Goal: Task Accomplishment & Management: Manage account settings

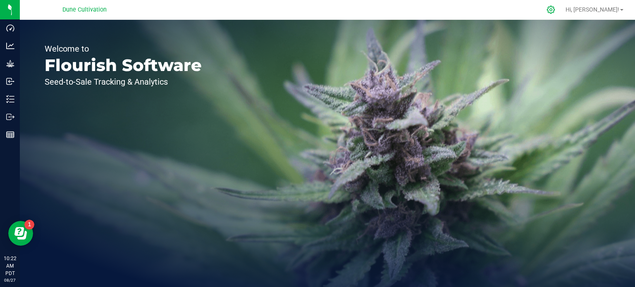
click at [555, 12] on icon at bounding box center [550, 9] width 9 height 9
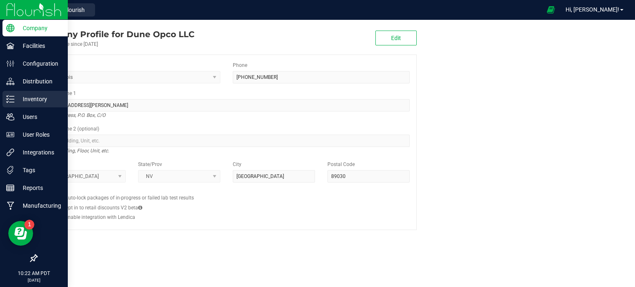
click at [26, 104] on p "Inventory" at bounding box center [39, 99] width 50 height 10
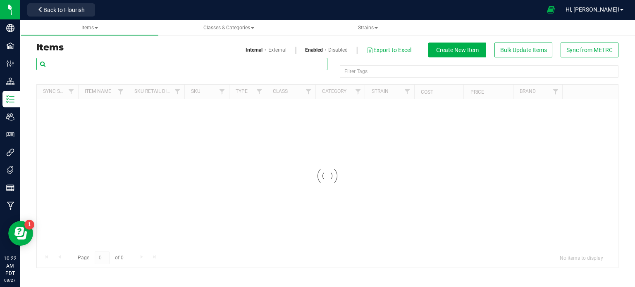
click at [109, 64] on input "text" at bounding box center [181, 64] width 291 height 12
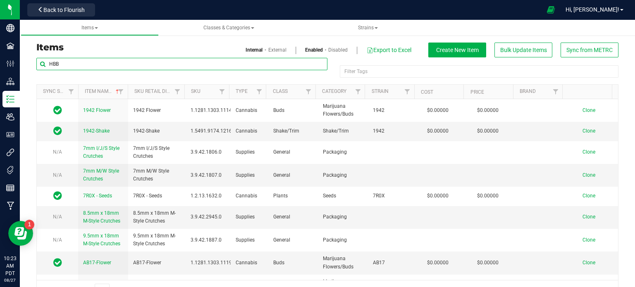
type input "HBB"
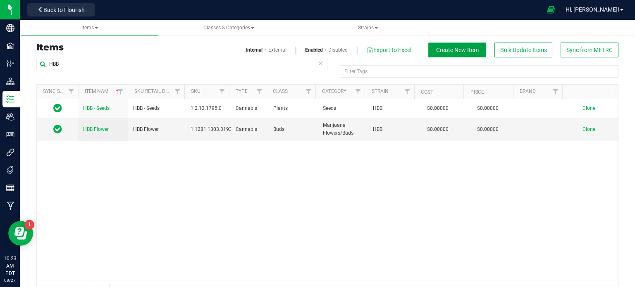
click at [445, 54] on button "Create New Item" at bounding box center [457, 50] width 58 height 15
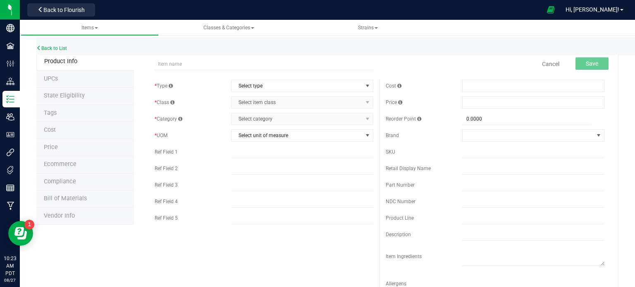
click at [69, 48] on div "Back to List" at bounding box center [353, 46] width 635 height 18
click at [67, 48] on link "Back to List" at bounding box center [51, 48] width 31 height 6
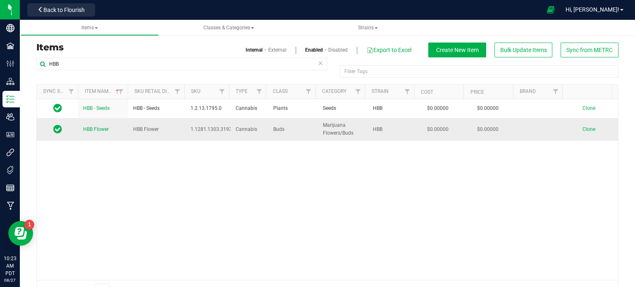
click at [582, 129] on span "Clone" at bounding box center [588, 129] width 13 height 6
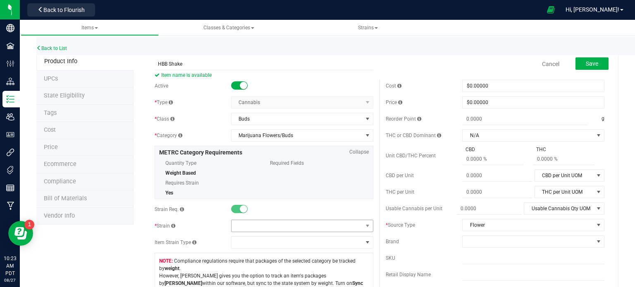
type input "HBB Shake"
click at [256, 225] on span at bounding box center [296, 226] width 131 height 12
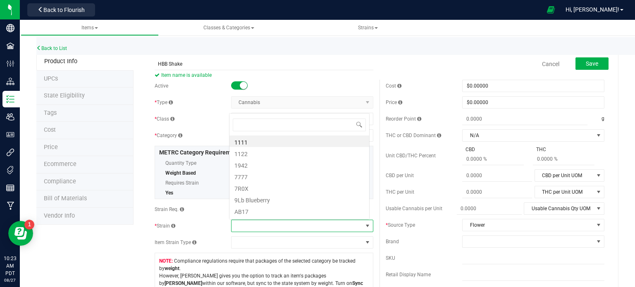
scroll to position [12, 138]
type input "hbb"
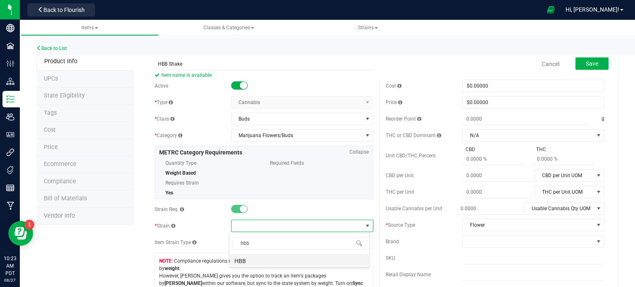
click at [252, 260] on li "HBB" at bounding box center [299, 260] width 140 height 12
click at [592, 66] on span "Save" at bounding box center [592, 63] width 12 height 7
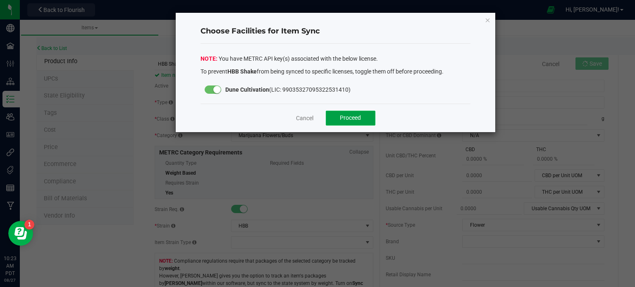
click at [362, 111] on button "Proceed" at bounding box center [351, 118] width 50 height 15
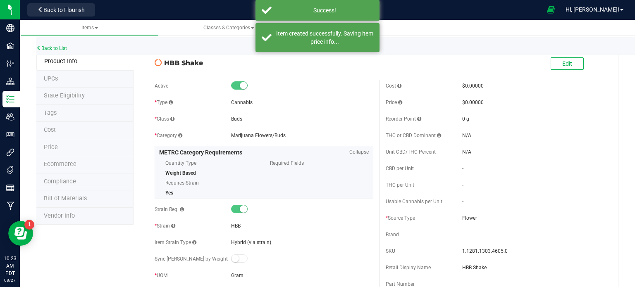
click at [194, 57] on div "HBB Shake" at bounding box center [263, 61] width 231 height 14
click at [194, 58] on span "HBB Shake" at bounding box center [268, 63] width 209 height 10
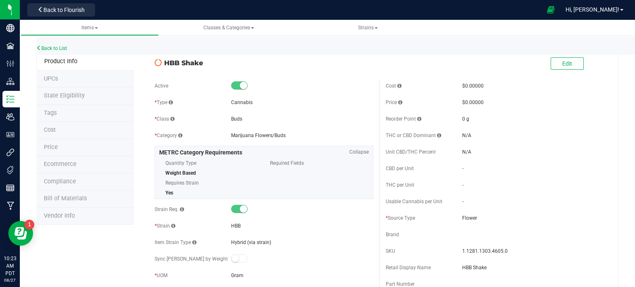
click at [52, 50] on link "Back to List" at bounding box center [51, 48] width 31 height 6
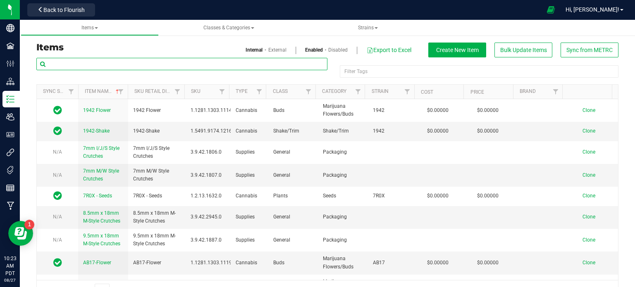
click at [126, 62] on input "text" at bounding box center [181, 64] width 291 height 12
type input "hbb"
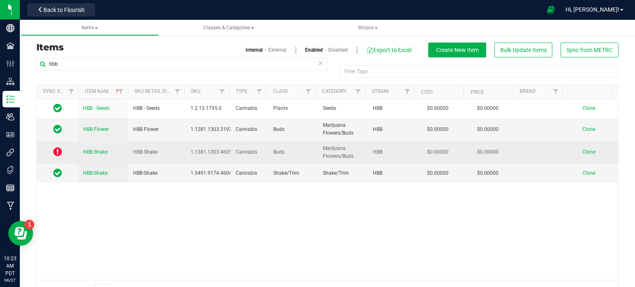
click at [100, 156] on link "HBB Shake" at bounding box center [95, 152] width 24 height 8
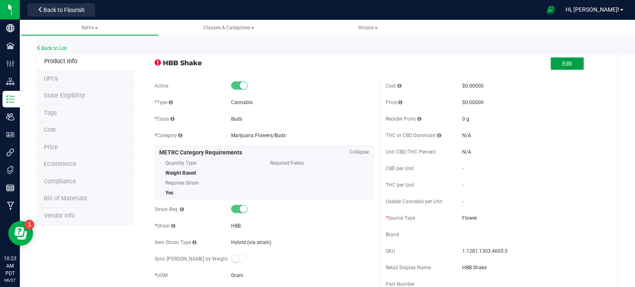
click at [562, 64] on span "Edit" at bounding box center [567, 63] width 10 height 7
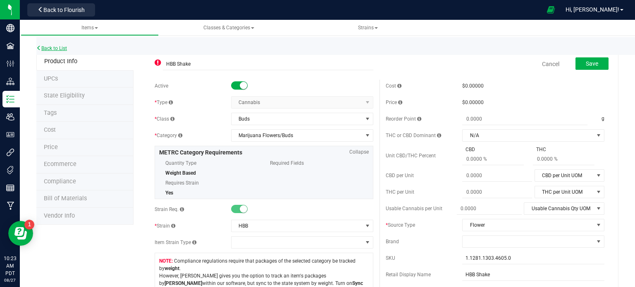
click at [46, 50] on link "Back to List" at bounding box center [51, 48] width 31 height 6
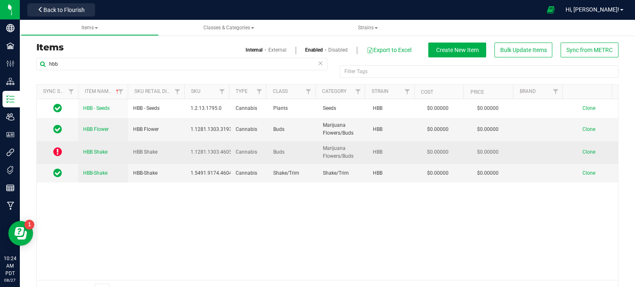
click at [102, 153] on span "HBB Shake" at bounding box center [95, 152] width 24 height 6
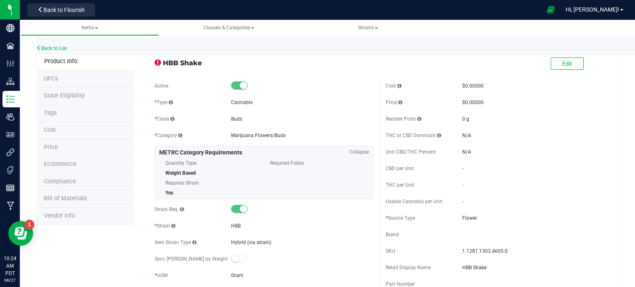
scroll to position [7, 0]
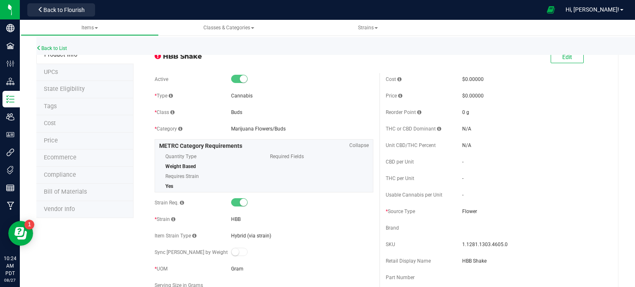
click at [238, 76] on span at bounding box center [239, 79] width 17 height 8
click at [572, 62] on button "Edit" at bounding box center [567, 57] width 33 height 12
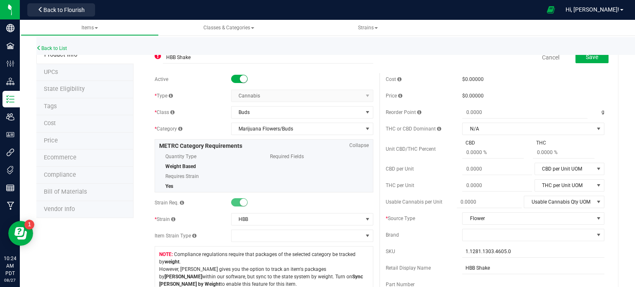
click at [241, 79] on small at bounding box center [243, 78] width 7 height 7
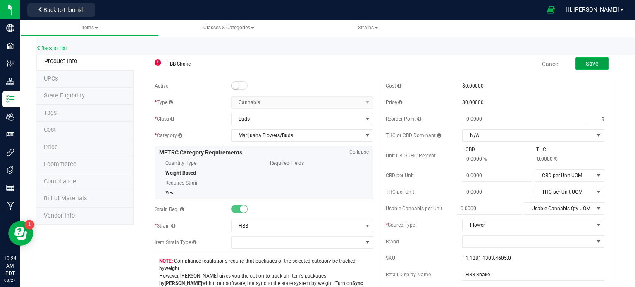
click at [578, 68] on button "Save" at bounding box center [591, 63] width 33 height 12
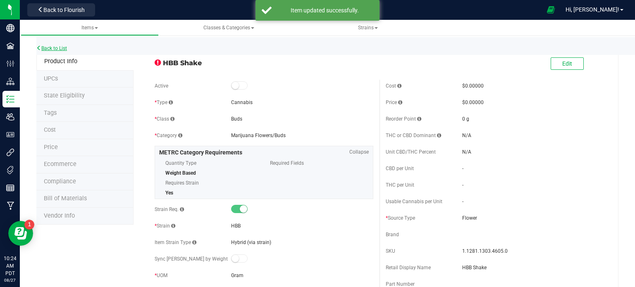
click at [56, 50] on link "Back to List" at bounding box center [51, 48] width 31 height 6
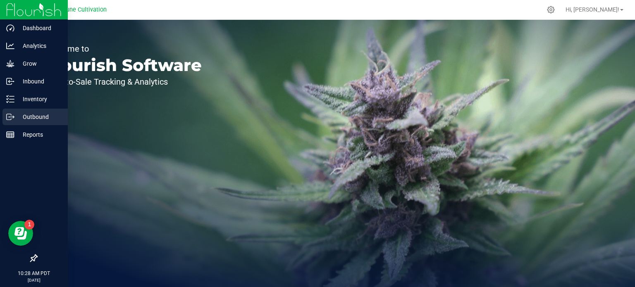
click at [29, 115] on p "Outbound" at bounding box center [39, 117] width 50 height 10
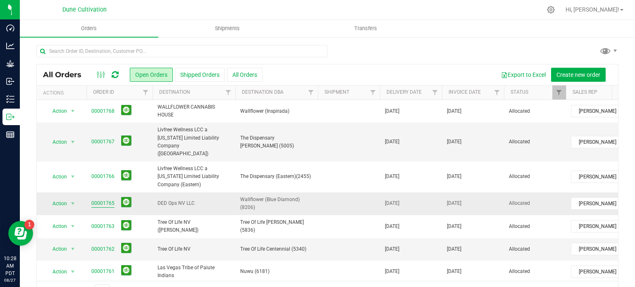
click at [100, 200] on link "00001765" at bounding box center [102, 204] width 23 height 8
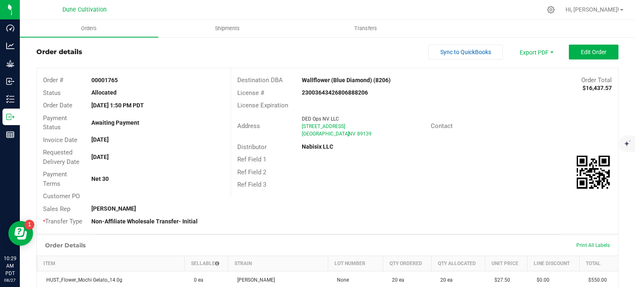
scroll to position [14, 0]
click at [98, 197] on div at bounding box center [157, 197] width 145 height 0
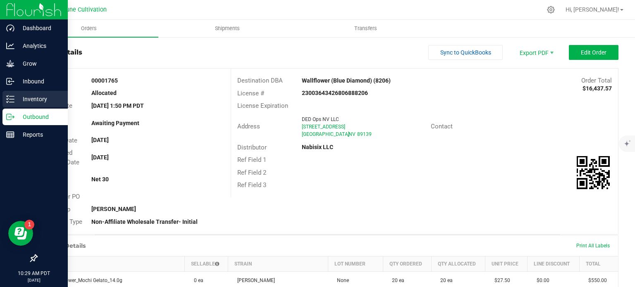
click at [16, 100] on p "Inventory" at bounding box center [39, 99] width 50 height 10
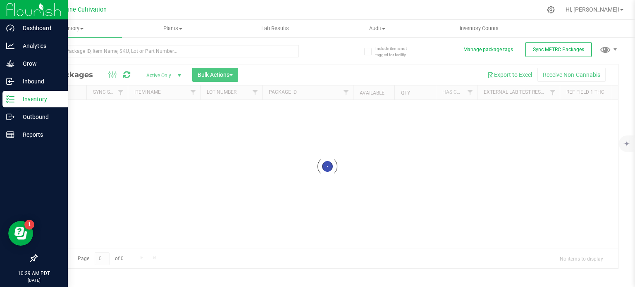
scroll to position [1, 0]
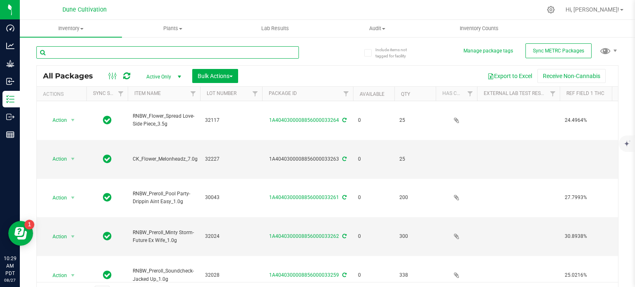
click at [117, 56] on input "text" at bounding box center [167, 52] width 262 height 12
type input "32354"
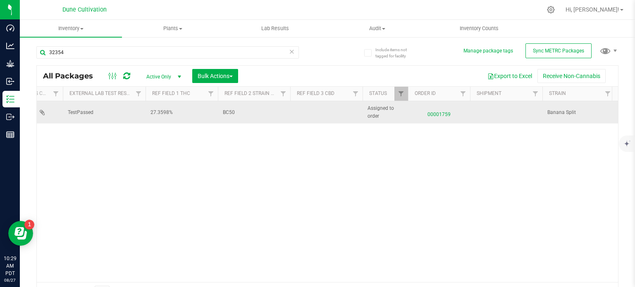
click at [435, 115] on span "00001759" at bounding box center [439, 113] width 52 height 12
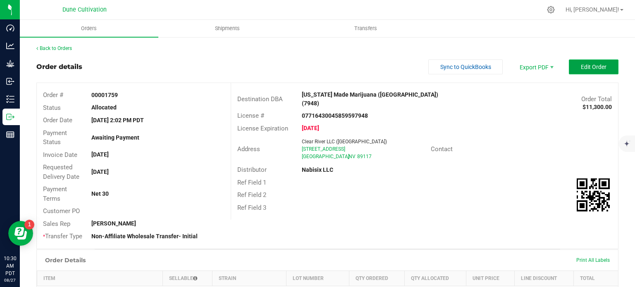
click at [581, 69] on span "Edit Order" at bounding box center [594, 67] width 26 height 7
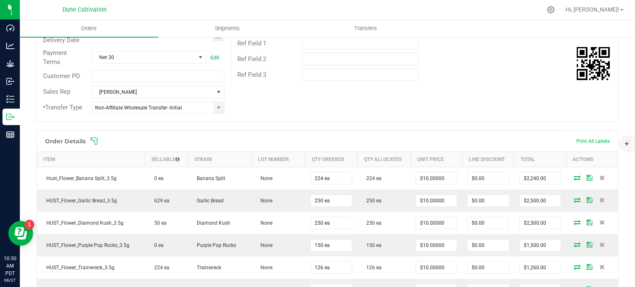
scroll to position [142, 0]
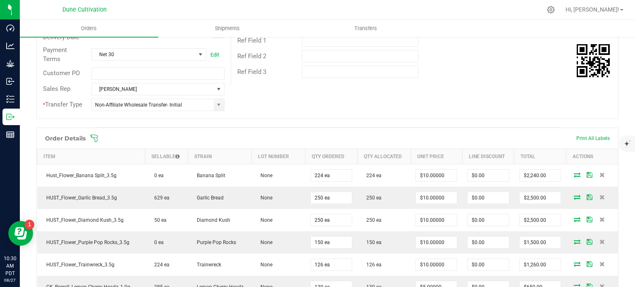
click at [622, 114] on div "Back to Orders Order details Export PDF Done Editing Order # 00001759 Status Al…" at bounding box center [327, 192] width 615 height 594
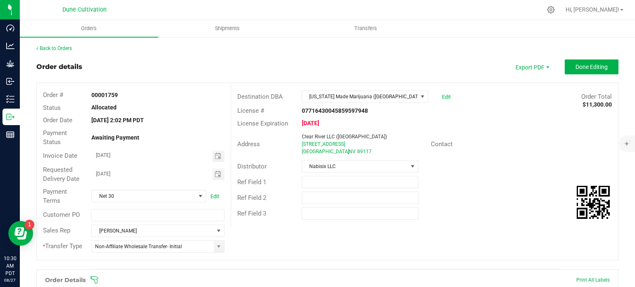
click at [590, 75] on outbound-order-header "Order details Export PDF Done Editing Order # 00001759 Status Allocated Order D…" at bounding box center [327, 165] width 582 height 210
click at [589, 69] on span "Done Editing" at bounding box center [591, 67] width 32 height 7
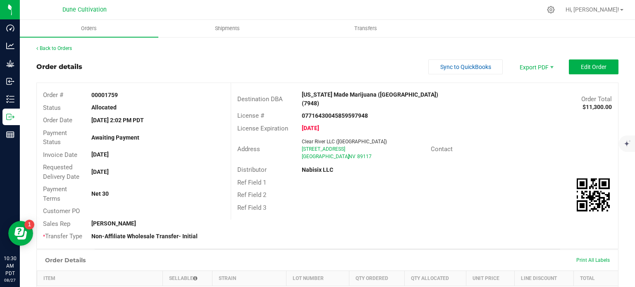
click at [96, 63] on div "Order details Sync to QuickBooks Export PDF Edit Order" at bounding box center [327, 67] width 582 height 15
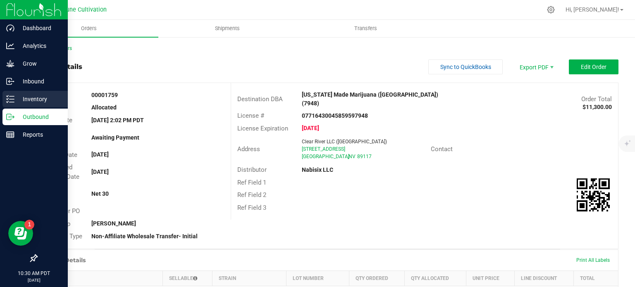
click at [13, 98] on icon at bounding box center [10, 99] width 8 height 8
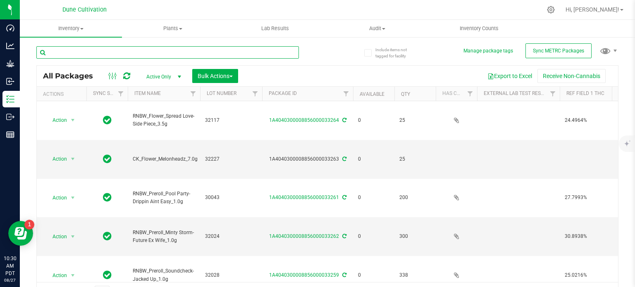
click at [74, 54] on input "text" at bounding box center [167, 52] width 262 height 12
type input "henderson"
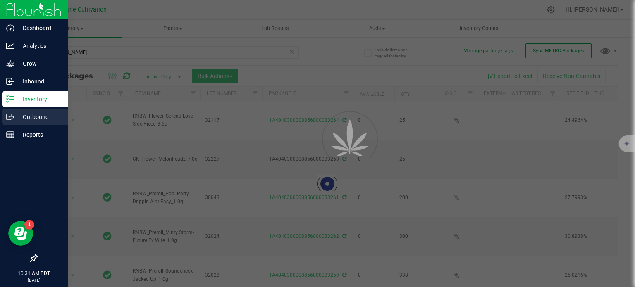
click at [6, 112] on div "Outbound" at bounding box center [34, 117] width 65 height 17
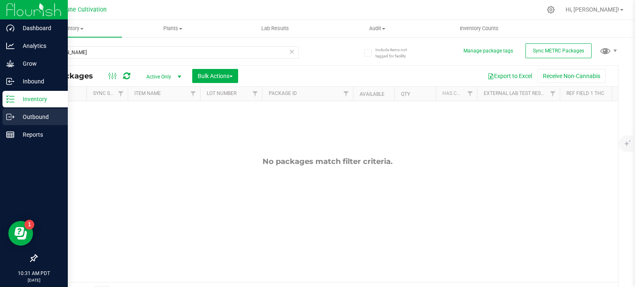
click at [9, 116] on icon at bounding box center [10, 117] width 8 height 8
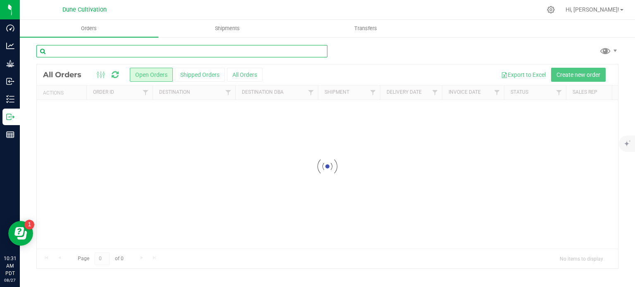
click at [101, 51] on input "text" at bounding box center [181, 51] width 291 height 12
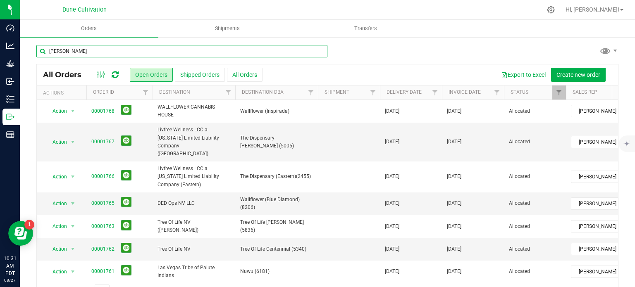
type input "henderson"
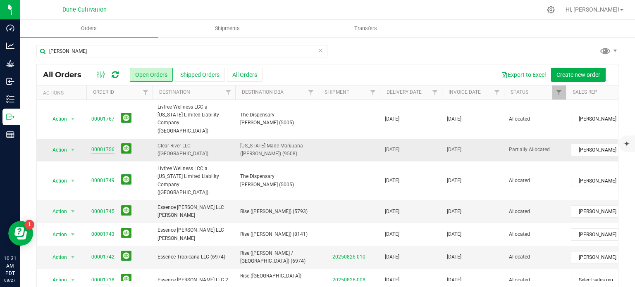
click at [107, 146] on link "00001756" at bounding box center [102, 150] width 23 height 8
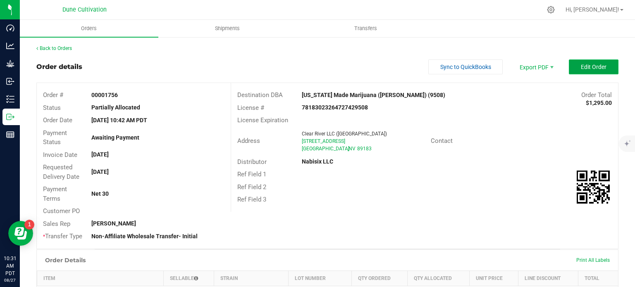
click at [581, 69] on span "Edit Order" at bounding box center [594, 67] width 26 height 7
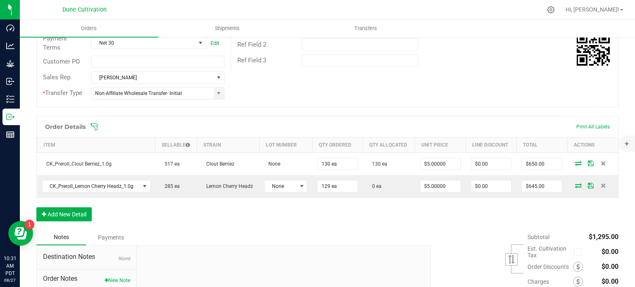
scroll to position [154, 0]
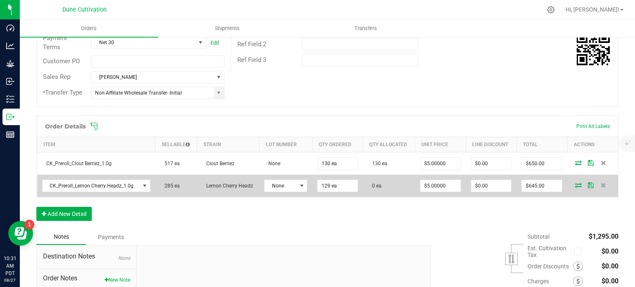
click at [575, 183] on icon at bounding box center [578, 185] width 7 height 5
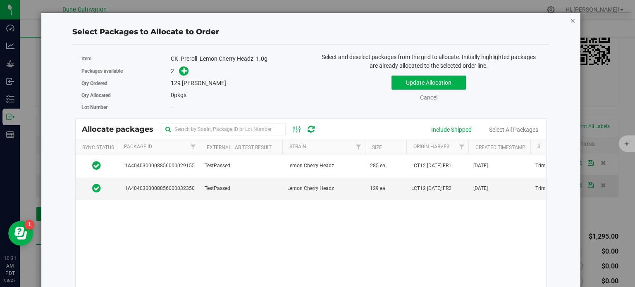
click at [570, 22] on icon "button" at bounding box center [573, 20] width 6 height 10
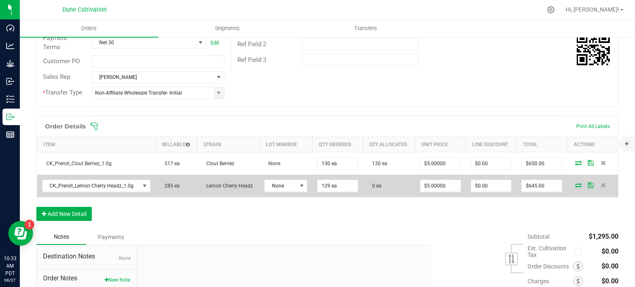
click at [570, 187] on td at bounding box center [592, 186] width 51 height 22
click at [575, 184] on icon at bounding box center [578, 185] width 7 height 5
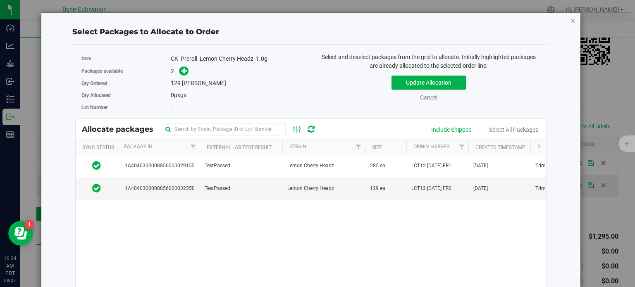
click at [570, 20] on icon "button" at bounding box center [573, 20] width 6 height 10
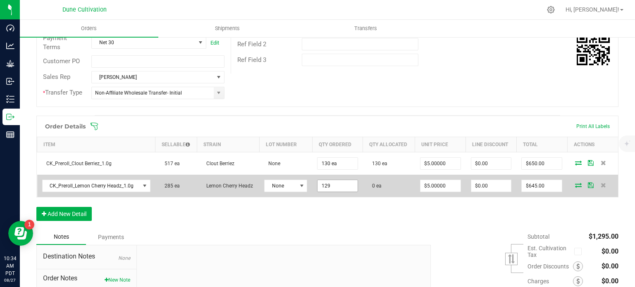
click at [336, 180] on input "129" at bounding box center [337, 186] width 40 height 12
type input "120 ea"
type input "$600.00"
click at [575, 184] on icon at bounding box center [578, 185] width 7 height 5
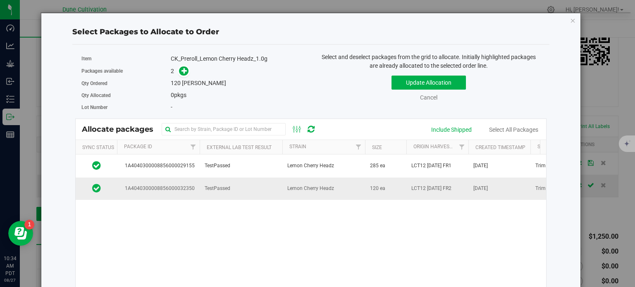
click at [205, 185] on span "TestPassed" at bounding box center [218, 189] width 26 height 8
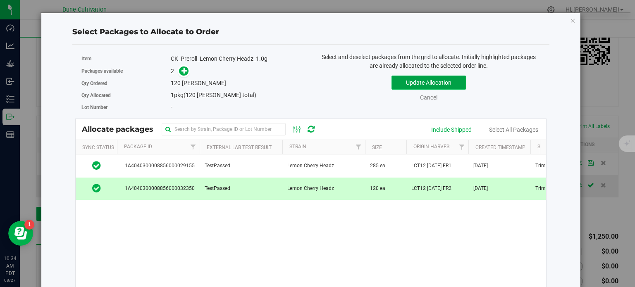
click at [411, 79] on button "Update Allocation" at bounding box center [428, 83] width 74 height 14
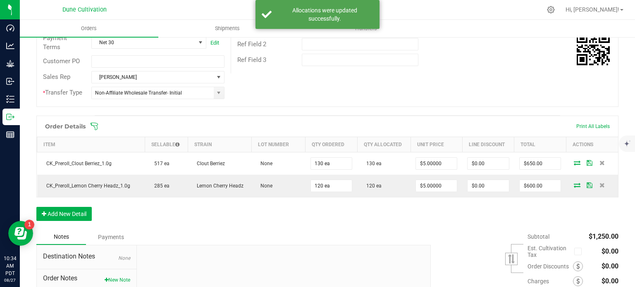
click at [607, 203] on div "Order Details Print All Labels Item Sellable Strain Lot Number Qty Ordered Qty …" at bounding box center [327, 173] width 582 height 114
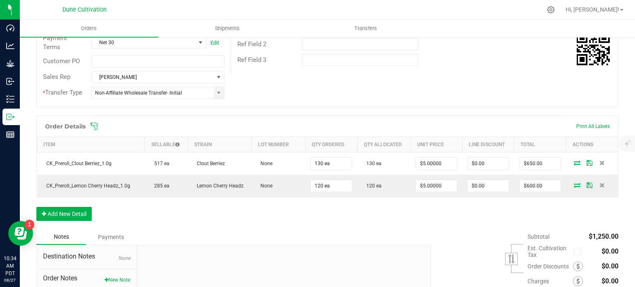
scroll to position [0, 0]
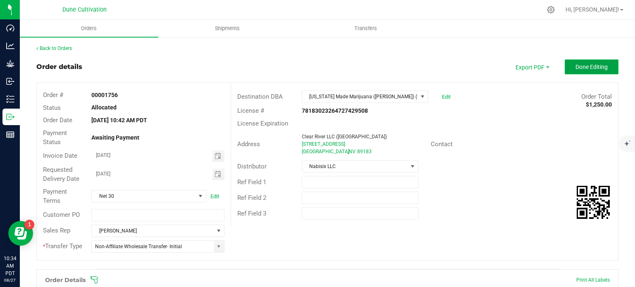
click at [575, 64] on span "Done Editing" at bounding box center [591, 67] width 32 height 7
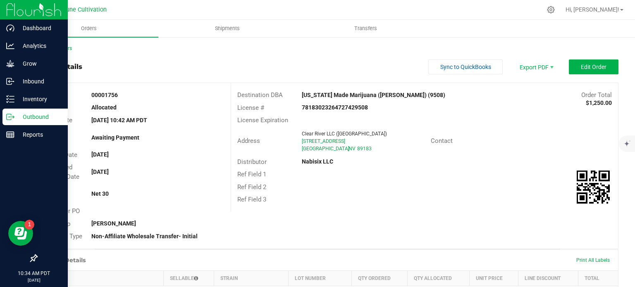
click at [15, 117] on p "Outbound" at bounding box center [39, 117] width 50 height 10
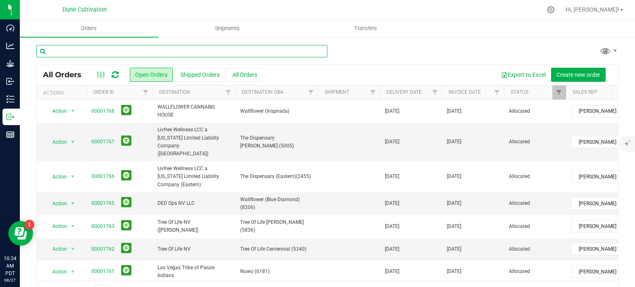
click at [113, 52] on input "text" at bounding box center [181, 51] width 291 height 12
type input "1756"
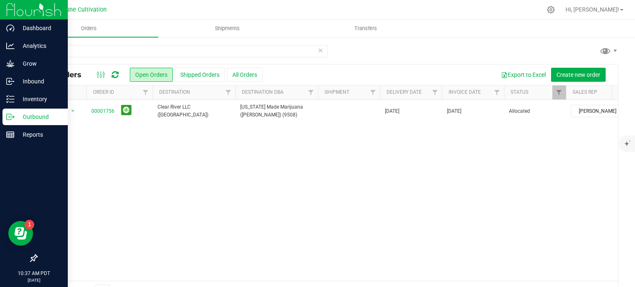
click at [21, 118] on p "Outbound" at bounding box center [39, 117] width 50 height 10
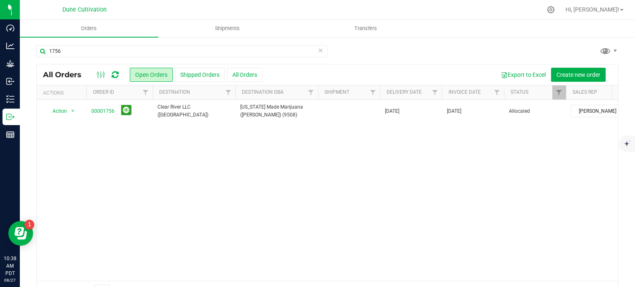
click at [593, 199] on div "Action Action Cancel order Clone order Edit order Mark as fully paid Order audi…" at bounding box center [327, 190] width 581 height 181
click at [572, 73] on span "Create new order" at bounding box center [578, 75] width 44 height 7
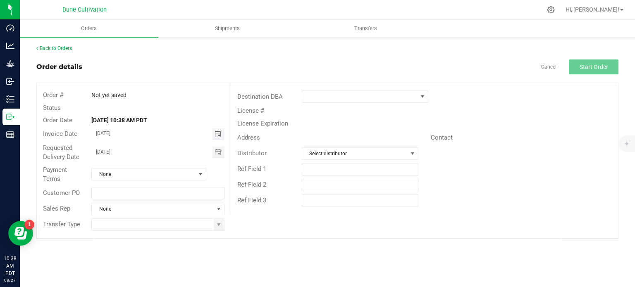
click at [218, 134] on span "Toggle calendar" at bounding box center [218, 134] width 7 height 7
click at [214, 135] on span "Toggle calendar" at bounding box center [218, 135] width 12 height 12
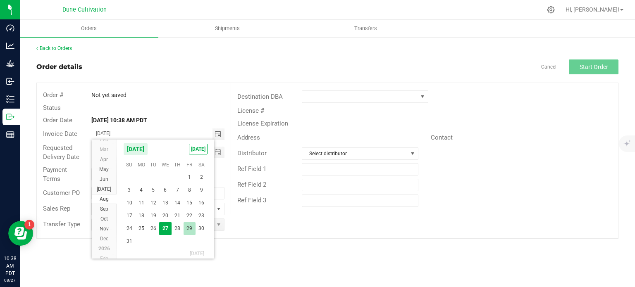
click at [187, 228] on span "29" at bounding box center [190, 228] width 12 height 13
type input "08/29/2025"
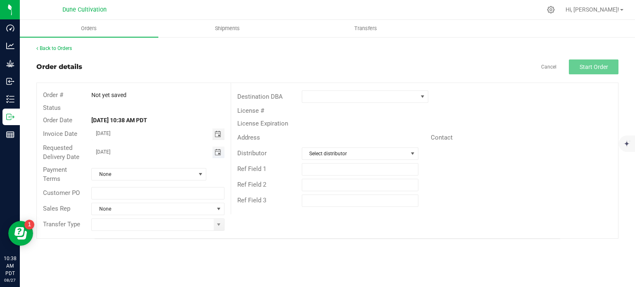
click at [220, 150] on span "Toggle calendar" at bounding box center [218, 152] width 7 height 7
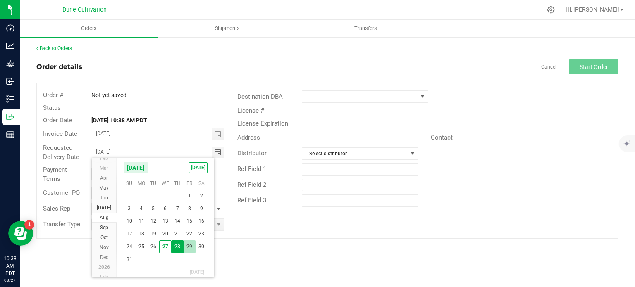
click at [193, 244] on span "29" at bounding box center [190, 247] width 12 height 13
type input "08/29/2025"
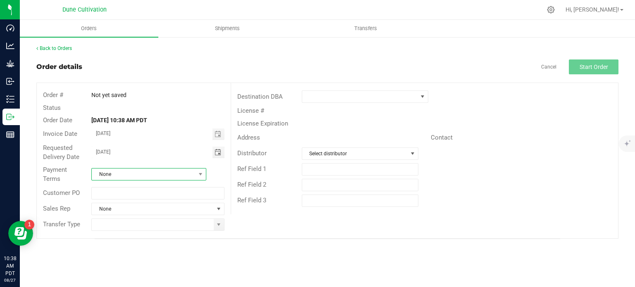
click at [187, 169] on span "None" at bounding box center [144, 175] width 104 height 12
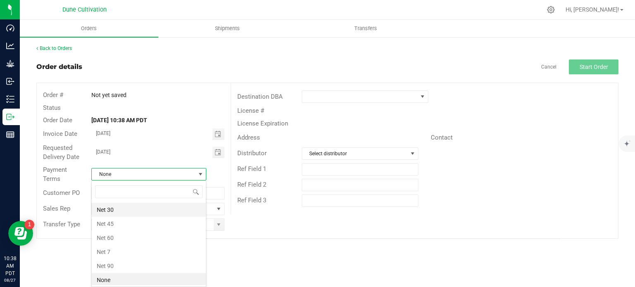
click at [160, 203] on li "Net 30" at bounding box center [149, 210] width 114 height 14
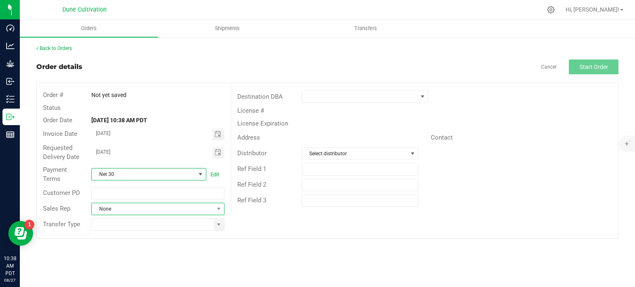
click at [181, 208] on span "None" at bounding box center [153, 209] width 122 height 12
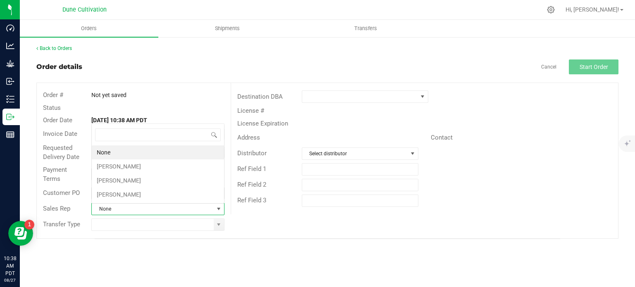
scroll to position [12, 131]
click at [139, 163] on li "Brett Nelson" at bounding box center [158, 167] width 132 height 14
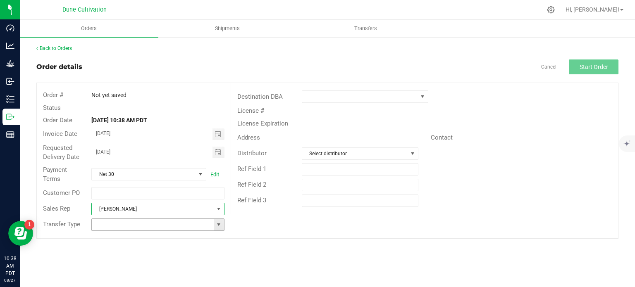
click at [218, 225] on span at bounding box center [218, 225] width 7 height 7
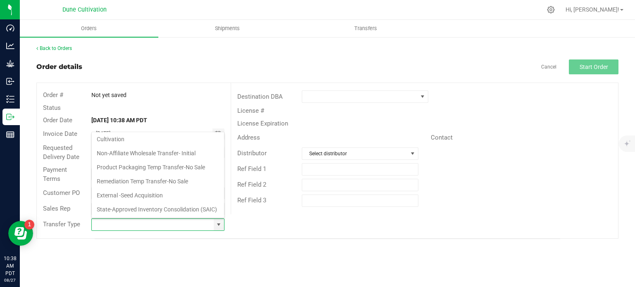
scroll to position [134, 0]
click at [154, 146] on li "Non-Affiliate Wholesale Transfer- Initial" at bounding box center [158, 153] width 132 height 14
type input "Non-Affiliate Wholesale Transfer- Initial"
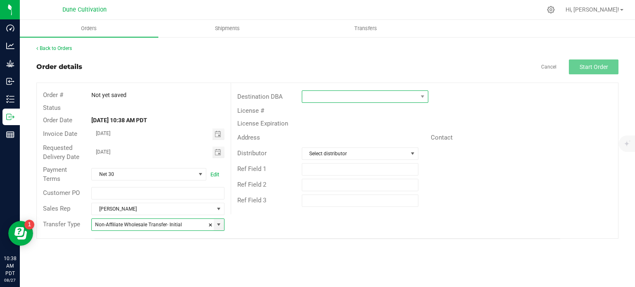
click at [415, 99] on span at bounding box center [359, 97] width 115 height 12
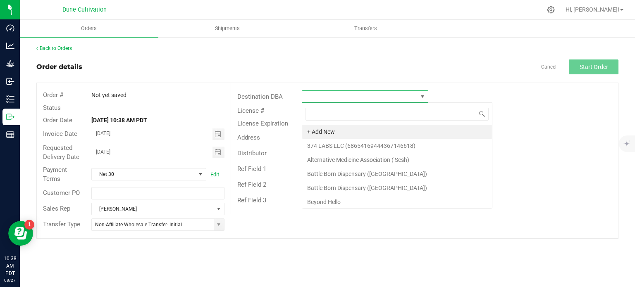
scroll to position [12, 126]
type input "show"
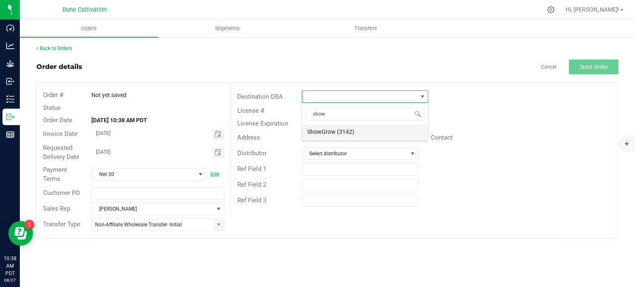
click at [372, 128] on li "ShowGrow (3142)" at bounding box center [365, 132] width 126 height 14
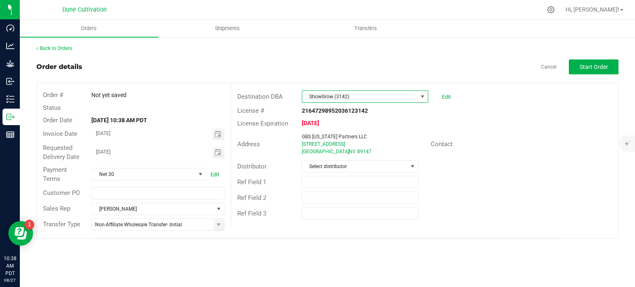
click at [588, 75] on outbound-order-header "Order details Cancel Start Order Order # Not yet saved Status Order Date Aug 27…" at bounding box center [327, 149] width 582 height 179
click at [589, 71] on button "Start Order" at bounding box center [594, 67] width 50 height 15
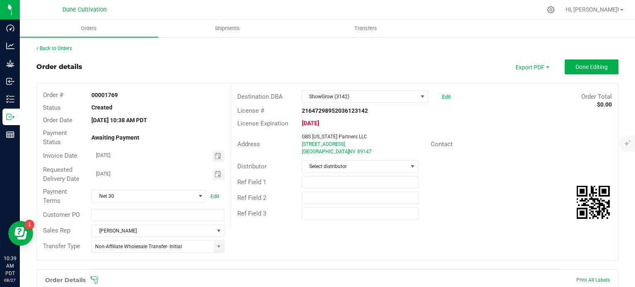
scroll to position [202, 0]
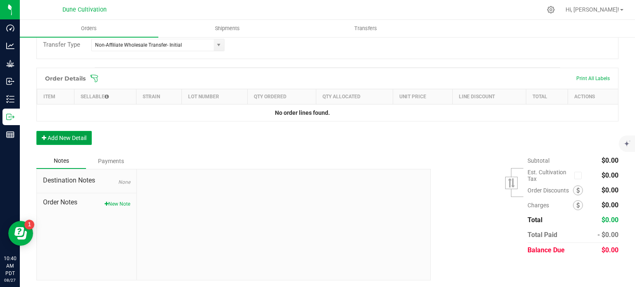
click at [74, 140] on button "Add New Detail" at bounding box center [63, 138] width 55 height 14
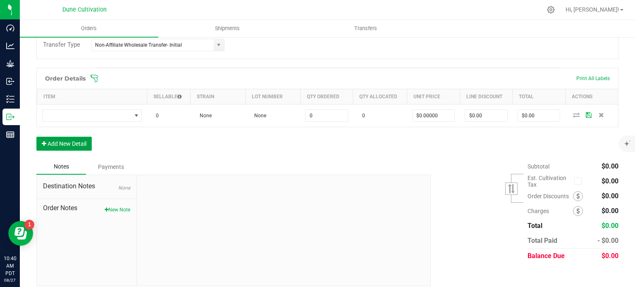
click at [72, 143] on button "Add New Detail" at bounding box center [63, 144] width 55 height 14
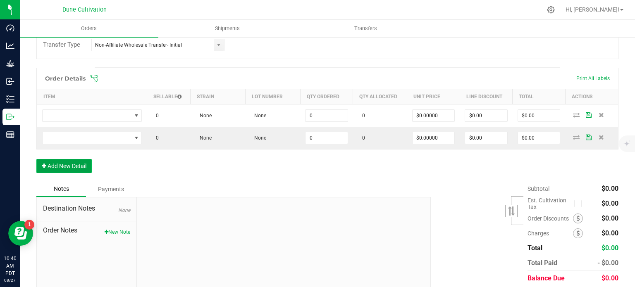
click at [70, 159] on button "Add New Detail" at bounding box center [63, 166] width 55 height 14
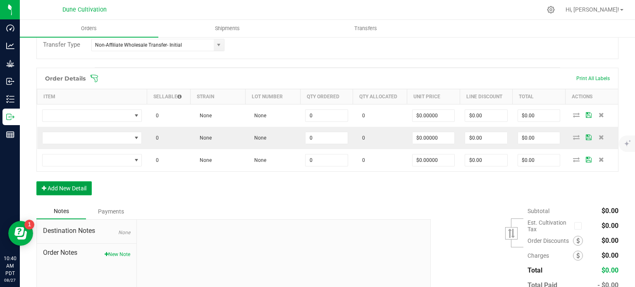
click at [70, 186] on button "Add New Detail" at bounding box center [63, 188] width 55 height 14
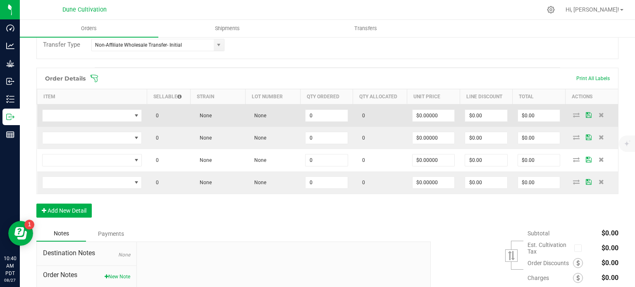
click at [324, 104] on td "0" at bounding box center [326, 115] width 53 height 23
click at [327, 118] on input "0" at bounding box center [326, 116] width 42 height 12
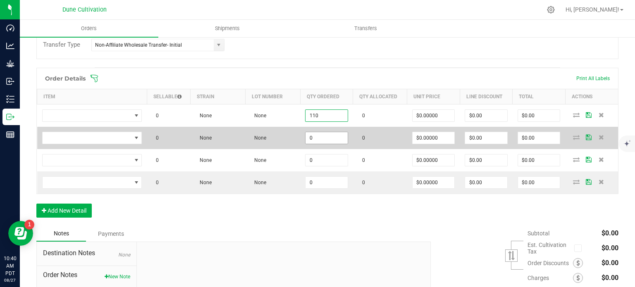
type input "110"
click at [329, 133] on input "0" at bounding box center [326, 138] width 42 height 12
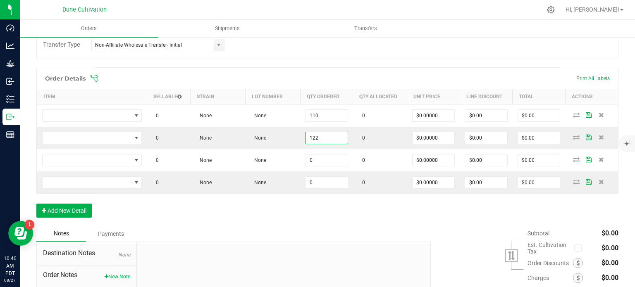
type input "122"
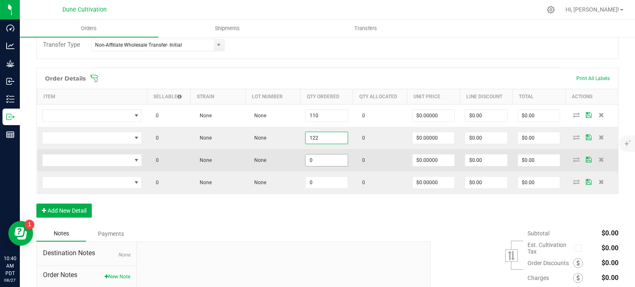
click at [329, 162] on input "0" at bounding box center [326, 161] width 42 height 12
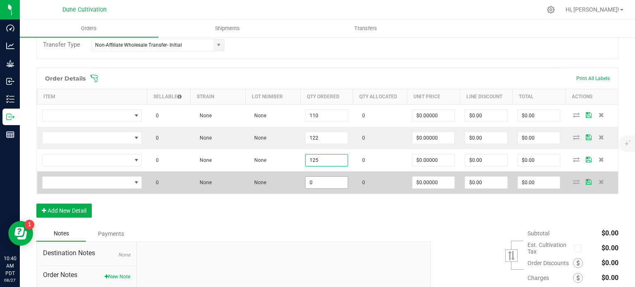
type input "125"
click at [329, 180] on input "0" at bounding box center [326, 183] width 42 height 12
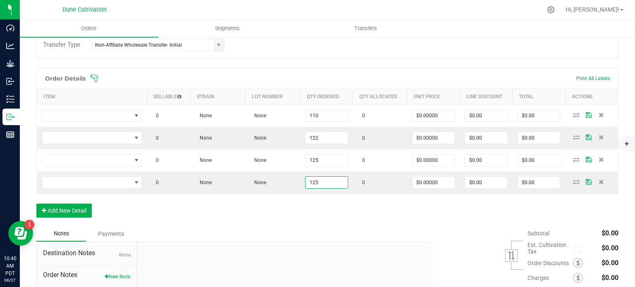
type input "125"
click at [326, 205] on div "Order Details Print All Labels Item Sellable Strain Lot Number Qty Ordered Qty …" at bounding box center [327, 147] width 582 height 158
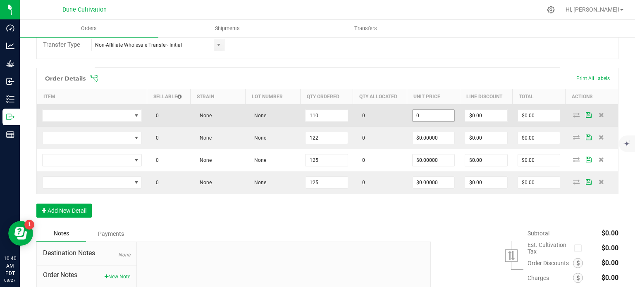
click at [441, 115] on input "0" at bounding box center [434, 116] width 42 height 12
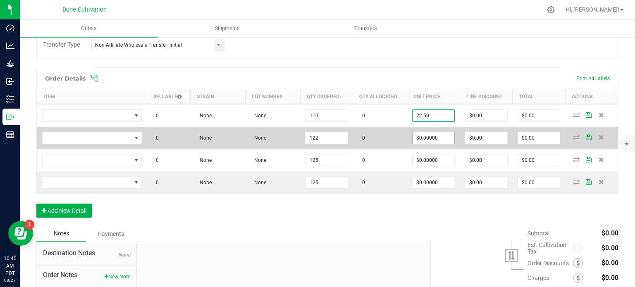
type input "$22.50000"
type input "$2,475.00"
click at [440, 141] on input "0" at bounding box center [434, 138] width 42 height 12
paste input "22.5"
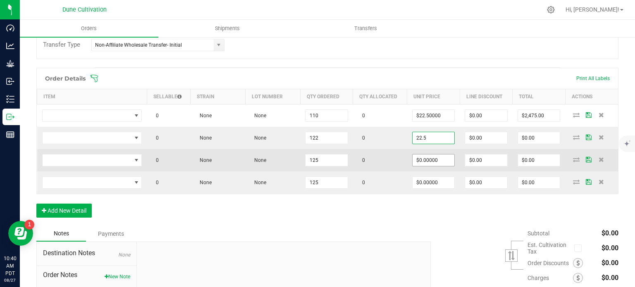
type input "$22.50000"
type input "$2,745.00"
click at [429, 156] on input "0" at bounding box center [434, 161] width 42 height 12
paste input "22.5"
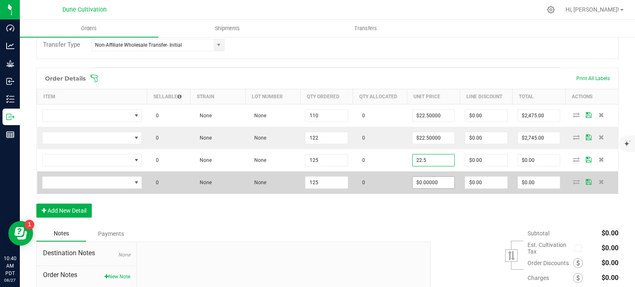
type input "$22.50000"
type input "$2,812.50"
click at [429, 179] on input "0" at bounding box center [434, 183] width 42 height 12
paste input "22.5"
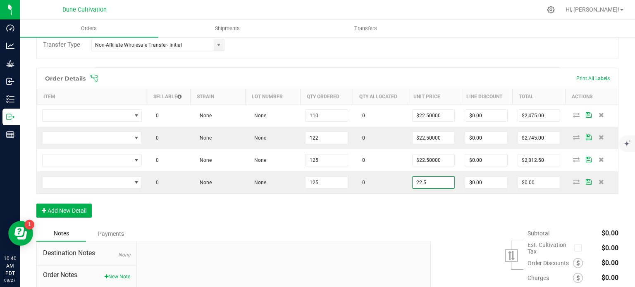
type input "$22.50000"
type input "$2,812.50"
click at [346, 221] on div "Order Details Print All Labels Item Sellable Strain Lot Number Qty Ordered Qty …" at bounding box center [327, 147] width 582 height 158
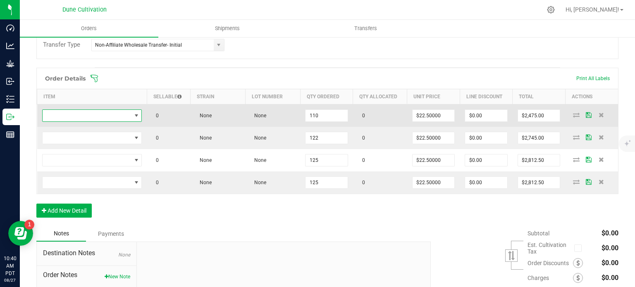
click at [85, 115] on span "NO DATA FOUND" at bounding box center [87, 116] width 89 height 12
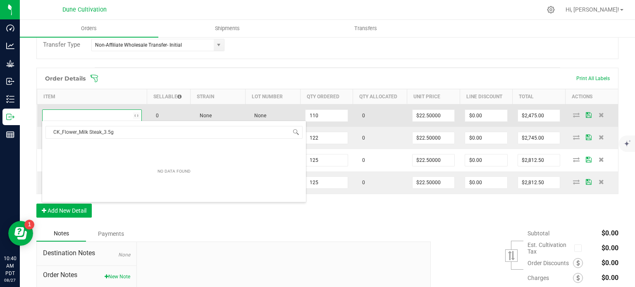
scroll to position [12, 99]
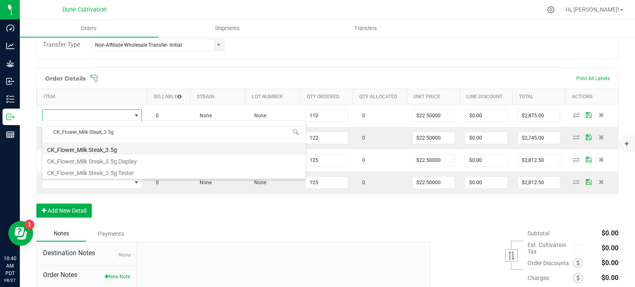
click at [93, 148] on li "CK_Flower_Milk Steak_3.5g" at bounding box center [174, 149] width 264 height 12
type input "110 ea"
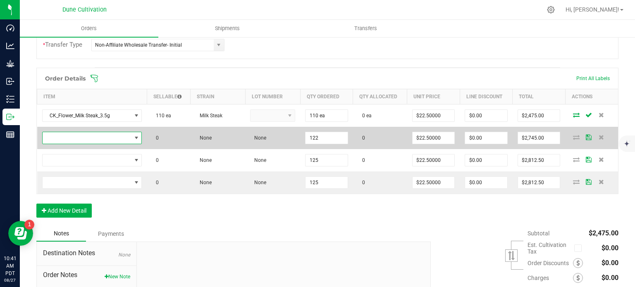
click at [110, 132] on span "NO DATA FOUND" at bounding box center [87, 138] width 89 height 12
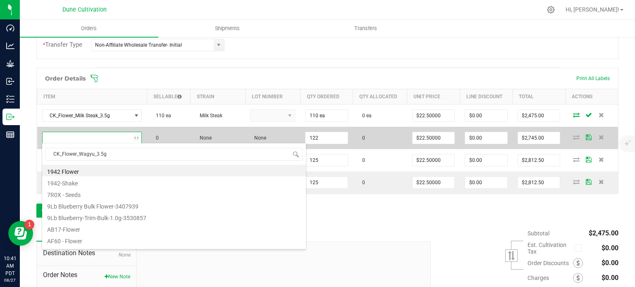
scroll to position [12, 98]
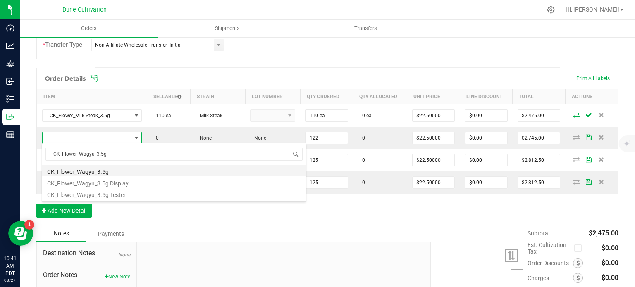
click at [110, 172] on li "CK_Flower_Wagyu_3.5g" at bounding box center [174, 171] width 264 height 12
type input "122 ea"
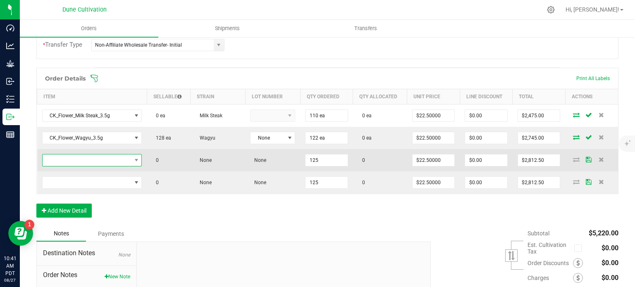
click at [101, 158] on span "NO DATA FOUND" at bounding box center [87, 161] width 89 height 12
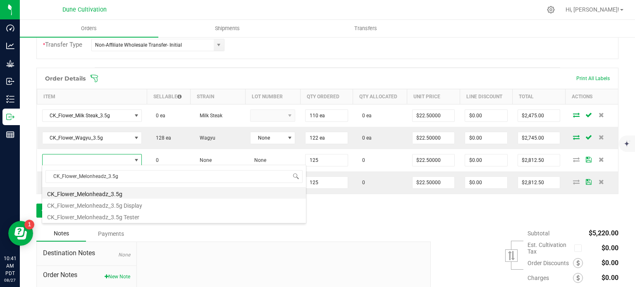
click at [107, 193] on li "CK_Flower_Melonheadz_3.5g" at bounding box center [174, 193] width 264 height 12
type input "125 ea"
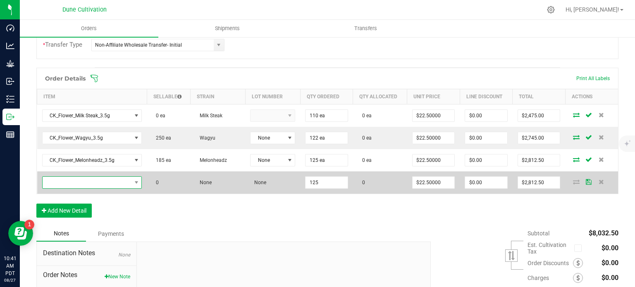
click at [101, 181] on span "NO DATA FOUND" at bounding box center [87, 183] width 89 height 12
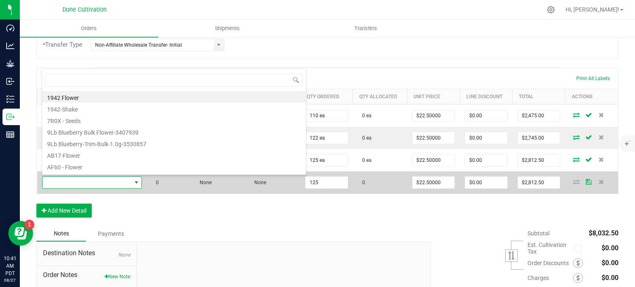
type input "CK_Flower_Lemon Cherry Headz_3.5g"
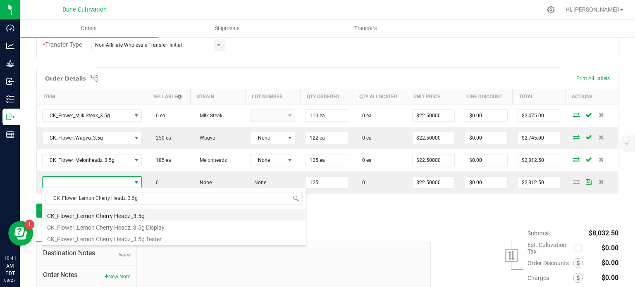
click at [107, 212] on li "CK_Flower_Lemon Cherry Headz_3.5g" at bounding box center [174, 215] width 264 height 12
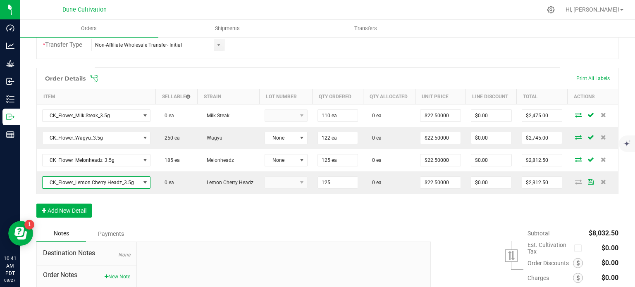
type input "125 ea"
click at [59, 208] on button "Add New Detail" at bounding box center [63, 211] width 55 height 14
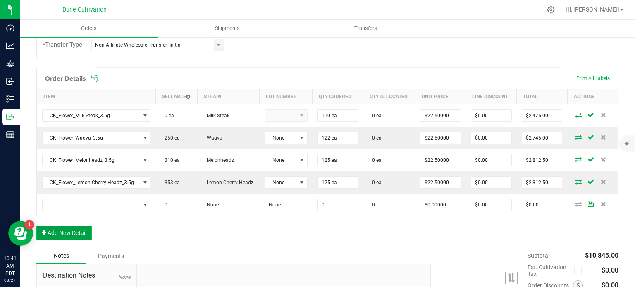
click at [61, 231] on button "Add New Detail" at bounding box center [63, 233] width 55 height 14
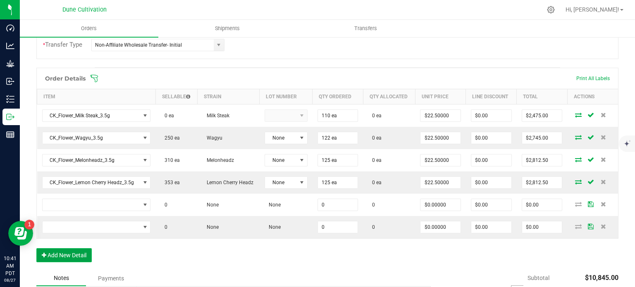
click at [64, 248] on button "Add New Detail" at bounding box center [63, 255] width 55 height 14
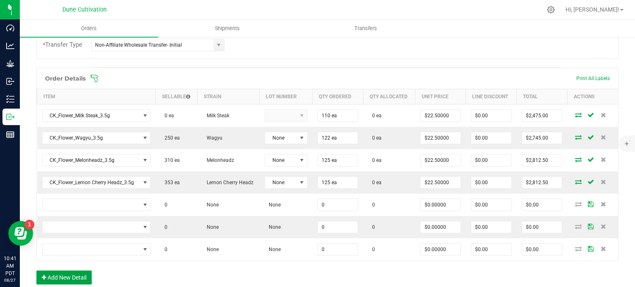
click at [68, 271] on button "Add New Detail" at bounding box center [63, 278] width 55 height 14
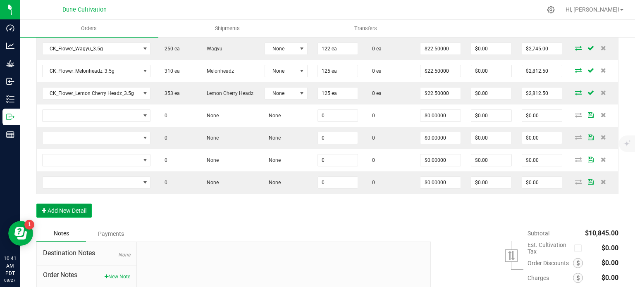
scroll to position [292, 0]
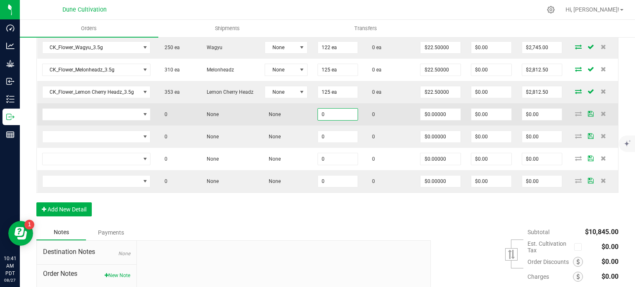
click at [333, 109] on input "0" at bounding box center [338, 115] width 40 height 12
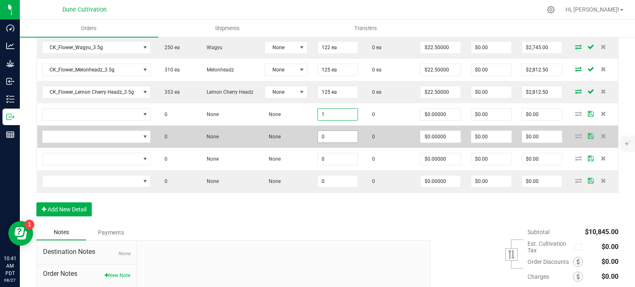
type input "1"
click at [337, 132] on input "0" at bounding box center [338, 137] width 40 height 12
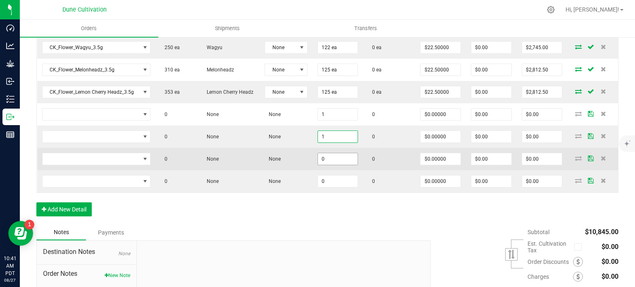
type input "1"
click at [336, 153] on input "0" at bounding box center [338, 159] width 40 height 12
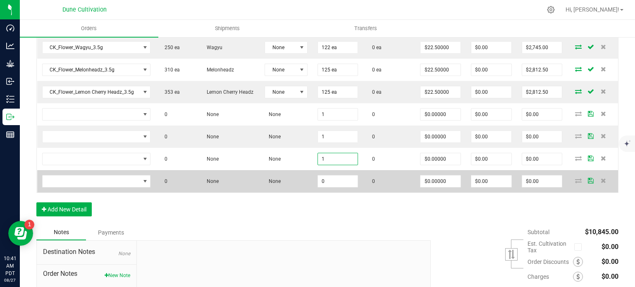
type input "1"
click at [334, 188] on td "0" at bounding box center [337, 181] width 51 height 22
click at [335, 183] on input "0" at bounding box center [338, 182] width 40 height 12
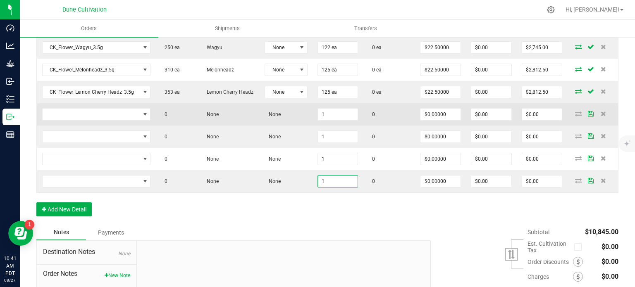
type input "1"
click at [439, 119] on td "$0.00000" at bounding box center [440, 114] width 51 height 22
click at [439, 115] on input "0" at bounding box center [440, 115] width 40 height 12
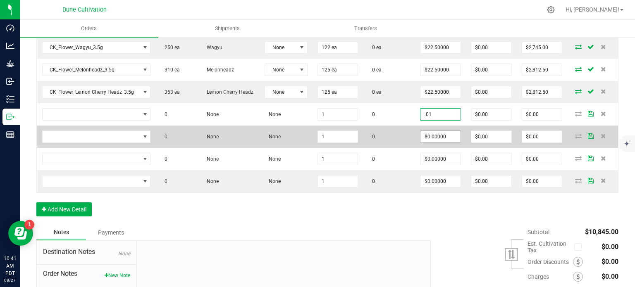
type input "$0.01000"
type input "$0.01"
click at [441, 138] on input "0" at bounding box center [440, 137] width 40 height 12
paste input ".01"
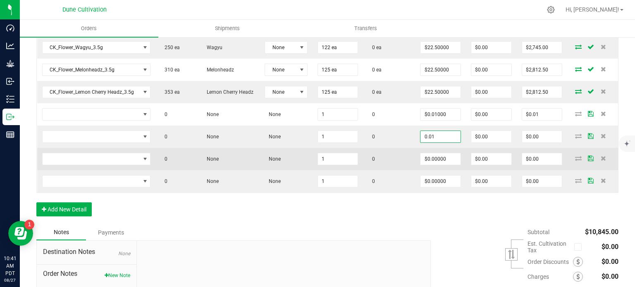
type input "$0.01000"
type input "$0.01"
click at [441, 150] on td "$0.00000" at bounding box center [440, 159] width 51 height 22
click at [441, 157] on input "0" at bounding box center [440, 159] width 40 height 12
paste input ".01"
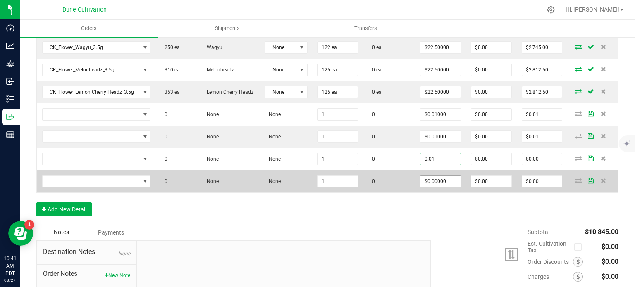
type input "$0.01000"
type input "$0.01"
click at [441, 178] on input "0" at bounding box center [440, 182] width 40 height 12
paste input ".01"
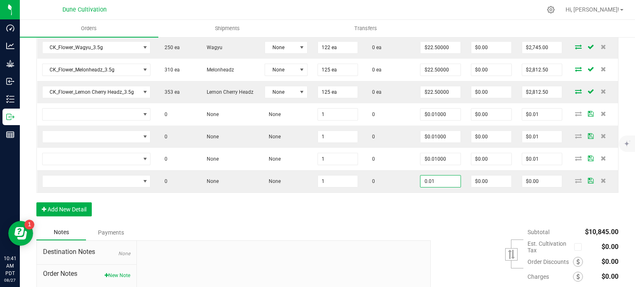
type input "$0.01000"
type input "$0.01"
click at [380, 219] on div "Order Details Print All Labels Item Sellable Strain Lot Number Qty Ordered Qty …" at bounding box center [327, 101] width 582 height 248
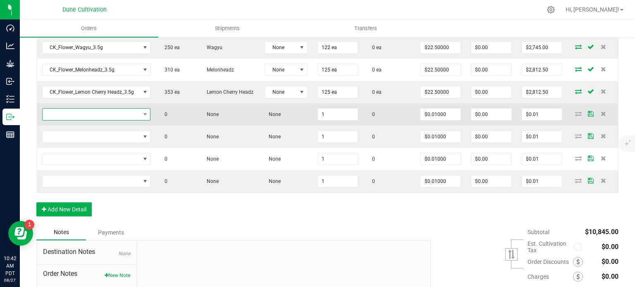
click at [124, 113] on span "NO DATA FOUND" at bounding box center [92, 115] width 98 height 12
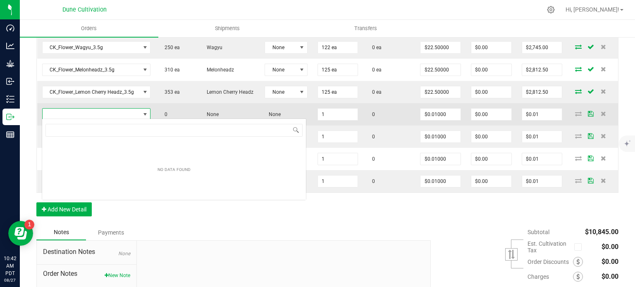
scroll to position [12, 107]
type input "CK_Flower_Milk Steak_3.5g"
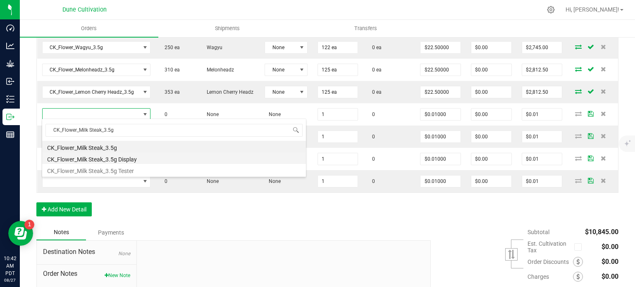
click at [125, 159] on li "CK_Flower_Milk Steak_3.5g Display" at bounding box center [174, 159] width 264 height 12
type input "1 ea"
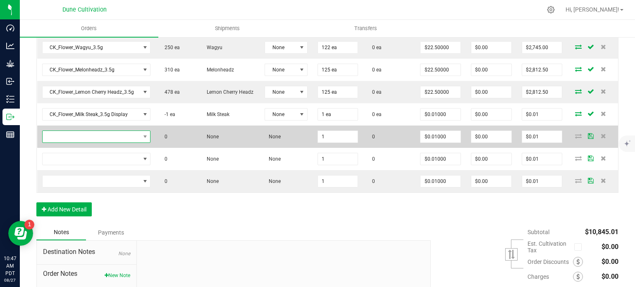
click at [121, 132] on span "NO DATA FOUND" at bounding box center [92, 137] width 98 height 12
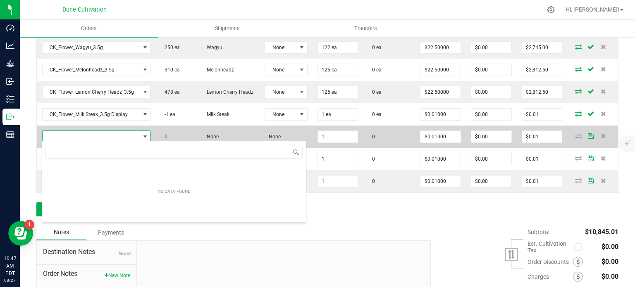
scroll to position [41321, 41226]
type input "CK_Flower_Wagyu_3.5g"
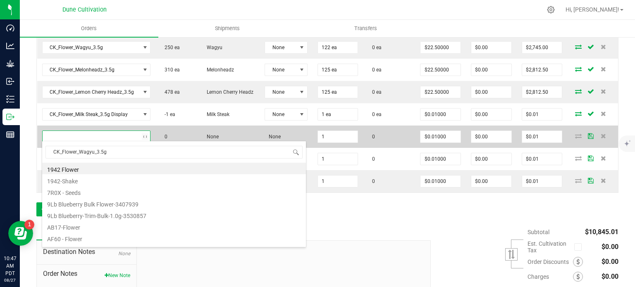
scroll to position [12, 105]
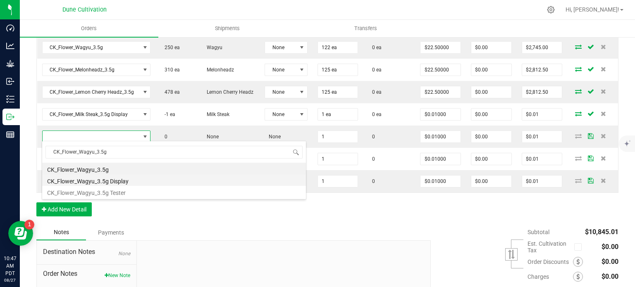
click at [123, 181] on li "CK_Flower_Wagyu_3.5g Display" at bounding box center [174, 180] width 264 height 12
type input "1 ea"
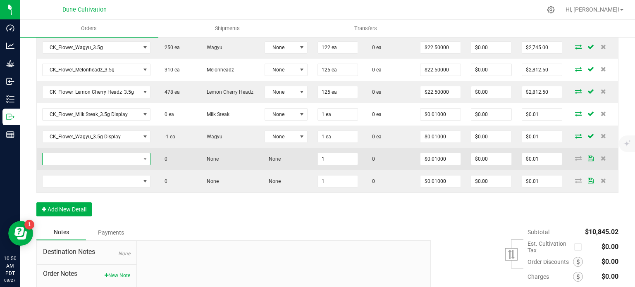
click at [83, 155] on span "NO DATA FOUND" at bounding box center [92, 159] width 98 height 12
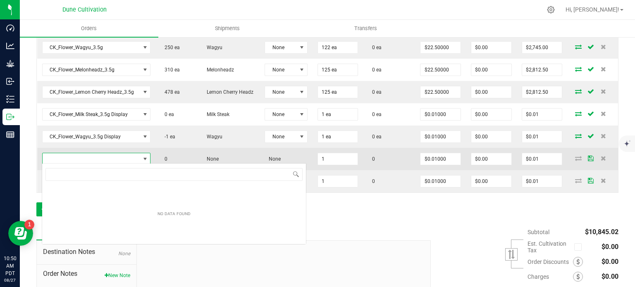
type input "CK_Flower_Blue Wagyu_3.5g"
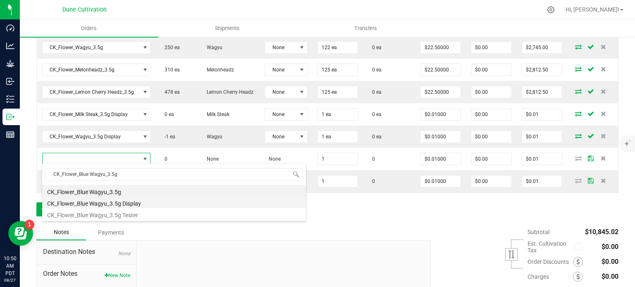
click at [104, 203] on li "CK_Flower_Blue Wagyu_3.5g Display" at bounding box center [174, 203] width 264 height 12
type input "1 ea"
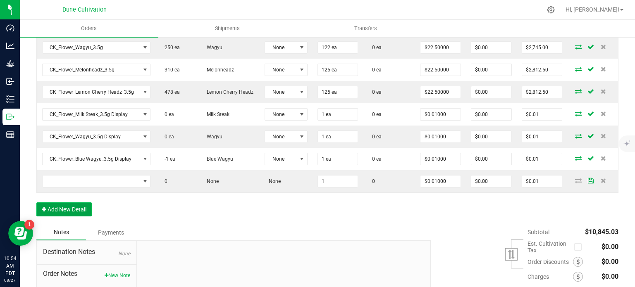
click at [76, 204] on button "Add New Detail" at bounding box center [63, 210] width 55 height 14
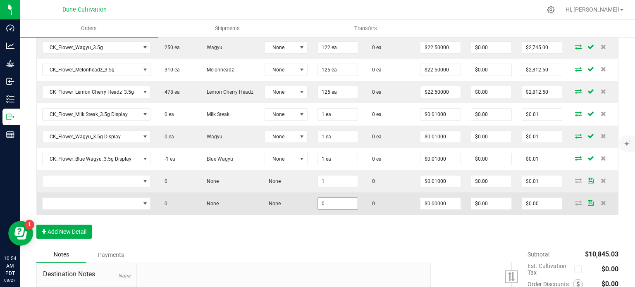
click at [336, 202] on input "0" at bounding box center [338, 204] width 40 height 12
type input "1"
click at [441, 203] on input "0" at bounding box center [440, 204] width 40 height 12
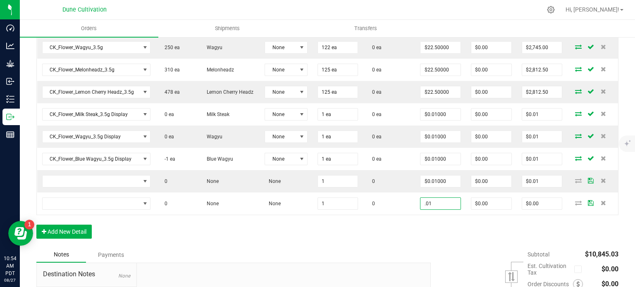
type input "$0.01000"
type input "$0.01"
click at [284, 234] on div "Order Details Print All Labels Item Sellable Strain Lot Number Qty Ordered Qty …" at bounding box center [327, 112] width 582 height 270
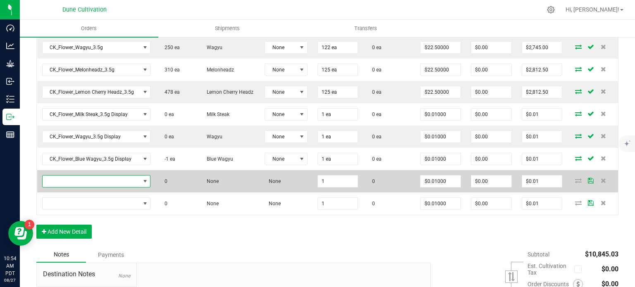
click at [111, 183] on span "NO DATA FOUND" at bounding box center [92, 182] width 98 height 12
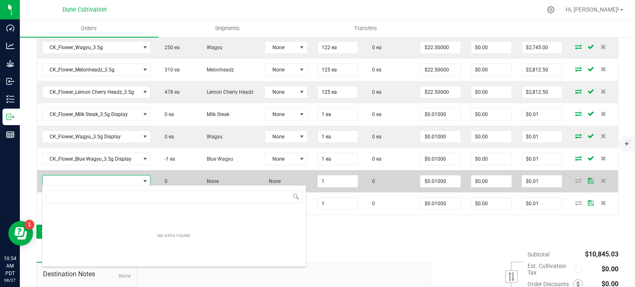
type input "CK_Flower_Melonheadz_3.5g"
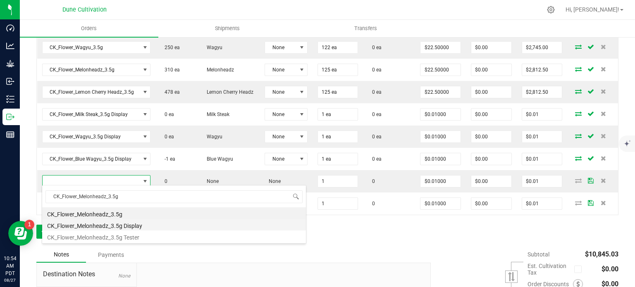
click at [121, 226] on li "CK_Flower_Melonheadz_3.5g Display" at bounding box center [174, 225] width 264 height 12
type input "1 ea"
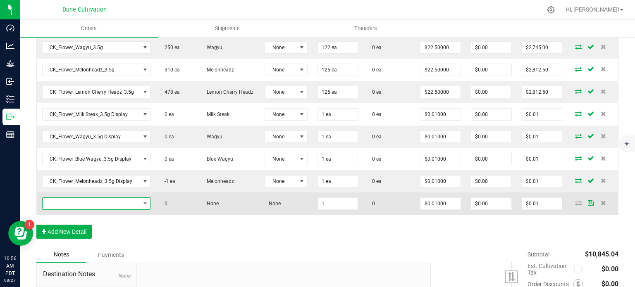
click at [112, 200] on span "NO DATA FOUND" at bounding box center [92, 204] width 98 height 12
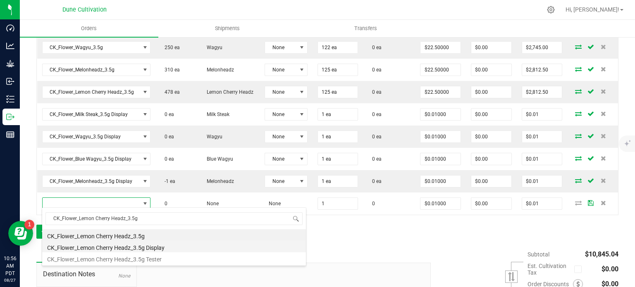
click at [129, 248] on li "CK_Flower_Lemon Cherry Headz_3.5g Display" at bounding box center [174, 247] width 264 height 12
type input "1 ea"
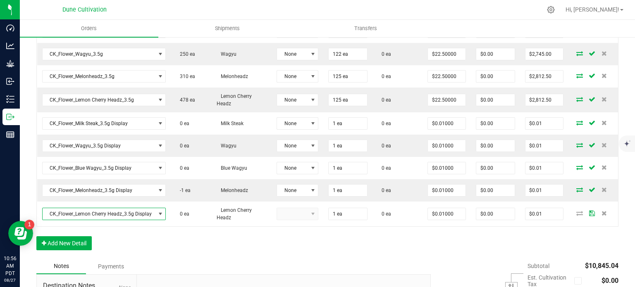
scroll to position [299, 0]
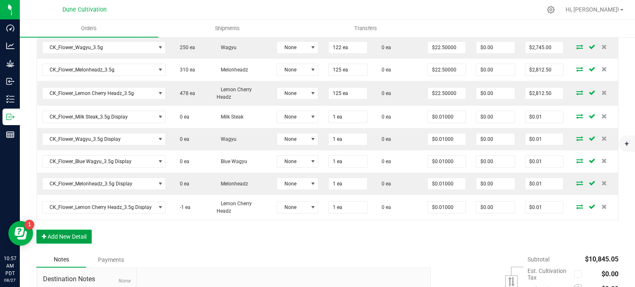
click at [55, 234] on button "Add New Detail" at bounding box center [63, 237] width 55 height 14
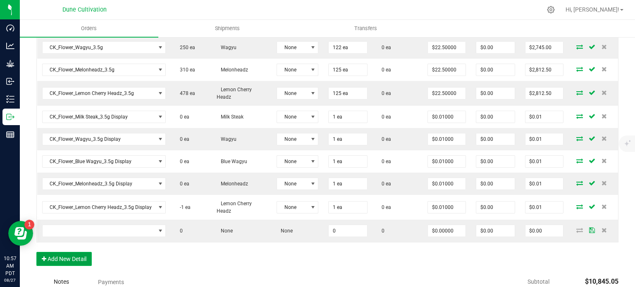
click at [59, 258] on button "Add New Detail" at bounding box center [63, 259] width 55 height 14
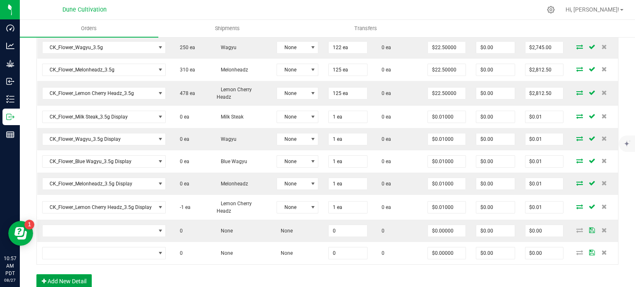
click at [67, 279] on button "Add New Detail" at bounding box center [63, 281] width 55 height 14
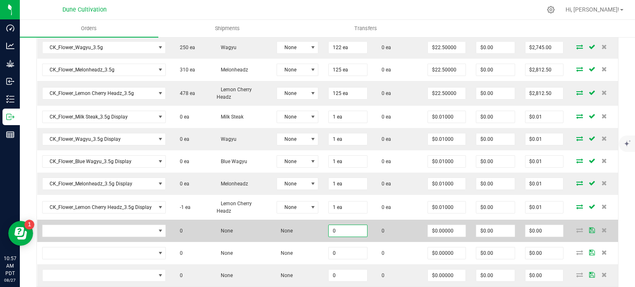
click at [345, 227] on input "0" at bounding box center [348, 231] width 38 height 12
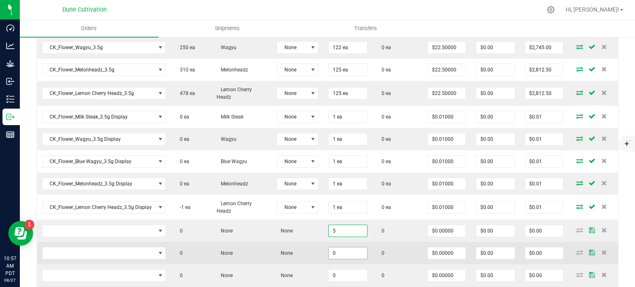
type input "5"
click at [346, 255] on input "0" at bounding box center [348, 254] width 38 height 12
paste input "5"
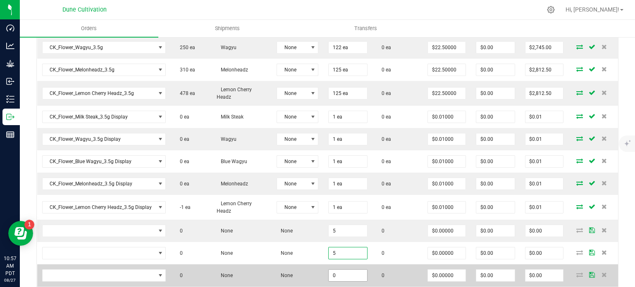
type input "5"
click at [349, 271] on input "0" at bounding box center [348, 276] width 38 height 12
paste input "5"
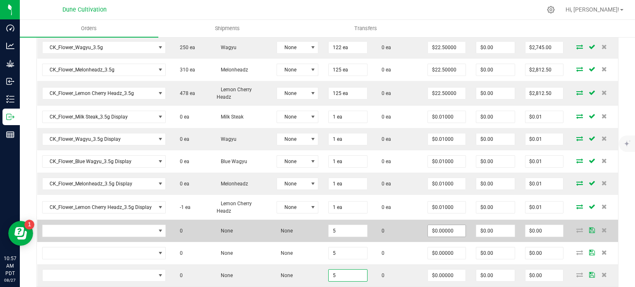
type input "5"
click at [431, 231] on input "0" at bounding box center [447, 231] width 38 height 12
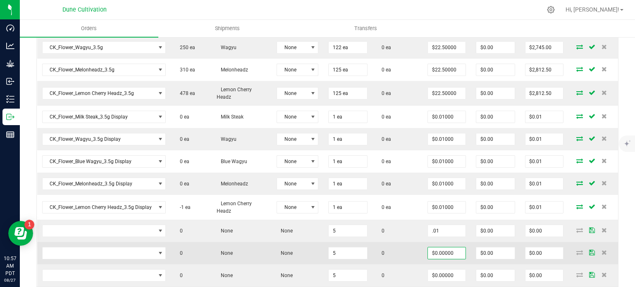
type input "$0.01000"
type input "$0.05"
click at [439, 255] on input "0" at bounding box center [447, 254] width 38 height 12
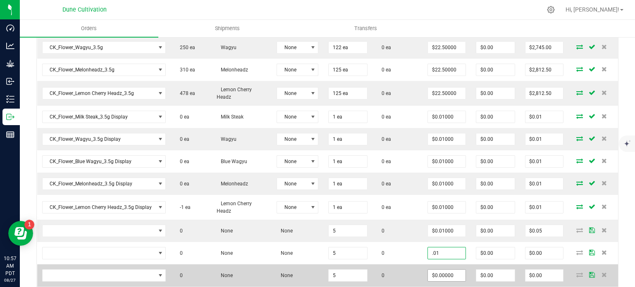
type input "$0.01000"
type input "$0.05"
click at [439, 277] on input "0" at bounding box center [447, 276] width 38 height 12
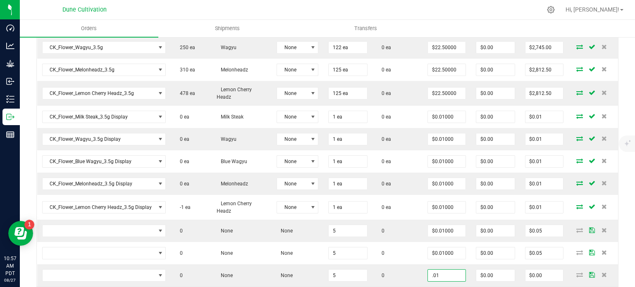
type input "$0.01000"
type input "$0.05"
click at [615, 210] on div "Back to Orders Order details Export PDF Done Editing Order # 00001769 Status Cr…" at bounding box center [327, 96] width 615 height 717
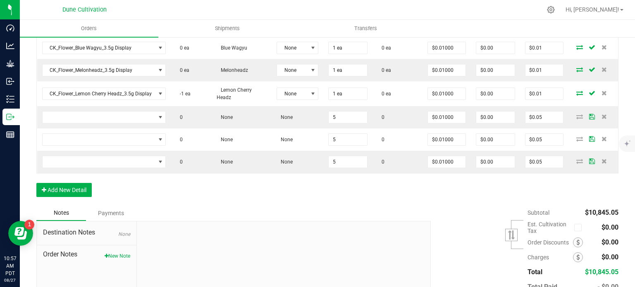
scroll to position [463, 0]
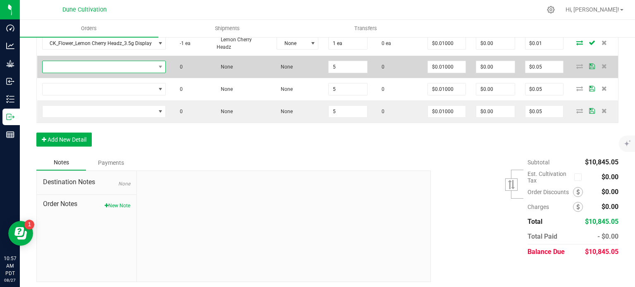
click at [94, 67] on span "NO DATA FOUND" at bounding box center [99, 67] width 113 height 12
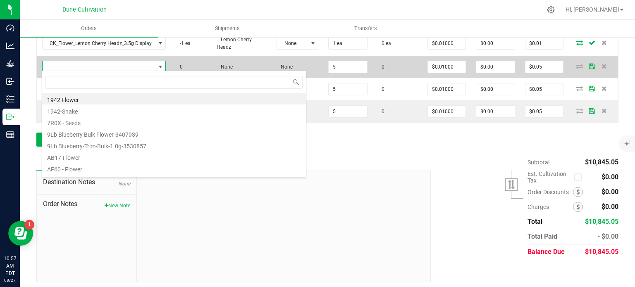
type input "CK_Flower_Lemon Cherry Headz_3.5g"
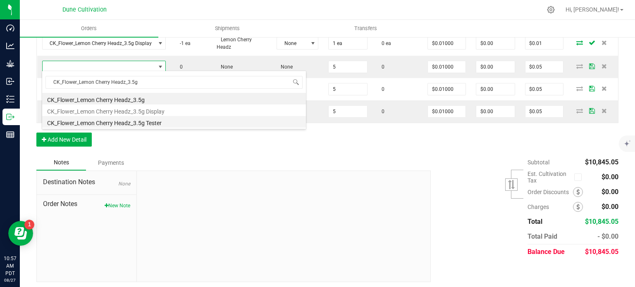
click at [111, 121] on li "CK_Flower_Lemon Cherry Headz_3.5g Tester" at bounding box center [174, 122] width 264 height 12
type input "5 ea"
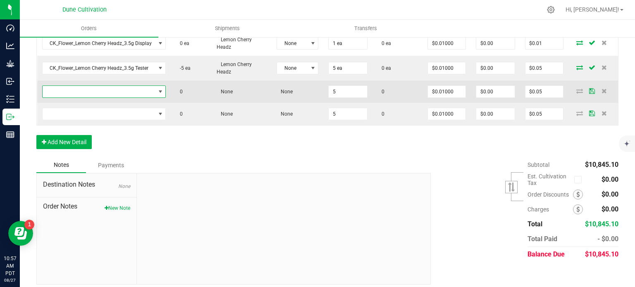
click at [112, 86] on span "NO DATA FOUND" at bounding box center [99, 92] width 113 height 12
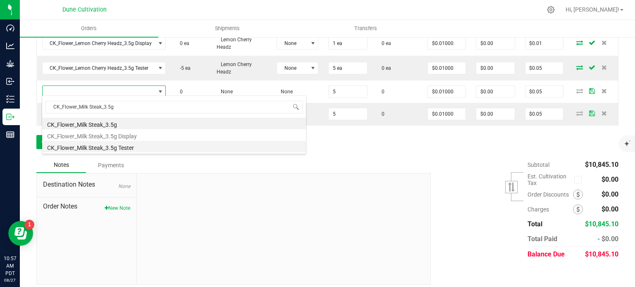
click at [112, 145] on li "CK_Flower_Milk Steak_3.5g Tester" at bounding box center [174, 147] width 264 height 12
type input "5 ea"
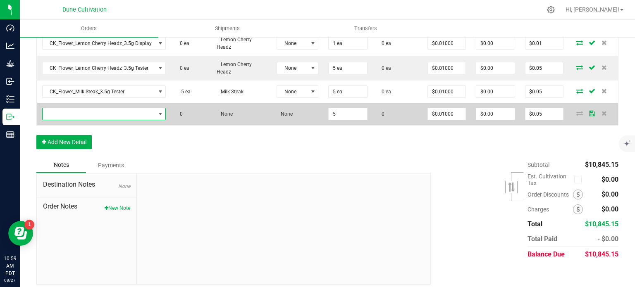
click at [108, 108] on span "NO DATA FOUND" at bounding box center [99, 114] width 113 height 12
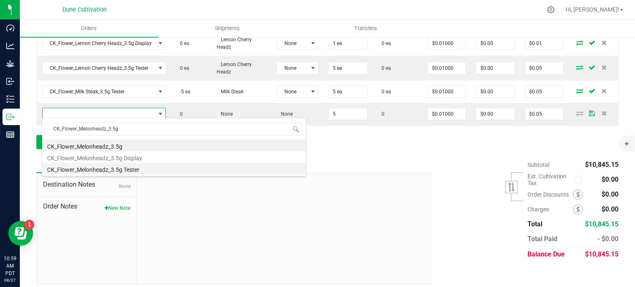
click at [120, 173] on li "CK_Flower_Melonheadz_3.5g Tester" at bounding box center [174, 169] width 264 height 12
type input "5 ea"
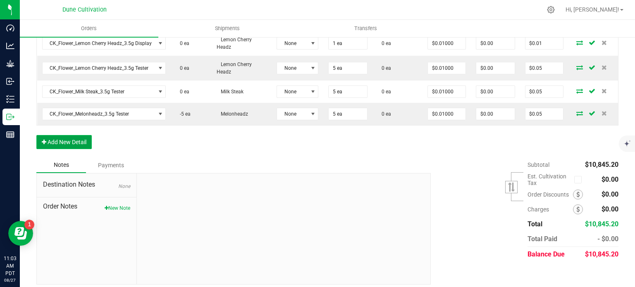
click at [76, 135] on button "Add New Detail" at bounding box center [63, 142] width 55 height 14
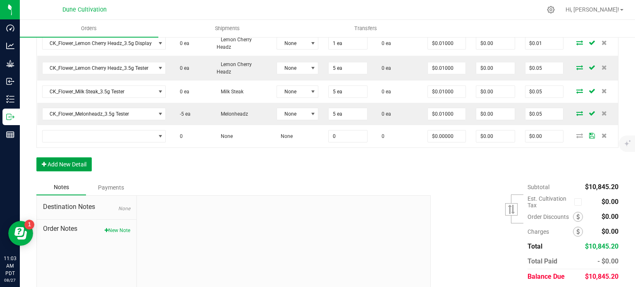
click at [77, 161] on button "Add New Detail" at bounding box center [63, 164] width 55 height 14
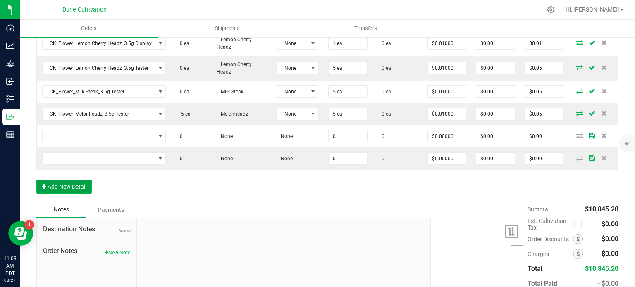
click at [75, 186] on button "Add New Detail" at bounding box center [63, 187] width 55 height 14
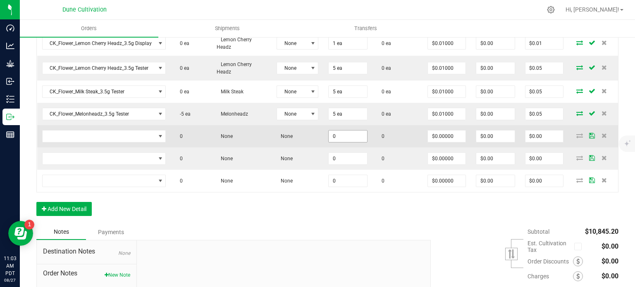
click at [334, 131] on input "0" at bounding box center [348, 137] width 38 height 12
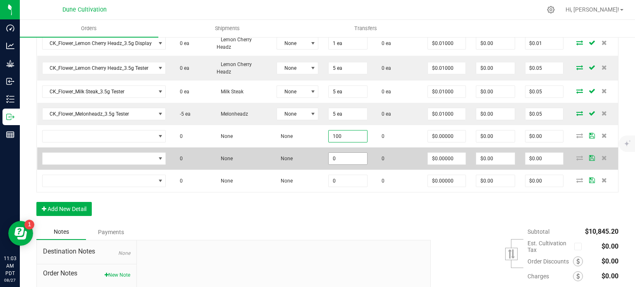
type input "100"
click at [339, 154] on input "0" at bounding box center [348, 159] width 38 height 12
paste input "10"
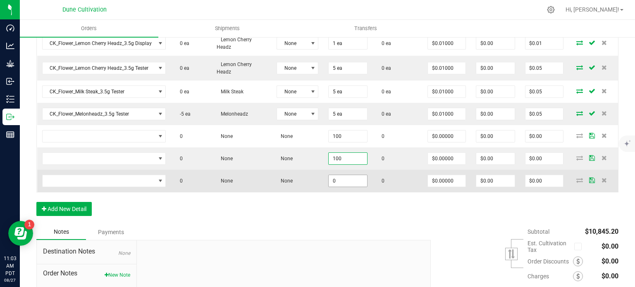
type input "100"
click at [342, 175] on input "0" at bounding box center [348, 181] width 38 height 12
paste input "10"
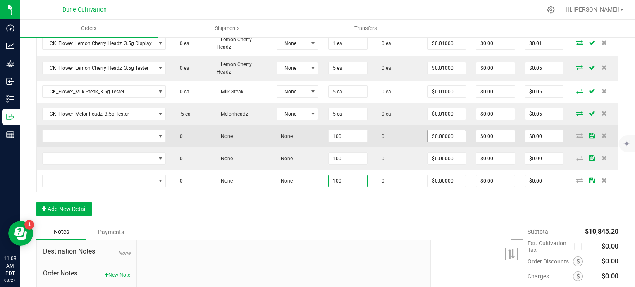
type input "100"
click at [434, 135] on input "0" at bounding box center [447, 137] width 38 height 12
paste input "10"
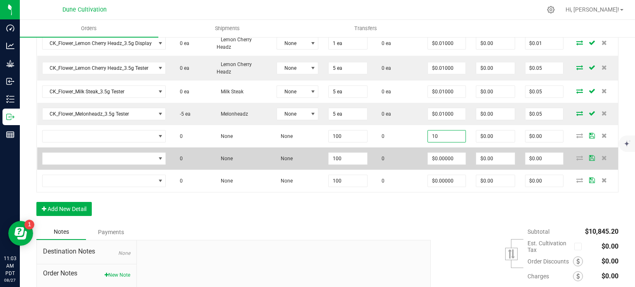
type input "$10.00000"
type input "$1,000.00"
click at [441, 165] on td "$0.00000" at bounding box center [446, 159] width 48 height 22
click at [444, 154] on input "0" at bounding box center [447, 159] width 38 height 12
paste input "10"
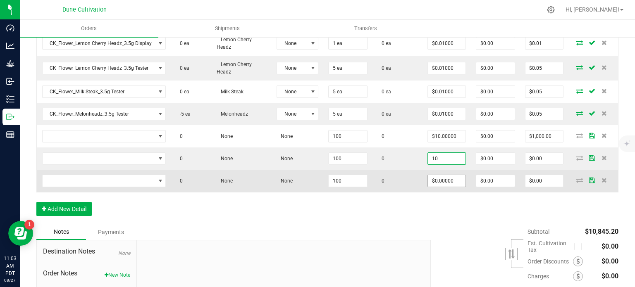
type input "$10.00000"
type input "$1,000.00"
click at [446, 180] on input "0" at bounding box center [447, 181] width 38 height 12
paste input "10"
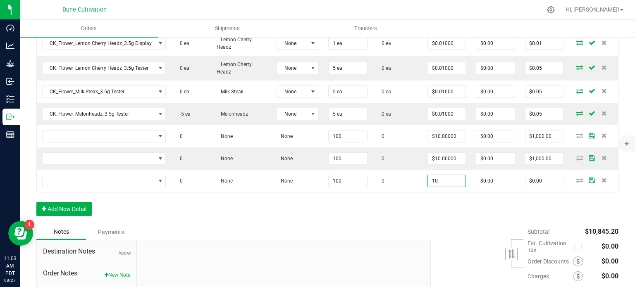
type input "$10.00000"
type input "$1,000.00"
click at [437, 216] on div "Order Details Print All Labels Item Sellable Strain Lot Number Qty Ordered Qty …" at bounding box center [327, 16] width 582 height 418
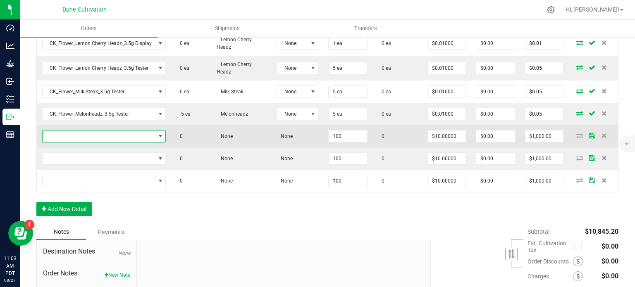
click at [106, 133] on span "NO DATA FOUND" at bounding box center [99, 137] width 113 height 12
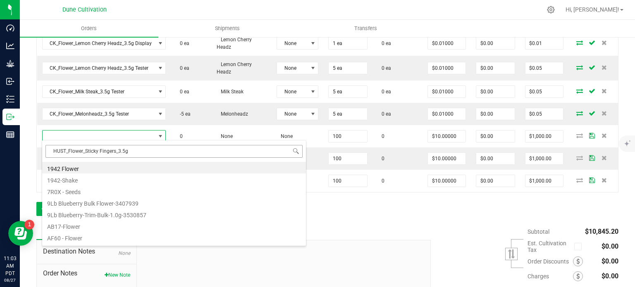
click at [147, 150] on input "HUST_Flower_Sticky Fingers_3.5g" at bounding box center [173, 151] width 257 height 13
type input "HUST_Flower_Sticky Fingers_3.5g"
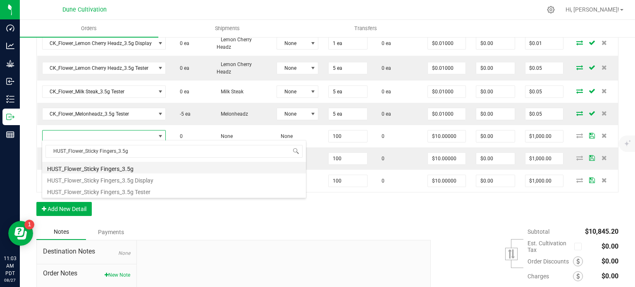
click at [135, 171] on li "HUST_Flower_Sticky Fingers_3.5g" at bounding box center [174, 168] width 264 height 12
type input "100 ea"
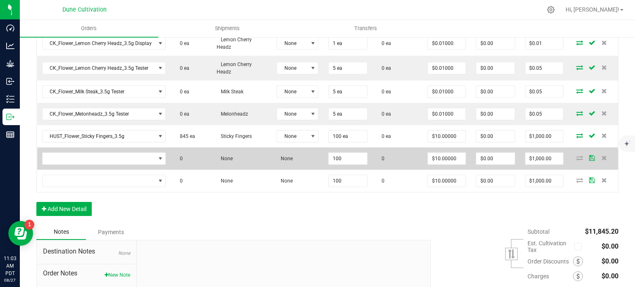
click at [126, 163] on td at bounding box center [104, 159] width 134 height 22
click at [127, 160] on span "NO DATA FOUND" at bounding box center [99, 159] width 113 height 12
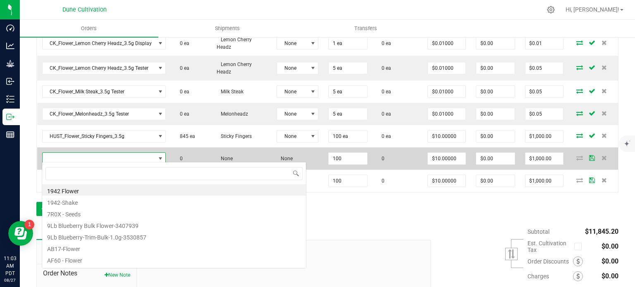
type input "HUST_Flower_White Zerbert_3.5g"
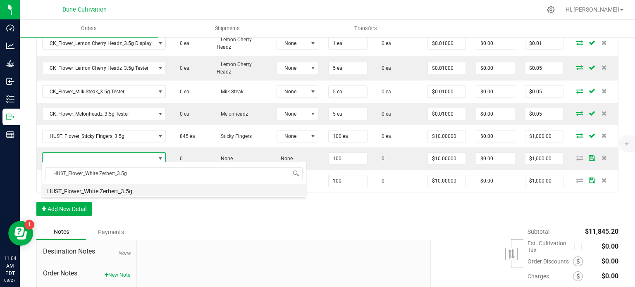
click at [124, 189] on li "HUST_Flower_White Zerbert_3.5g" at bounding box center [174, 190] width 264 height 12
type input "100 ea"
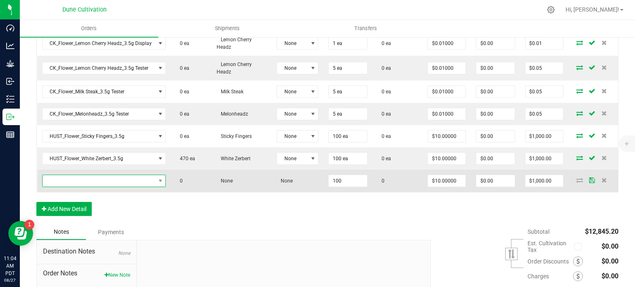
click at [97, 176] on span "NO DATA FOUND" at bounding box center [99, 181] width 113 height 12
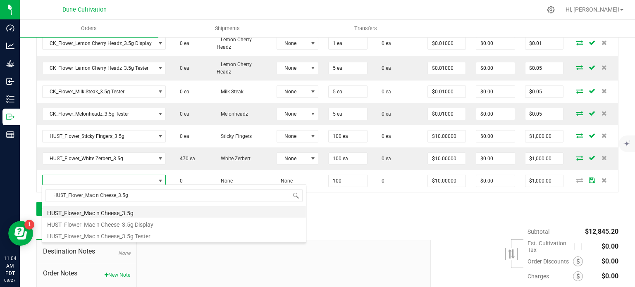
click at [104, 213] on li "HUST_Flower_Mac n Cheese_3.5g" at bounding box center [174, 212] width 264 height 12
type input "100 ea"
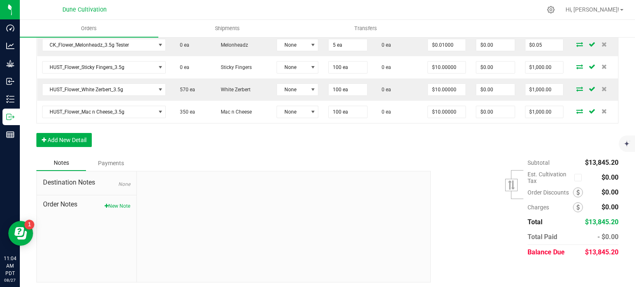
scroll to position [532, 0]
click at [78, 134] on button "Add New Detail" at bounding box center [63, 141] width 55 height 14
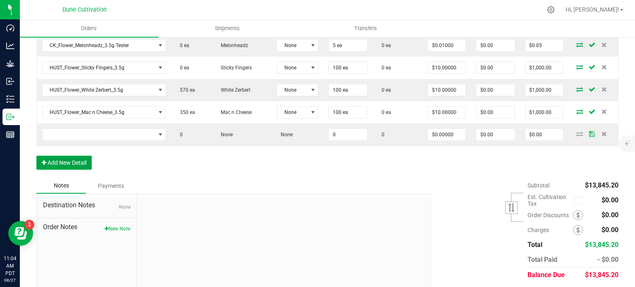
click at [79, 156] on button "Add New Detail" at bounding box center [63, 163] width 55 height 14
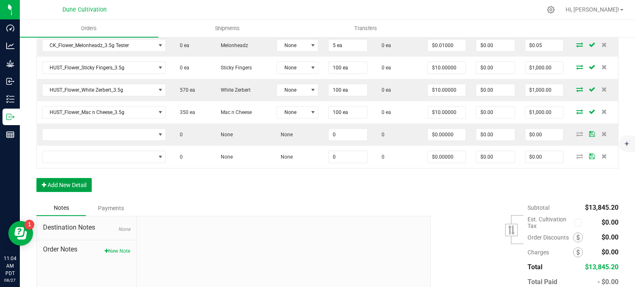
click at [83, 185] on button "Add New Detail" at bounding box center [63, 185] width 55 height 14
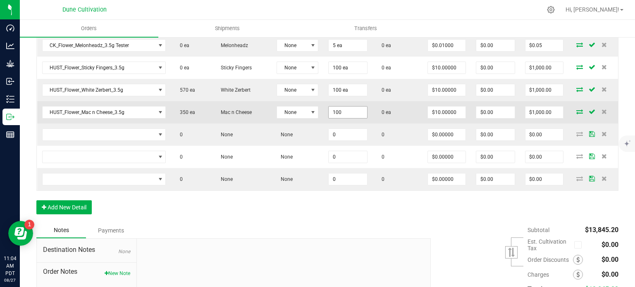
click at [341, 107] on input "100" at bounding box center [348, 113] width 38 height 12
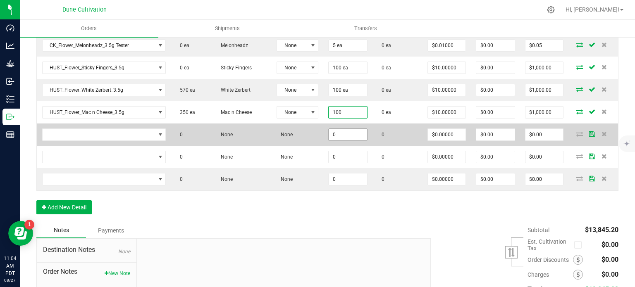
type input "100 ea"
click at [342, 134] on input "0" at bounding box center [348, 135] width 38 height 12
paste input "10"
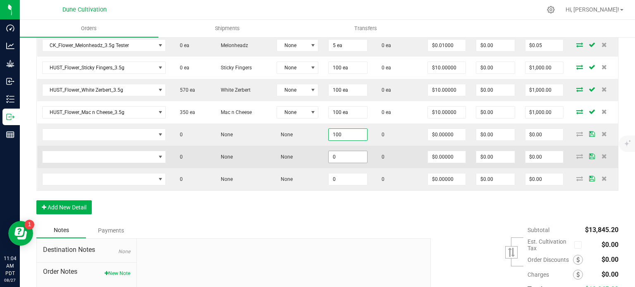
type input "100"
click at [342, 151] on input "0" at bounding box center [348, 157] width 38 height 12
paste input "10"
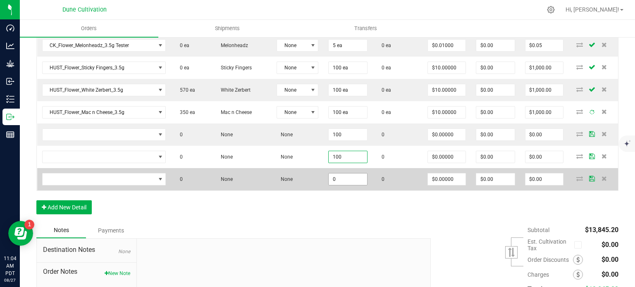
type input "100"
click at [343, 175] on input "0" at bounding box center [348, 180] width 38 height 12
paste input "10"
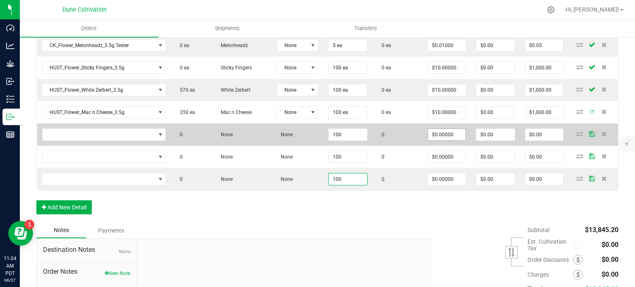
type input "100"
click at [432, 130] on input "0" at bounding box center [447, 135] width 38 height 12
paste input "10"
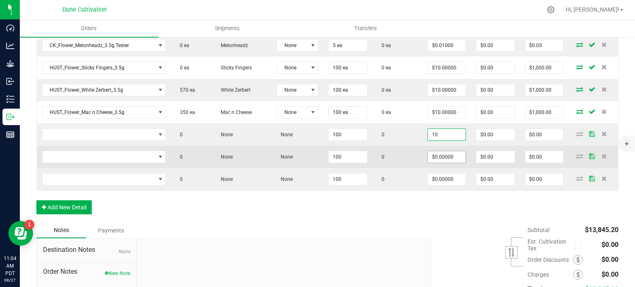
type input "$10.00000"
type input "$1,000.00"
click at [442, 151] on input "0" at bounding box center [447, 157] width 38 height 12
paste input "10"
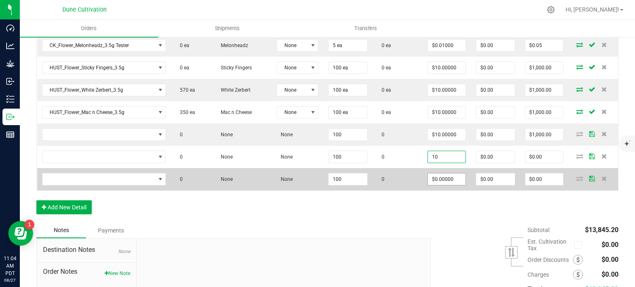
type input "$10.00000"
type input "$1,000.00"
click at [449, 178] on input "0" at bounding box center [447, 180] width 38 height 12
paste input "10"
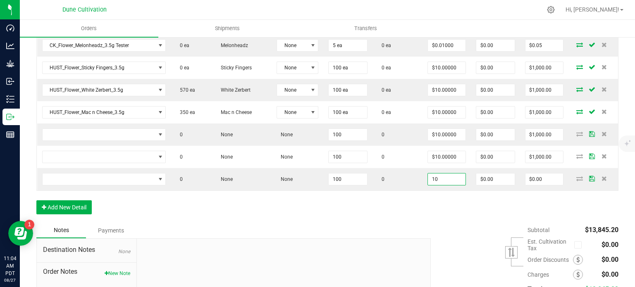
type input "$10.00000"
type input "$1,000.00"
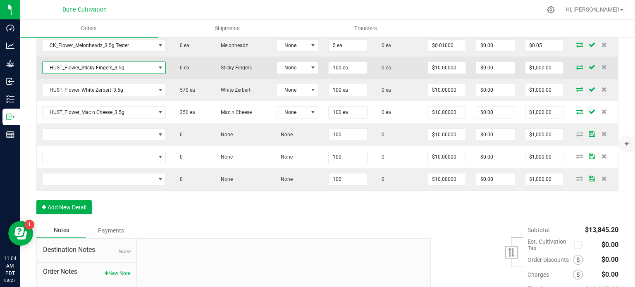
click at [104, 62] on span "HUST_Flower_Sticky Fingers_3.5g" at bounding box center [99, 68] width 113 height 12
click at [102, 62] on span "HUST_Flower_Sticky Fingers_3.5g" at bounding box center [99, 68] width 113 height 12
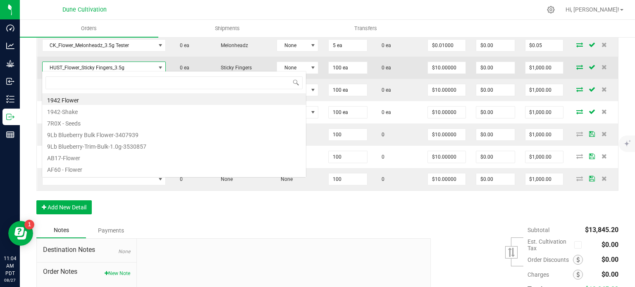
scroll to position [12, 122]
click at [102, 62] on span "HUST_Flower_Sticky Fingers_3.5g" at bounding box center [99, 68] width 113 height 12
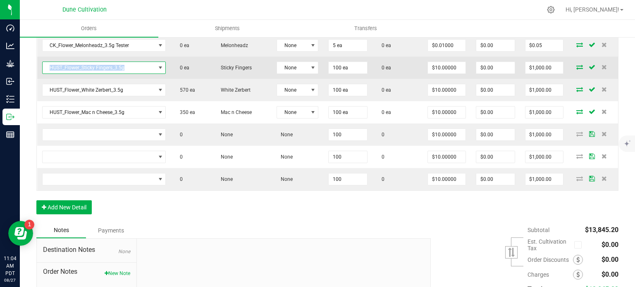
click at [102, 62] on span "HUST_Flower_Sticky Fingers_3.5g" at bounding box center [99, 68] width 113 height 12
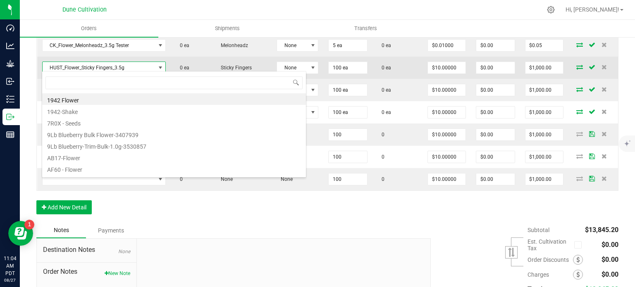
click at [102, 62] on span "HUST_Flower_Sticky Fingers_3.5g" at bounding box center [99, 68] width 113 height 12
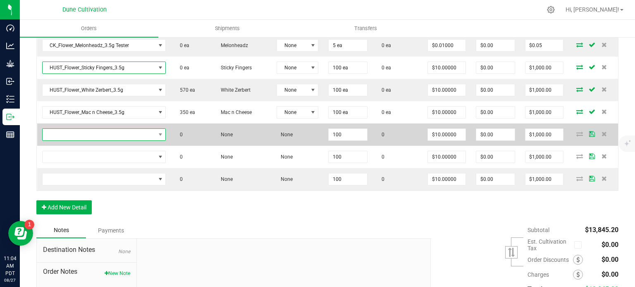
click at [125, 129] on span "NO DATA FOUND" at bounding box center [99, 135] width 113 height 12
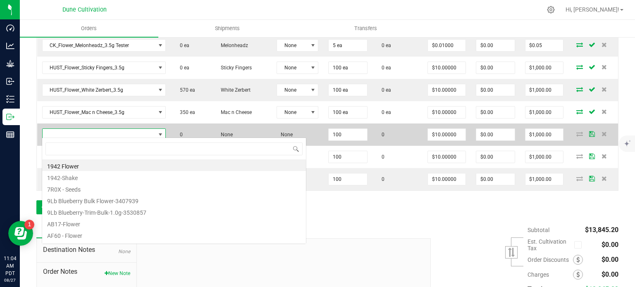
type input "HUST_Flower_Sticky Fingers_3.5g"
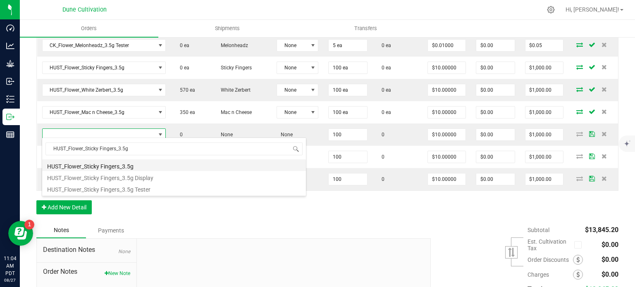
click at [93, 164] on li "HUST_Flower_Sticky Fingers_3.5g" at bounding box center [174, 166] width 264 height 12
type input "100 ea"
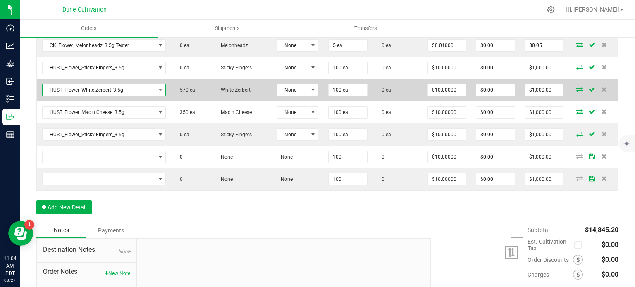
click at [101, 87] on span "HUST_Flower_White Zerbert_3.5g" at bounding box center [99, 90] width 113 height 12
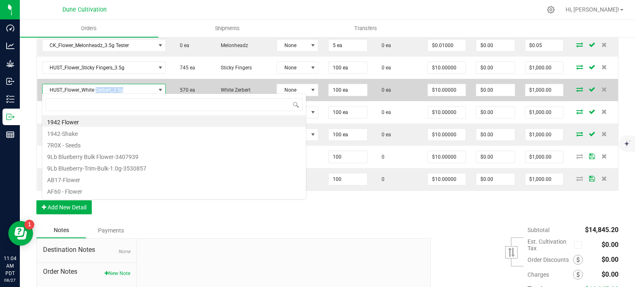
click at [101, 87] on span "HUST_Flower_White Zerbert_3.5g" at bounding box center [99, 90] width 113 height 12
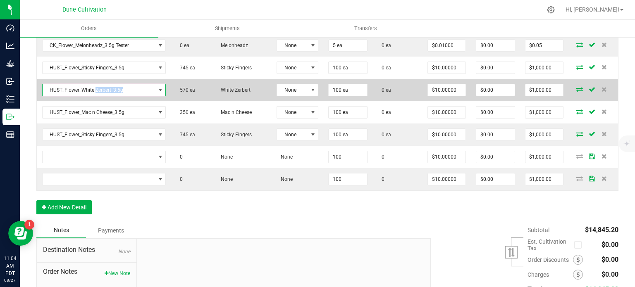
click at [101, 87] on span "HUST_Flower_White Zerbert_3.5g" at bounding box center [99, 90] width 113 height 12
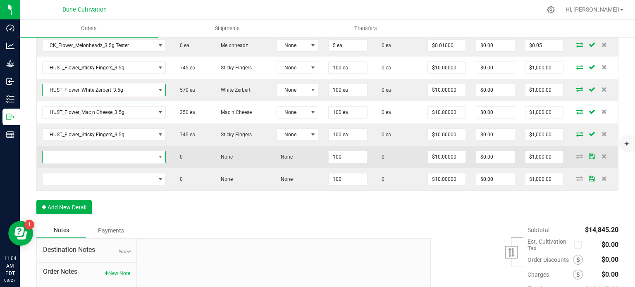
click at [101, 155] on span "NO DATA FOUND" at bounding box center [99, 157] width 113 height 12
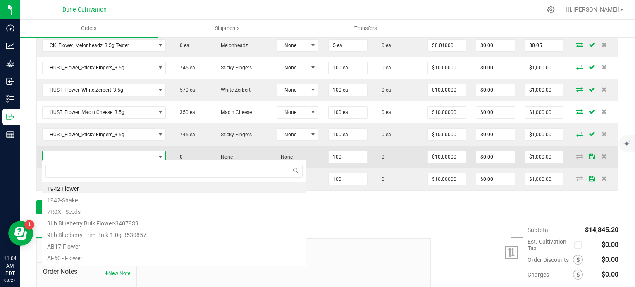
type input "HUST_Flower_White Zerbert_3.5g"
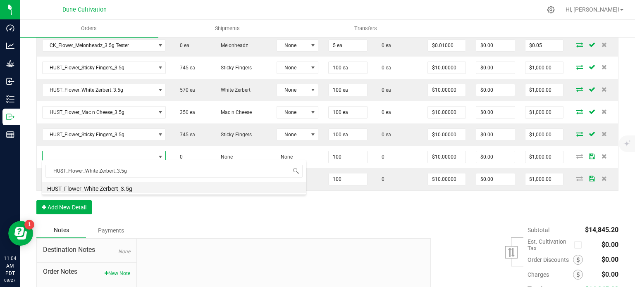
click at [101, 186] on li "HUST_Flower_White Zerbert_3.5g" at bounding box center [174, 188] width 264 height 12
type input "100 ea"
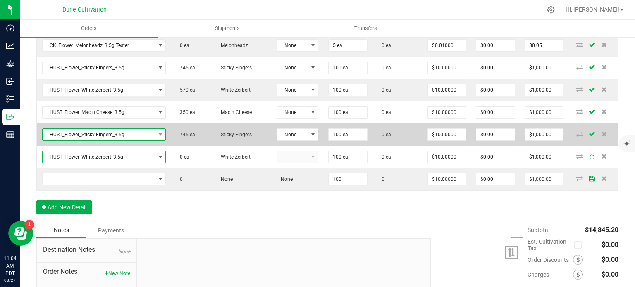
click at [102, 132] on span "HUST_Flower_Sticky Fingers_3.5g" at bounding box center [99, 135] width 113 height 12
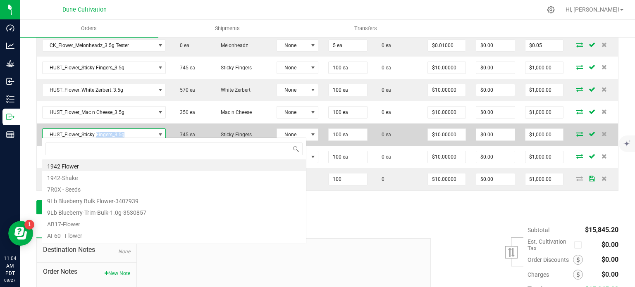
click at [102, 132] on span "HUST_Flower_Sticky Fingers_3.5g" at bounding box center [99, 135] width 113 height 12
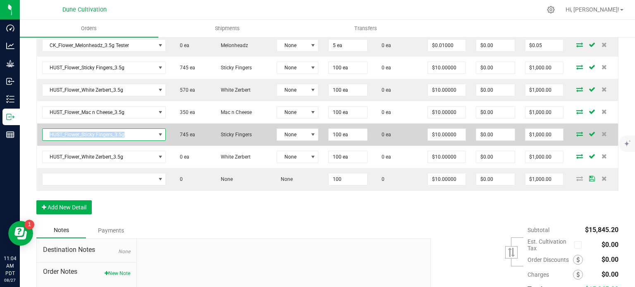
click at [102, 132] on span "HUST_Flower_Sticky Fingers_3.5g" at bounding box center [99, 135] width 113 height 12
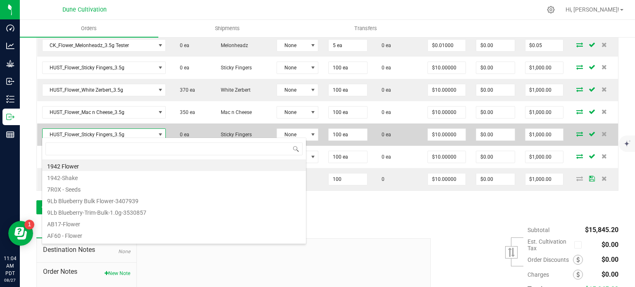
click at [102, 132] on span "HUST_Flower_Sticky Fingers_3.5g" at bounding box center [99, 135] width 113 height 12
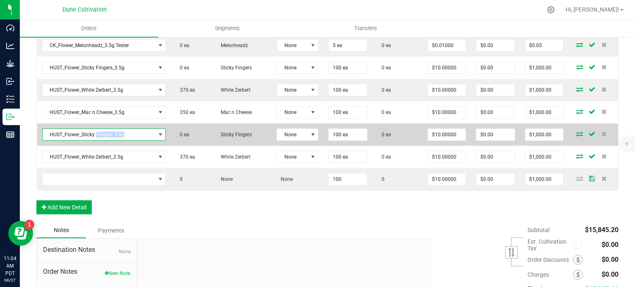
click at [102, 132] on span "HUST_Flower_Sticky Fingers_3.5g" at bounding box center [99, 135] width 113 height 12
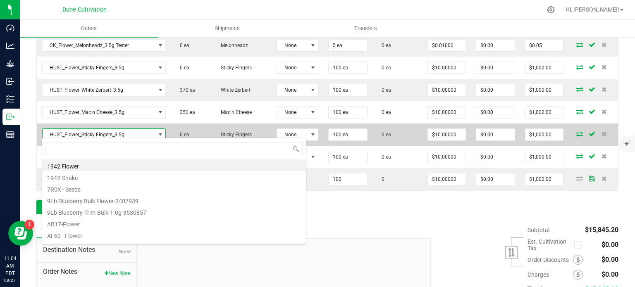
click at [102, 132] on span "HUST_Flower_Sticky Fingers_3.5g" at bounding box center [99, 135] width 113 height 12
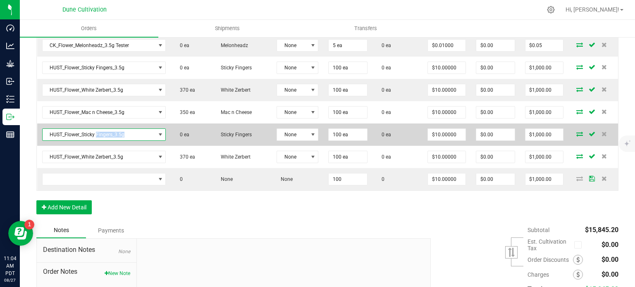
click at [102, 132] on span "HUST_Flower_Sticky Fingers_3.5g" at bounding box center [99, 135] width 113 height 12
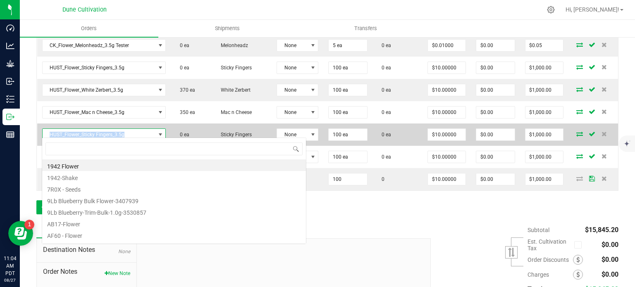
click at [102, 132] on span "HUST_Flower_Sticky Fingers_3.5g" at bounding box center [99, 135] width 113 height 12
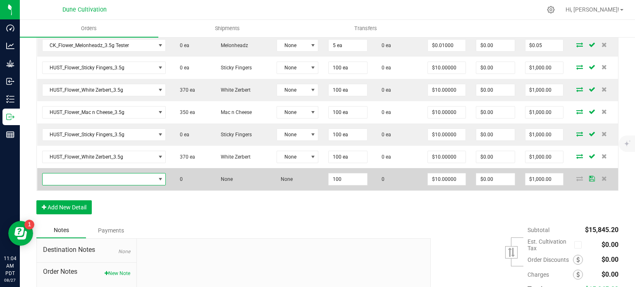
click at [106, 177] on span "NO DATA FOUND" at bounding box center [99, 180] width 113 height 12
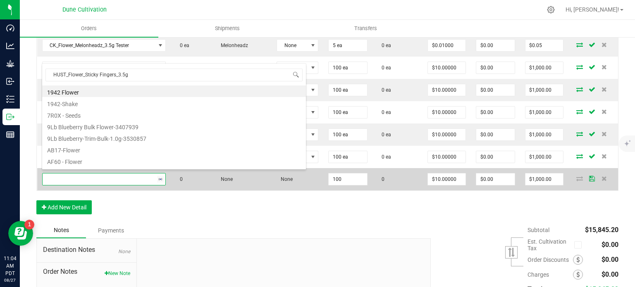
scroll to position [12, 122]
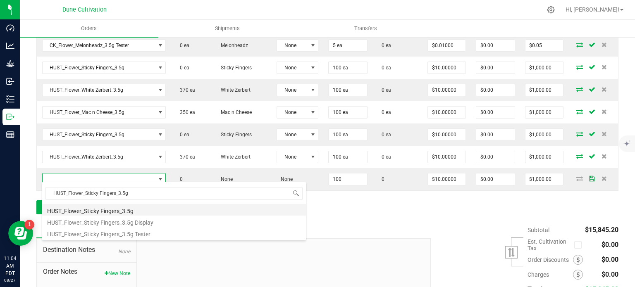
click at [110, 207] on li "HUST_Flower_Sticky Fingers_3.5g" at bounding box center [174, 210] width 264 height 12
type input "100 ea"
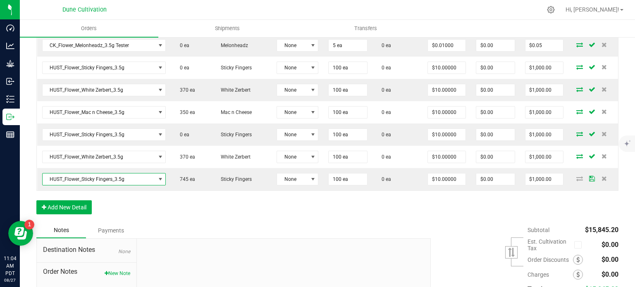
click at [61, 204] on button "Add New Detail" at bounding box center [63, 207] width 55 height 14
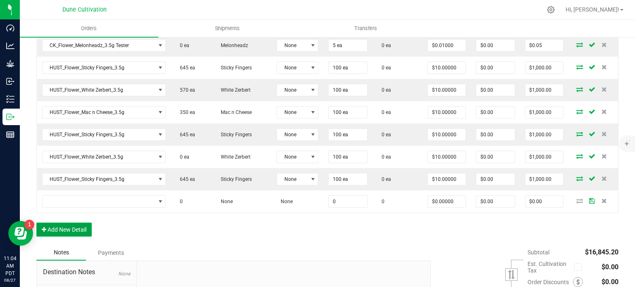
click at [68, 229] on button "Add New Detail" at bounding box center [63, 230] width 55 height 14
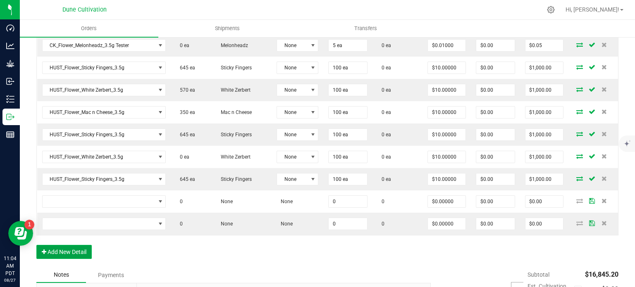
click at [73, 246] on button "Add New Detail" at bounding box center [63, 252] width 55 height 14
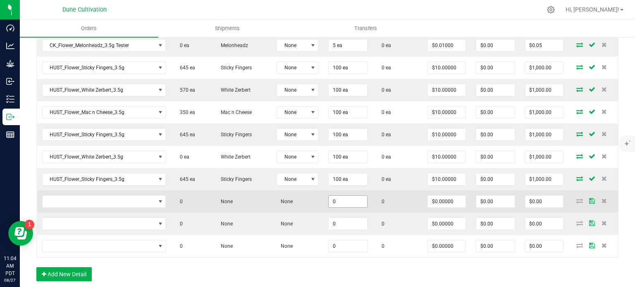
click at [359, 198] on input "0" at bounding box center [348, 202] width 38 height 12
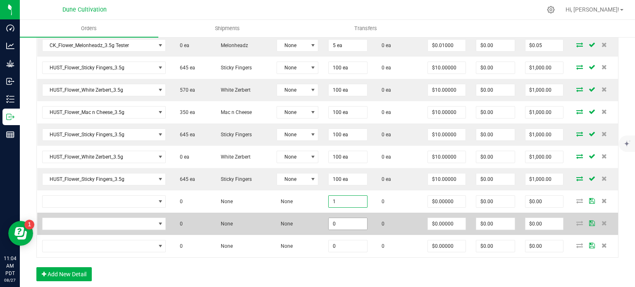
type input "1"
click at [362, 218] on input "0" at bounding box center [348, 224] width 38 height 12
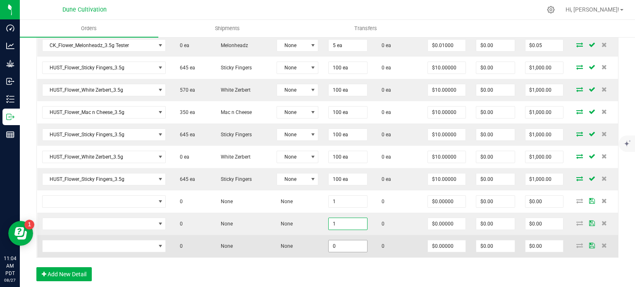
type input "1"
click at [346, 241] on input "0" at bounding box center [348, 247] width 38 height 12
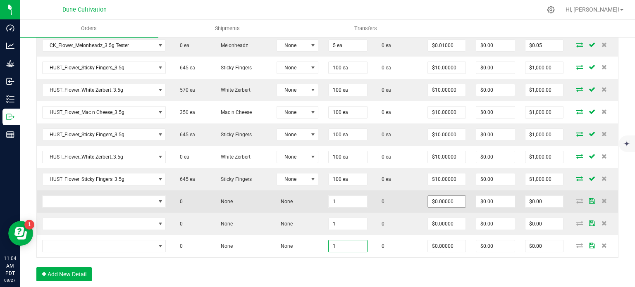
type input "1"
click at [452, 196] on input "0" at bounding box center [447, 202] width 38 height 12
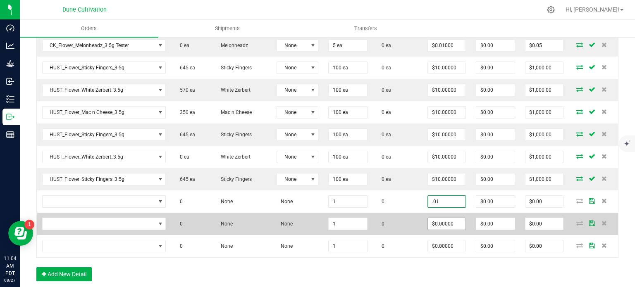
type input "$0.01000"
type input "$0.01"
click at [447, 219] on input "0" at bounding box center [447, 224] width 38 height 12
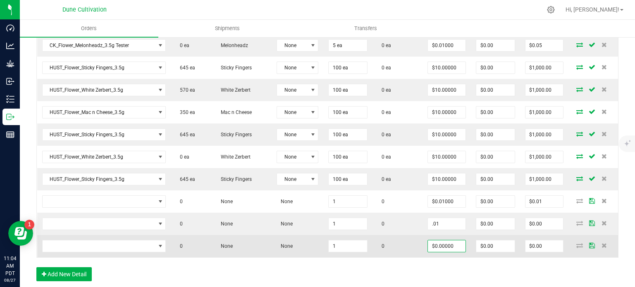
type input "$0.01000"
type input "$0.01"
click at [453, 241] on input "0" at bounding box center [447, 247] width 38 height 12
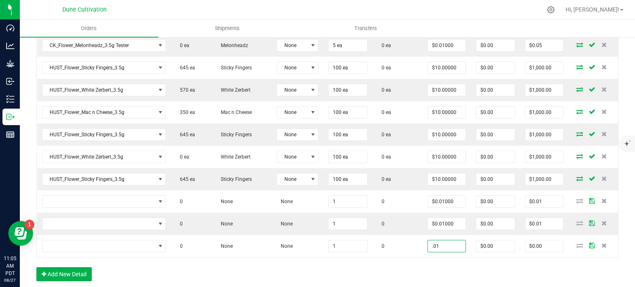
type input "$0.01000"
type input "$0.01"
click at [408, 256] on div "Order Details Print All Labels Item Sellable Strain Lot Number Qty Ordered Qty …" at bounding box center [327, 14] width 582 height 552
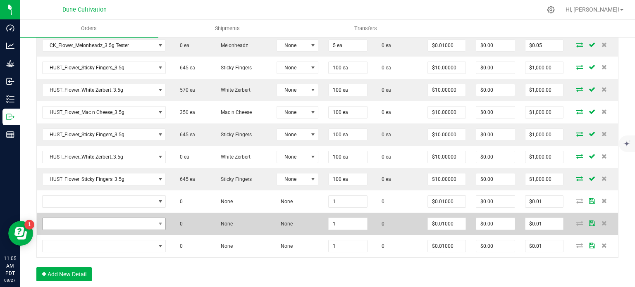
scroll to position [665, 0]
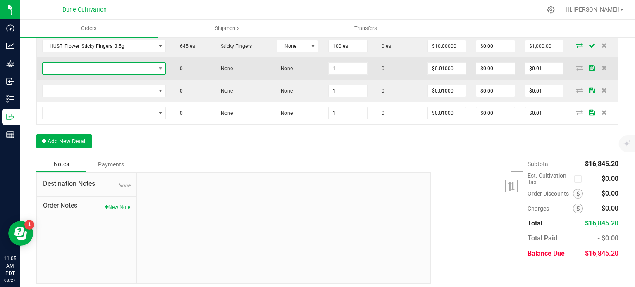
click at [72, 64] on span "NO DATA FOUND" at bounding box center [99, 69] width 113 height 12
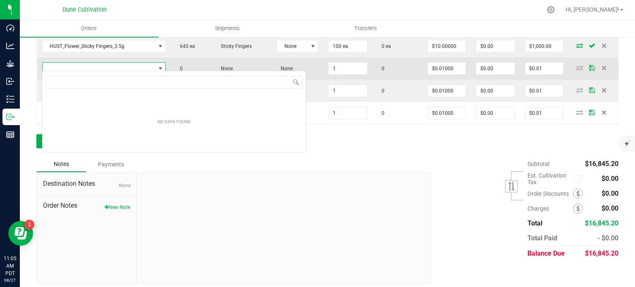
type input "HUST_Flower_Sticky Fingers_3.5g"
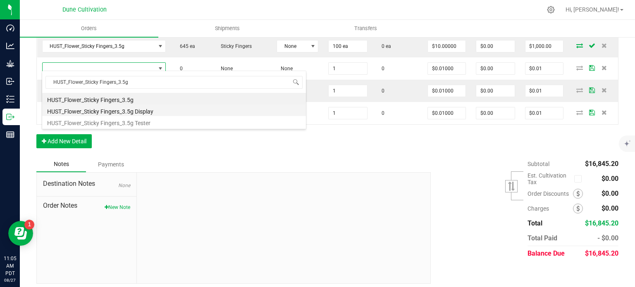
click at [99, 112] on li "HUST_Flower_Sticky Fingers_3.5g Display" at bounding box center [174, 111] width 264 height 12
type input "1 ea"
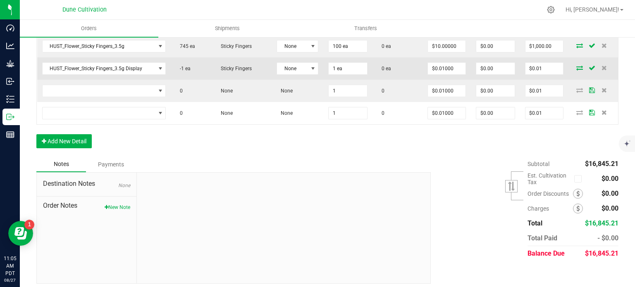
click at [117, 73] on td "HUST_Flower_Sticky Fingers_3.5g Display" at bounding box center [104, 68] width 134 height 22
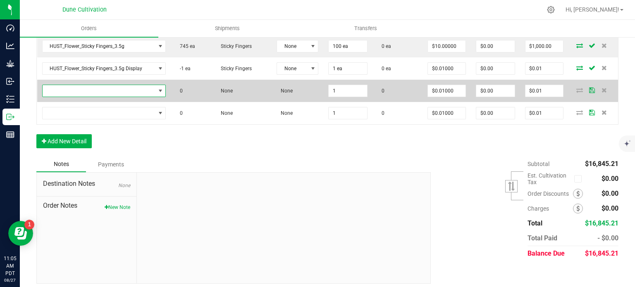
click at [122, 87] on span "NO DATA FOUND" at bounding box center [99, 91] width 113 height 12
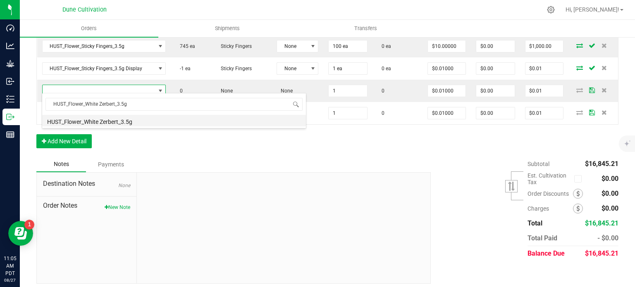
click at [104, 122] on li "HUST_Flower_White Zerbert_3.5g" at bounding box center [174, 121] width 264 height 12
type input "1 ea"
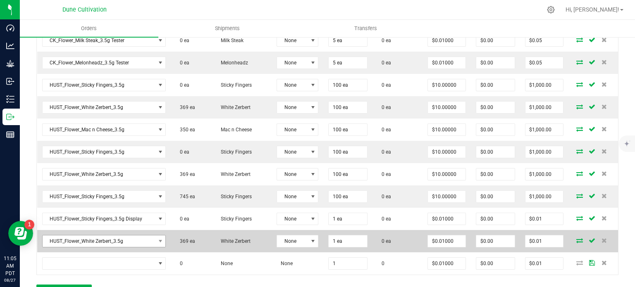
scroll to position [514, 0]
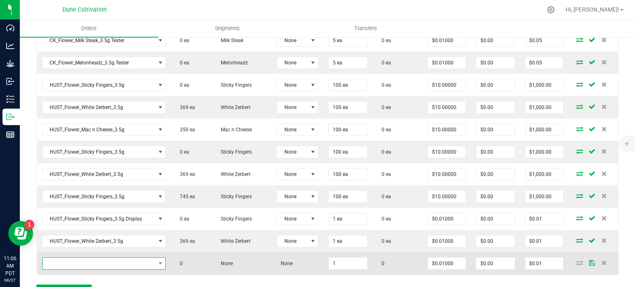
click at [119, 263] on span "NO DATA FOUND" at bounding box center [99, 264] width 113 height 12
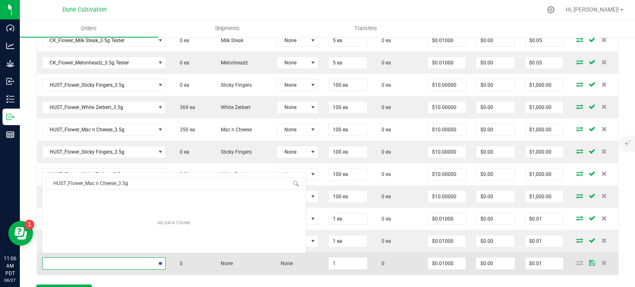
scroll to position [0, 0]
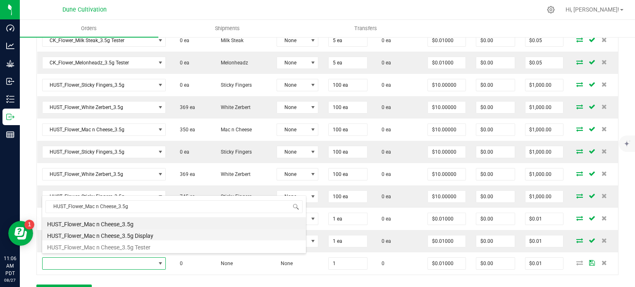
click at [124, 236] on li "HUST_Flower_Mac n Cheese_3.5g Display" at bounding box center [174, 235] width 264 height 12
type input "1 ea"
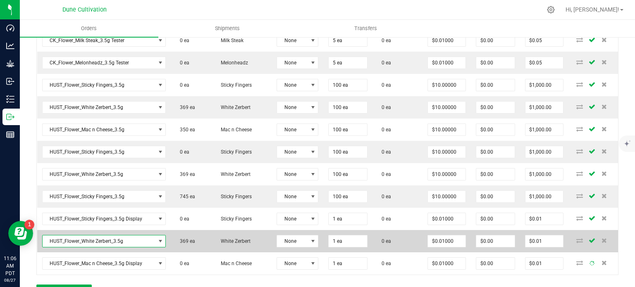
click at [104, 236] on span "HUST_Flower_White Zerbert_3.5g" at bounding box center [99, 242] width 113 height 12
click at [96, 236] on span "HUST_Flower_White Zerbert_3.5g" at bounding box center [99, 242] width 113 height 12
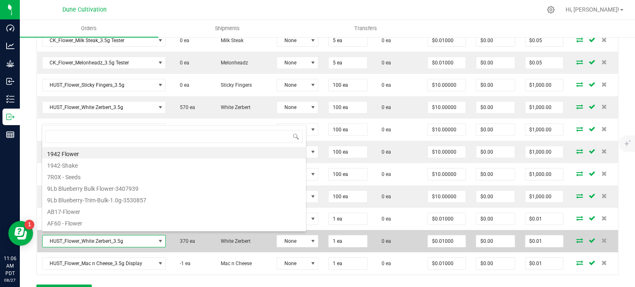
scroll to position [12, 122]
click at [96, 236] on span "HUST_Flower_White Zerbert_3.5g" at bounding box center [99, 242] width 113 height 12
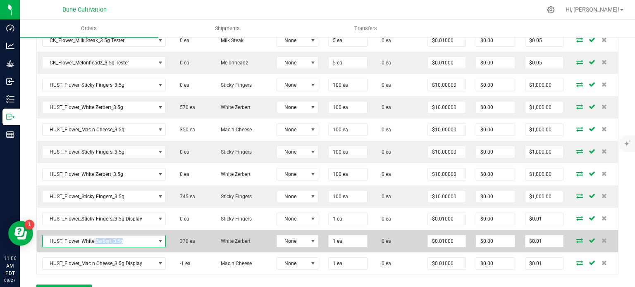
click at [96, 236] on span "HUST_Flower_White Zerbert_3.5g" at bounding box center [99, 242] width 113 height 12
copy span "HUST_Flower_White Zerbert_3.5g"
click at [112, 236] on span "HUST_Flower_White Zerbert_3.5g" at bounding box center [99, 242] width 113 height 12
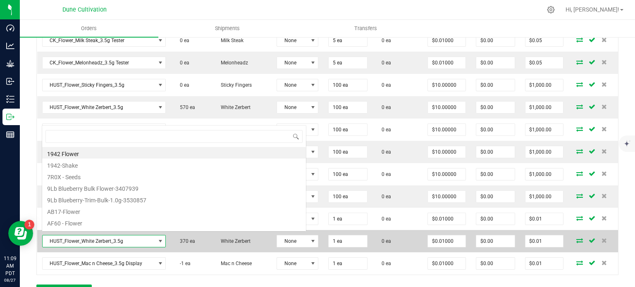
type input "HUST_Flower_White Zerbert_3.5g Display"
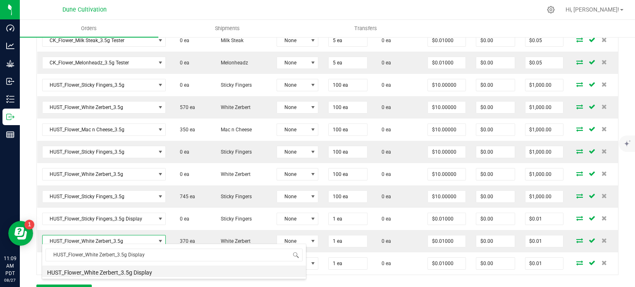
click at [122, 268] on li "HUST_Flower_White Zerbert_3.5g Display" at bounding box center [174, 272] width 264 height 12
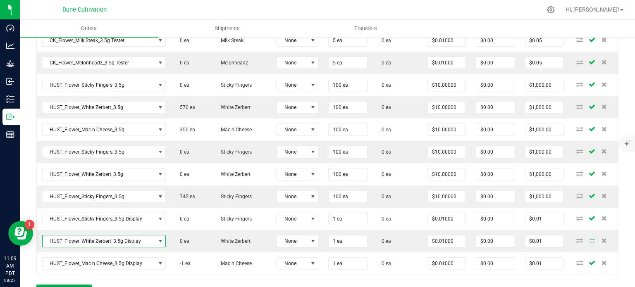
click at [224, 272] on div "Order Details Print All Labels Item Sellable Strain Lot Number Qty Ordered Qty …" at bounding box center [327, 31] width 582 height 552
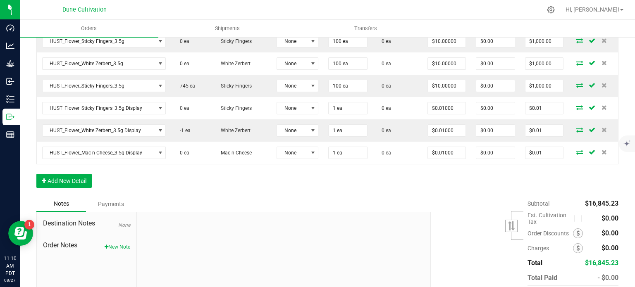
scroll to position [665, 0]
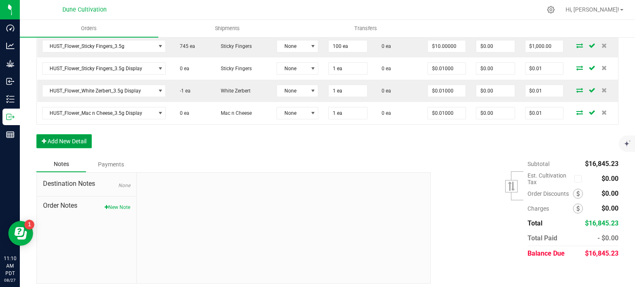
click at [78, 142] on button "Add New Detail" at bounding box center [63, 141] width 55 height 14
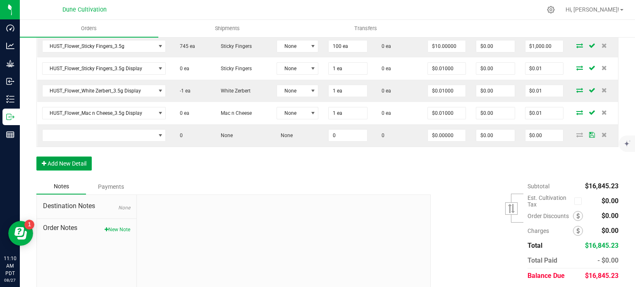
click at [76, 160] on button "Add New Detail" at bounding box center [63, 164] width 55 height 14
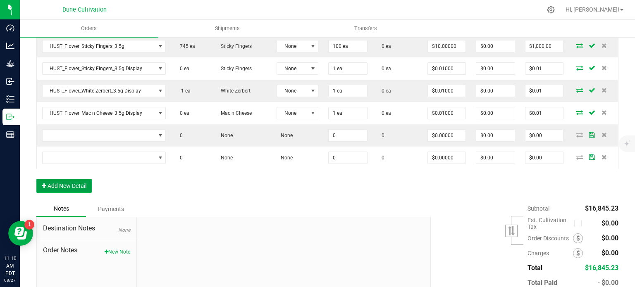
click at [68, 186] on button "Add New Detail" at bounding box center [63, 186] width 55 height 14
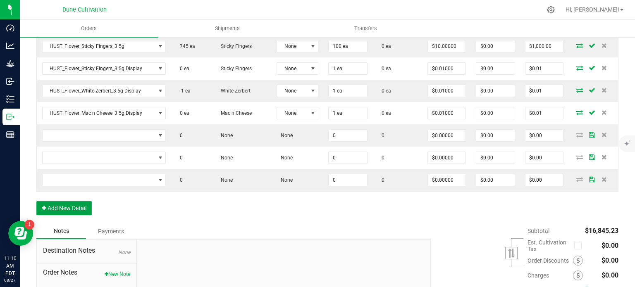
click at [65, 201] on button "Add New Detail" at bounding box center [63, 208] width 55 height 14
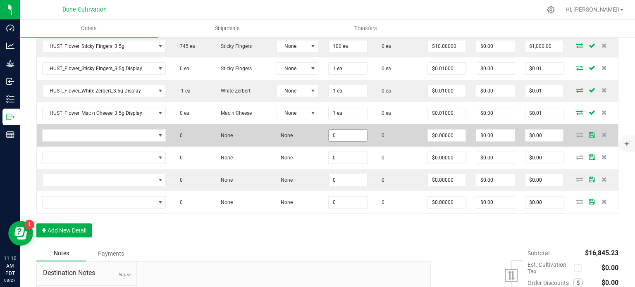
click at [345, 131] on input "0" at bounding box center [348, 136] width 38 height 12
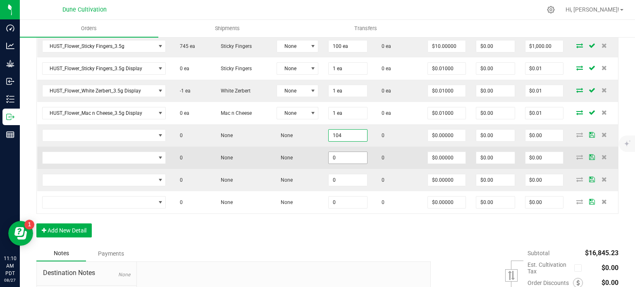
type input "104"
click at [341, 157] on input "0" at bounding box center [348, 158] width 38 height 12
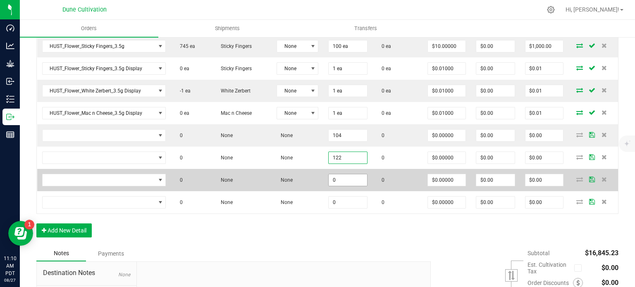
type input "122"
click at [341, 176] on input "0" at bounding box center [348, 180] width 38 height 12
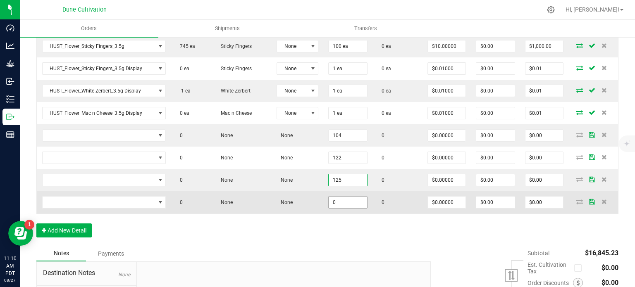
type input "125"
click at [343, 197] on input "0" at bounding box center [348, 203] width 38 height 12
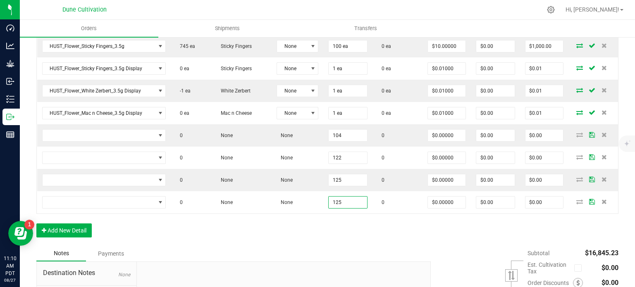
type input "125"
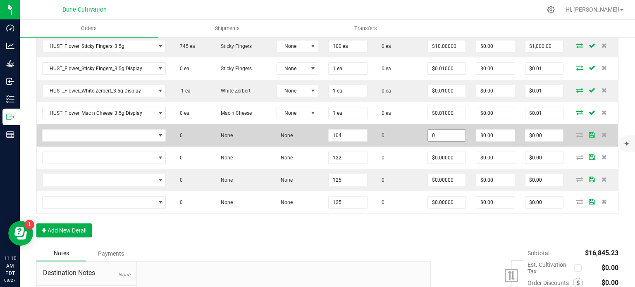
click at [438, 130] on input "0" at bounding box center [447, 136] width 38 height 12
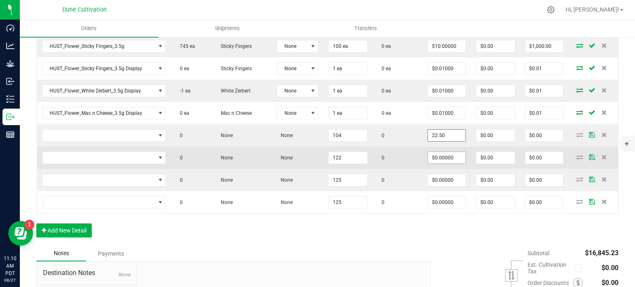
type input "$22.50000"
type input "$2,340.00"
click at [438, 154] on input "0" at bounding box center [447, 158] width 38 height 12
paste input "22.5"
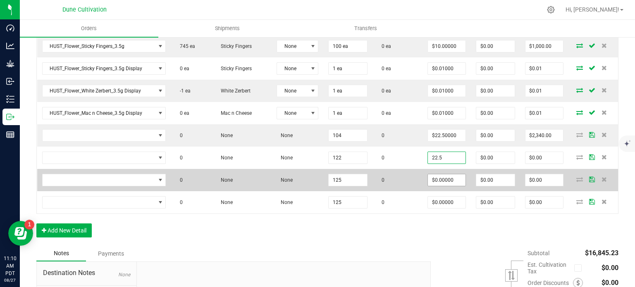
type input "$22.50000"
type input "$2,745.00"
click at [435, 174] on input "0" at bounding box center [447, 180] width 38 height 12
paste input "22.5"
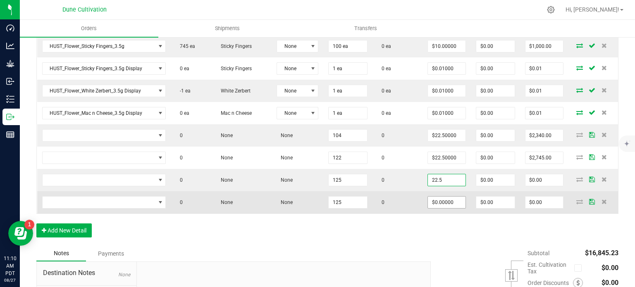
type input "$22.50000"
type input "$2,812.50"
click at [435, 197] on input "0" at bounding box center [447, 203] width 38 height 12
paste input "22.5"
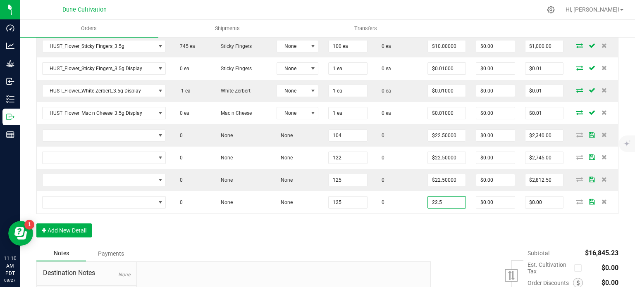
type input "$22.50000"
type input "$2,812.50"
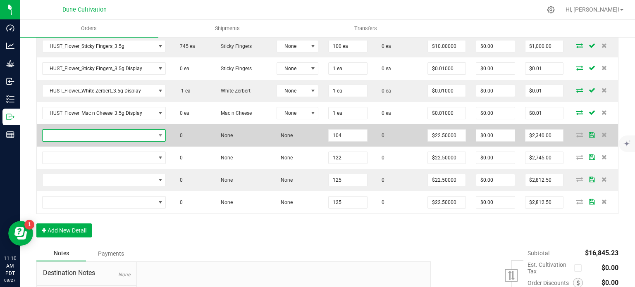
click at [91, 130] on span "NO DATA FOUND" at bounding box center [99, 136] width 113 height 12
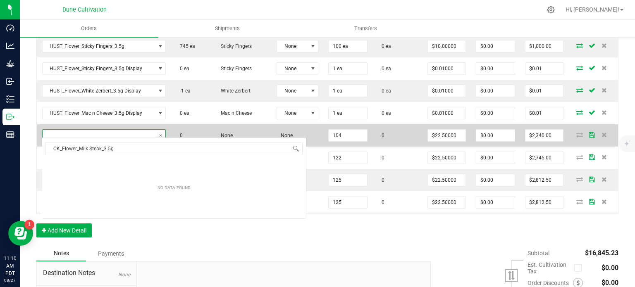
scroll to position [12, 122]
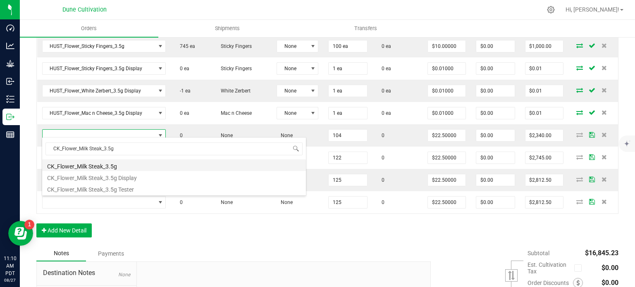
click at [96, 165] on li "CK_Flower_Milk Steak_3.5g" at bounding box center [174, 166] width 264 height 12
type input "104 ea"
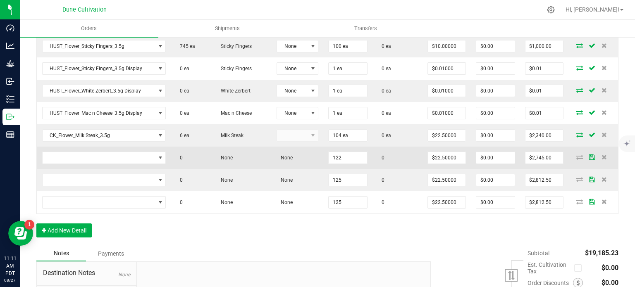
click at [106, 147] on td at bounding box center [104, 158] width 134 height 22
click at [107, 152] on span "NO DATA FOUND" at bounding box center [99, 158] width 113 height 12
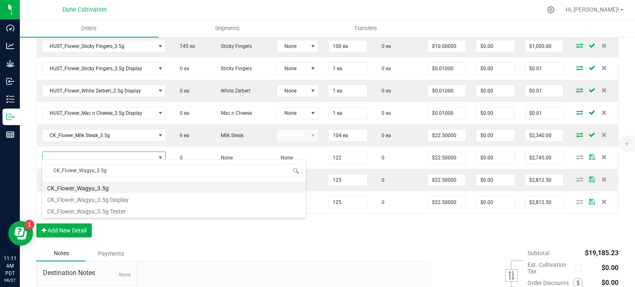
click at [103, 185] on li "CK_Flower_Wagyu_3.5g" at bounding box center [174, 187] width 264 height 12
type input "122 ea"
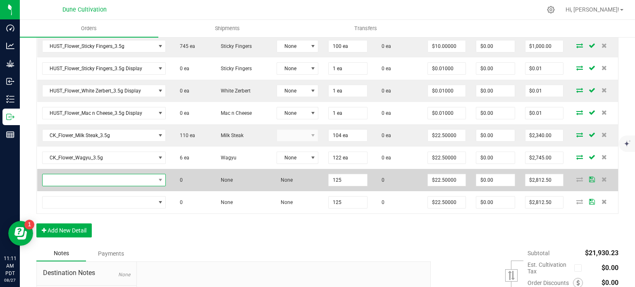
click at [103, 175] on span "NO DATA FOUND" at bounding box center [99, 180] width 113 height 12
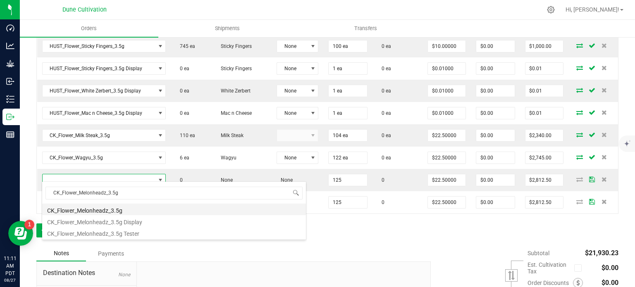
click at [109, 208] on li "CK_Flower_Melonheadz_3.5g" at bounding box center [174, 210] width 264 height 12
type input "125 ea"
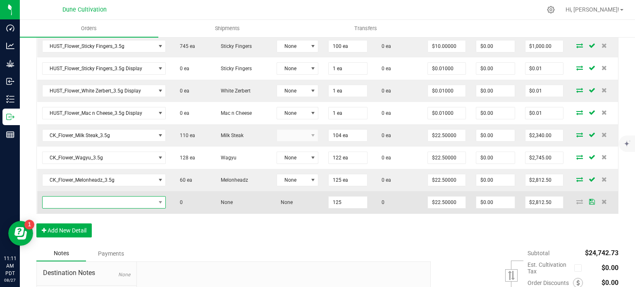
click at [130, 198] on span "NO DATA FOUND" at bounding box center [99, 203] width 113 height 12
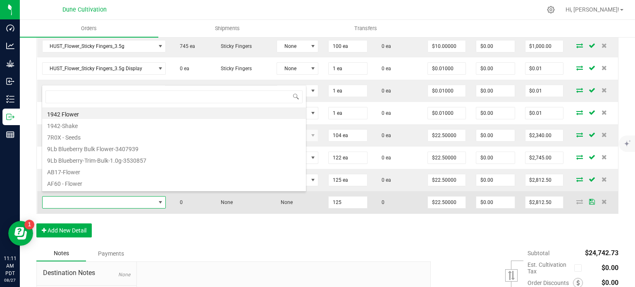
type input "CK_Flower_Lemon Cherry Headz_3.5g"
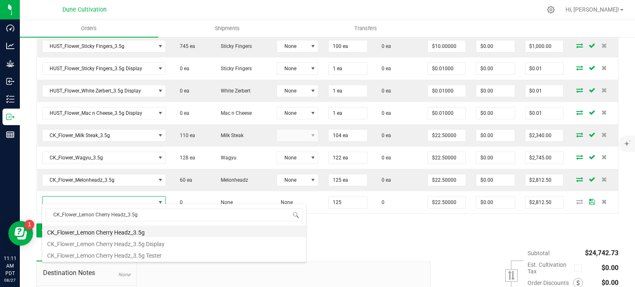
click at [124, 229] on li "CK_Flower_Lemon Cherry Headz_3.5g" at bounding box center [174, 232] width 264 height 12
type input "125 ea"
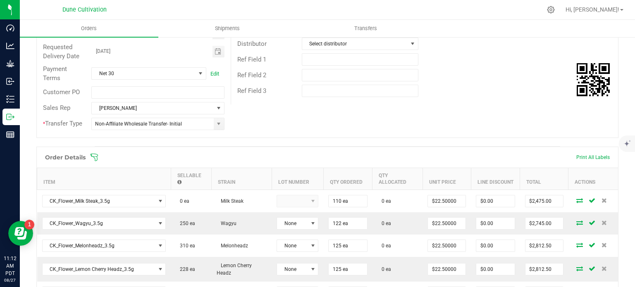
scroll to position [122, 0]
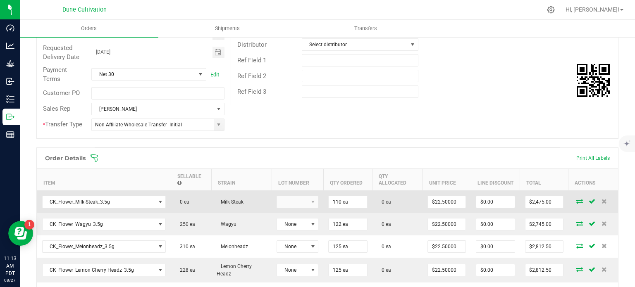
click at [576, 202] on icon at bounding box center [579, 201] width 7 height 5
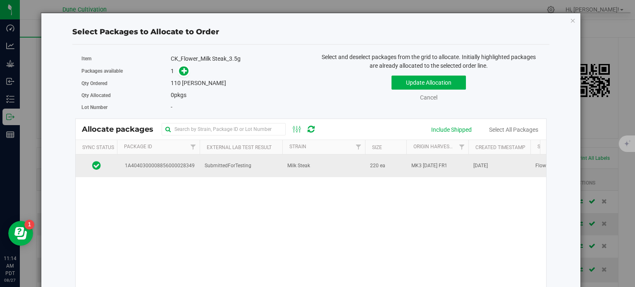
click at [186, 162] on span "1A4040300008856000028349" at bounding box center [158, 166] width 73 height 8
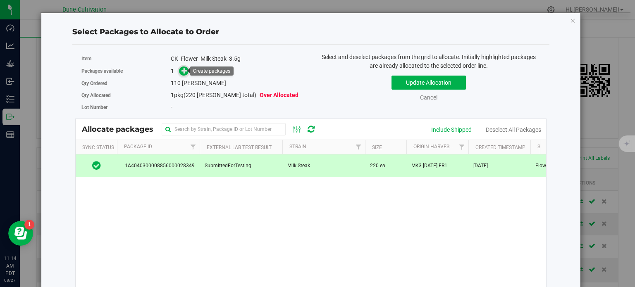
click at [182, 70] on icon at bounding box center [184, 71] width 6 height 6
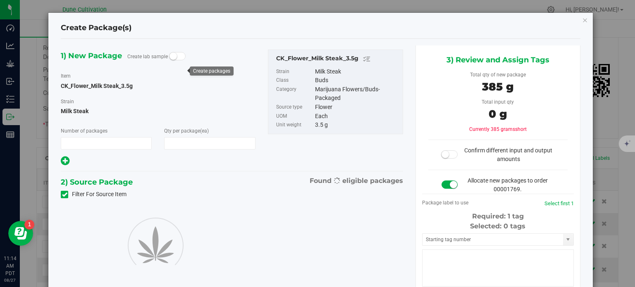
type input "1"
type input "110"
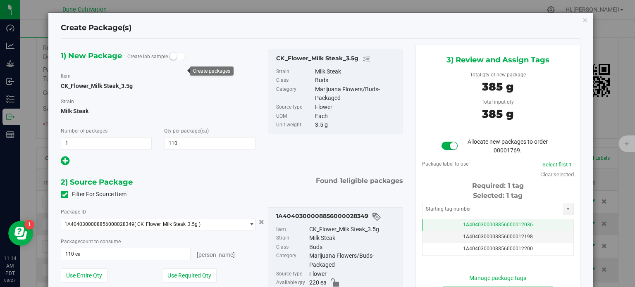
click at [446, 220] on td "1A4040300008856000012036" at bounding box center [497, 225] width 151 height 12
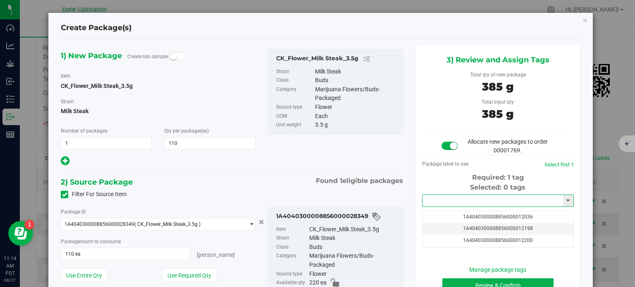
click at [448, 202] on input "text" at bounding box center [492, 201] width 141 height 12
click at [453, 215] on li "1A4040300008856000032402" at bounding box center [492, 215] width 149 height 12
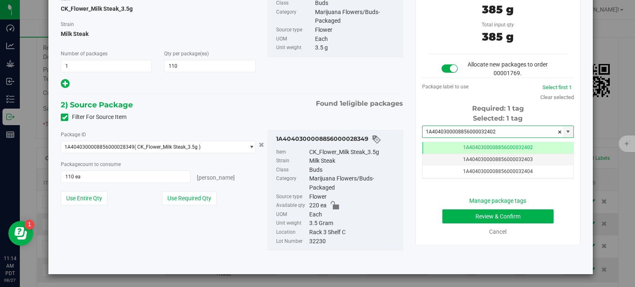
type input "1A4040300008856000032402"
click at [451, 215] on button "Review & Confirm" at bounding box center [497, 217] width 111 height 14
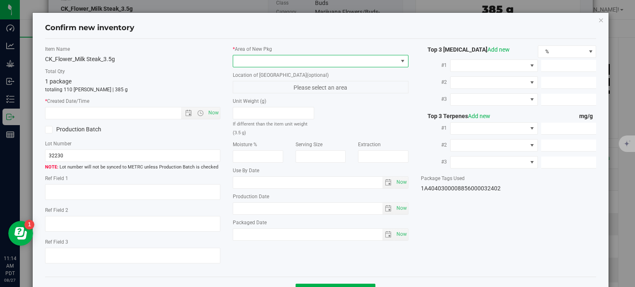
click at [342, 59] on span at bounding box center [315, 61] width 165 height 12
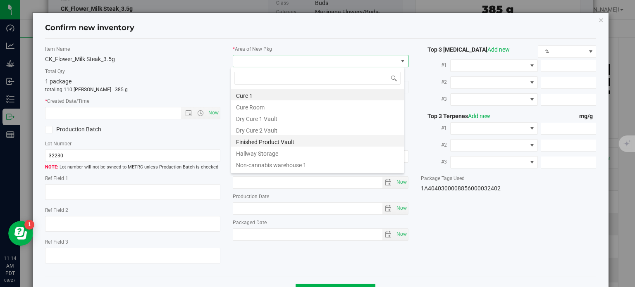
click at [293, 142] on li "Finished Product Vault" at bounding box center [317, 141] width 173 height 12
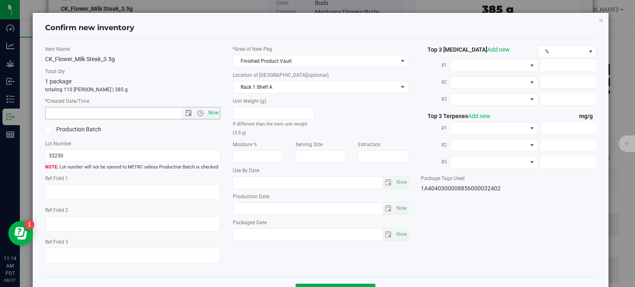
click at [213, 114] on span "Now" at bounding box center [214, 113] width 14 height 12
type input "8/27/2025 11:14 AM"
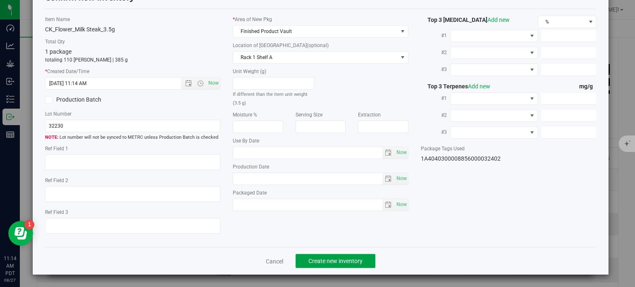
click at [308, 259] on span "Create new inventory" at bounding box center [335, 261] width 54 height 7
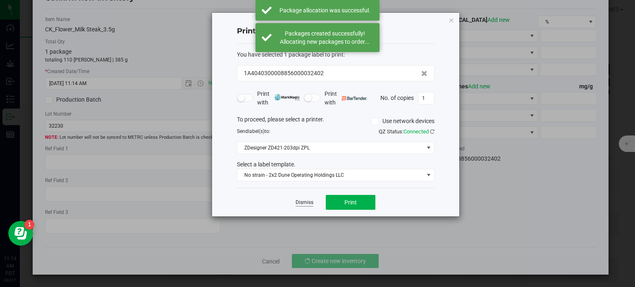
click at [302, 200] on link "Dismiss" at bounding box center [305, 202] width 18 height 7
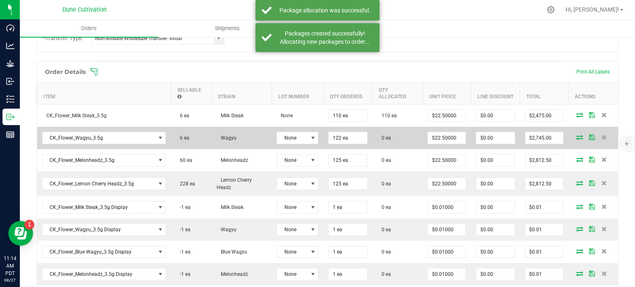
click at [576, 137] on icon at bounding box center [579, 137] width 7 height 5
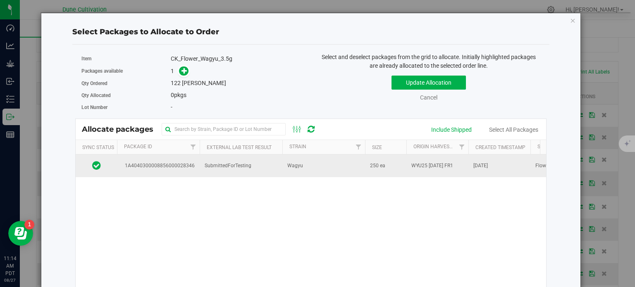
click at [189, 165] on span "1A4040300008856000028346" at bounding box center [158, 166] width 73 height 8
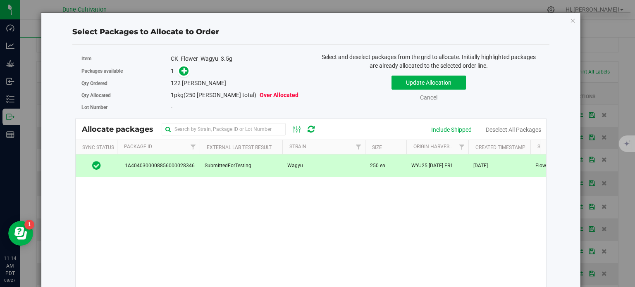
click at [187, 74] on span at bounding box center [181, 72] width 13 height 10
click at [184, 72] on icon at bounding box center [184, 71] width 6 height 6
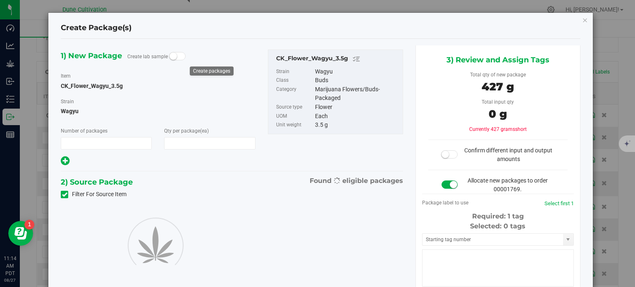
type input "1"
type input "122"
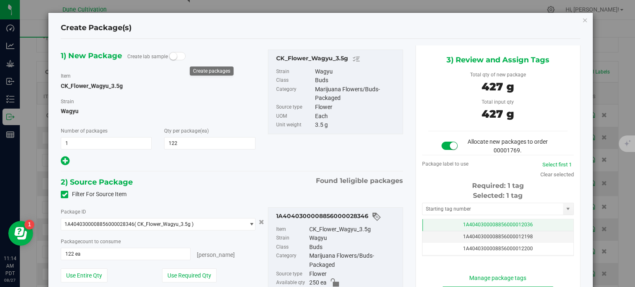
click at [436, 221] on td "1A4040300008856000012036" at bounding box center [497, 225] width 151 height 12
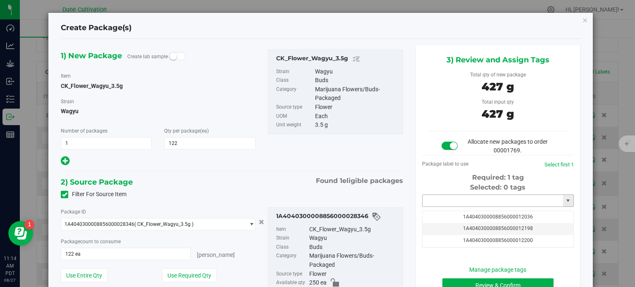
click at [435, 198] on input "text" at bounding box center [492, 201] width 141 height 12
click at [461, 212] on li "1A4040300008856000032403" at bounding box center [492, 215] width 149 height 12
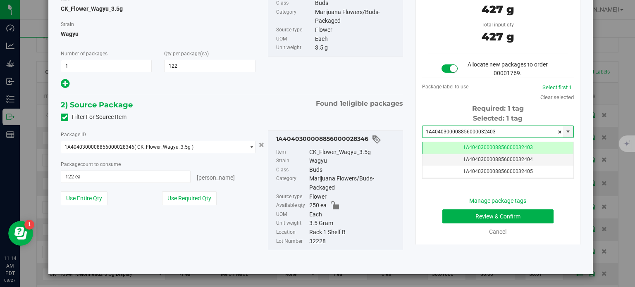
type input "1A4040300008856000032403"
click at [467, 215] on button "Review & Confirm" at bounding box center [497, 217] width 111 height 14
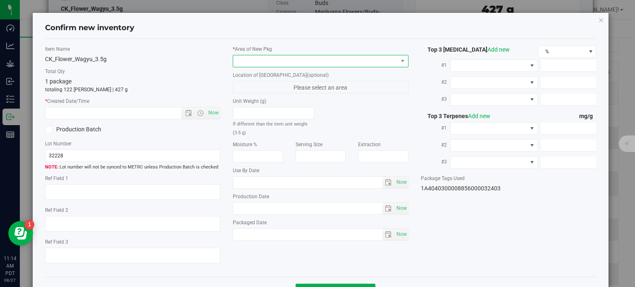
click at [296, 59] on span at bounding box center [315, 61] width 165 height 12
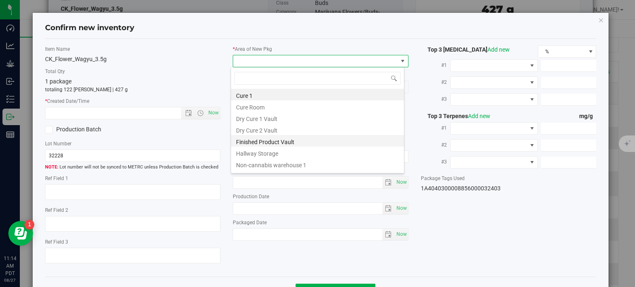
click at [260, 140] on li "Finished Product Vault" at bounding box center [317, 141] width 173 height 12
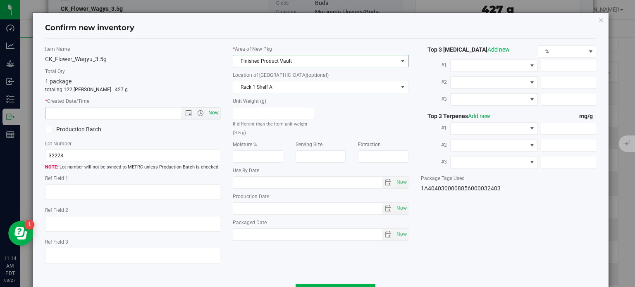
click at [208, 114] on span "Now" at bounding box center [214, 113] width 14 height 12
type input "8/27/2025 11:15 AM"
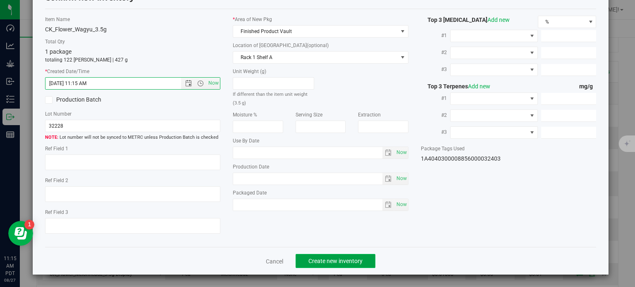
click at [304, 256] on button "Create new inventory" at bounding box center [336, 261] width 80 height 14
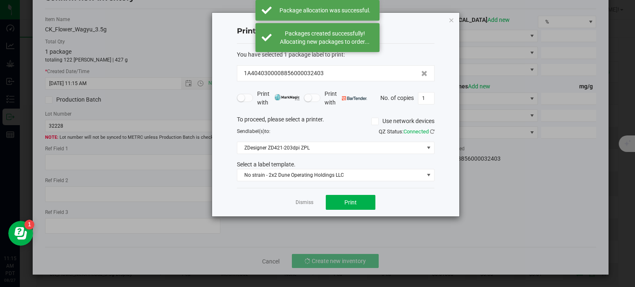
click at [300, 198] on app-cancel-button "Dismiss" at bounding box center [305, 202] width 18 height 9
click at [306, 205] on link "Dismiss" at bounding box center [305, 202] width 18 height 7
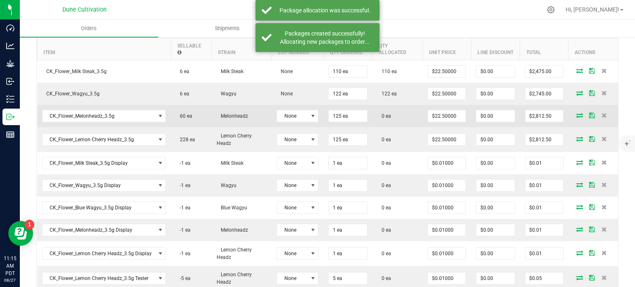
click at [577, 111] on td at bounding box center [593, 116] width 50 height 22
click at [576, 113] on icon at bounding box center [579, 115] width 7 height 5
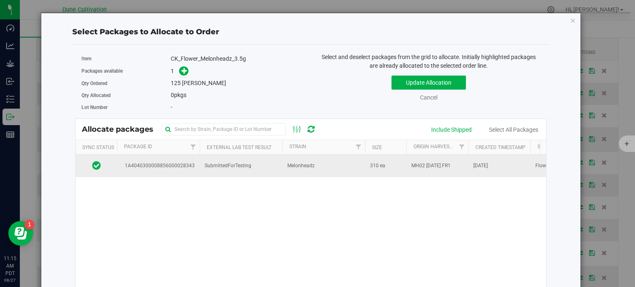
click at [180, 163] on span "1A4040300008856000028343" at bounding box center [158, 166] width 73 height 8
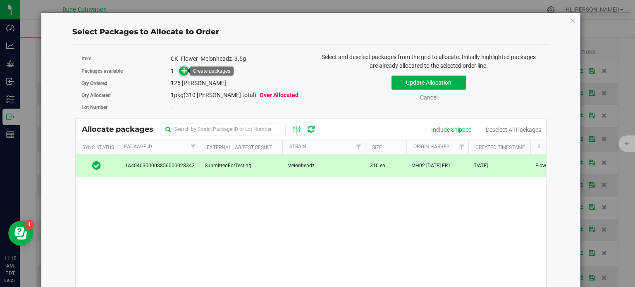
click at [182, 70] on icon at bounding box center [184, 71] width 6 height 6
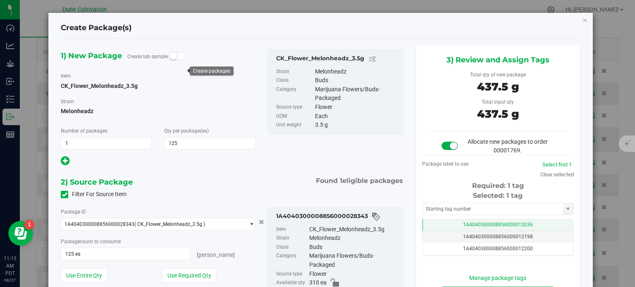
click at [451, 219] on td "1A4040300008856000012036" at bounding box center [497, 225] width 151 height 12
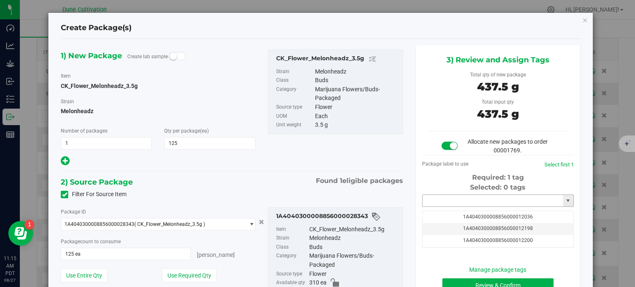
click at [451, 198] on input "text" at bounding box center [492, 201] width 141 height 12
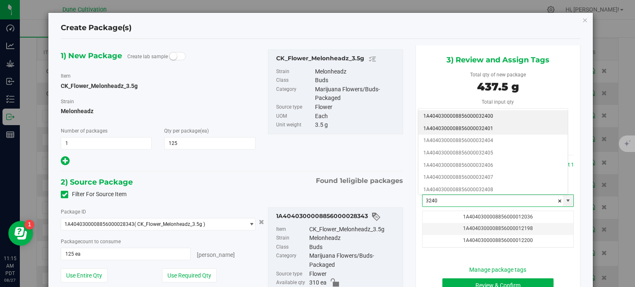
click at [473, 129] on li "1A4040300008856000032401" at bounding box center [492, 129] width 149 height 12
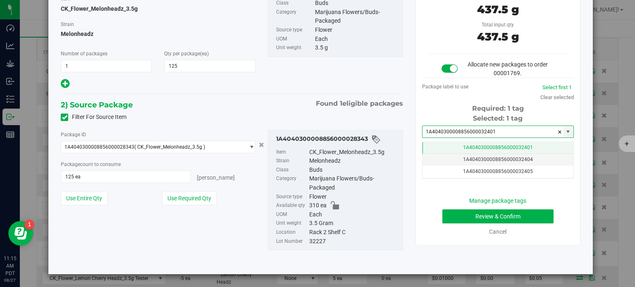
click at [486, 147] on span "1A4040300008856000032401" at bounding box center [498, 148] width 70 height 6
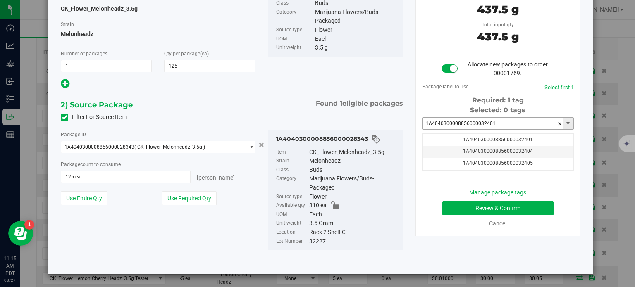
click at [493, 127] on input "1A4040300008856000032401" at bounding box center [492, 124] width 141 height 12
click at [493, 125] on input "1A4040300008856000032401" at bounding box center [492, 124] width 141 height 12
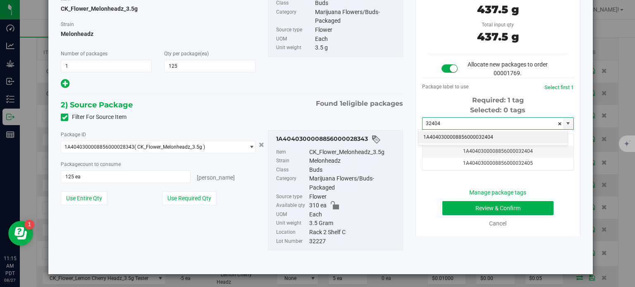
click at [487, 140] on li "1A4040300008856000032404" at bounding box center [492, 137] width 149 height 12
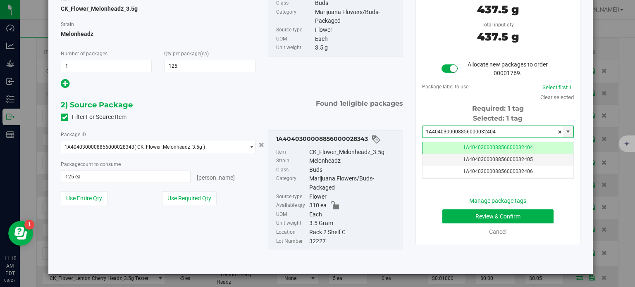
type input "1A4040300008856000032404"
click at [444, 214] on button "Review & Confirm" at bounding box center [497, 217] width 111 height 14
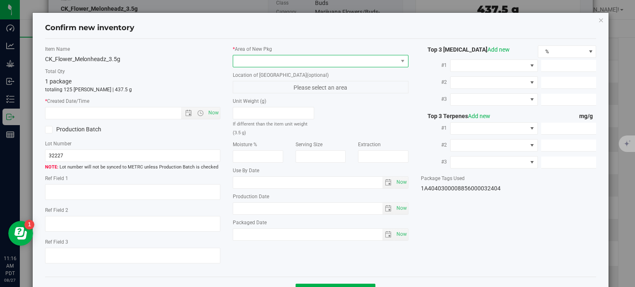
click at [341, 59] on span at bounding box center [315, 61] width 165 height 12
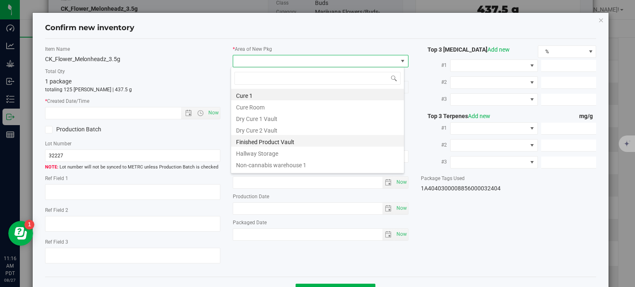
click at [249, 140] on li "Finished Product Vault" at bounding box center [317, 141] width 173 height 12
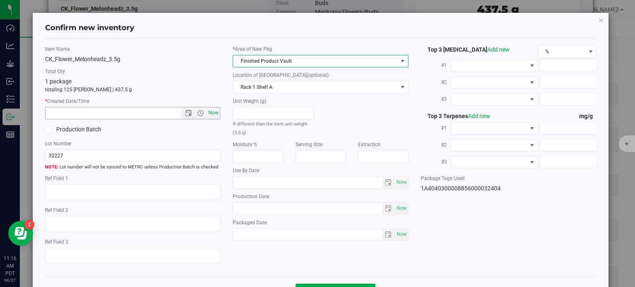
click at [214, 112] on span "Now" at bounding box center [214, 113] width 14 height 12
type input "8/27/2025 11:16 AM"
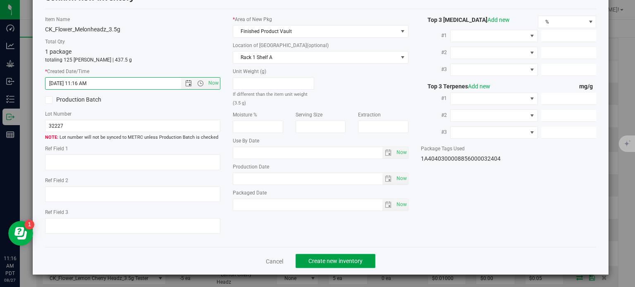
click at [333, 257] on button "Create new inventory" at bounding box center [336, 261] width 80 height 14
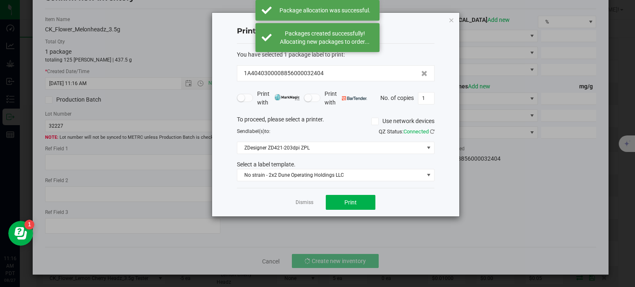
click at [303, 198] on app-cancel-button "Dismiss" at bounding box center [305, 202] width 18 height 9
click at [304, 201] on link "Dismiss" at bounding box center [305, 202] width 18 height 7
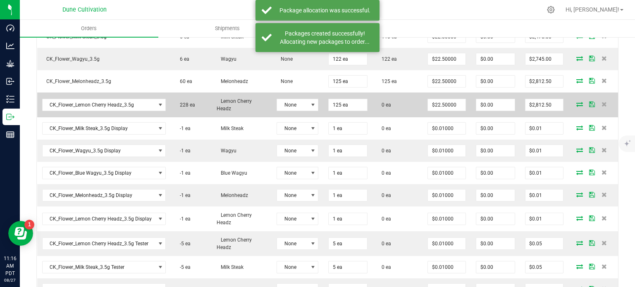
click at [576, 102] on icon at bounding box center [579, 104] width 7 height 5
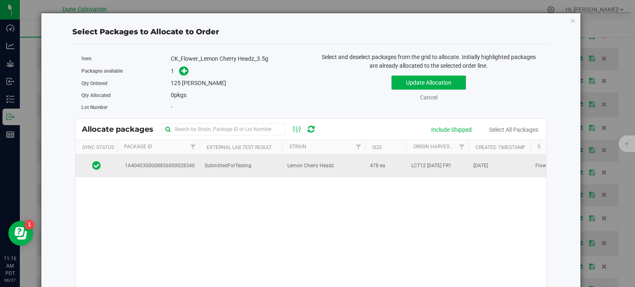
click at [198, 168] on td "1A4040300008856000028340" at bounding box center [158, 166] width 83 height 22
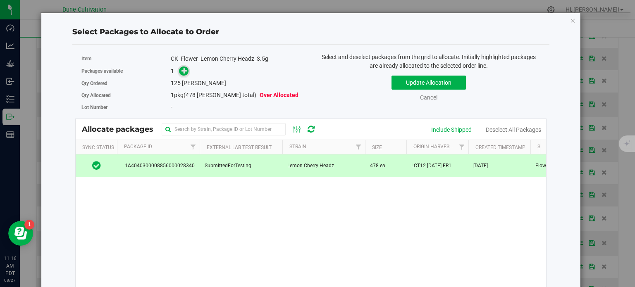
click at [181, 68] on icon at bounding box center [184, 70] width 6 height 6
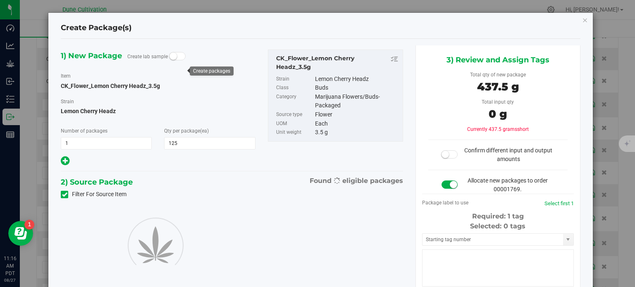
type input "125"
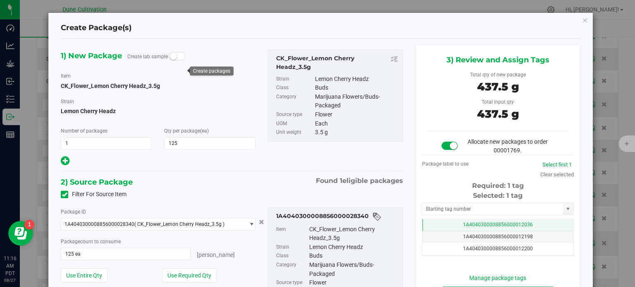
click at [463, 223] on span "1A4040300008856000012036" at bounding box center [498, 225] width 70 height 6
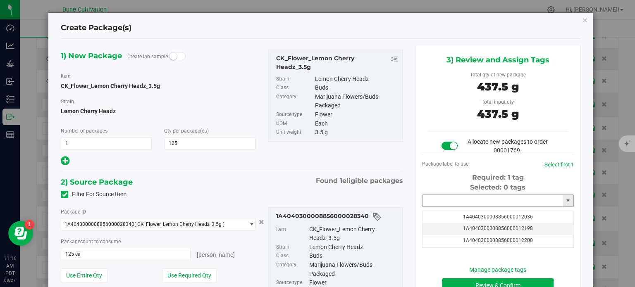
click at [460, 200] on input "text" at bounding box center [492, 201] width 141 height 12
click at [464, 214] on li "1A4040300008856000032405" at bounding box center [492, 215] width 149 height 12
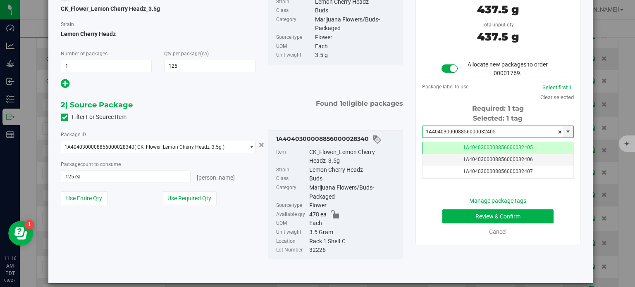
type input "1A4040300008856000032405"
click at [463, 213] on button "Review & Confirm" at bounding box center [497, 217] width 111 height 14
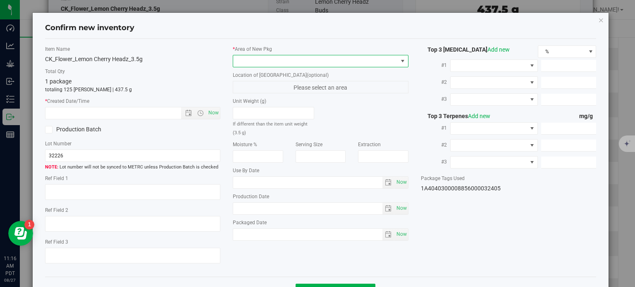
click at [329, 55] on span at bounding box center [315, 61] width 165 height 12
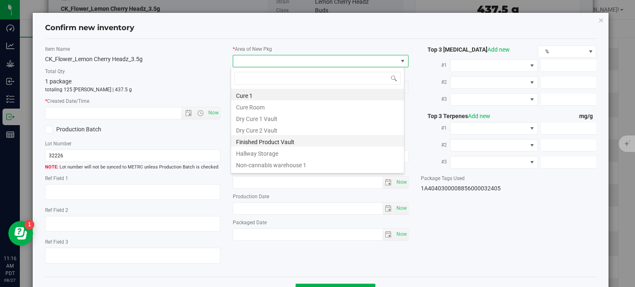
click at [263, 140] on li "Finished Product Vault" at bounding box center [317, 141] width 173 height 12
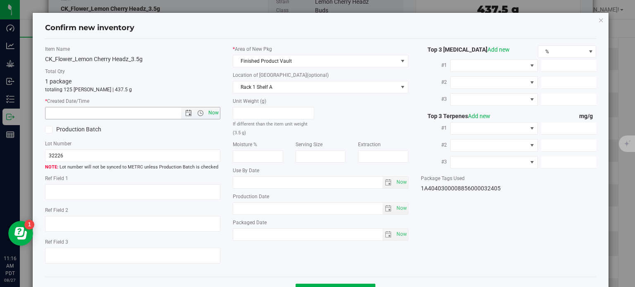
click at [212, 114] on span "Now" at bounding box center [214, 113] width 14 height 12
type input "8/27/2025 11:16 AM"
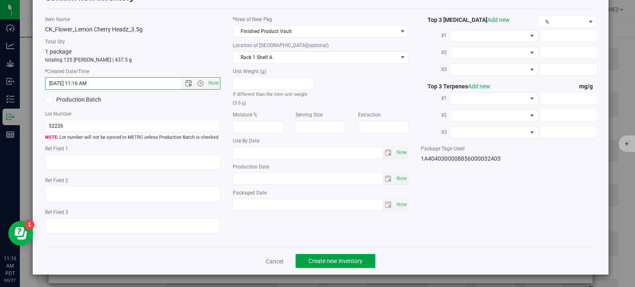
click at [322, 261] on span "Create new inventory" at bounding box center [335, 261] width 54 height 7
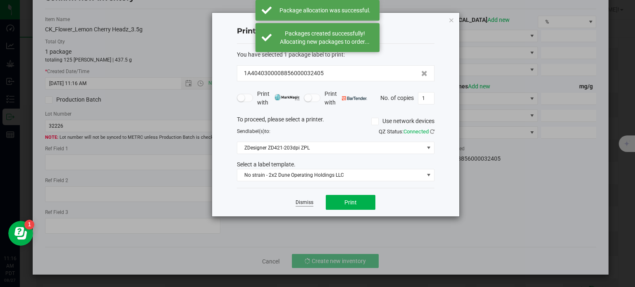
click at [307, 201] on link "Dismiss" at bounding box center [305, 202] width 18 height 7
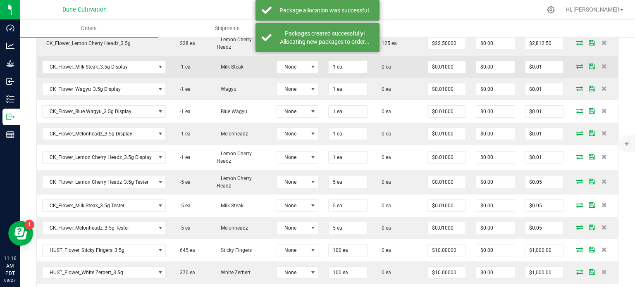
click at [576, 64] on icon at bounding box center [579, 66] width 7 height 5
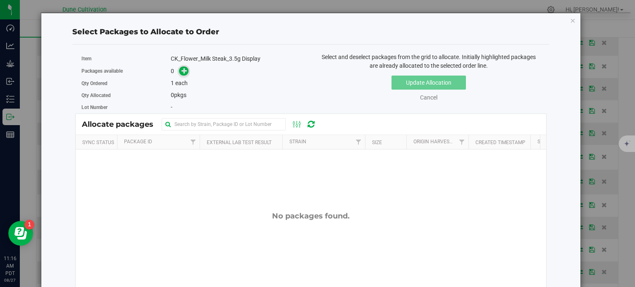
click at [182, 68] on icon at bounding box center [184, 71] width 6 height 6
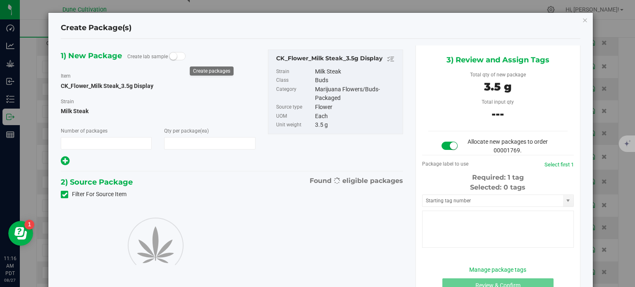
type input "1"
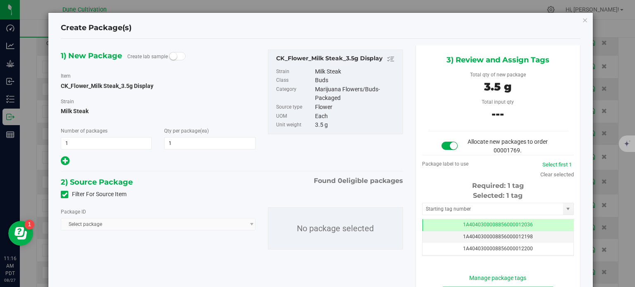
click at [62, 195] on icon at bounding box center [64, 195] width 5 height 0
click at [0, 0] on input "Filter For Source Item" at bounding box center [0, 0] width 0 height 0
click at [94, 221] on span "Select package" at bounding box center [152, 225] width 183 height 12
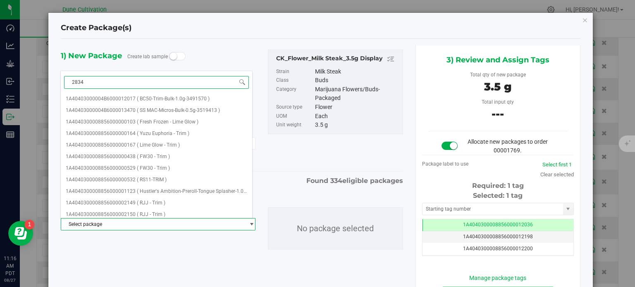
type input "28349"
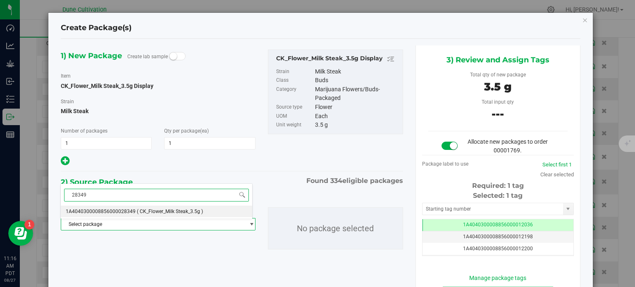
click at [117, 211] on span "1A4040300008856000028349" at bounding box center [101, 212] width 70 height 6
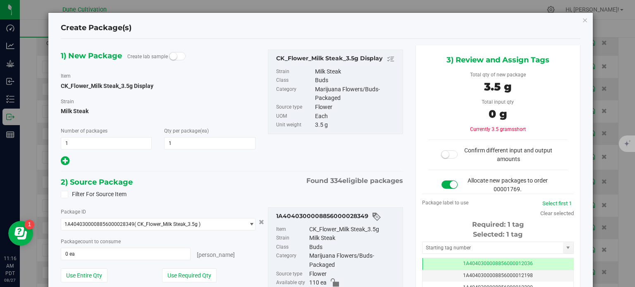
click at [584, 21] on div "Create Package(s) 1) New Package Create lab sample Item CK_Flower_Milk Steak_3.…" at bounding box center [320, 190] width 544 height 355
click at [582, 21] on icon "button" at bounding box center [585, 20] width 6 height 10
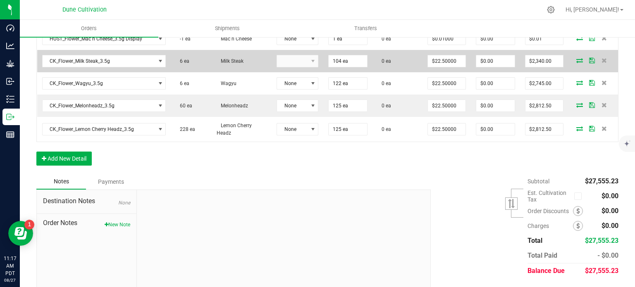
click at [576, 58] on icon at bounding box center [579, 60] width 7 height 5
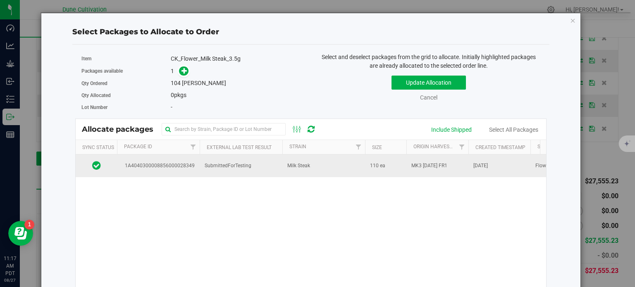
click at [154, 163] on span "1A4040300008856000028349" at bounding box center [158, 166] width 73 height 8
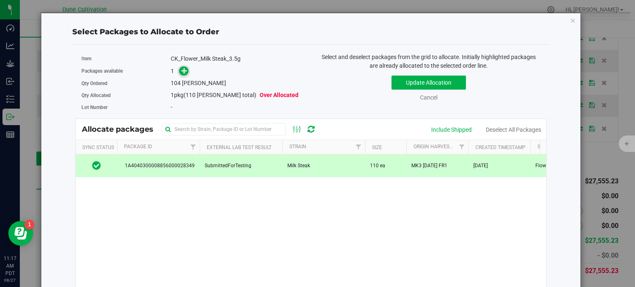
click at [179, 72] on span at bounding box center [184, 72] width 10 height 10
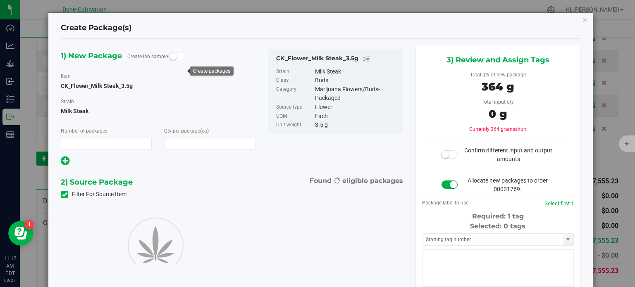
type input "1"
type input "104"
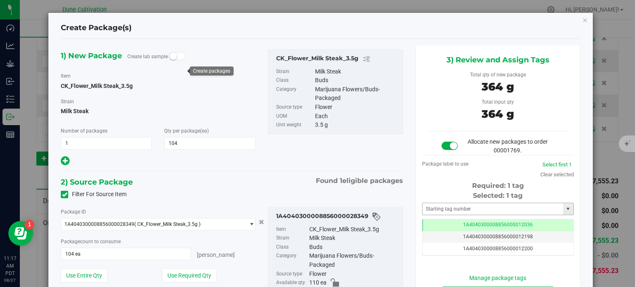
click at [446, 218] on div "Selected: 1 tag Tag 1A4040300008856000012036 1A4040300008856000012198 1A4040300…" at bounding box center [498, 223] width 152 height 65
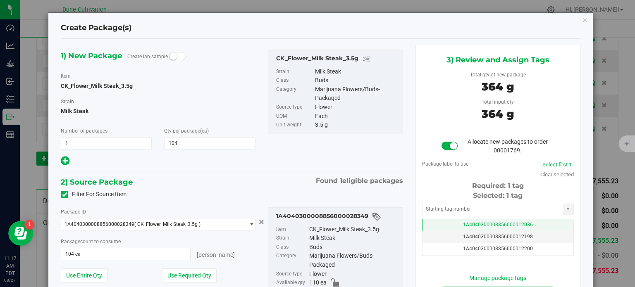
click at [443, 228] on td "1A4040300008856000012036" at bounding box center [497, 225] width 151 height 12
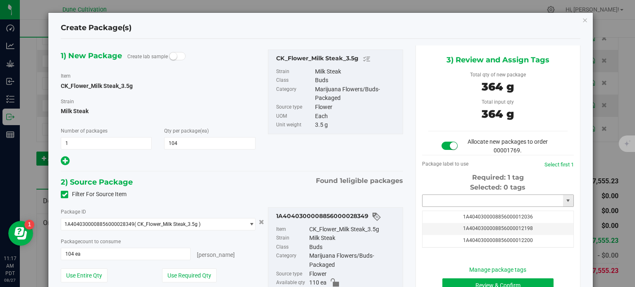
click at [446, 201] on input "text" at bounding box center [492, 201] width 141 height 12
click at [457, 214] on li "1A4040300008856000032406" at bounding box center [492, 215] width 149 height 12
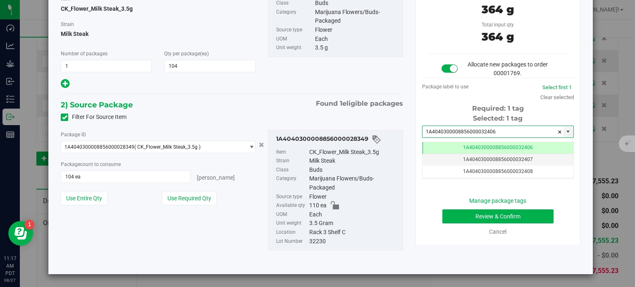
type input "1A4040300008856000032406"
click at [457, 221] on button "Review & Confirm" at bounding box center [497, 217] width 111 height 14
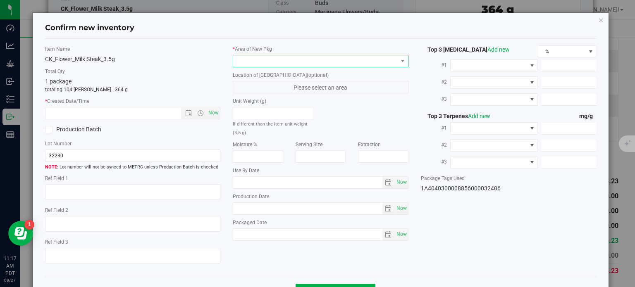
click at [315, 59] on span at bounding box center [315, 61] width 165 height 12
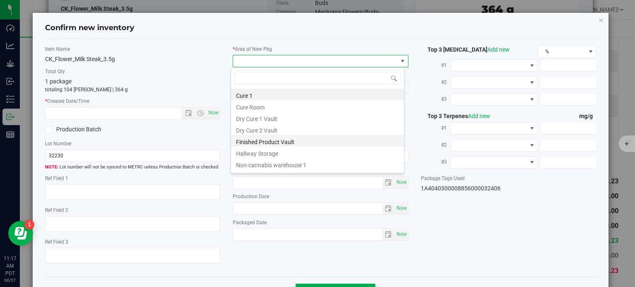
click at [260, 139] on li "Finished Product Vault" at bounding box center [317, 141] width 173 height 12
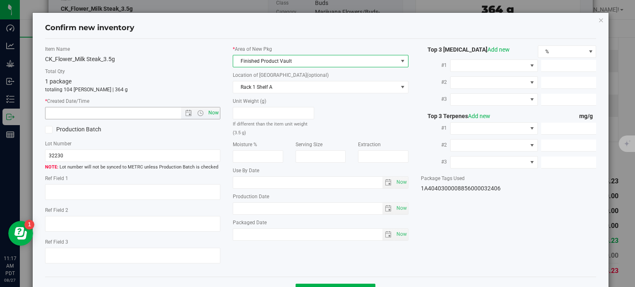
click at [212, 112] on span "Now" at bounding box center [214, 113] width 14 height 12
type input "8/27/2025 11:17 AM"
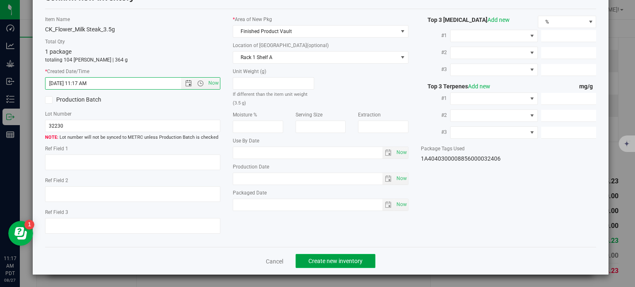
click at [315, 258] on span "Create new inventory" at bounding box center [335, 261] width 54 height 7
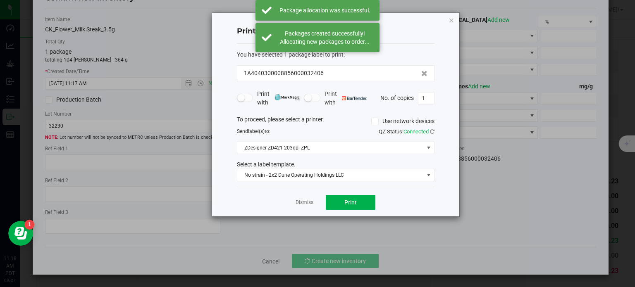
click at [303, 207] on div "Dismiss Print" at bounding box center [336, 202] width 198 height 29
click at [303, 205] on link "Dismiss" at bounding box center [305, 202] width 18 height 7
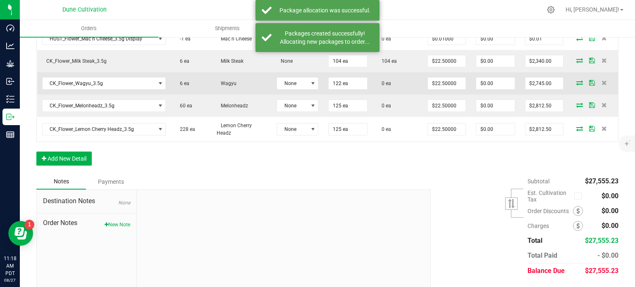
click at [576, 80] on icon at bounding box center [579, 82] width 7 height 5
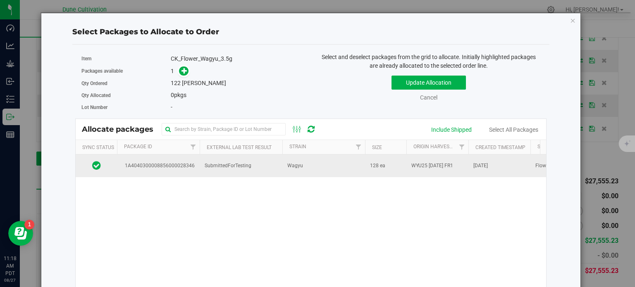
click at [188, 160] on td "1A4040300008856000028346" at bounding box center [158, 166] width 83 height 22
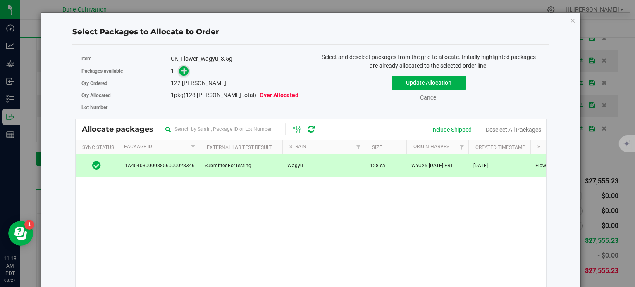
click at [181, 72] on icon at bounding box center [184, 71] width 6 height 6
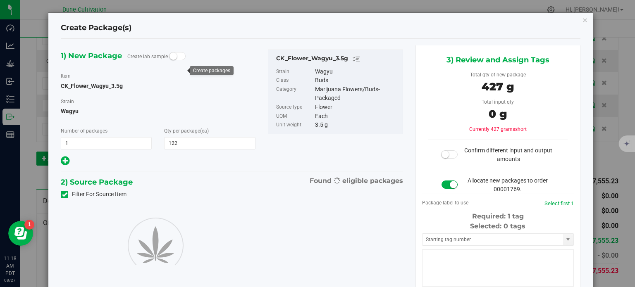
type input "122"
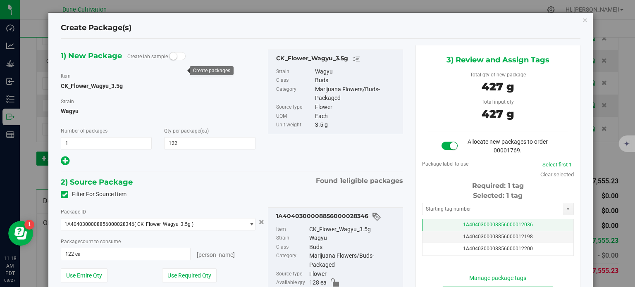
click at [432, 220] on td "1A4040300008856000012036" at bounding box center [497, 225] width 151 height 12
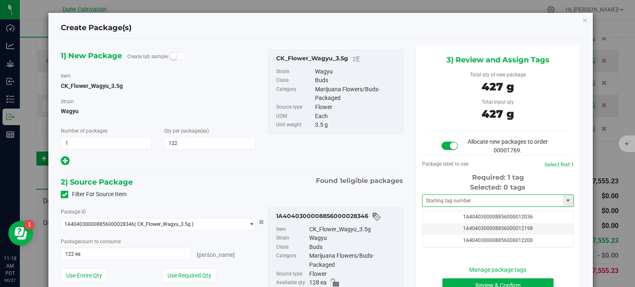
click at [436, 206] on span at bounding box center [498, 201] width 152 height 12
click at [437, 203] on input "text" at bounding box center [492, 201] width 141 height 12
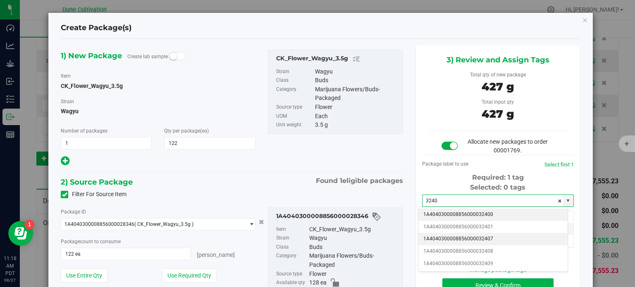
click at [451, 241] on li "1A4040300008856000032407" at bounding box center [492, 239] width 149 height 12
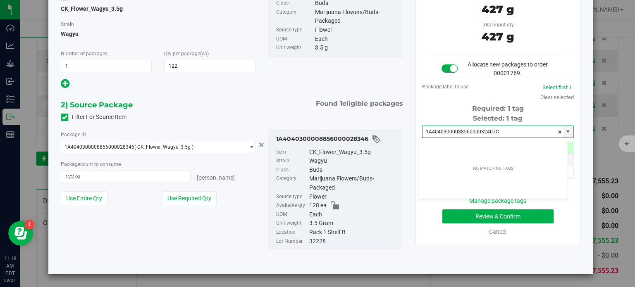
type input "1A4040300008856000032407"
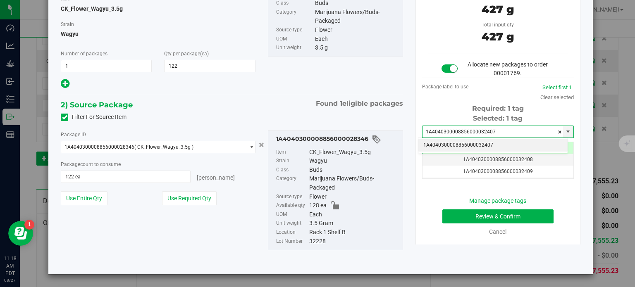
click at [467, 144] on li "1A4040300008856000032407" at bounding box center [492, 145] width 149 height 12
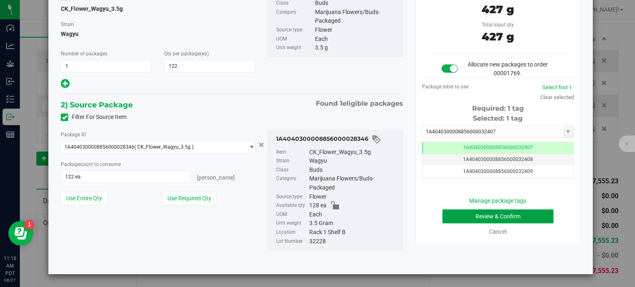
click at [458, 216] on button "Review & Confirm" at bounding box center [497, 217] width 111 height 14
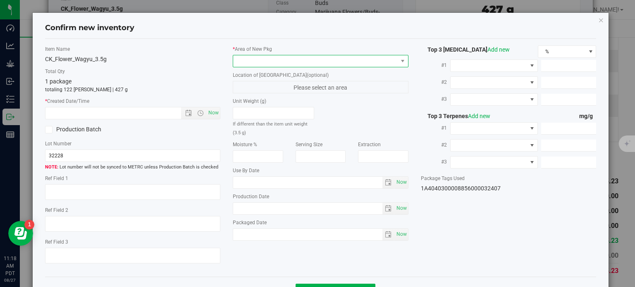
click at [262, 63] on span at bounding box center [315, 61] width 165 height 12
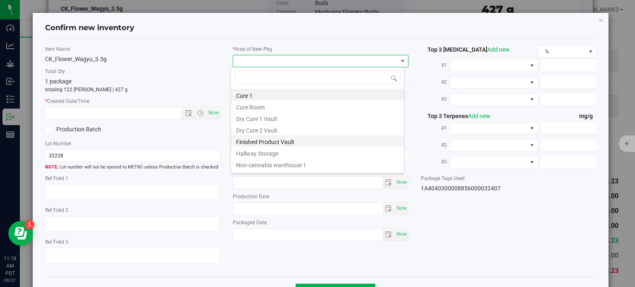
click at [249, 141] on li "Finished Product Vault" at bounding box center [317, 141] width 173 height 12
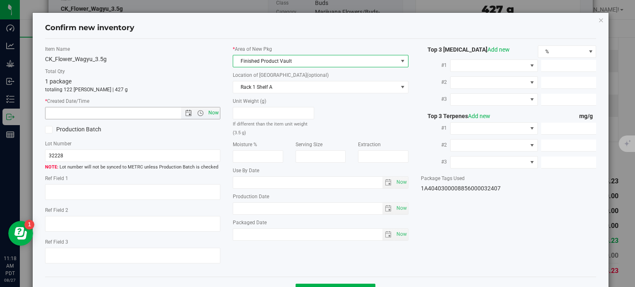
click at [215, 116] on span "Now" at bounding box center [214, 113] width 14 height 12
type input "8/27/2025 11:18 AM"
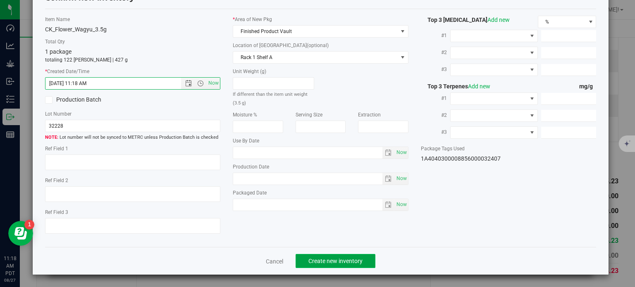
click at [316, 259] on span "Create new inventory" at bounding box center [335, 261] width 54 height 7
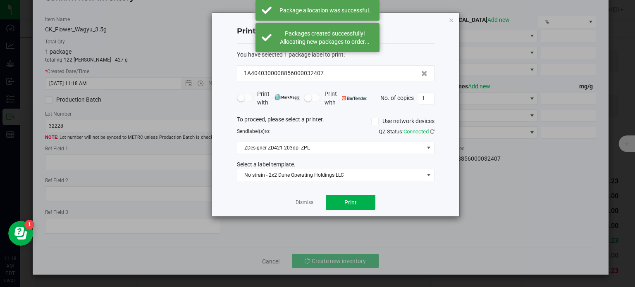
click at [303, 198] on app-cancel-button "Dismiss" at bounding box center [305, 202] width 18 height 9
click at [305, 202] on link "Dismiss" at bounding box center [305, 202] width 18 height 7
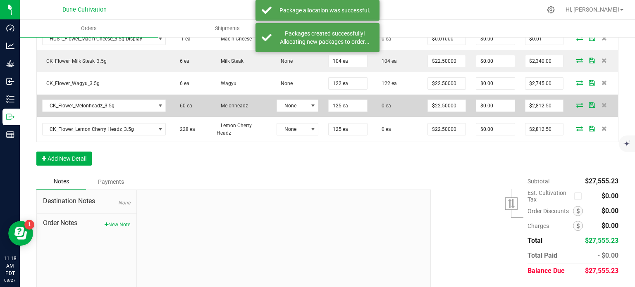
click at [576, 103] on icon at bounding box center [579, 105] width 7 height 5
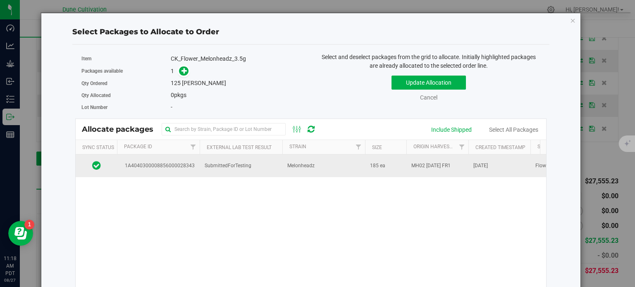
click at [211, 171] on td "SubmittedForTesting" at bounding box center [241, 166] width 83 height 22
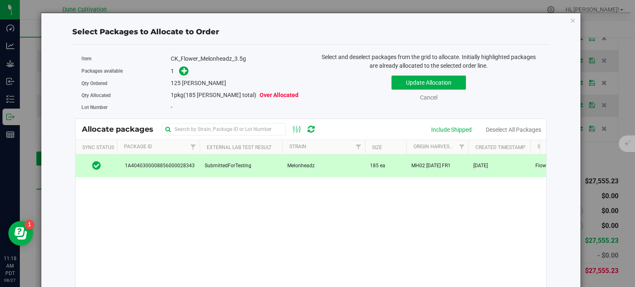
click at [180, 77] on div "Qty Ordered 125 eaches" at bounding box center [192, 83] width 223 height 12
click at [181, 73] on icon at bounding box center [184, 71] width 6 height 6
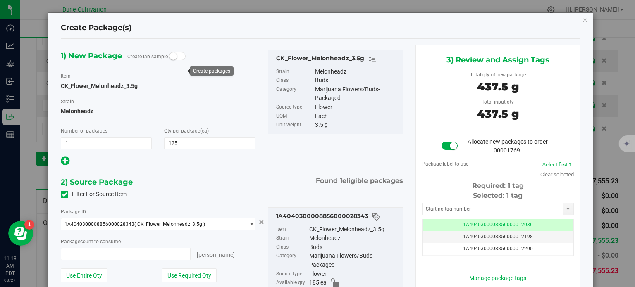
type input "125 ea"
click at [444, 219] on td "1A4040300008856000012036" at bounding box center [497, 225] width 151 height 12
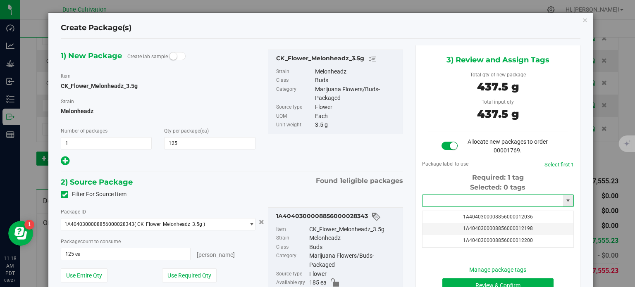
click at [446, 203] on input "text" at bounding box center [492, 201] width 141 height 12
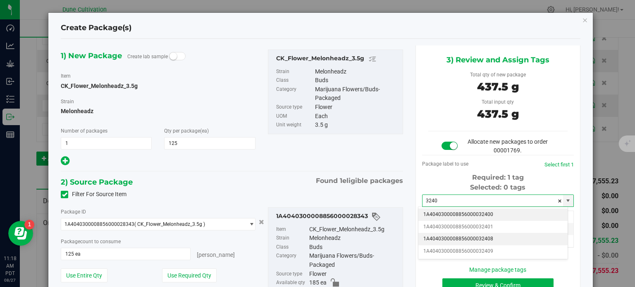
click at [455, 238] on li "1A4040300008856000032408" at bounding box center [492, 239] width 149 height 12
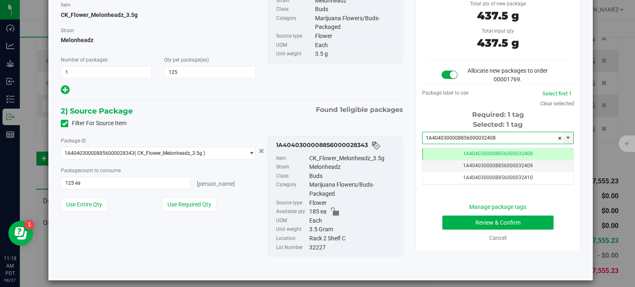
type input "1A4040300008856000032408"
click at [448, 226] on button "Review & Confirm" at bounding box center [497, 223] width 111 height 14
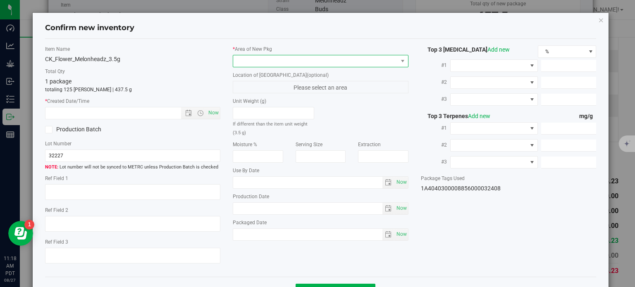
click at [312, 60] on span at bounding box center [315, 61] width 165 height 12
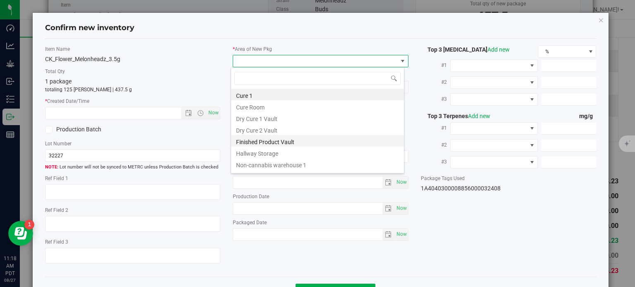
click at [262, 140] on li "Finished Product Vault" at bounding box center [317, 141] width 173 height 12
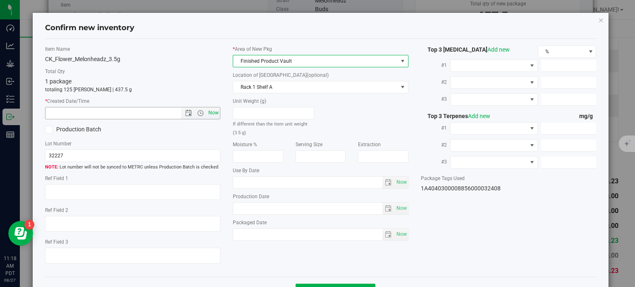
click at [215, 114] on span "Now" at bounding box center [214, 113] width 14 height 12
type input "8/27/2025 11:18 AM"
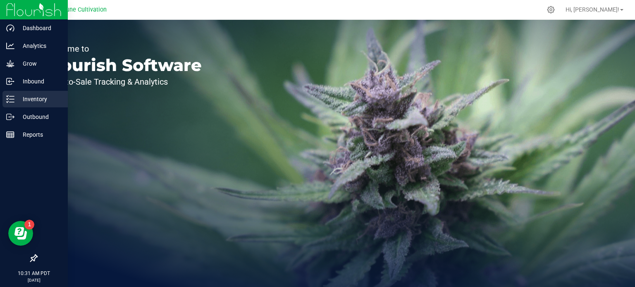
click at [35, 102] on p "Inventory" at bounding box center [39, 99] width 50 height 10
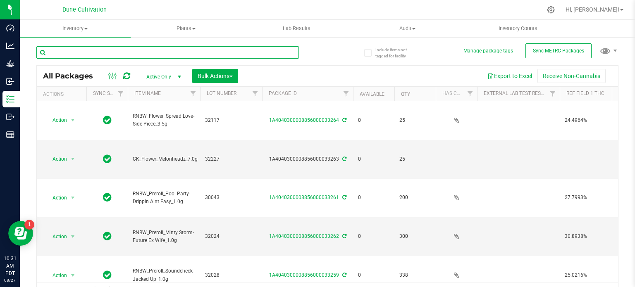
click at [155, 55] on input "text" at bounding box center [167, 52] width 262 height 12
type input "32350"
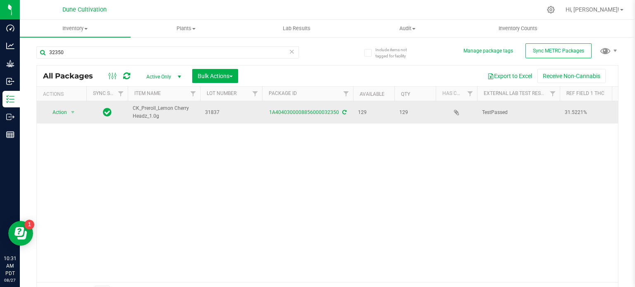
click at [342, 111] on icon at bounding box center [344, 112] width 4 height 5
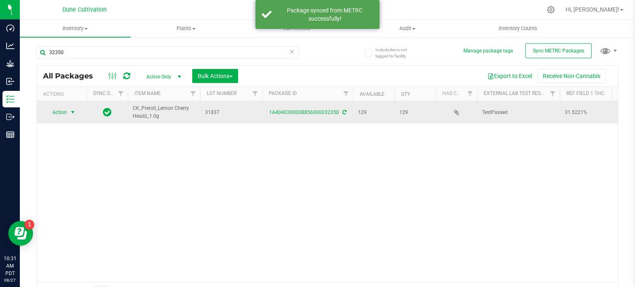
click at [65, 112] on span "Action" at bounding box center [56, 113] width 22 height 12
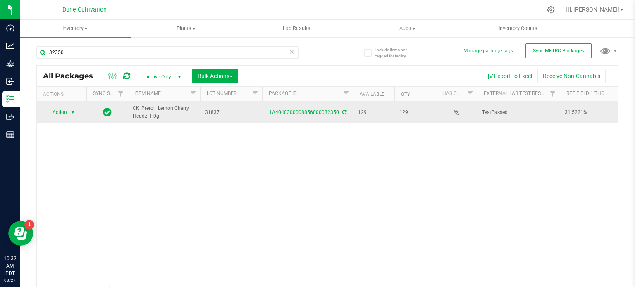
click at [69, 113] on span "select" at bounding box center [73, 113] width 10 height 12
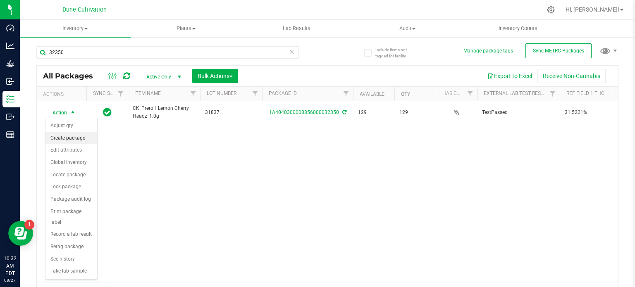
click at [69, 138] on li "Create package" at bounding box center [71, 138] width 52 height 12
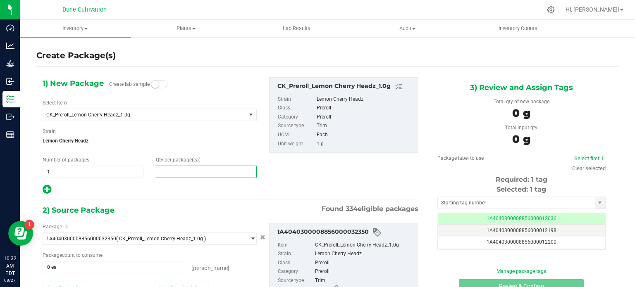
click at [185, 171] on span at bounding box center [206, 172] width 101 height 12
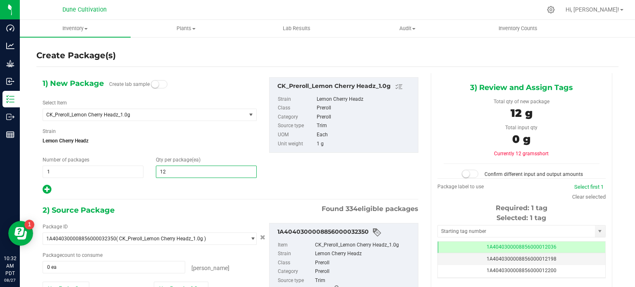
type input "120"
click at [199, 194] on div at bounding box center [150, 189] width 214 height 11
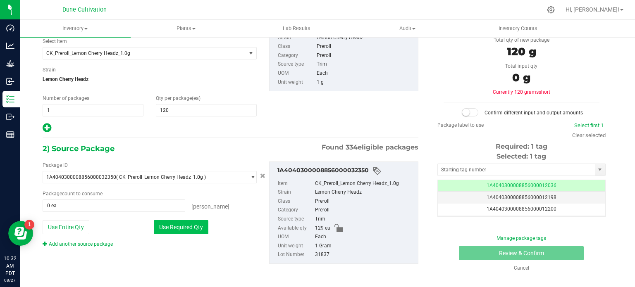
click at [185, 222] on button "Use Required Qty" at bounding box center [181, 227] width 55 height 14
type input "120 ea"
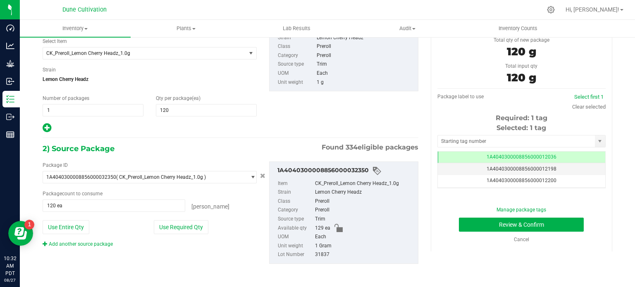
scroll to position [38, 0]
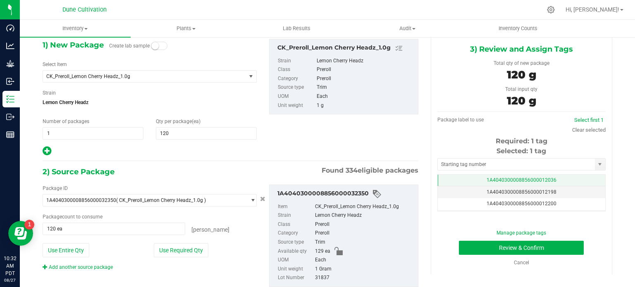
click at [465, 184] on td "1A4040300008856000012036" at bounding box center [521, 181] width 167 height 12
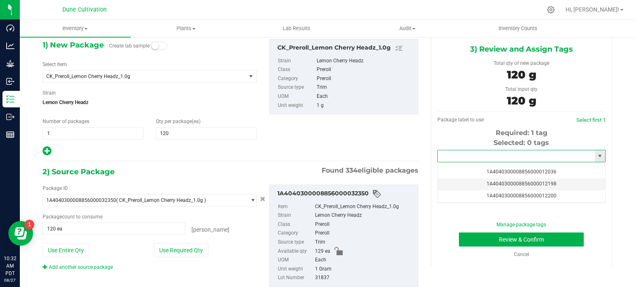
click at [469, 161] on input "text" at bounding box center [516, 156] width 157 height 12
click at [473, 166] on li "1A4040300008856000031819" at bounding box center [516, 170] width 166 height 12
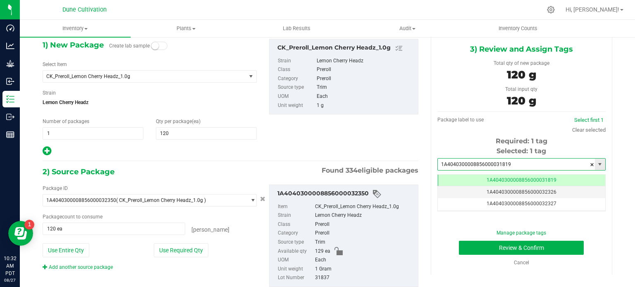
scroll to position [0, 0]
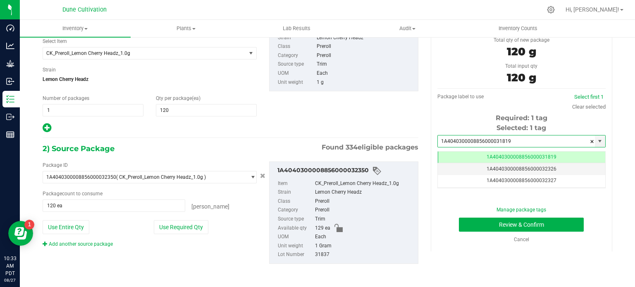
type input "1A4040300008856000031819"
click at [96, 271] on div "2) Source Package Found 334 eligible packages Package ID 1A40403000088560000323…" at bounding box center [231, 210] width 376 height 135
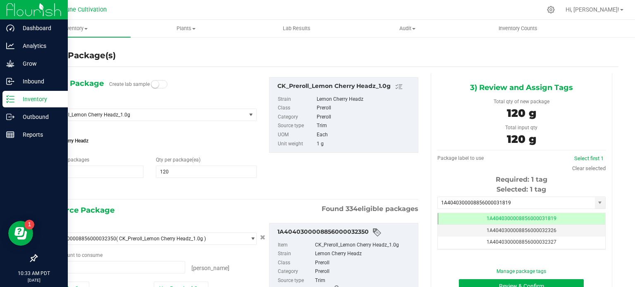
click at [11, 102] on line at bounding box center [12, 102] width 5 height 0
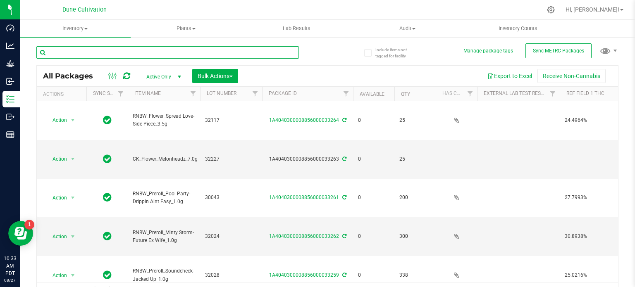
click at [93, 56] on input "text" at bounding box center [167, 52] width 262 height 12
type input "32350"
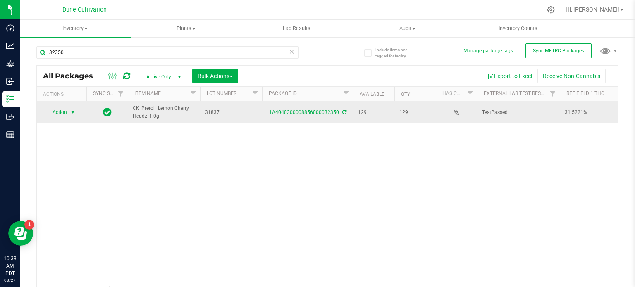
click at [60, 112] on span "Action" at bounding box center [56, 113] width 22 height 12
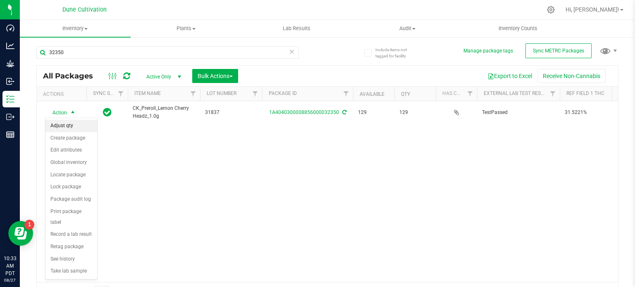
click at [61, 124] on li "Adjust qty" at bounding box center [71, 126] width 52 height 12
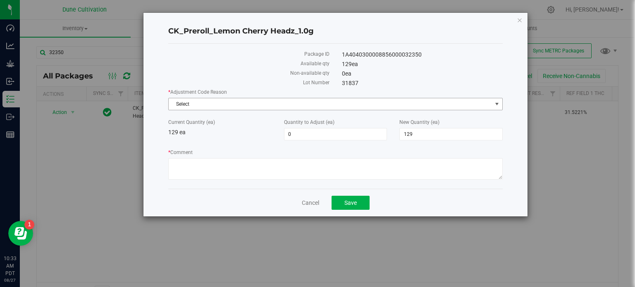
click at [228, 103] on span "Select" at bounding box center [330, 104] width 323 height 12
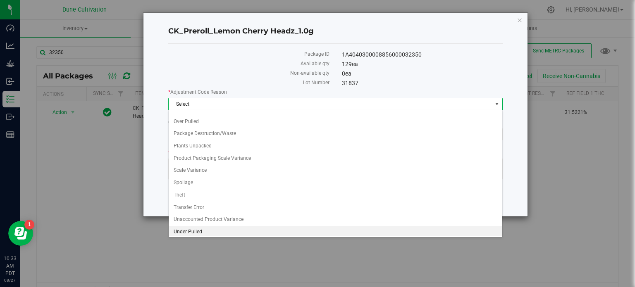
click at [198, 229] on li "Under Pulled" at bounding box center [336, 232] width 334 height 12
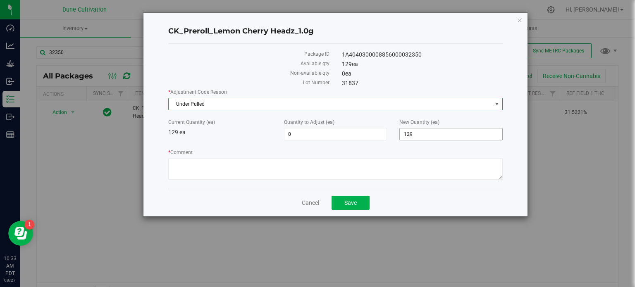
click at [426, 132] on span "129 129" at bounding box center [450, 134] width 103 height 12
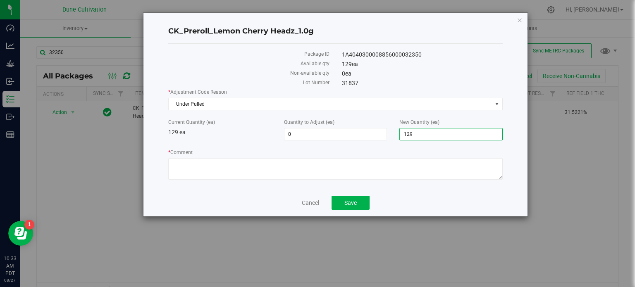
click at [426, 132] on input "129" at bounding box center [451, 135] width 103 height 12
type input "120"
type input "-9"
type input "120"
click at [382, 165] on textarea "* Comment" at bounding box center [335, 168] width 334 height 21
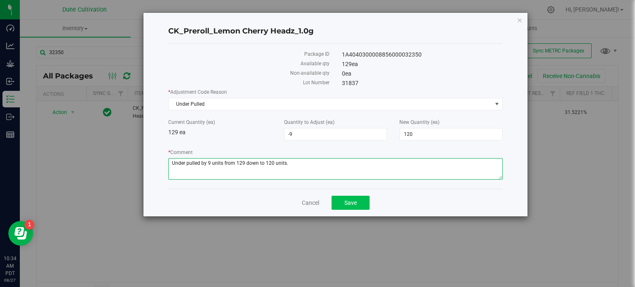
type textarea "Under pulled by 9 units from 129 down to 120 units."
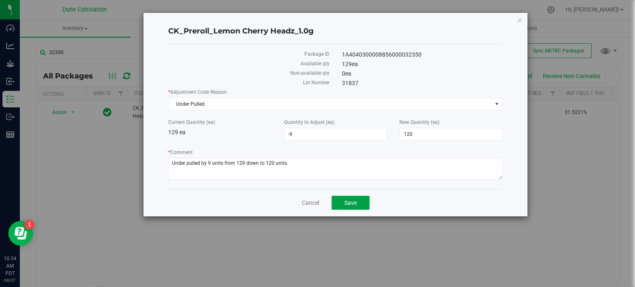
click at [346, 200] on span "Save" at bounding box center [350, 203] width 12 height 7
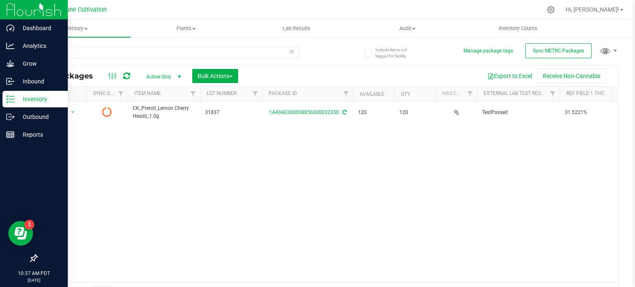
click at [18, 94] on p "Inventory" at bounding box center [39, 99] width 50 height 10
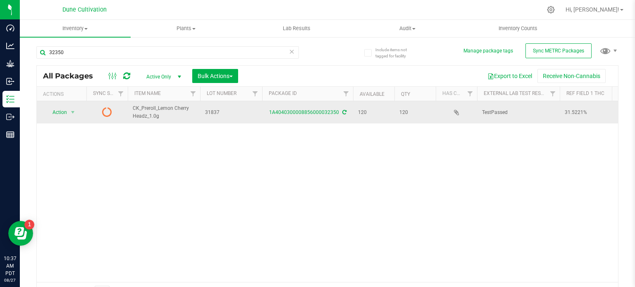
click at [342, 112] on icon at bounding box center [344, 112] width 4 height 5
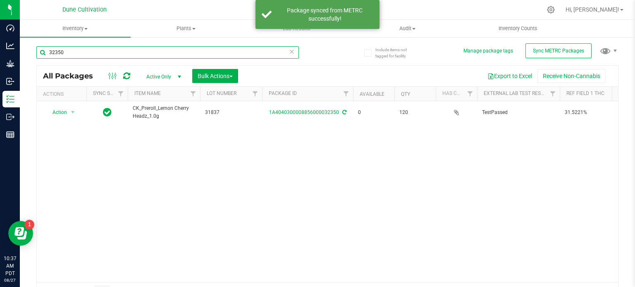
click at [122, 51] on input "32350" at bounding box center [167, 52] width 262 height 12
type input "3"
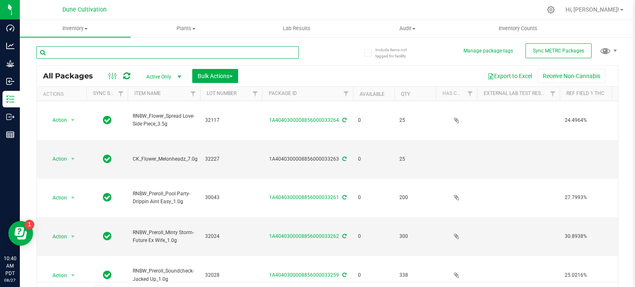
click at [55, 52] on input "text" at bounding box center [167, 52] width 262 height 12
paste input "28349"
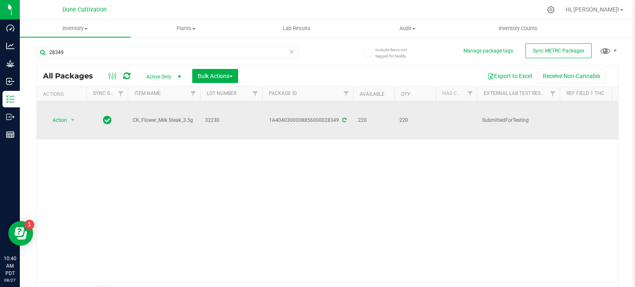
click at [146, 117] on span "CK_Flower_Milk Steak_3.5g" at bounding box center [164, 121] width 62 height 8
copy tr "CK_Flower_Milk Steak_3.5g"
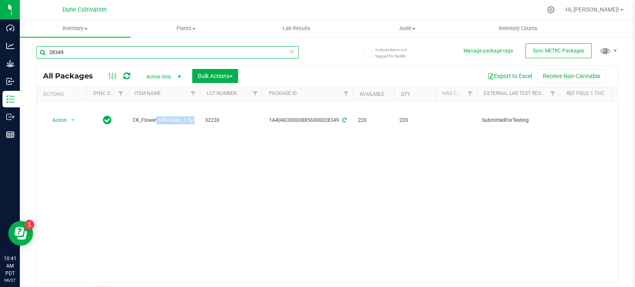
click at [84, 49] on input "28349" at bounding box center [167, 52] width 262 height 12
paste input "6"
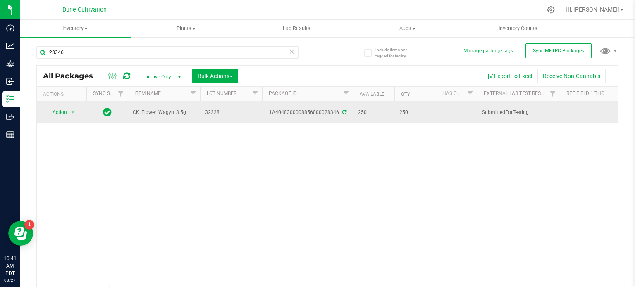
click at [153, 114] on span "CK_Flower_Wagyu_3.5g" at bounding box center [164, 113] width 62 height 8
copy tr "CK_Flower_Wagyu_3.5g"
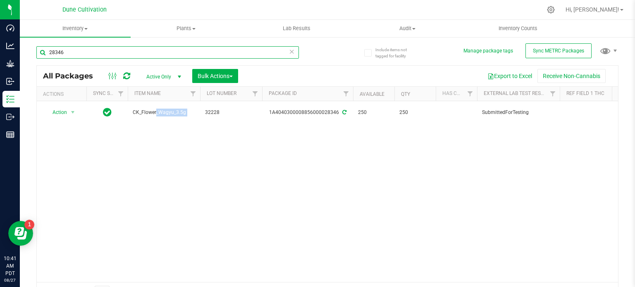
click at [67, 52] on input "28346" at bounding box center [167, 52] width 262 height 12
paste input "3"
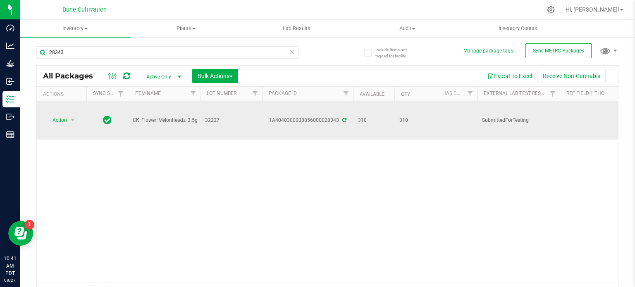
click at [155, 117] on span "CK_Flower_Melonheadz_3.5g" at bounding box center [165, 121] width 65 height 8
copy tr "CK_Flower_Melonheadz_3.5g"
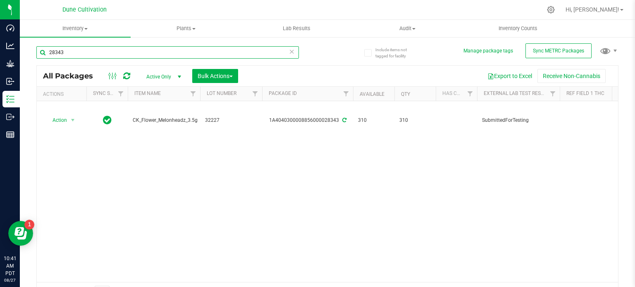
click at [69, 52] on input "28343" at bounding box center [167, 52] width 262 height 12
paste input "0"
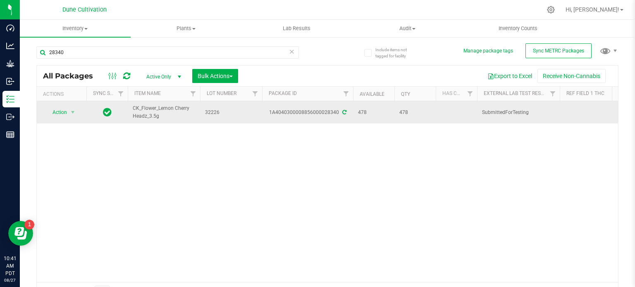
click at [157, 110] on span "CK_Flower_Lemon Cherry Headz_3.5g" at bounding box center [164, 113] width 62 height 16
copy tr "CK_Flower_Lemon Cherry Headz_3.5g"
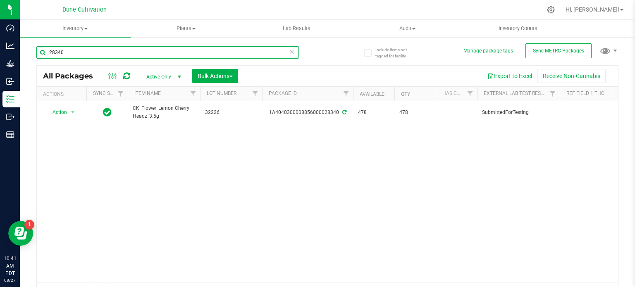
click at [76, 55] on input "28340" at bounding box center [167, 52] width 262 height 12
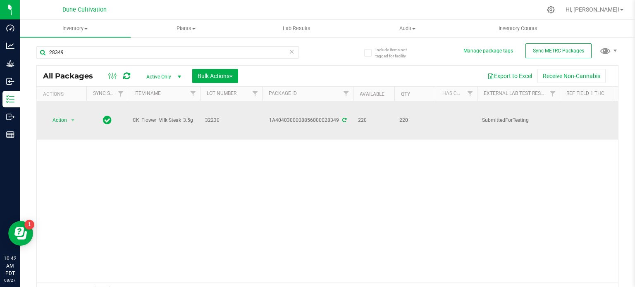
click at [147, 117] on span "CK_Flower_Milk Steak_3.5g" at bounding box center [164, 121] width 62 height 8
copy tr "CK_Flower_Milk Steak_3.5g"
click at [162, 117] on span "CK_Flower_Milk Steak_3.5g" at bounding box center [164, 121] width 62 height 8
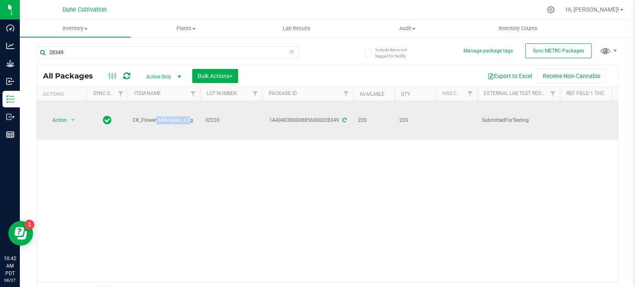
click at [162, 117] on span "CK_Flower_Milk Steak_3.5g" at bounding box center [164, 121] width 62 height 8
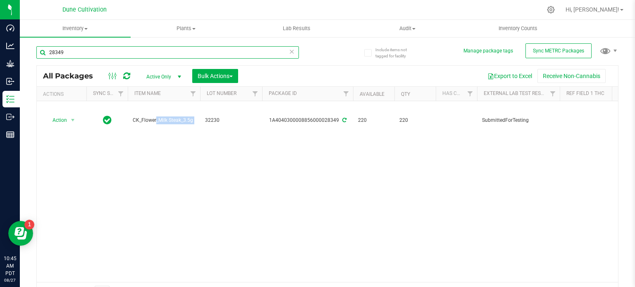
click at [94, 49] on input "28349" at bounding box center [167, 52] width 262 height 12
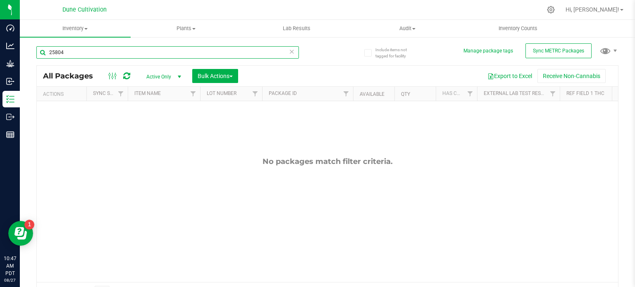
click at [91, 55] on input "25804" at bounding box center [167, 52] width 262 height 12
paste input "8346"
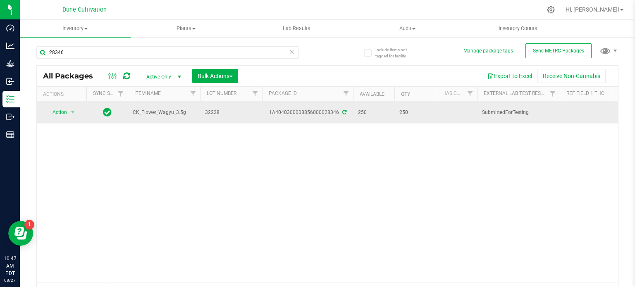
click at [162, 112] on span "CK_Flower_Wagyu_3.5g" at bounding box center [164, 113] width 62 height 8
copy tr "CK_Flower_Wagyu_3.5g"
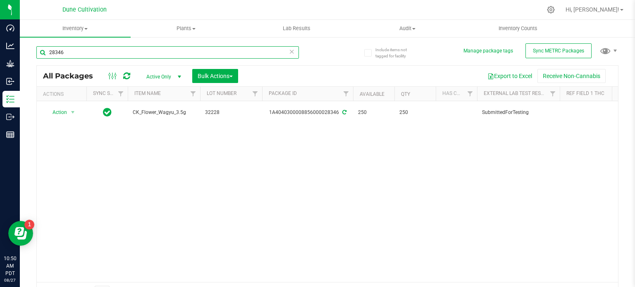
click at [68, 53] on input "28346" at bounding box center [167, 52] width 262 height 12
paste input "52"
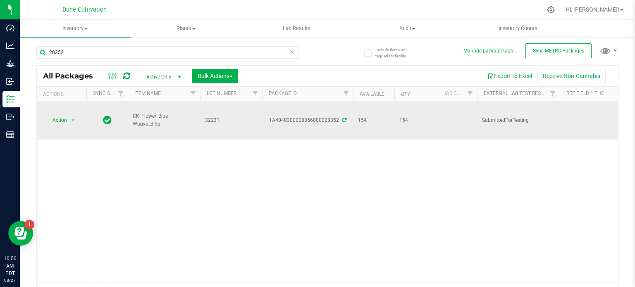
click at [153, 112] on span "CK_Flower_Blue Wagyu_3.5g" at bounding box center [164, 120] width 62 height 16
copy tr "CK_Flower_Blue Wagyu_3.5g"
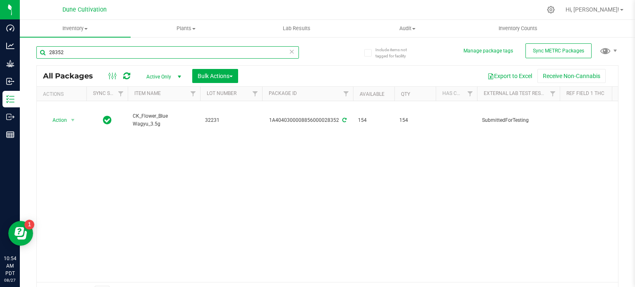
click at [68, 55] on input "28352" at bounding box center [167, 52] width 262 height 12
paste input "43"
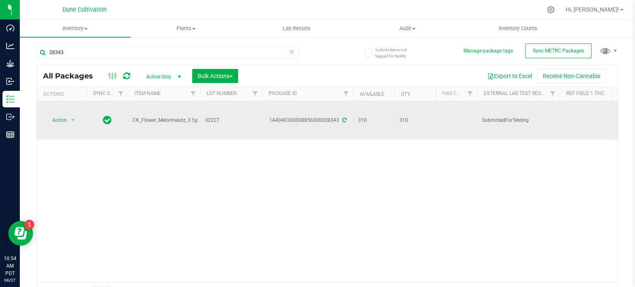
click at [159, 117] on span "CK_Flower_Melonheadz_3.5g" at bounding box center [165, 121] width 65 height 8
copy tr "CK_Flower_Melonheadz_3.5g"
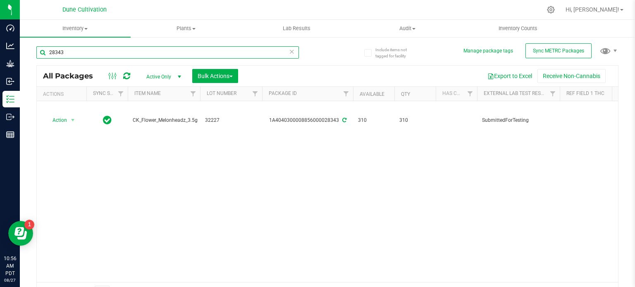
click at [61, 48] on input "28343" at bounding box center [167, 52] width 262 height 12
paste input "0"
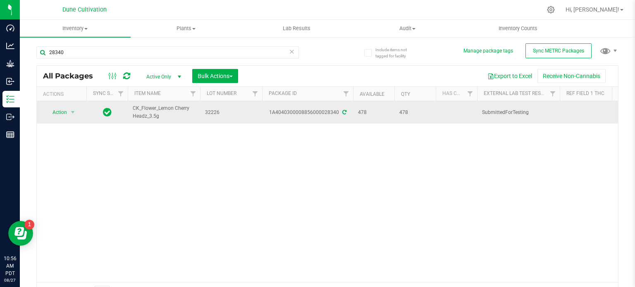
click at [150, 107] on span "CK_Flower_Lemon Cherry Headz_3.5g" at bounding box center [164, 113] width 62 height 16
copy tr "CK_Flower_Lemon Cherry Headz_3.5g"
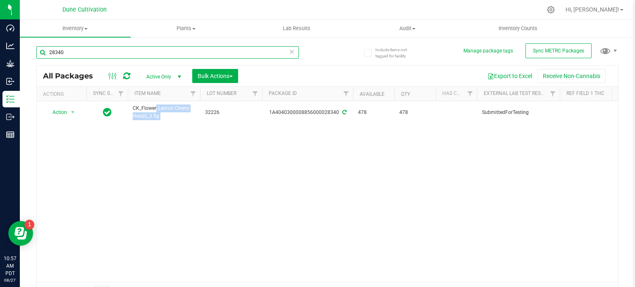
click at [106, 52] on input "28340" at bounding box center [167, 52] width 262 height 12
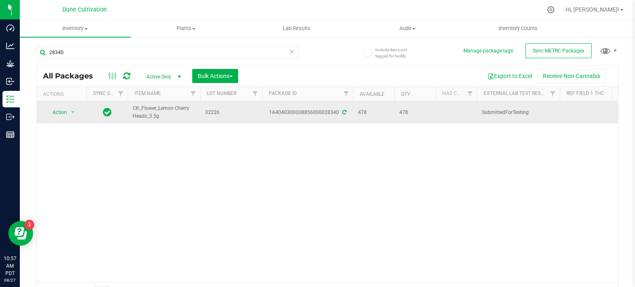
click at [145, 112] on span "CK_Flower_Lemon Cherry Headz_3.5g" at bounding box center [164, 113] width 62 height 16
copy tr "CK_Flower_Lemon Cherry Headz_3.5g"
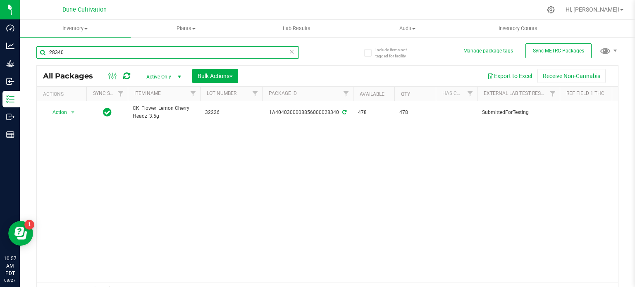
click at [103, 53] on input "28340" at bounding box center [167, 52] width 262 height 12
paste input "9"
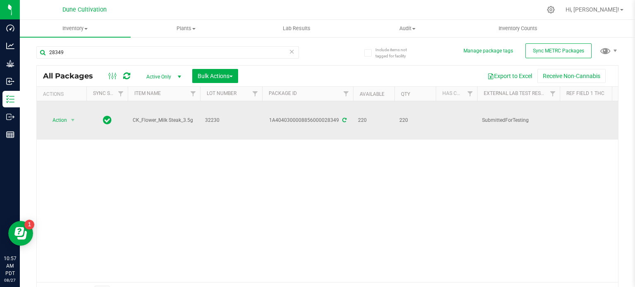
click at [145, 117] on span "CK_Flower_Milk Steak_3.5g" at bounding box center [164, 121] width 62 height 8
click at [155, 117] on span "CK_Flower_Milk Steak_3.5g" at bounding box center [164, 121] width 62 height 8
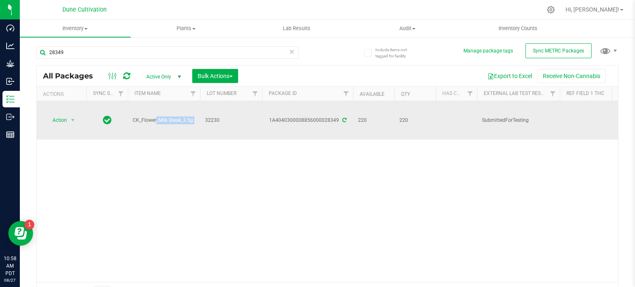
click at [155, 117] on span "CK_Flower_Milk Steak_3.5g" at bounding box center [164, 121] width 62 height 8
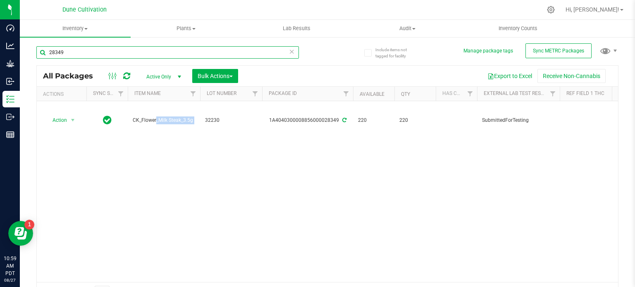
click at [109, 58] on input "28349" at bounding box center [167, 52] width 262 height 12
paste input "3"
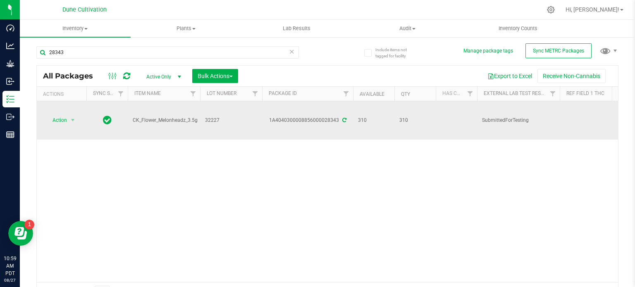
click at [155, 117] on span "CK_Flower_Melonheadz_3.5g" at bounding box center [165, 121] width 65 height 8
click at [154, 117] on span "CK_Flower_Melonheadz_3.5g" at bounding box center [165, 121] width 65 height 8
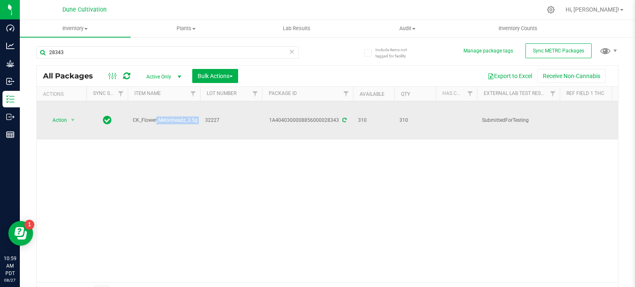
click at [154, 117] on span "CK_Flower_Melonheadz_3.5g" at bounding box center [165, 121] width 65 height 8
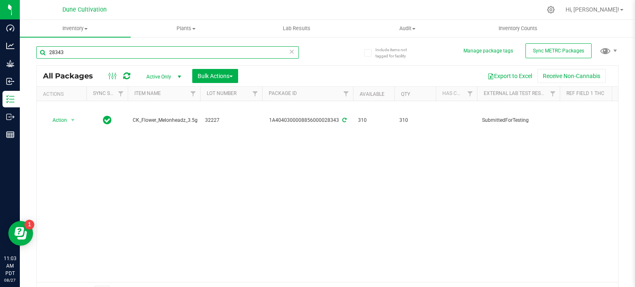
click at [98, 56] on input "28343" at bounding box center [167, 52] width 262 height 12
paste input "3"
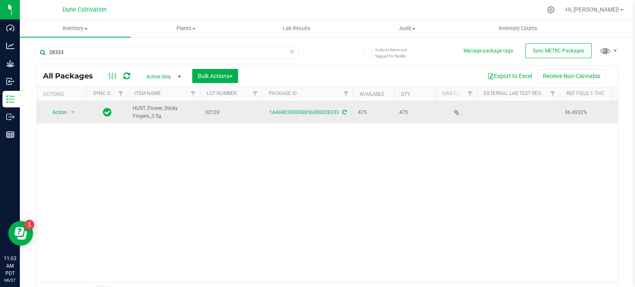
click at [164, 110] on span "HUST_Flower_Sticky Fingers_3.5g" at bounding box center [164, 113] width 62 height 16
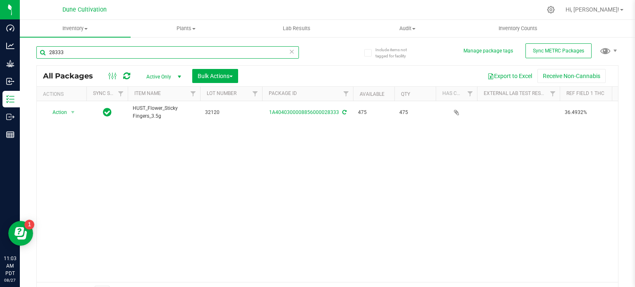
click at [77, 51] on input "28333" at bounding box center [167, 52] width 262 height 12
paste input "28"
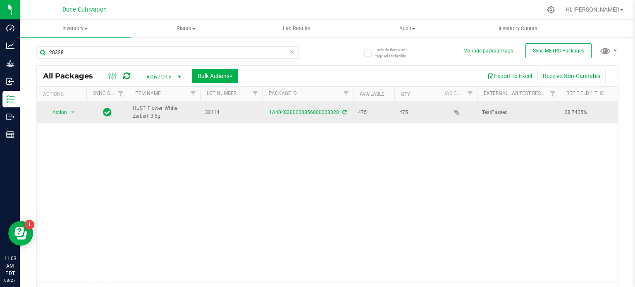
click at [154, 115] on span "HUST_Flower_White Zerbert_3.5g" at bounding box center [164, 113] width 62 height 16
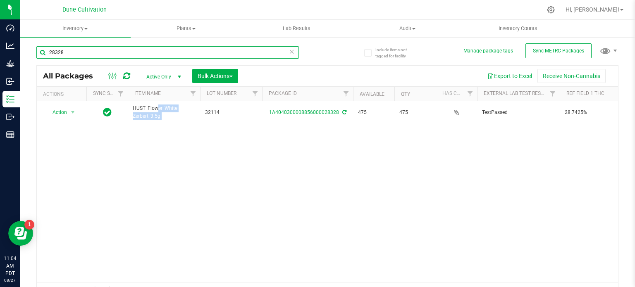
click at [76, 50] on input "28328" at bounding box center [167, 52] width 262 height 12
paste input "16"
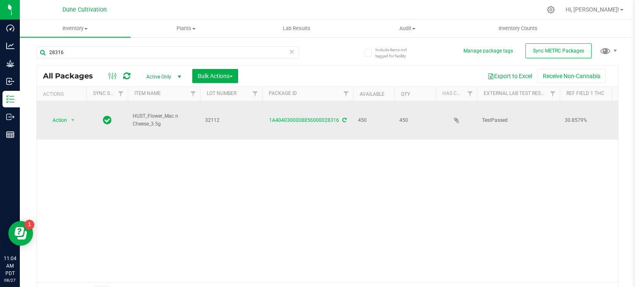
click at [148, 112] on span "HUST_Flower_Mac n Cheese_3.5g" at bounding box center [164, 120] width 62 height 16
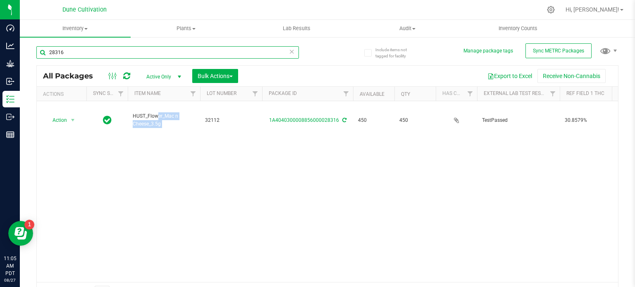
click at [70, 53] on input "28316" at bounding box center [167, 52] width 262 height 12
paste input "33"
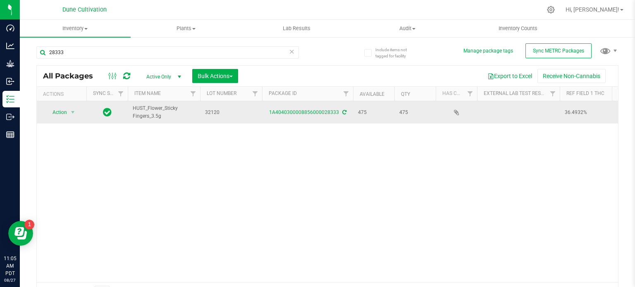
click at [159, 109] on span "HUST_Flower_Sticky Fingers_3.5g" at bounding box center [164, 113] width 62 height 16
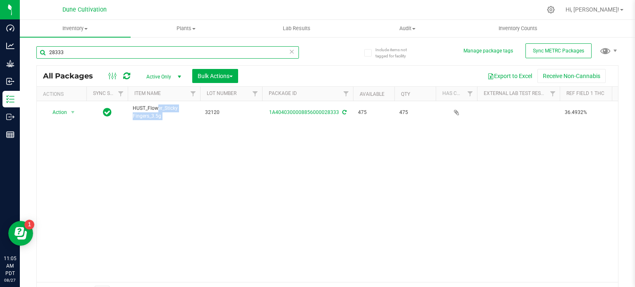
click at [72, 54] on input "28333" at bounding box center [167, 52] width 262 height 12
paste input "28"
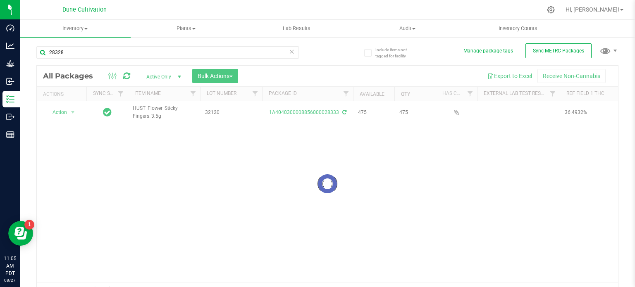
click at [149, 109] on div at bounding box center [327, 184] width 581 height 236
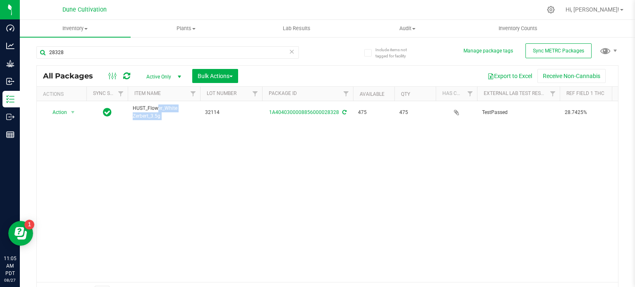
click at [149, 109] on span "HUST_Flower_White Zerbert_3.5g" at bounding box center [164, 113] width 62 height 16
click at [88, 45] on div "28328" at bounding box center [181, 52] width 291 height 26
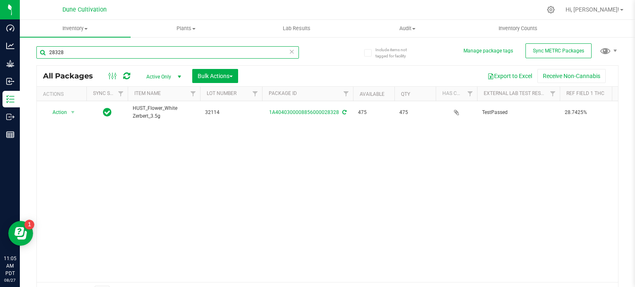
click at [88, 51] on input "28328" at bounding box center [167, 52] width 262 height 12
click at [64, 55] on input "28328" at bounding box center [167, 52] width 262 height 12
paste input "16"
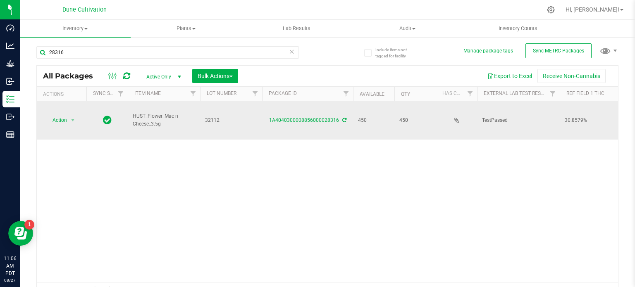
click at [143, 112] on span "HUST_Flower_Mac n Cheese_3.5g" at bounding box center [164, 120] width 62 height 16
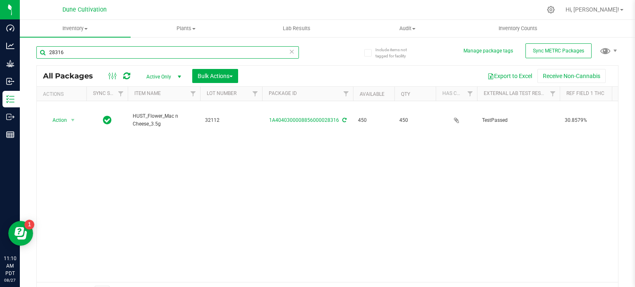
click at [98, 53] on input "28316" at bounding box center [167, 52] width 262 height 12
paste input "49"
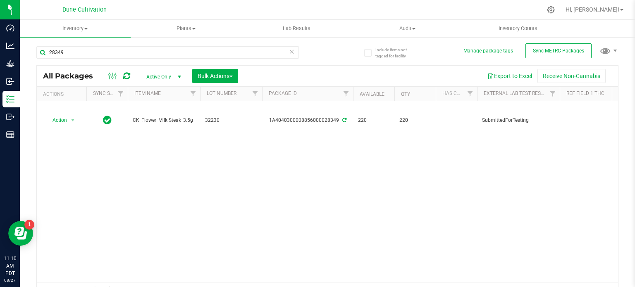
click at [152, 117] on span "CK_Flower_Milk Steak_3.5g" at bounding box center [164, 121] width 62 height 8
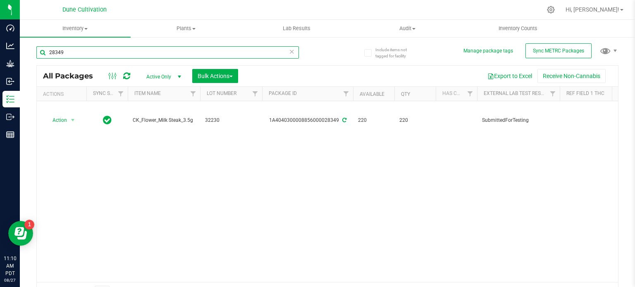
click at [51, 54] on input "28349" at bounding box center [167, 52] width 262 height 12
paste input "6"
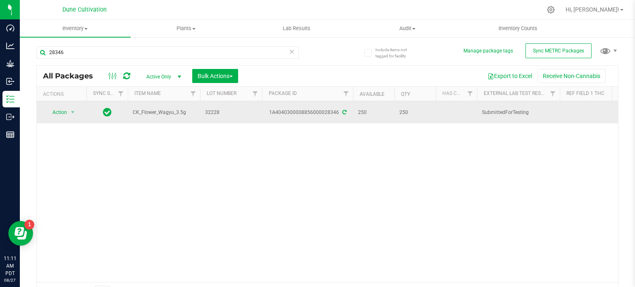
click at [156, 111] on span "CK_Flower_Wagyu_3.5g" at bounding box center [164, 113] width 62 height 8
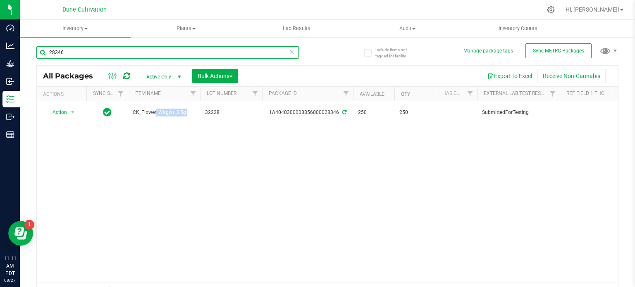
click at [84, 51] on input "28346" at bounding box center [167, 52] width 262 height 12
paste input "3"
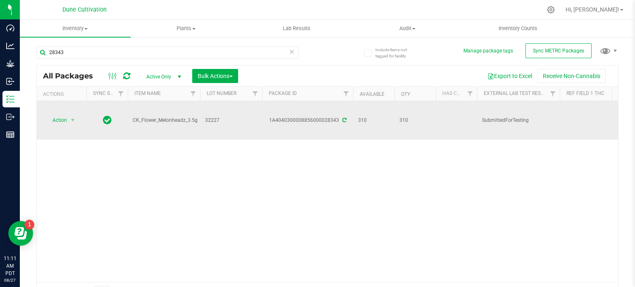
click at [156, 117] on span "CK_Flower_Melonheadz_3.5g" at bounding box center [165, 121] width 65 height 8
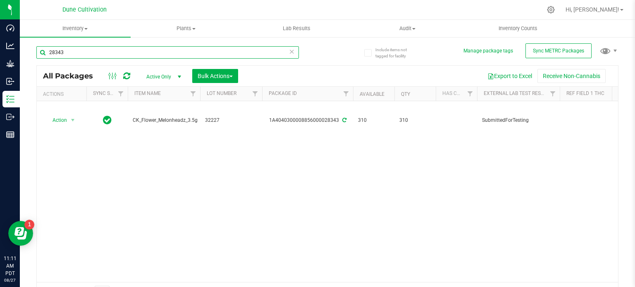
click at [83, 55] on input "28343" at bounding box center [167, 52] width 262 height 12
paste input "0"
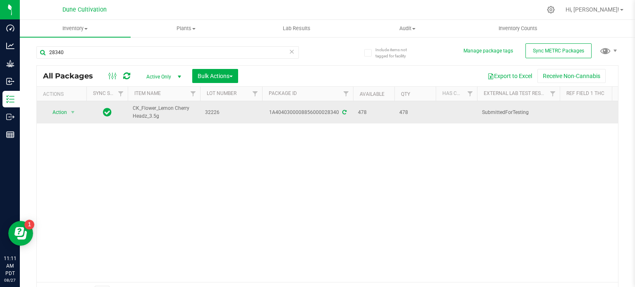
click at [159, 113] on span "CK_Flower_Lemon Cherry Headz_3.5g" at bounding box center [164, 113] width 62 height 16
click at [158, 110] on span "CK_Flower_Lemon Cherry Headz_3.5g" at bounding box center [164, 113] width 62 height 16
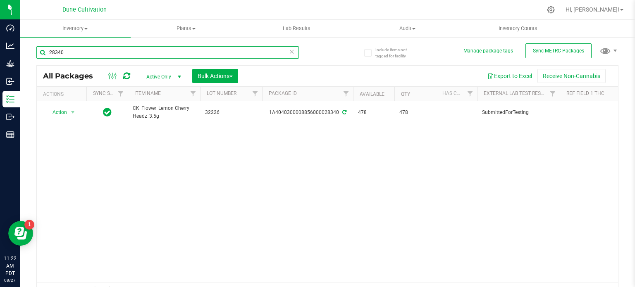
click at [76, 50] on input "28340" at bounding box center [167, 52] width 262 height 12
paste input "3"
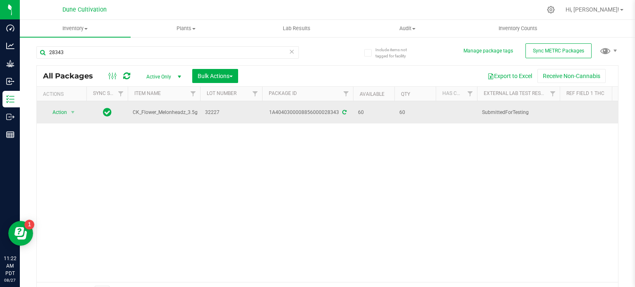
click at [146, 112] on span "CK_Flower_Melonheadz_3.5g" at bounding box center [165, 113] width 65 height 8
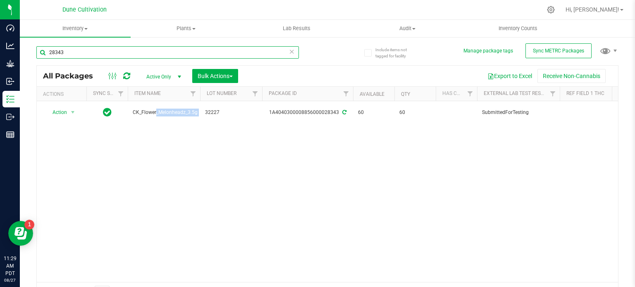
click at [70, 50] on input "28343" at bounding box center [167, 52] width 262 height 12
click at [70, 51] on input "28343" at bounding box center [167, 52] width 262 height 12
paste input "16"
type input "28316"
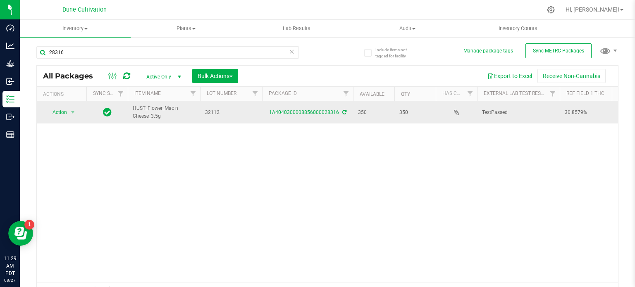
click at [160, 110] on span "HUST_Flower_Mac n Cheese_3.5g" at bounding box center [164, 113] width 62 height 16
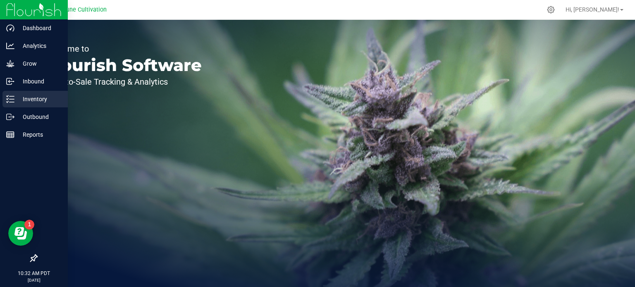
click at [13, 102] on line at bounding box center [12, 102] width 5 height 0
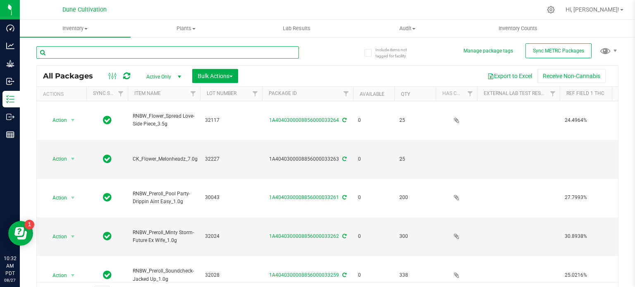
click at [119, 48] on input "text" at bounding box center [167, 52] width 262 height 12
type input "39145"
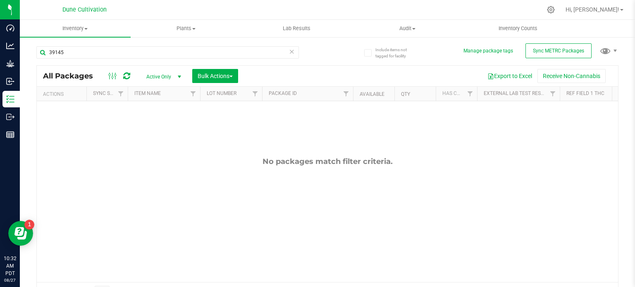
click at [157, 77] on span "Active Only" at bounding box center [161, 77] width 45 height 12
click at [155, 129] on li "All" at bounding box center [161, 127] width 45 height 12
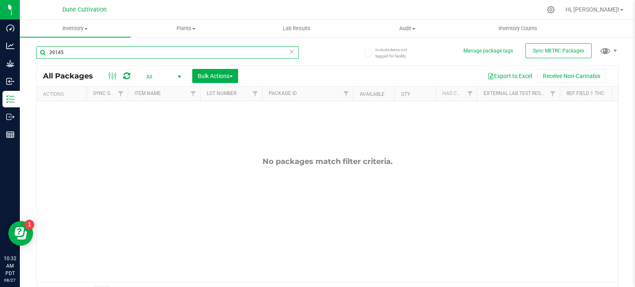
click at [53, 50] on input "39145" at bounding box center [167, 52] width 262 height 12
type input "29145"
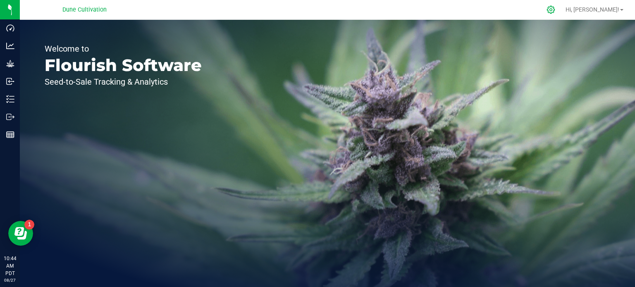
click at [555, 11] on icon at bounding box center [550, 9] width 9 height 9
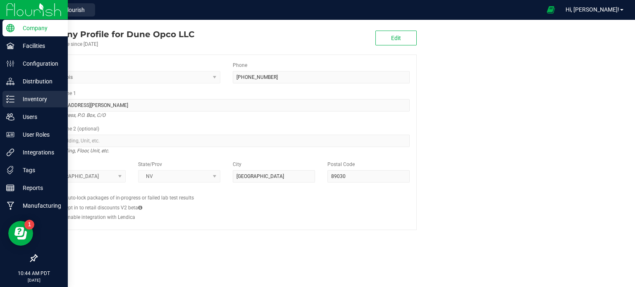
click at [12, 105] on div "Inventory" at bounding box center [34, 99] width 65 height 17
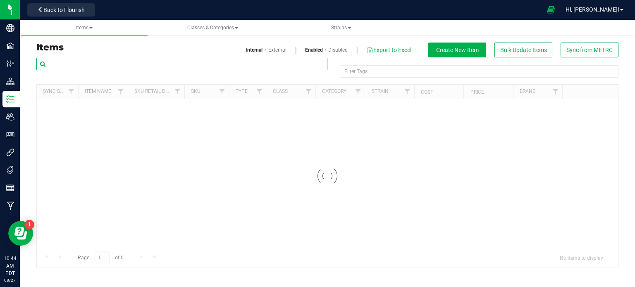
click at [139, 65] on input "text" at bounding box center [181, 64] width 291 height 12
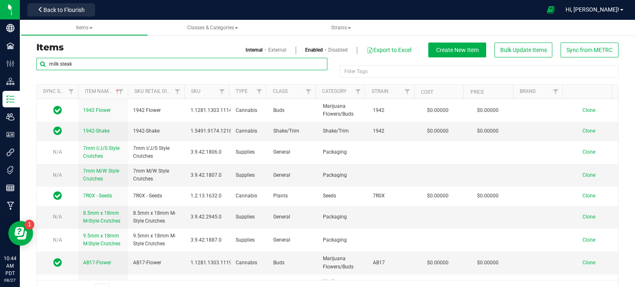
type input "milk steak"
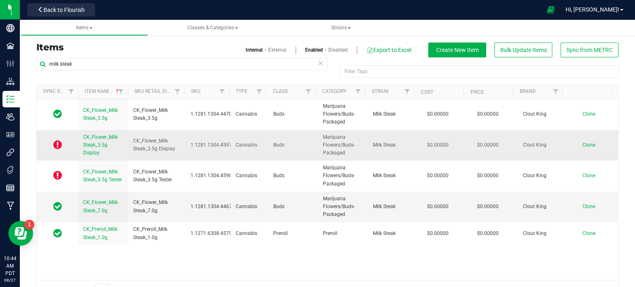
click at [93, 150] on span "CK_Flower_Milk Steak_3.5g Display" at bounding box center [100, 144] width 35 height 21
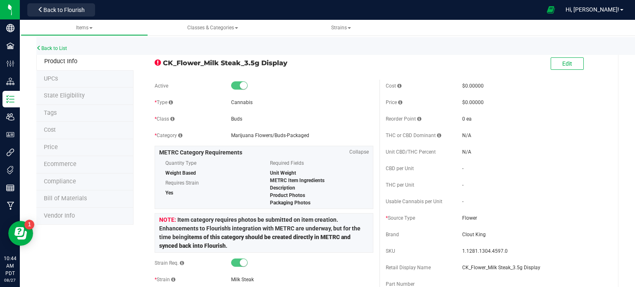
click at [70, 95] on span "State Eligibility" at bounding box center [64, 95] width 41 height 7
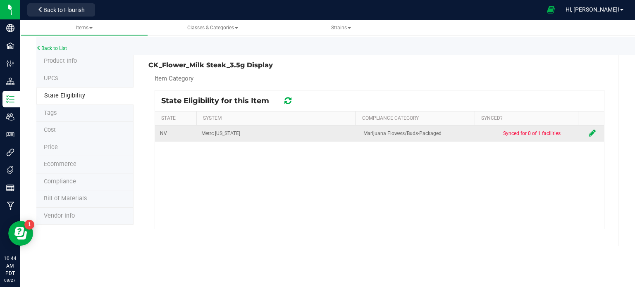
click at [589, 135] on icon at bounding box center [592, 133] width 7 height 8
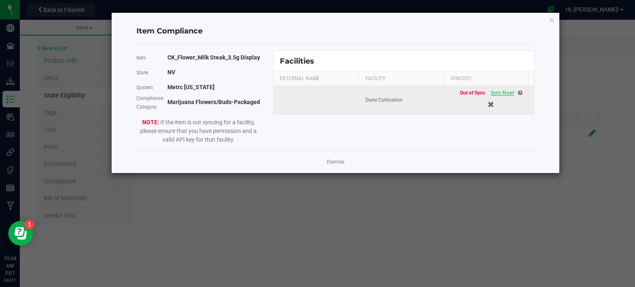
click at [498, 92] on span "Sync Now!" at bounding box center [503, 93] width 24 height 6
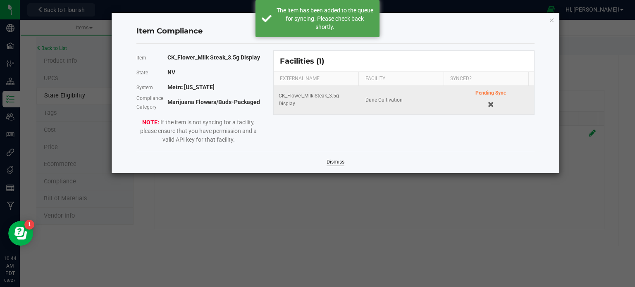
click at [341, 159] on link "Dismiss" at bounding box center [336, 162] width 18 height 7
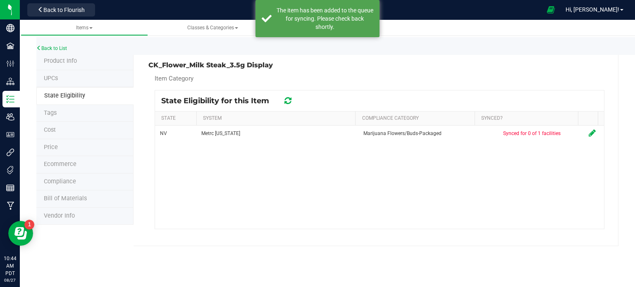
click at [286, 103] on icon at bounding box center [287, 101] width 7 height 8
click at [286, 103] on div at bounding box center [379, 160] width 449 height 138
click at [286, 103] on icon at bounding box center [288, 100] width 8 height 9
click at [286, 103] on icon at bounding box center [288, 100] width 10 height 11
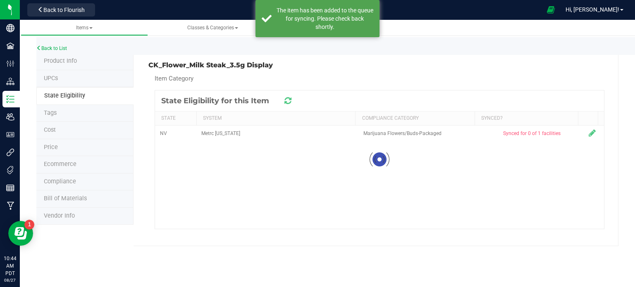
click at [286, 103] on icon at bounding box center [287, 100] width 11 height 11
click at [286, 103] on icon at bounding box center [287, 101] width 9 height 8
click at [286, 103] on icon at bounding box center [288, 100] width 10 height 10
click at [286, 103] on icon at bounding box center [288, 100] width 10 height 11
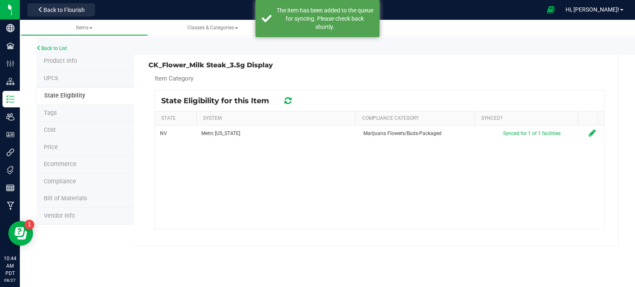
click at [286, 103] on icon at bounding box center [288, 100] width 10 height 11
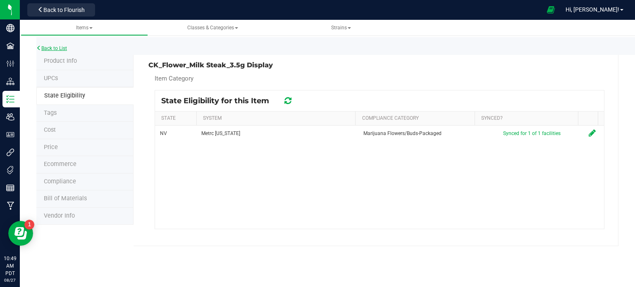
click at [64, 48] on link "Back to List" at bounding box center [51, 48] width 31 height 6
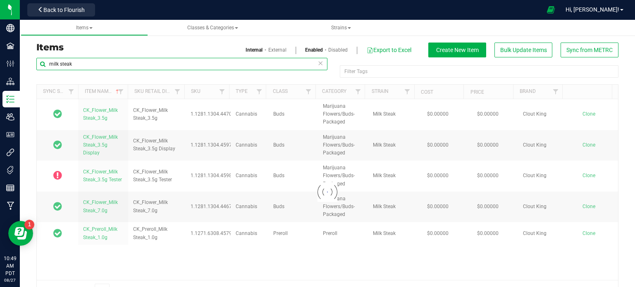
click at [135, 62] on input "milk steak" at bounding box center [181, 64] width 291 height 12
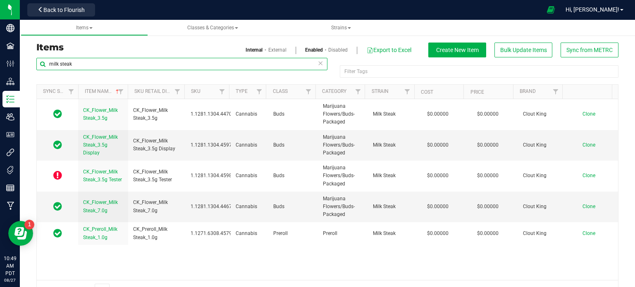
paste input "ADV2400046"
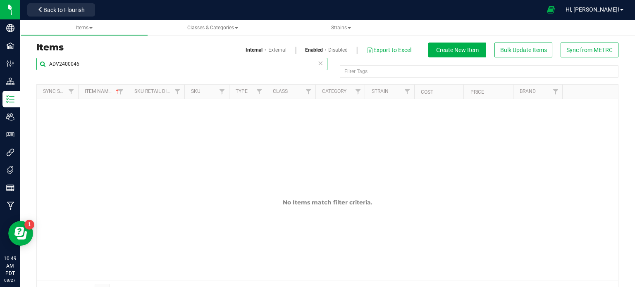
click at [117, 62] on input "ADV2400046" at bounding box center [181, 64] width 291 height 12
paste input "CK_Flower_Wagyu_3.5g"
type input "CK_Flower_Wagyu_3.5g"
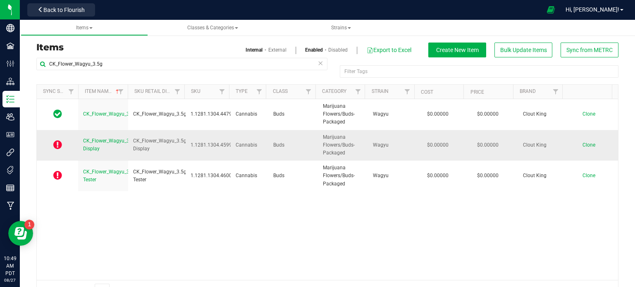
click at [96, 141] on span "CK_Flower_Wagyu_3.5g Display" at bounding box center [109, 145] width 53 height 14
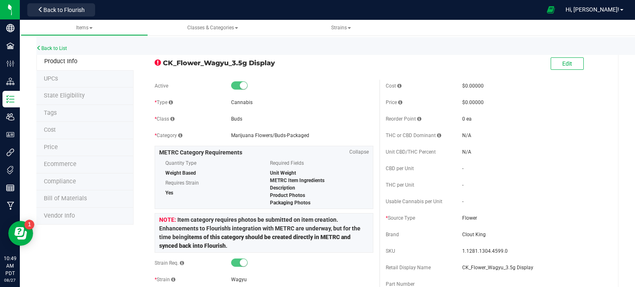
click at [70, 94] on span "State Eligibility" at bounding box center [64, 95] width 41 height 7
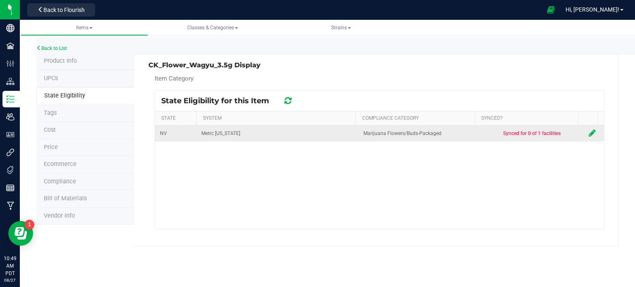
click at [589, 132] on icon at bounding box center [592, 133] width 7 height 8
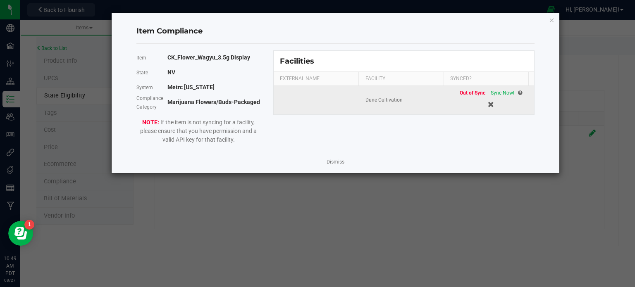
click at [479, 93] on span "Out of Sync" at bounding box center [473, 93] width 26 height 6
click at [491, 92] on span "Sync Now!" at bounding box center [503, 93] width 24 height 6
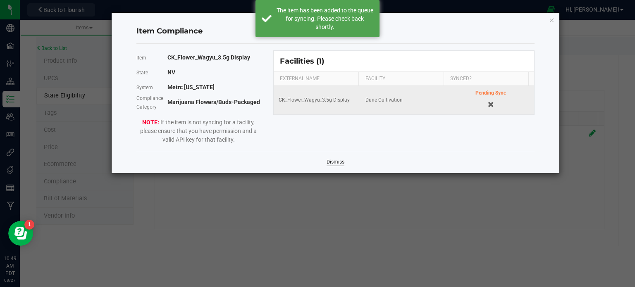
click at [336, 159] on link "Dismiss" at bounding box center [336, 162] width 18 height 7
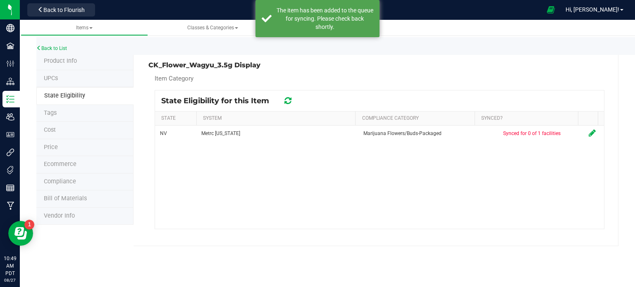
click at [289, 98] on icon at bounding box center [287, 101] width 7 height 8
click at [289, 98] on icon at bounding box center [288, 100] width 8 height 9
click at [289, 98] on icon at bounding box center [287, 100] width 11 height 11
click at [289, 98] on icon at bounding box center [287, 101] width 9 height 10
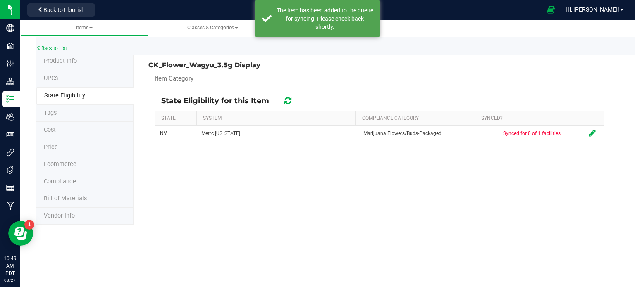
click at [289, 98] on icon at bounding box center [288, 100] width 10 height 10
click at [289, 98] on icon at bounding box center [287, 101] width 9 height 10
click at [289, 98] on icon at bounding box center [288, 100] width 10 height 10
click at [289, 98] on icon at bounding box center [287, 101] width 9 height 10
click at [289, 98] on icon at bounding box center [288, 100] width 8 height 9
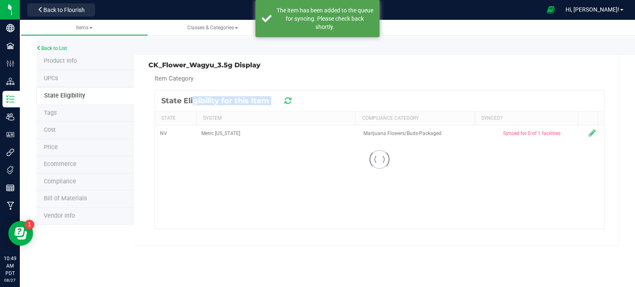
click at [289, 98] on icon at bounding box center [288, 100] width 10 height 11
click at [289, 98] on icon at bounding box center [288, 100] width 8 height 9
click at [289, 98] on icon at bounding box center [287, 101] width 9 height 10
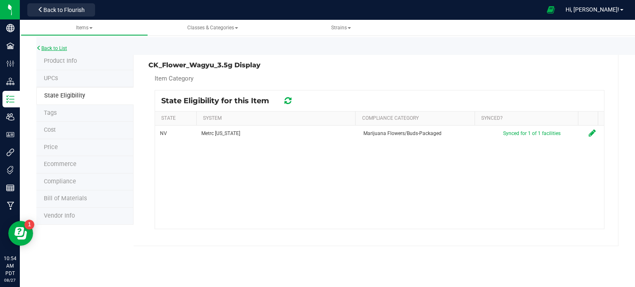
click at [56, 49] on link "Back to List" at bounding box center [51, 48] width 31 height 6
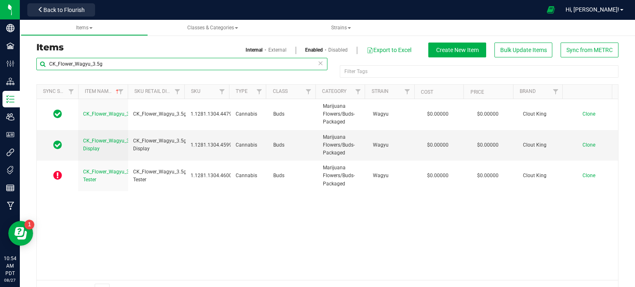
click at [79, 66] on input "CK_Flower_Wagyu_3.5g" at bounding box center [181, 64] width 291 height 12
paste input "Blue"
type input "CK_Flower_Blue Wagyu_3.5g"
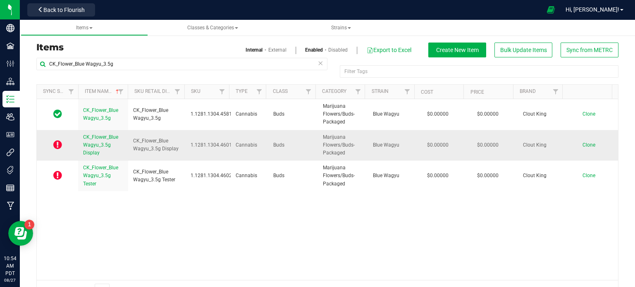
click at [106, 141] on link "CK_Flower_Blue Wagyu_3.5g Display" at bounding box center [103, 146] width 40 height 24
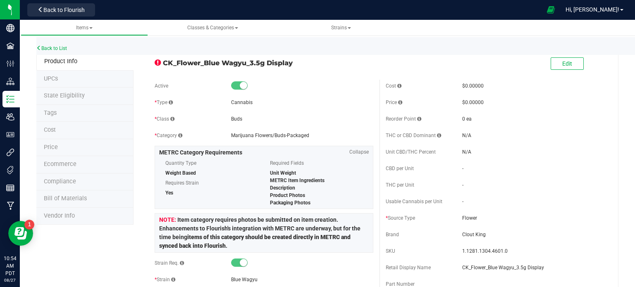
click at [61, 95] on span "State Eligibility" at bounding box center [64, 95] width 41 height 7
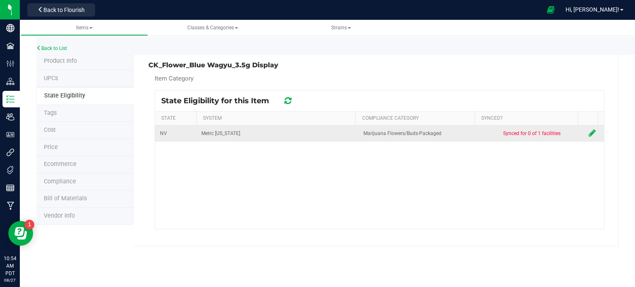
click at [589, 136] on icon at bounding box center [592, 133] width 7 height 8
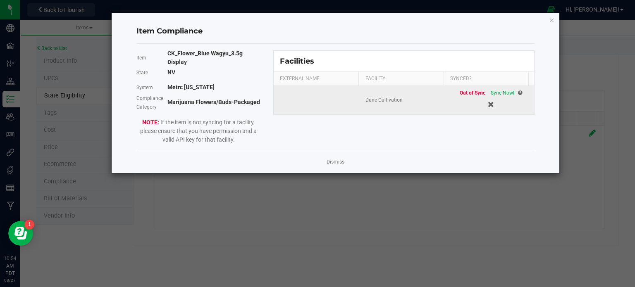
click at [506, 97] on div "Out of Sync Sync Now!" at bounding box center [490, 100] width 77 height 22
click at [503, 91] on span "Sync Now!" at bounding box center [503, 93] width 24 height 6
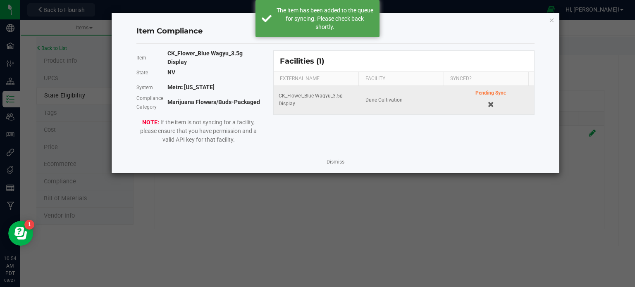
click at [323, 164] on div "Dismiss" at bounding box center [335, 162] width 398 height 22
click at [334, 164] on link "Dismiss" at bounding box center [336, 162] width 18 height 7
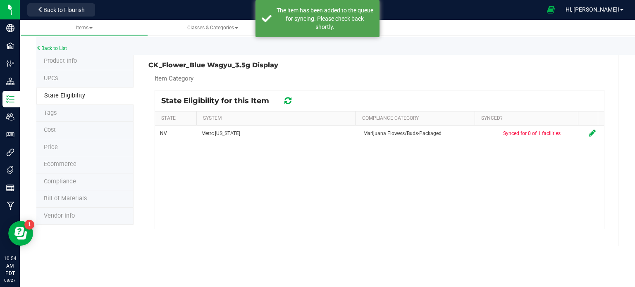
click at [290, 106] on div "State Eligibility for this Item" at bounding box center [379, 101] width 449 height 21
click at [288, 97] on icon at bounding box center [287, 101] width 7 height 8
click at [288, 96] on icon at bounding box center [288, 100] width 8 height 9
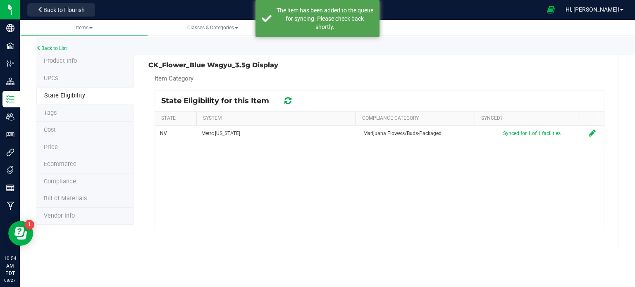
click at [288, 96] on icon at bounding box center [288, 100] width 10 height 11
click at [288, 96] on icon at bounding box center [287, 100] width 11 height 10
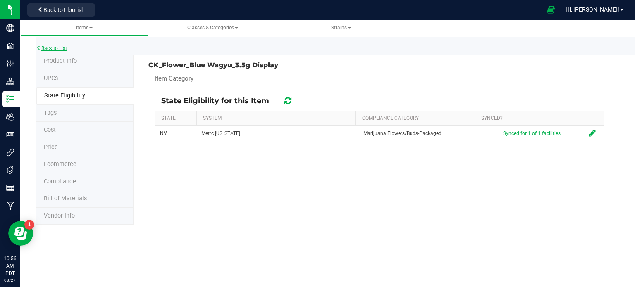
click at [58, 48] on link "Back to List" at bounding box center [51, 48] width 31 height 6
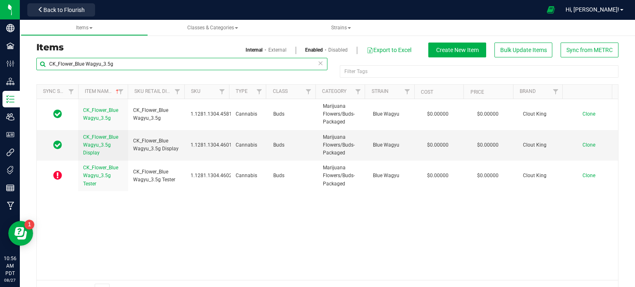
click at [124, 59] on input "CK_Flower_Blue Wagyu_3.5g" at bounding box center [181, 64] width 291 height 12
paste input "Melonheadz"
type input "CK_Flower_Melonheadz_3.5g"
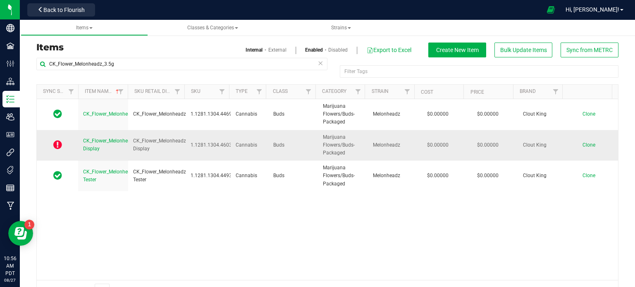
click at [104, 140] on span "CK_Flower_Melonheadz_3.5g Display" at bounding box center [115, 145] width 65 height 14
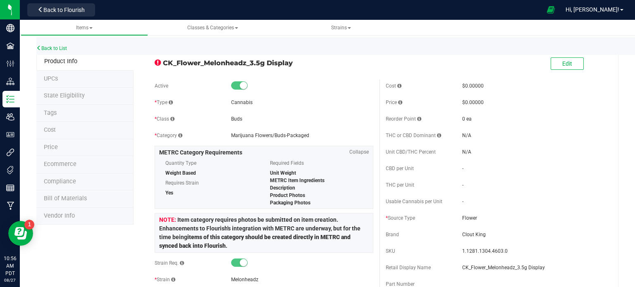
click at [74, 93] on span "State Eligibility" at bounding box center [64, 95] width 41 height 7
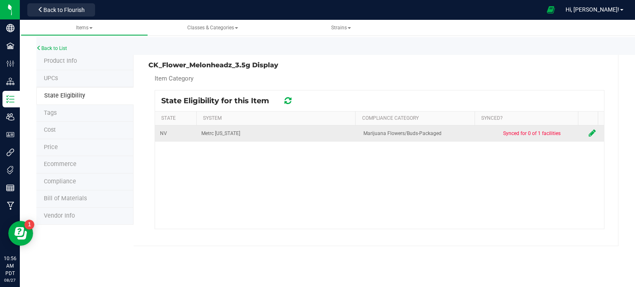
click at [589, 135] on icon at bounding box center [592, 133] width 7 height 8
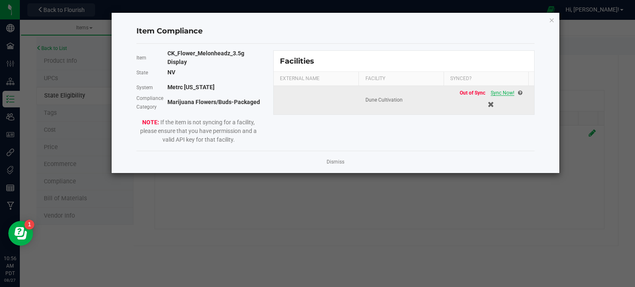
click at [499, 91] on span "Sync Now!" at bounding box center [503, 93] width 24 height 6
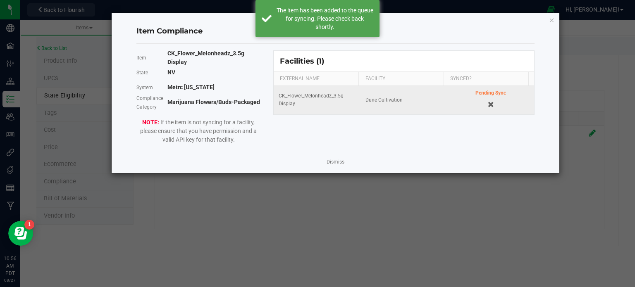
click at [333, 158] on app-cancel-button "Dismiss" at bounding box center [336, 162] width 18 height 9
click at [333, 160] on link "Dismiss" at bounding box center [336, 162] width 18 height 7
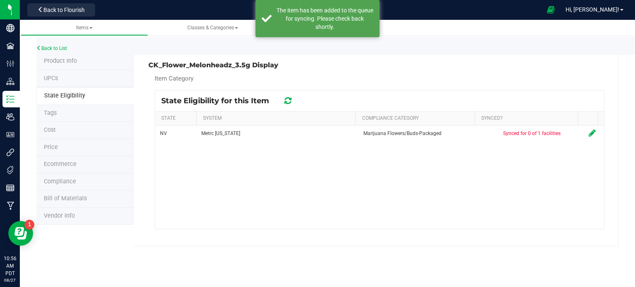
click at [287, 103] on icon at bounding box center [287, 101] width 7 height 8
click at [287, 103] on icon at bounding box center [288, 100] width 10 height 11
click at [287, 103] on div at bounding box center [379, 160] width 449 height 138
click at [287, 103] on icon at bounding box center [288, 100] width 10 height 9
click at [287, 103] on icon at bounding box center [288, 101] width 10 height 8
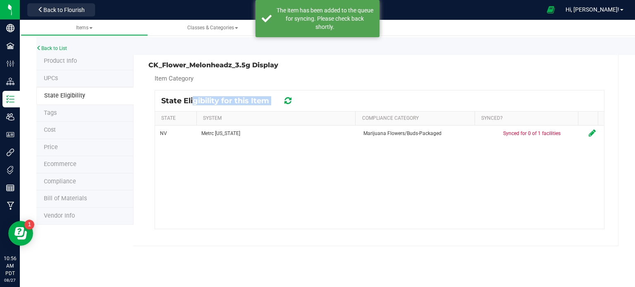
click at [287, 103] on icon at bounding box center [287, 100] width 11 height 10
click at [287, 103] on icon at bounding box center [287, 101] width 9 height 10
click at [287, 103] on icon at bounding box center [288, 100] width 10 height 11
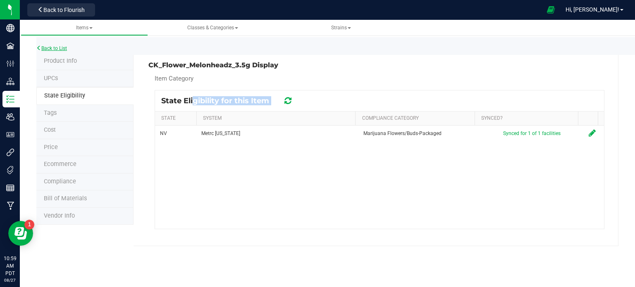
click at [62, 51] on link "Back to List" at bounding box center [51, 48] width 31 height 6
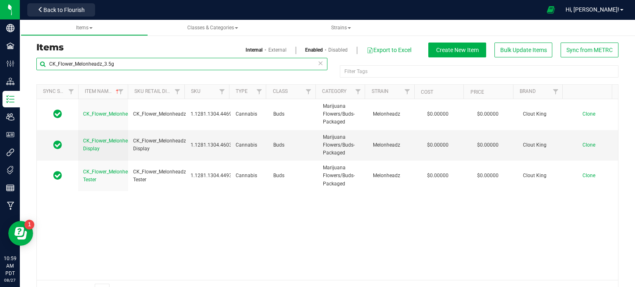
click at [102, 67] on input "CK_Flower_Melonheadz_3.5g" at bounding box center [181, 64] width 291 height 12
paste input "ilk Steak"
type input "CK_Flower_Milk Steak_3.5g"
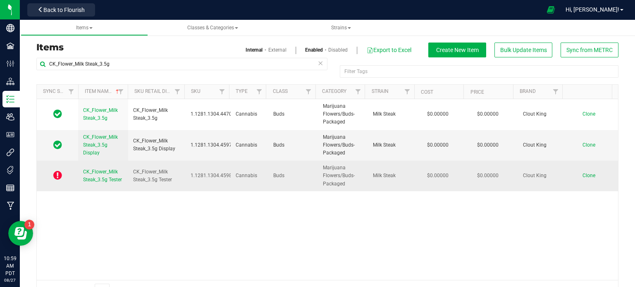
click at [98, 169] on span "CK_Flower_Milk Steak_3.5g Tester" at bounding box center [102, 176] width 39 height 14
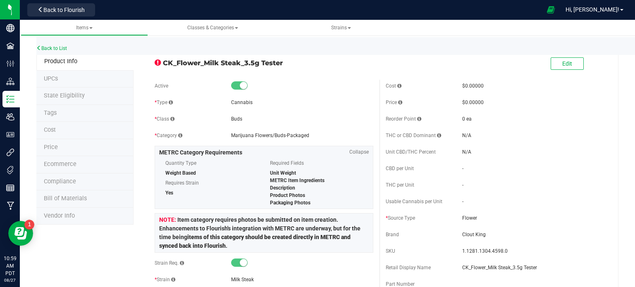
click at [74, 96] on span "State Eligibility" at bounding box center [64, 95] width 41 height 7
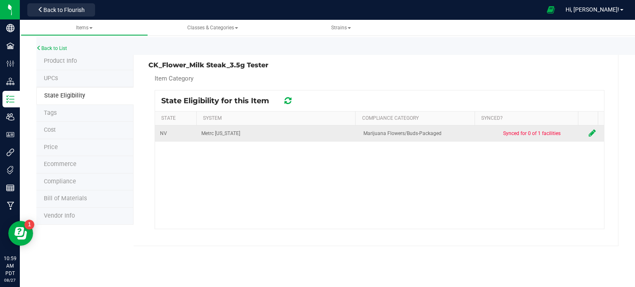
click at [589, 134] on icon at bounding box center [592, 133] width 7 height 8
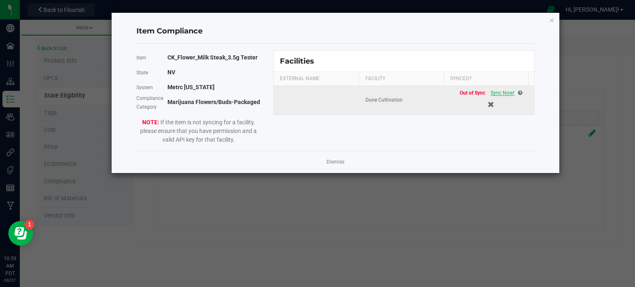
click at [505, 94] on span "Sync Now!" at bounding box center [503, 93] width 24 height 6
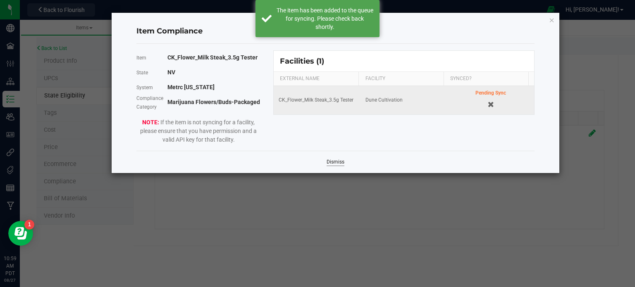
click at [339, 159] on link "Dismiss" at bounding box center [336, 162] width 18 height 7
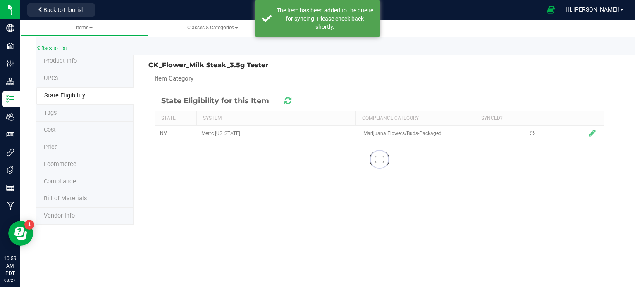
click at [339, 159] on div at bounding box center [379, 160] width 449 height 138
click at [282, 100] on div at bounding box center [287, 101] width 13 height 10
click at [284, 102] on div at bounding box center [287, 101] width 13 height 10
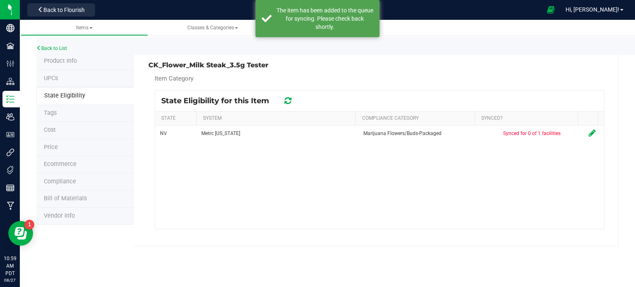
click at [284, 102] on div at bounding box center [287, 101] width 13 height 10
click at [285, 104] on icon at bounding box center [287, 101] width 7 height 8
click at [285, 104] on div at bounding box center [379, 160] width 449 height 138
click at [285, 104] on icon at bounding box center [287, 100] width 11 height 10
click at [285, 104] on div at bounding box center [379, 160] width 449 height 138
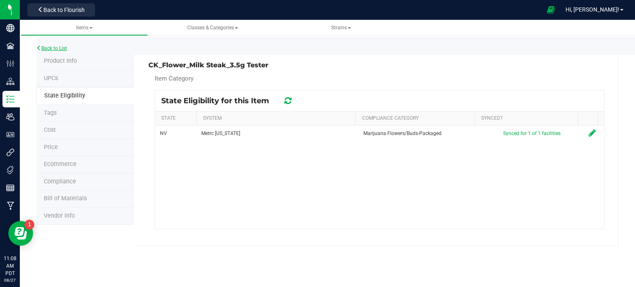
click at [44, 51] on link "Back to List" at bounding box center [51, 48] width 31 height 6
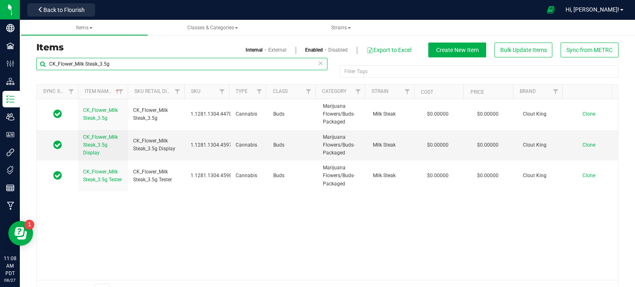
click at [132, 63] on input "CK_Flower_Milk Steak_3.5g" at bounding box center [181, 64] width 291 height 12
paste input "HUST_Flower_White Zerbert_3.5g Display"
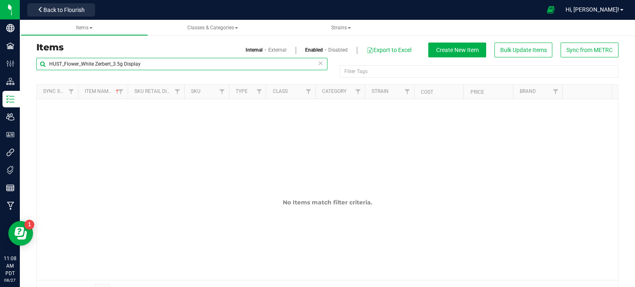
drag, startPoint x: 147, startPoint y: 62, endPoint x: 125, endPoint y: 64, distance: 22.0
click at [125, 64] on input "HUST_Flower_White Zerbert_3.5g Display" at bounding box center [181, 64] width 291 height 12
type input "HUST_Flower_White Zerbert_3.5"
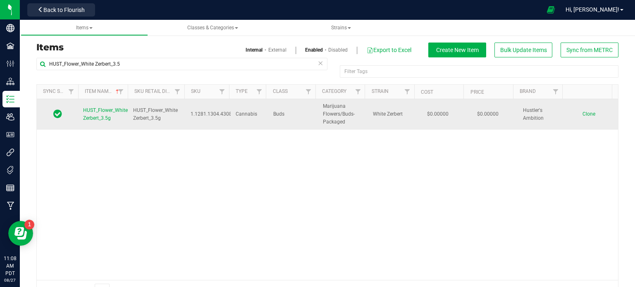
click at [582, 114] on span "Clone" at bounding box center [588, 114] width 13 height 6
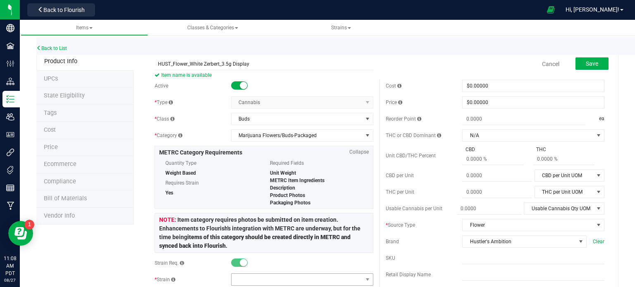
type input "HUST_Flower_White Zerbert_3.5g Display"
click at [269, 275] on span at bounding box center [296, 280] width 131 height 12
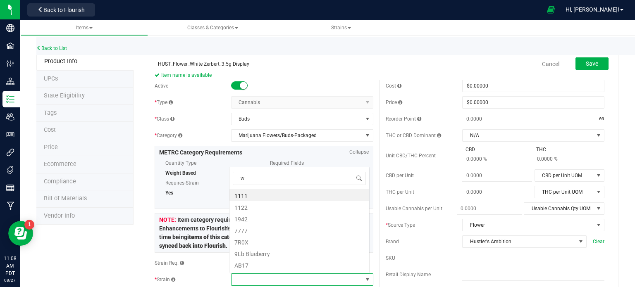
scroll to position [12, 138]
type input "white"
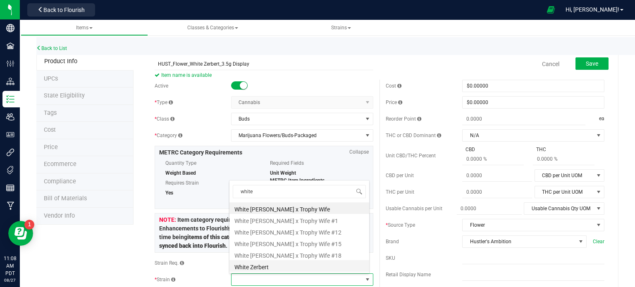
click at [266, 266] on li "White Zerbert" at bounding box center [299, 266] width 140 height 12
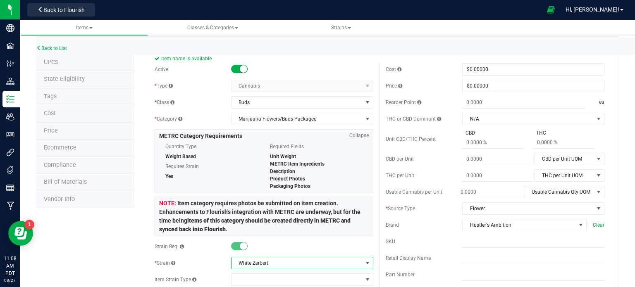
scroll to position [0, 0]
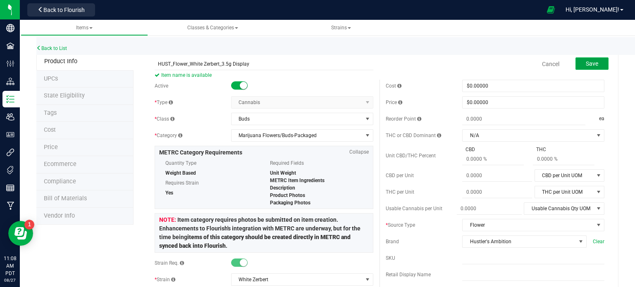
click at [586, 64] on span "Save" at bounding box center [592, 63] width 12 height 7
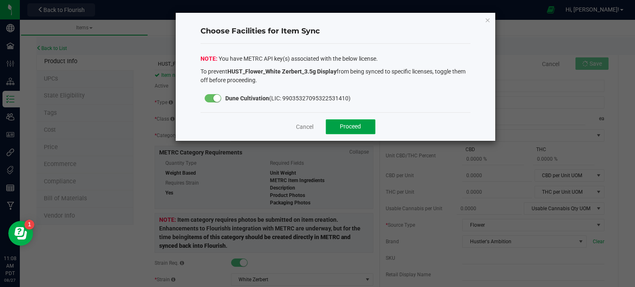
click at [359, 128] on span "Proceed" at bounding box center [350, 126] width 21 height 7
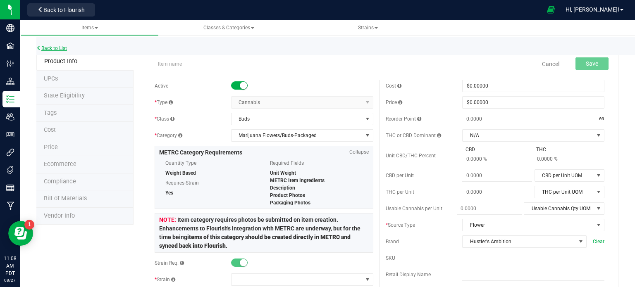
click at [60, 48] on link "Back to List" at bounding box center [51, 48] width 31 height 6
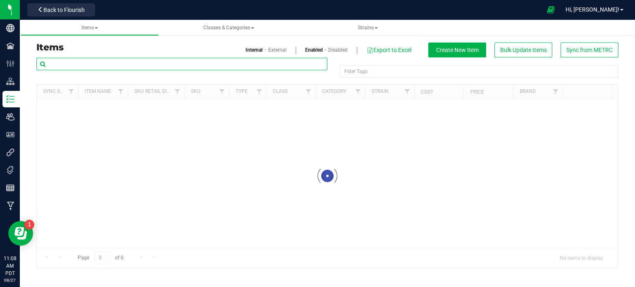
click at [150, 64] on input "text" at bounding box center [181, 64] width 291 height 12
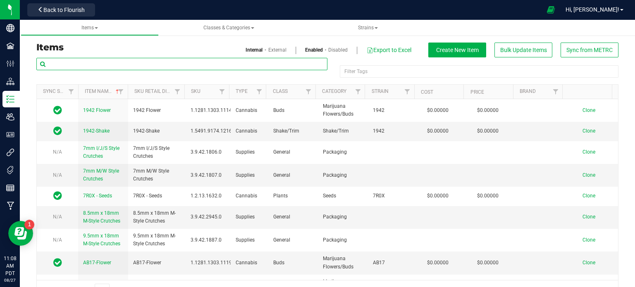
paste input "HUST_Flower_White Zerbert_3.5g Display"
type input "HUST_Flower_White Zerbert_3.5g Display"
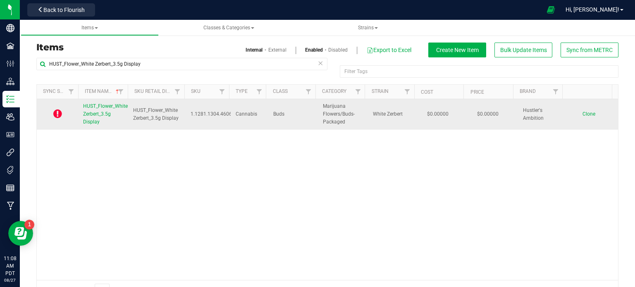
click at [88, 113] on span "HUST_Flower_White Zerbert_3.5g Display" at bounding box center [105, 113] width 45 height 21
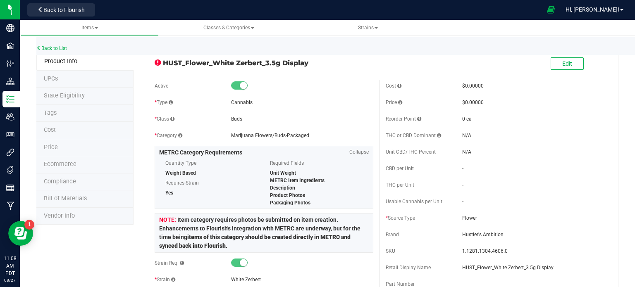
click at [72, 100] on li "State Eligibility" at bounding box center [84, 96] width 97 height 17
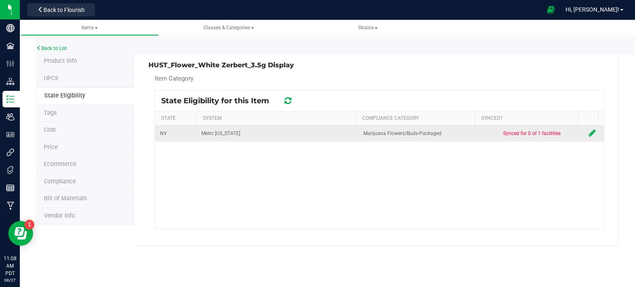
click at [589, 135] on icon at bounding box center [592, 133] width 7 height 8
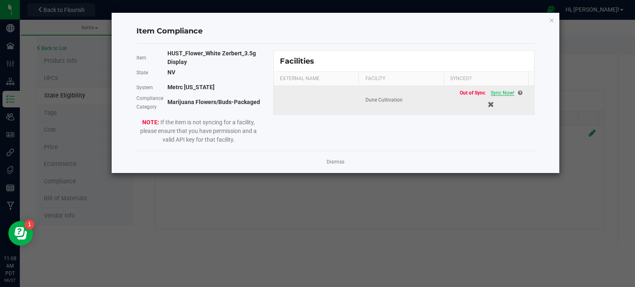
click at [494, 93] on span "Sync Now!" at bounding box center [503, 93] width 24 height 6
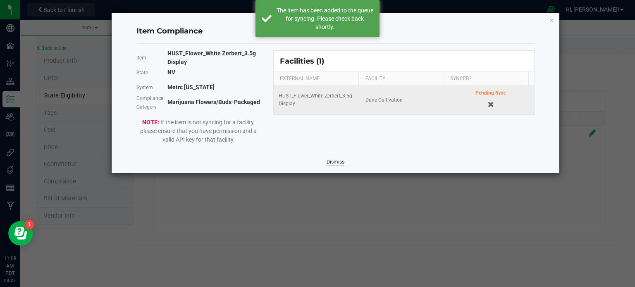
click at [341, 160] on link "Dismiss" at bounding box center [336, 162] width 18 height 7
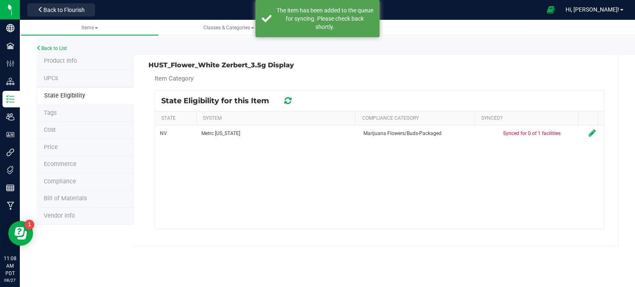
click at [293, 101] on div at bounding box center [287, 101] width 13 height 10
click at [291, 100] on icon at bounding box center [287, 101] width 7 height 8
click at [291, 100] on icon at bounding box center [287, 100] width 11 height 11
click at [291, 100] on div at bounding box center [379, 160] width 449 height 138
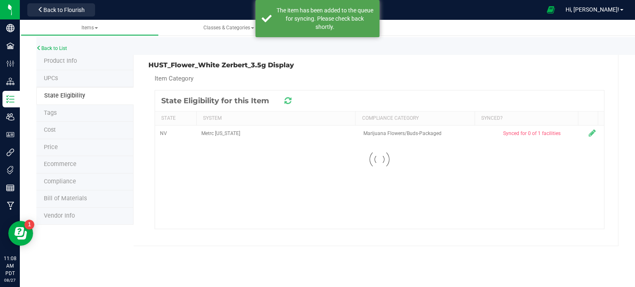
click at [291, 100] on div at bounding box center [379, 160] width 449 height 138
click at [291, 100] on icon at bounding box center [288, 100] width 10 height 9
click at [291, 100] on icon at bounding box center [287, 100] width 11 height 11
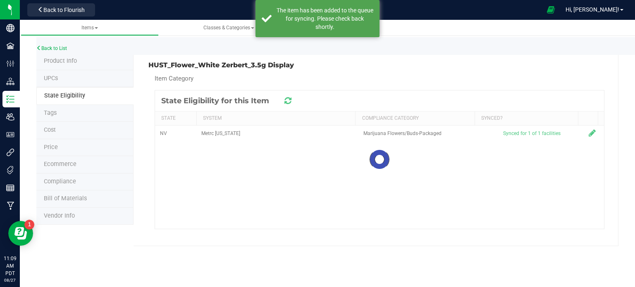
click at [291, 100] on icon at bounding box center [288, 100] width 10 height 9
click at [291, 100] on icon at bounding box center [288, 100] width 10 height 10
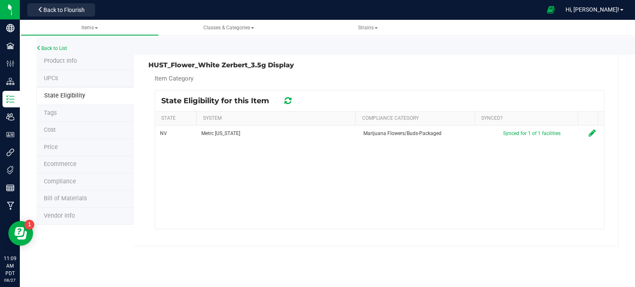
click at [222, 65] on h3 "HUST_Flower_White Zerbert_3.5g Display" at bounding box center [260, 65] width 225 height 7
copy div "HUST_Flower_White Zerbert_3.5g Display"
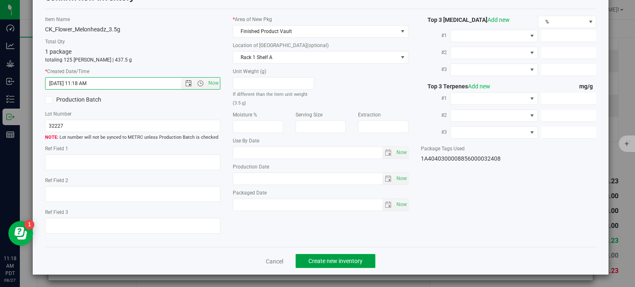
click at [308, 255] on button "Create new inventory" at bounding box center [336, 261] width 80 height 14
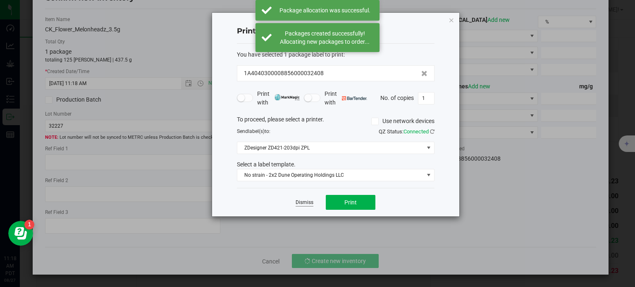
click at [301, 202] on link "Dismiss" at bounding box center [305, 202] width 18 height 7
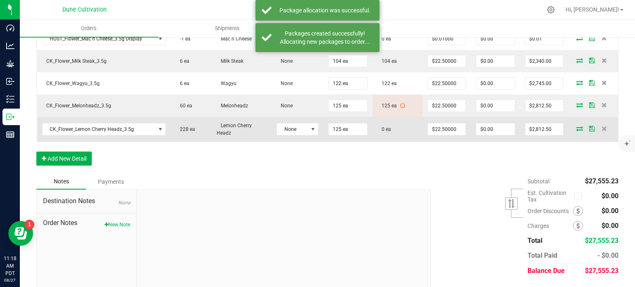
click at [576, 126] on icon at bounding box center [579, 128] width 7 height 5
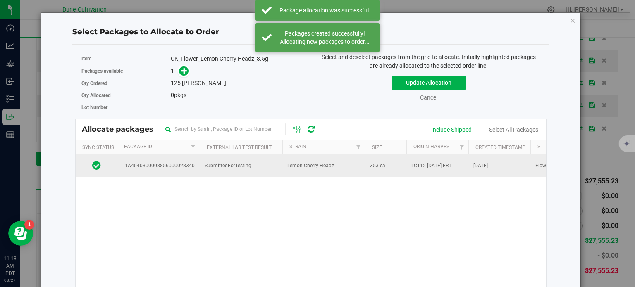
click at [207, 162] on span "SubmittedForTesting" at bounding box center [228, 166] width 47 height 8
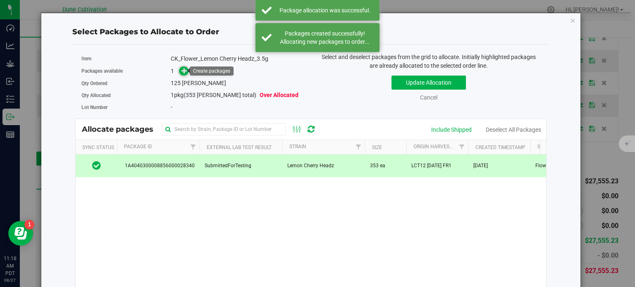
click at [181, 73] on icon at bounding box center [184, 71] width 6 height 6
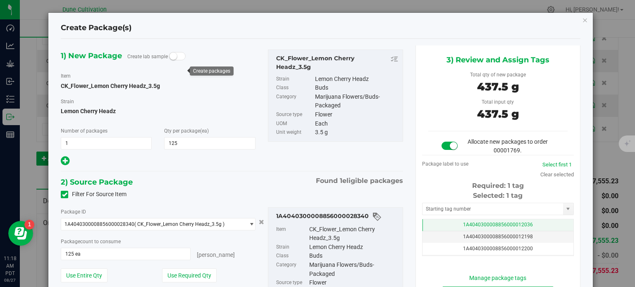
click at [453, 224] on td "1A4040300008856000012036" at bounding box center [497, 225] width 151 height 12
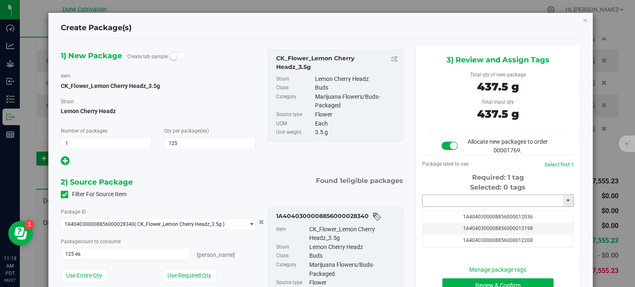
click at [455, 195] on input "text" at bounding box center [492, 201] width 141 height 12
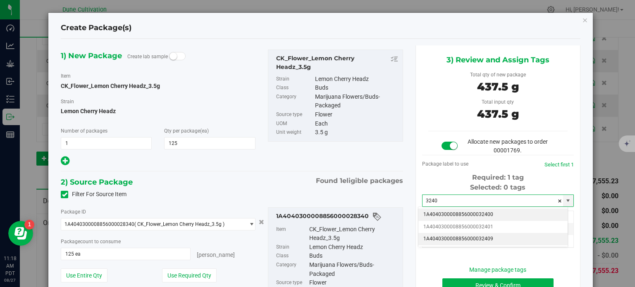
click at [471, 236] on li "1A4040300008856000032409" at bounding box center [492, 239] width 149 height 12
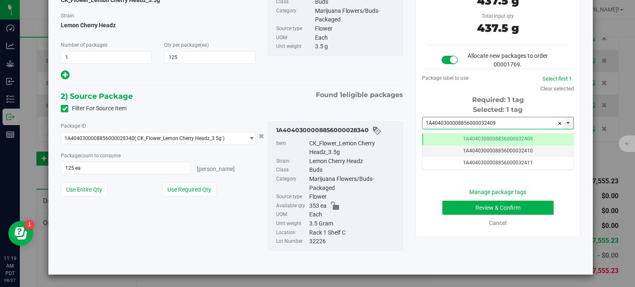
type input "1A4040300008856000032409"
click at [472, 199] on div "Manage package tags Review & Confirm Cancel" at bounding box center [497, 208] width 139 height 40
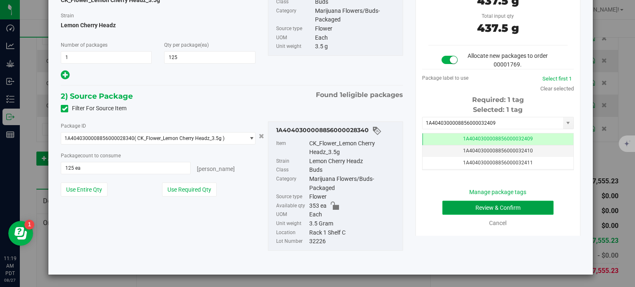
click at [470, 201] on button "Review & Confirm" at bounding box center [497, 208] width 111 height 14
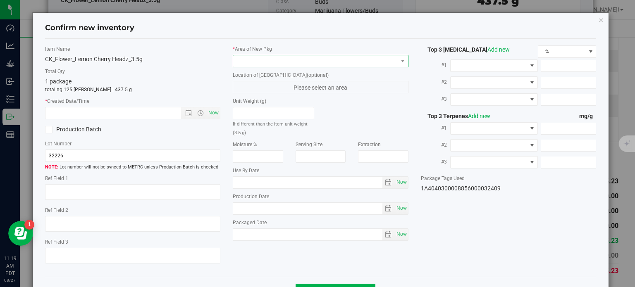
click at [280, 61] on span at bounding box center [315, 61] width 165 height 12
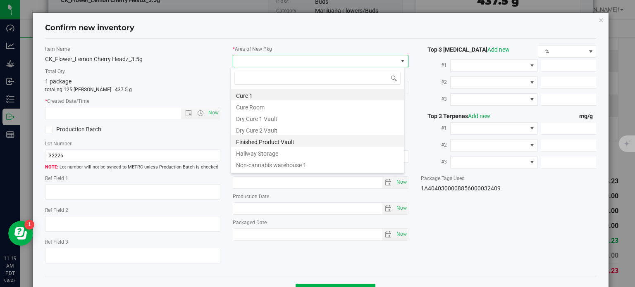
click at [258, 139] on li "Finished Product Vault" at bounding box center [317, 141] width 173 height 12
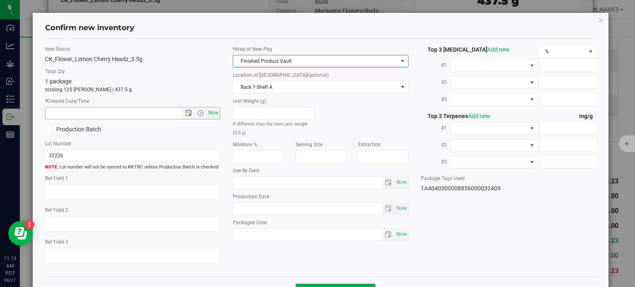
click at [215, 112] on span "Now" at bounding box center [214, 113] width 14 height 12
type input "[DATE] 11:19 AM"
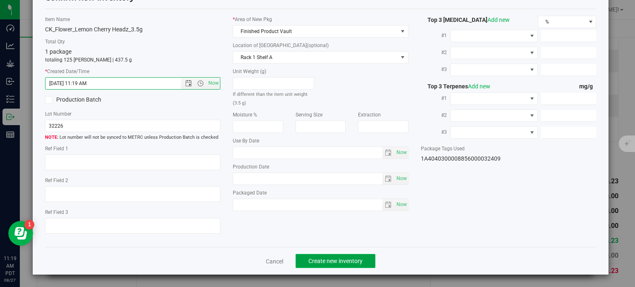
click at [316, 262] on span "Create new inventory" at bounding box center [335, 261] width 54 height 7
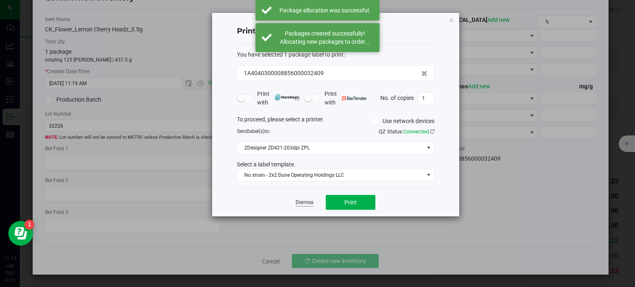
click at [303, 200] on link "Dismiss" at bounding box center [305, 202] width 18 height 7
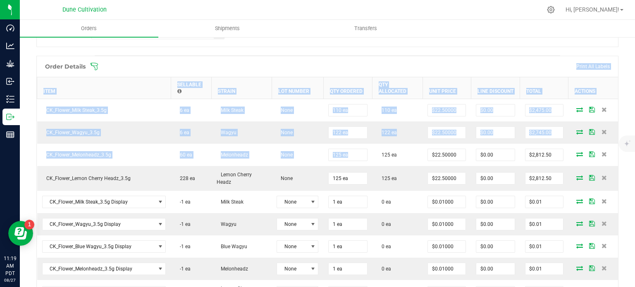
drag, startPoint x: 372, startPoint y: 147, endPoint x: 291, endPoint y: 70, distance: 111.4
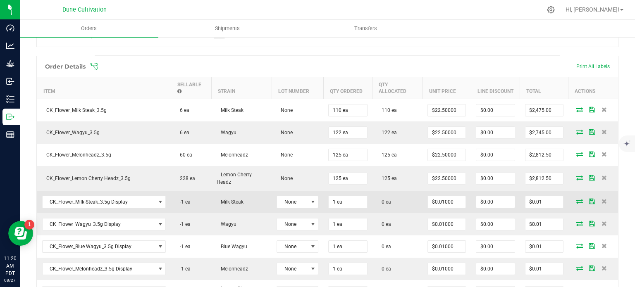
click at [576, 200] on icon at bounding box center [579, 201] width 7 height 5
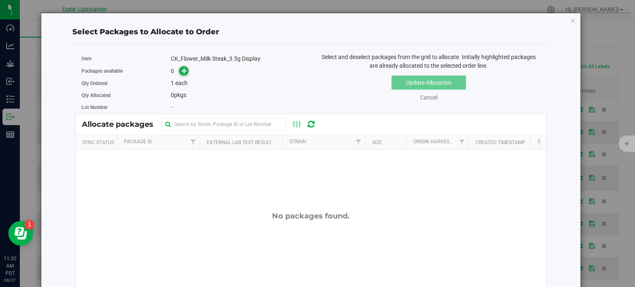
click at [185, 72] on icon at bounding box center [184, 71] width 6 height 6
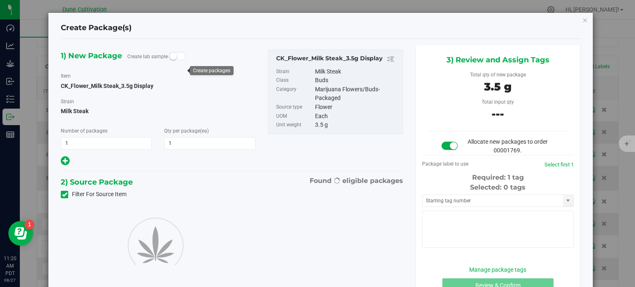
type input "1"
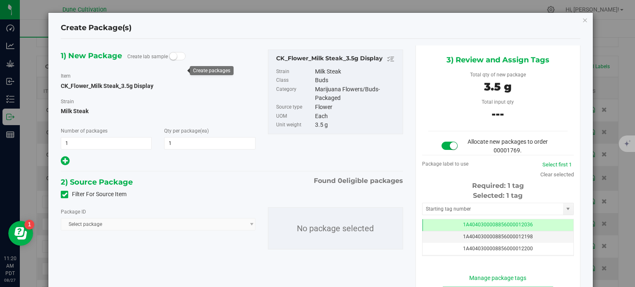
click at [63, 195] on icon at bounding box center [64, 195] width 5 height 0
click at [0, 0] on input "Filter For Source Item" at bounding box center [0, 0] width 0 height 0
click at [88, 224] on span "Select package" at bounding box center [152, 225] width 183 height 12
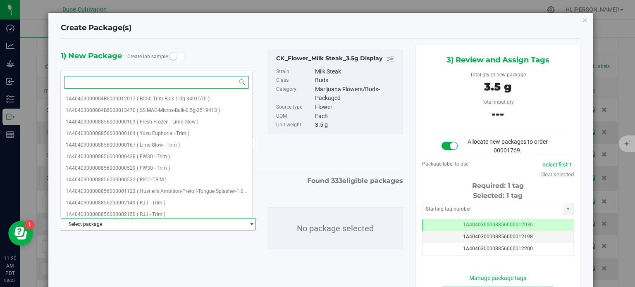
paste input "28349"
type input "28349"
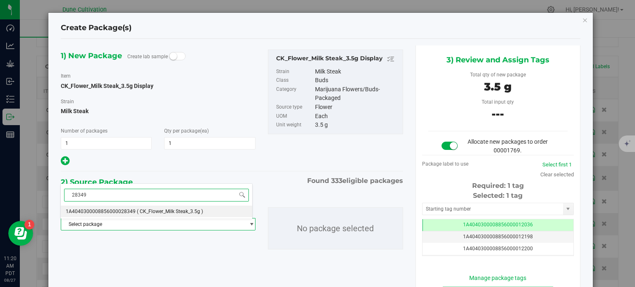
click at [119, 211] on span "1A4040300008856000028349" at bounding box center [101, 212] width 70 height 6
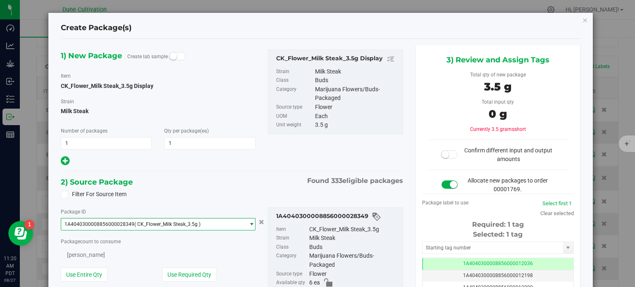
scroll to position [2454, 0]
click at [167, 274] on button "Use Required Qty" at bounding box center [189, 276] width 55 height 14
type input "1 ea"
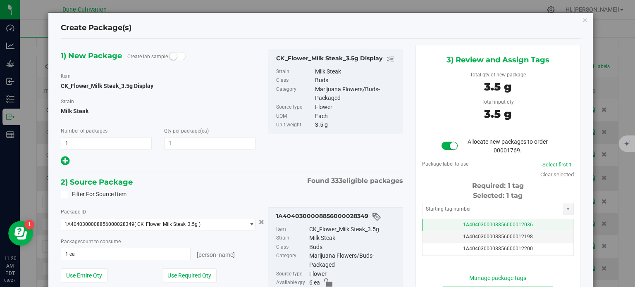
click at [439, 228] on td "1A4040300008856000012036" at bounding box center [497, 225] width 151 height 12
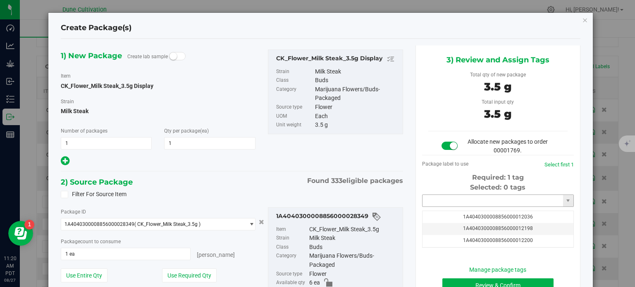
click at [440, 201] on input "text" at bounding box center [492, 201] width 141 height 12
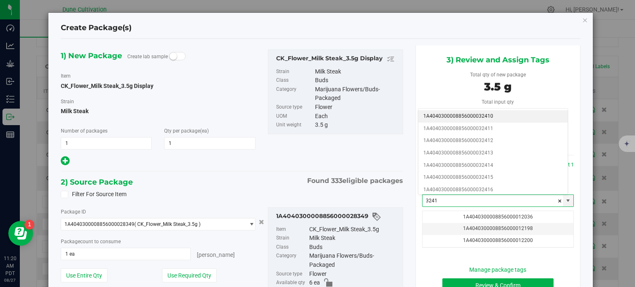
click at [478, 115] on li "1A4040300008856000032410" at bounding box center [492, 116] width 149 height 12
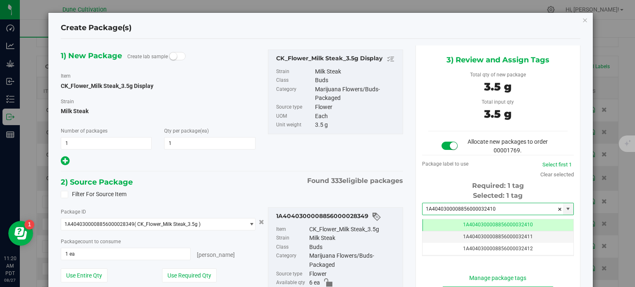
scroll to position [0, 0]
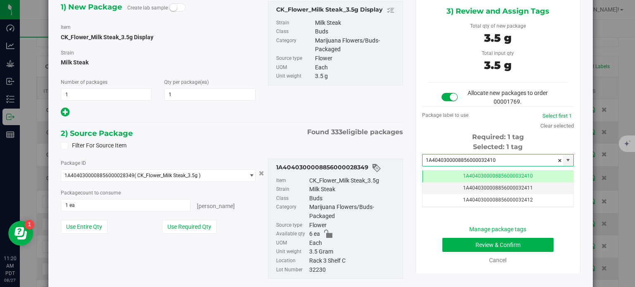
type input "1A4040300008856000032410"
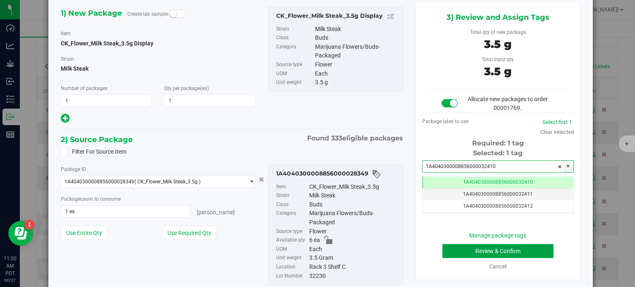
click at [455, 253] on button "Review & Confirm" at bounding box center [497, 251] width 111 height 14
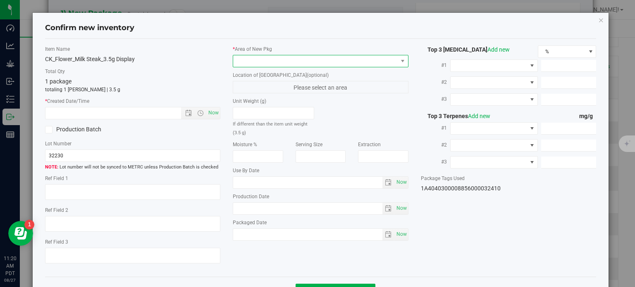
click at [341, 63] on span at bounding box center [315, 61] width 165 height 12
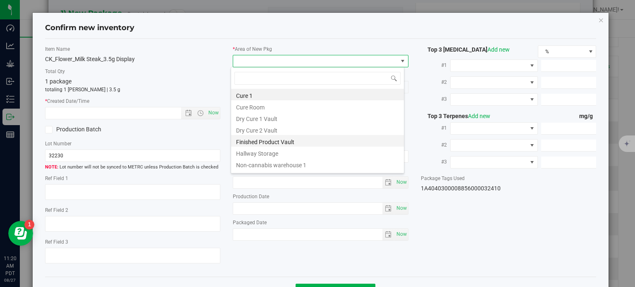
click at [250, 145] on li "Finished Product Vault" at bounding box center [317, 141] width 173 height 12
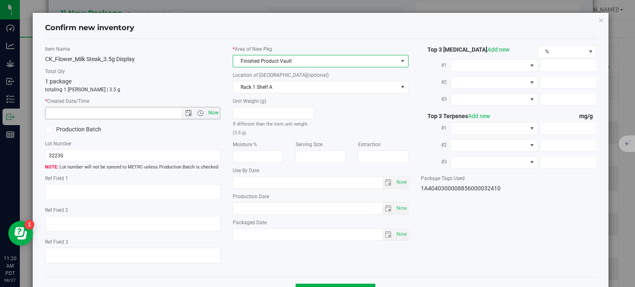
click at [209, 112] on span "Now" at bounding box center [214, 113] width 14 height 12
type input "[DATE] 11:20 AM"
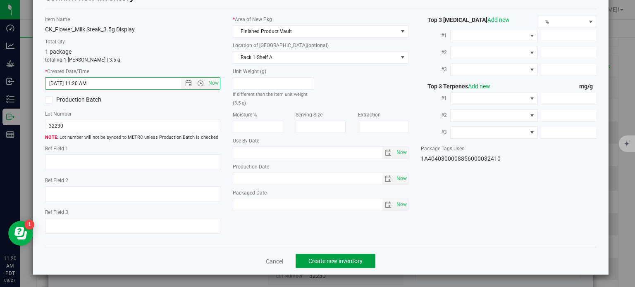
click at [317, 255] on button "Create new inventory" at bounding box center [336, 261] width 80 height 14
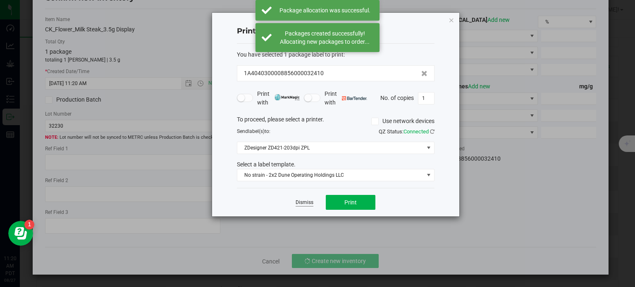
click at [304, 205] on link "Dismiss" at bounding box center [305, 202] width 18 height 7
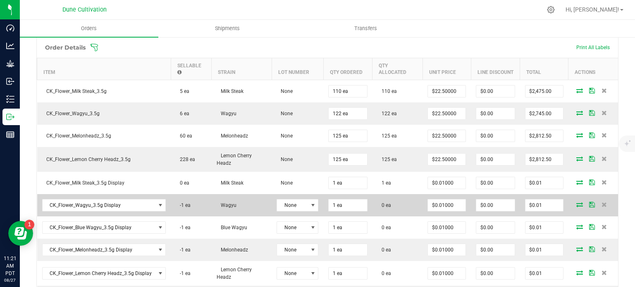
click at [576, 203] on icon at bounding box center [579, 204] width 7 height 5
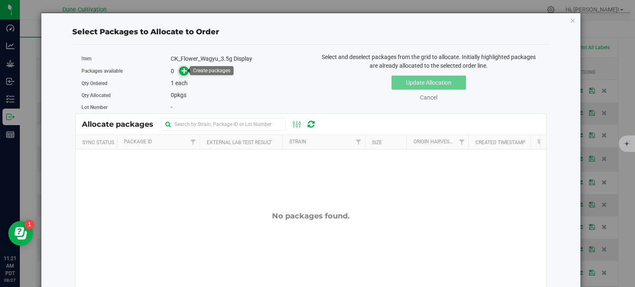
click at [186, 68] on icon at bounding box center [184, 71] width 6 height 6
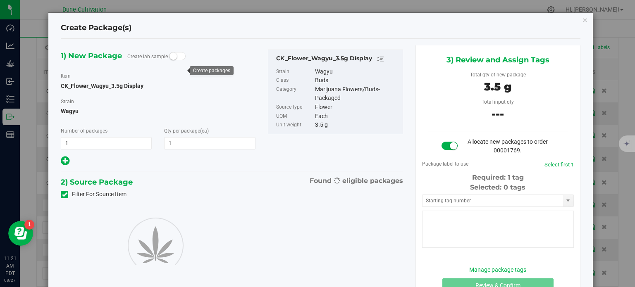
type input "1"
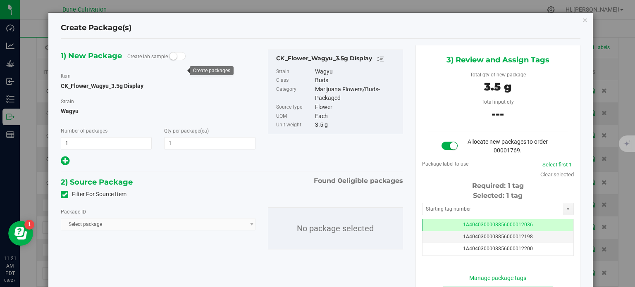
click at [64, 195] on icon at bounding box center [64, 195] width 5 height 0
click at [0, 0] on input "Filter For Source Item" at bounding box center [0, 0] width 0 height 0
click at [94, 221] on span "Select package" at bounding box center [152, 225] width 183 height 12
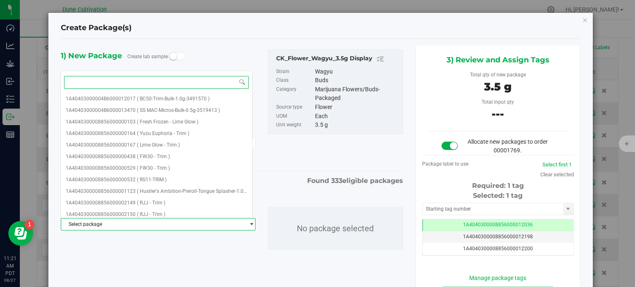
paste input "28346"
type input "28346"
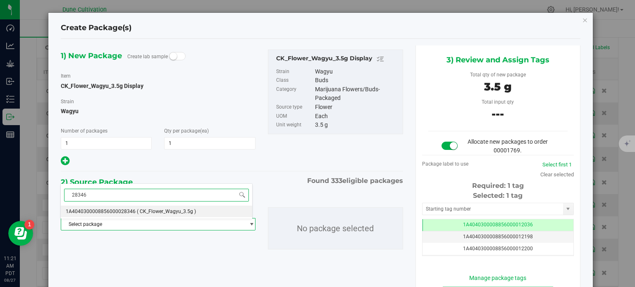
click at [110, 210] on span "1A4040300008856000028346" at bounding box center [101, 212] width 70 height 6
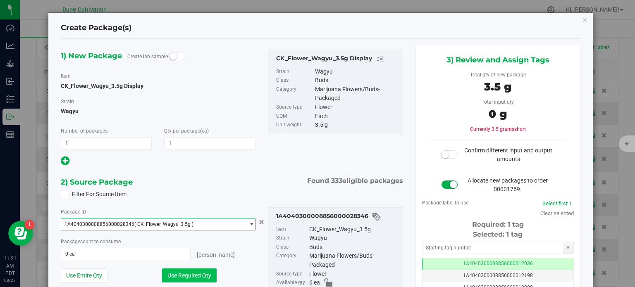
click at [177, 272] on button "Use Required Qty" at bounding box center [189, 276] width 55 height 14
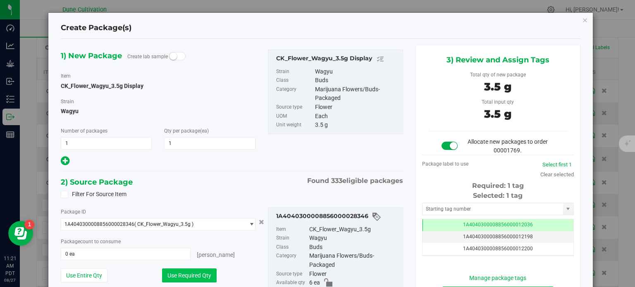
type input "1 ea"
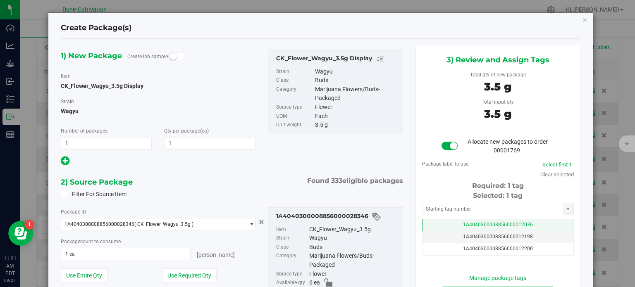
click at [429, 227] on td "1A4040300008856000012036" at bounding box center [497, 225] width 151 height 12
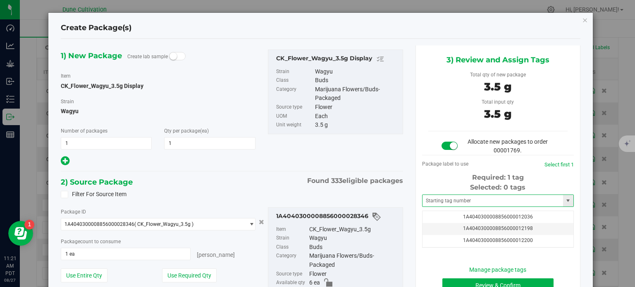
click at [441, 195] on span at bounding box center [498, 201] width 152 height 12
click at [441, 200] on input "text" at bounding box center [492, 201] width 141 height 12
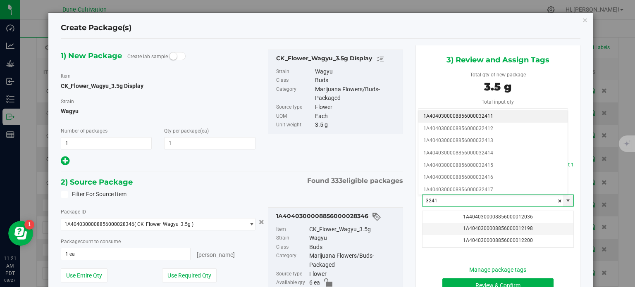
click at [472, 118] on li "1A4040300008856000032411" at bounding box center [492, 116] width 149 height 12
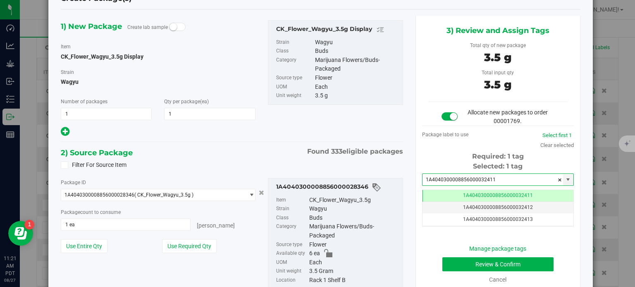
type input "1A4040300008856000032411"
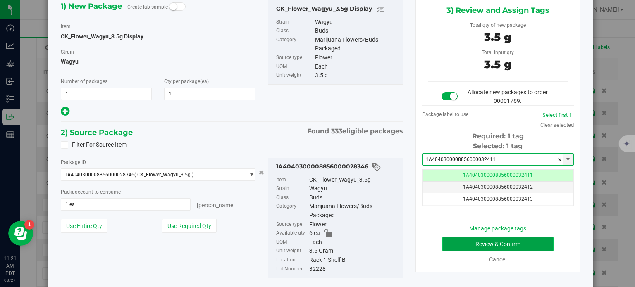
click at [452, 245] on button "Review & Confirm" at bounding box center [497, 244] width 111 height 14
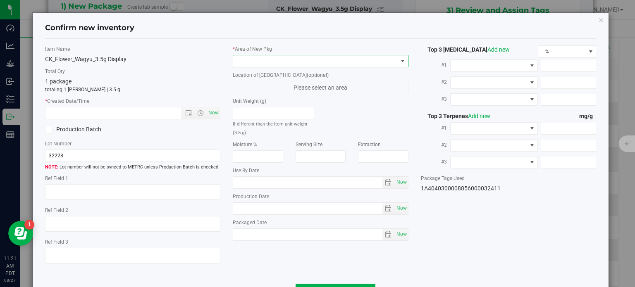
click at [316, 56] on span at bounding box center [315, 61] width 165 height 12
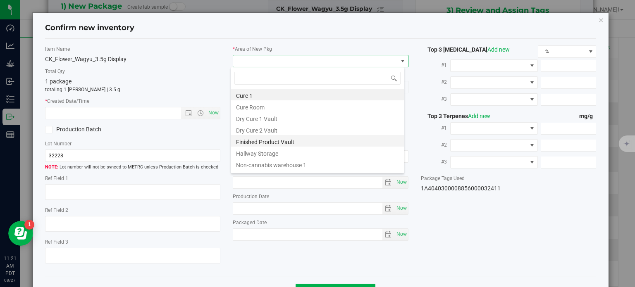
click at [245, 138] on li "Finished Product Vault" at bounding box center [317, 141] width 173 height 12
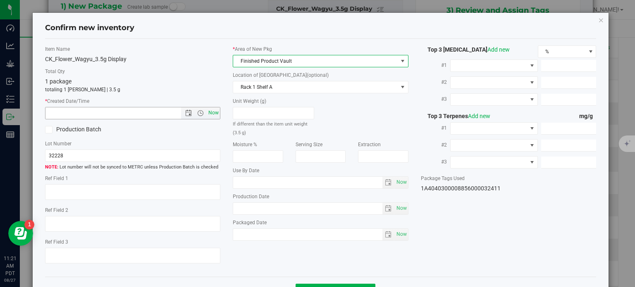
click at [215, 115] on span "Now" at bounding box center [214, 113] width 14 height 12
type input "[DATE] 11:21 AM"
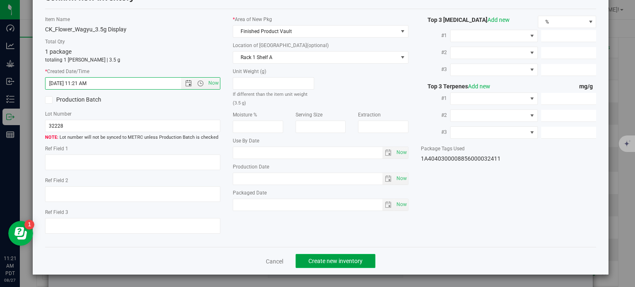
click at [314, 257] on button "Create new inventory" at bounding box center [336, 261] width 80 height 14
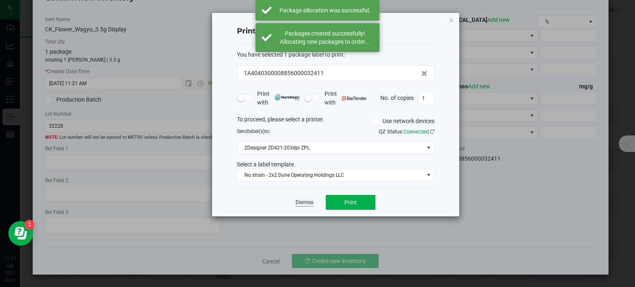
click at [299, 199] on link "Dismiss" at bounding box center [305, 202] width 18 height 7
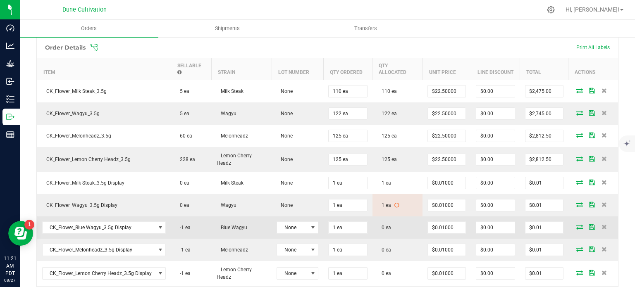
click at [576, 224] on icon at bounding box center [579, 226] width 7 height 5
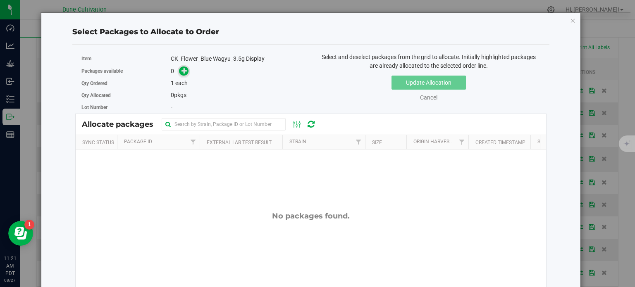
click at [184, 69] on icon at bounding box center [184, 71] width 6 height 6
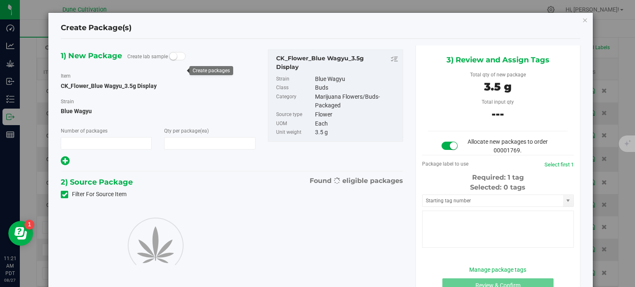
type input "1"
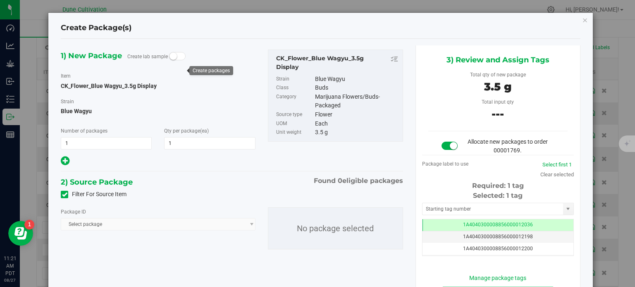
click at [63, 195] on icon at bounding box center [64, 195] width 5 height 0
click at [0, 0] on input "Filter For Source Item" at bounding box center [0, 0] width 0 height 0
click at [92, 228] on span "Select package" at bounding box center [152, 225] width 183 height 12
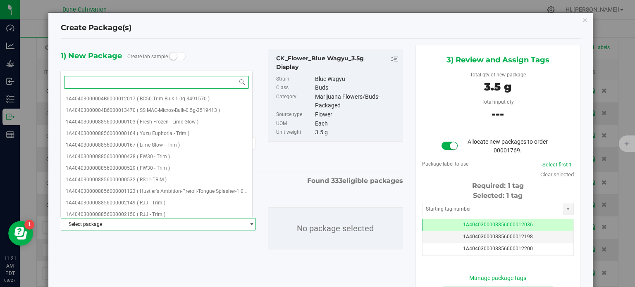
paste input "28352"
type input "28352"
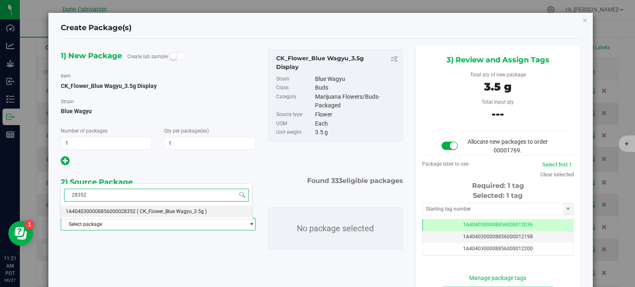
click at [109, 209] on span "1A4040300008856000028352" at bounding box center [101, 212] width 70 height 6
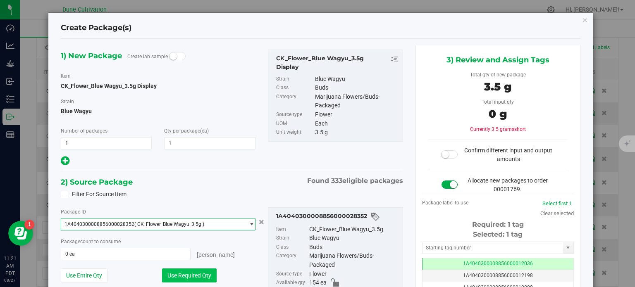
click at [167, 274] on button "Use Required Qty" at bounding box center [189, 276] width 55 height 14
type input "1 ea"
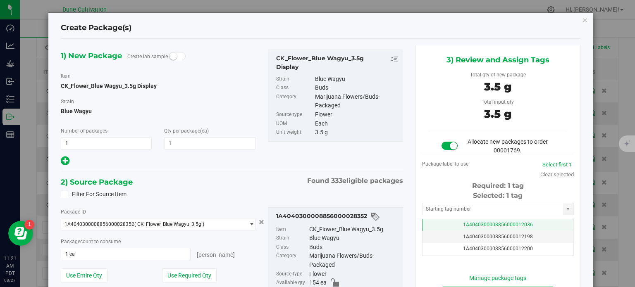
click at [444, 223] on td "1A4040300008856000012036" at bounding box center [497, 225] width 151 height 12
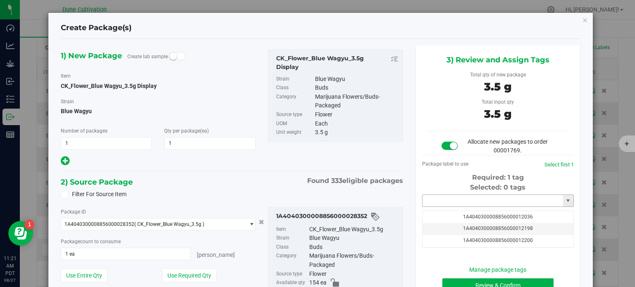
click at [444, 198] on input "text" at bounding box center [492, 201] width 141 height 12
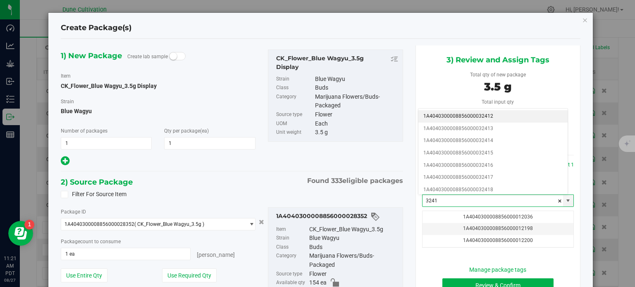
click at [481, 118] on li "1A4040300008856000032412" at bounding box center [492, 116] width 149 height 12
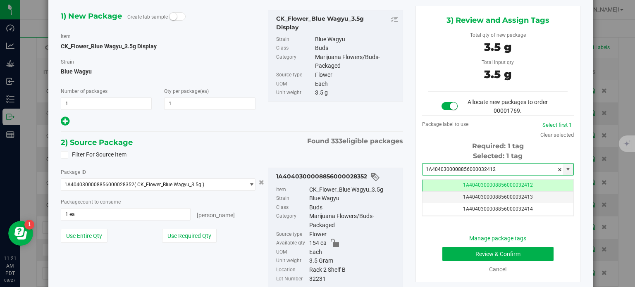
type input "1A4040300008856000032412"
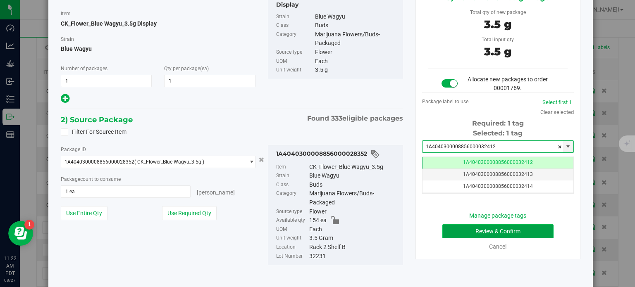
click at [444, 227] on button "Review & Confirm" at bounding box center [497, 231] width 111 height 14
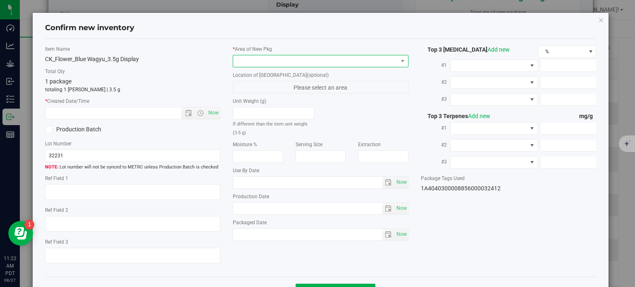
click at [293, 62] on span at bounding box center [315, 61] width 165 height 12
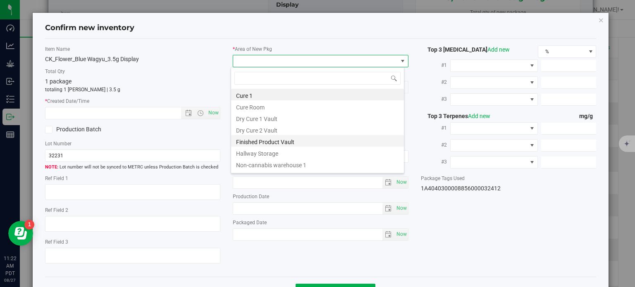
click at [246, 142] on li "Finished Product Vault" at bounding box center [317, 141] width 173 height 12
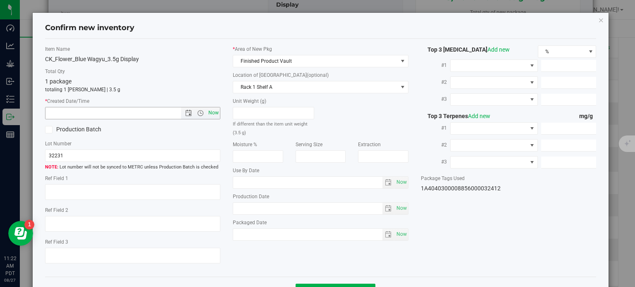
click at [216, 116] on span "Now" at bounding box center [214, 113] width 14 height 12
type input "[DATE] 11:22 AM"
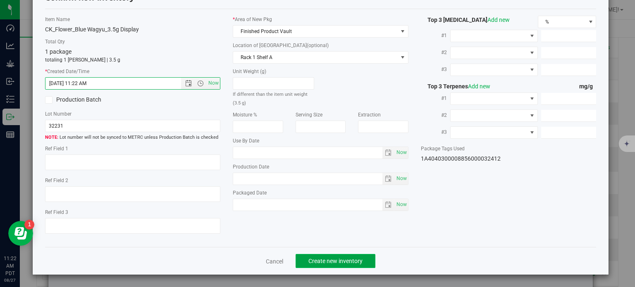
click at [317, 259] on span "Create new inventory" at bounding box center [335, 261] width 54 height 7
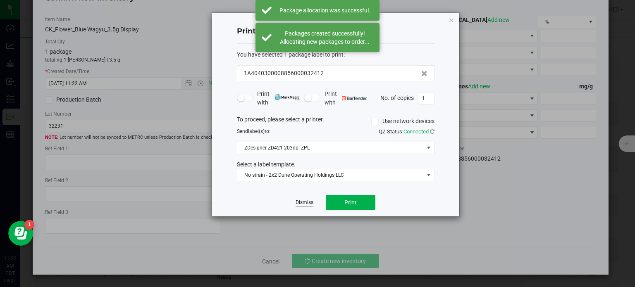
click at [306, 204] on link "Dismiss" at bounding box center [305, 202] width 18 height 7
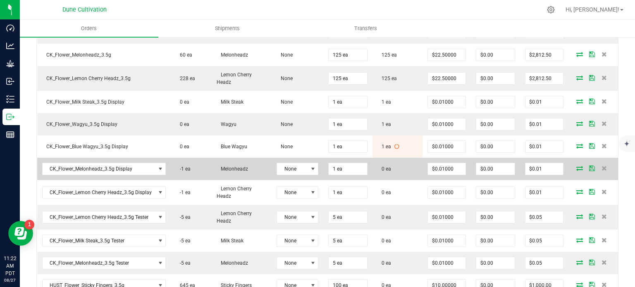
click at [576, 167] on icon at bounding box center [579, 168] width 7 height 5
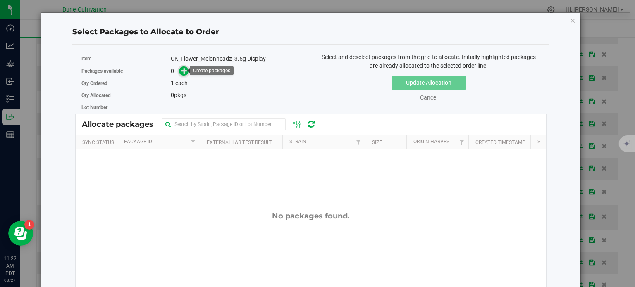
click at [182, 69] on icon at bounding box center [184, 71] width 6 height 6
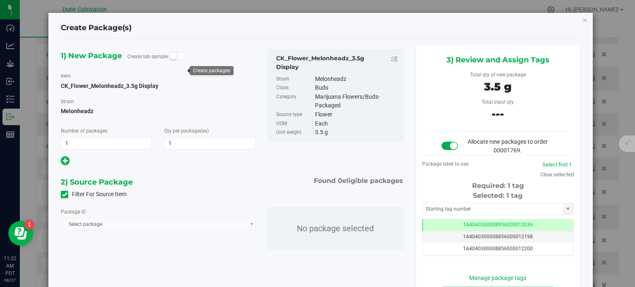
click at [64, 199] on label "Filter For Source Item" at bounding box center [94, 194] width 66 height 9
click at [0, 0] on input "Filter For Source Item" at bounding box center [0, 0] width 0 height 0
click at [93, 224] on span "Select package" at bounding box center [152, 225] width 183 height 12
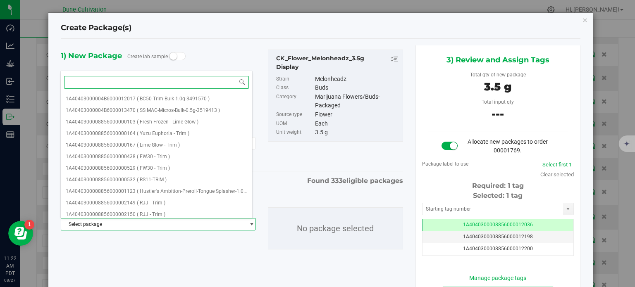
paste input "CK_Flower_Melonheadz_3.5g"
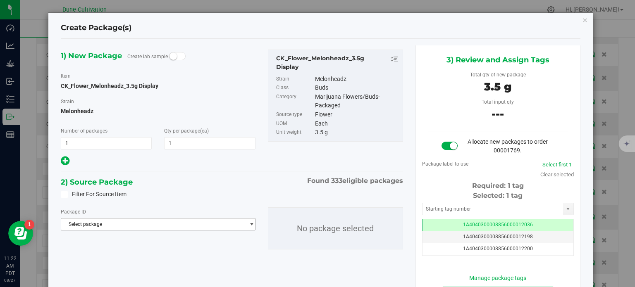
click at [89, 228] on span "Select package" at bounding box center [152, 225] width 183 height 12
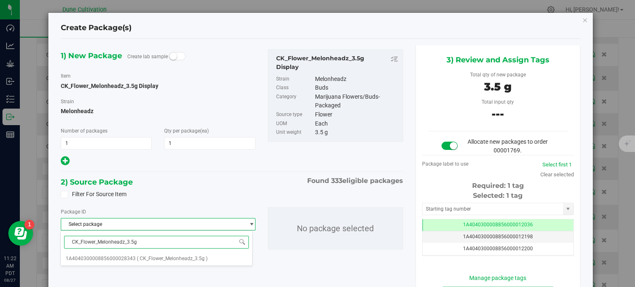
paste input "28343"
click at [103, 243] on input "CK_Flower_Melonheadz_3.5g28343" at bounding box center [156, 242] width 185 height 13
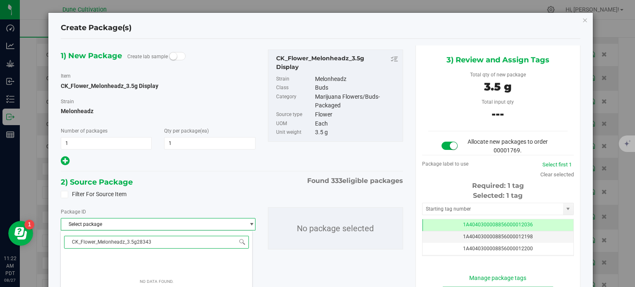
click at [103, 243] on input "CK_Flower_Melonheadz_3.5g28343" at bounding box center [156, 242] width 185 height 13
paste input
type input "28343"
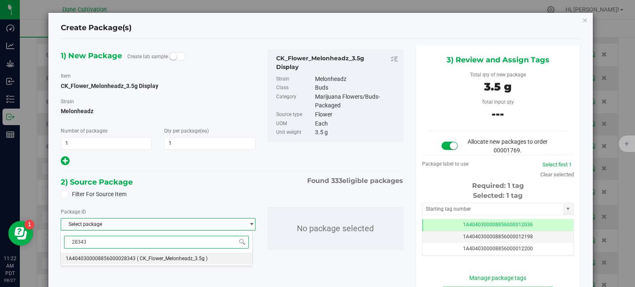
click at [110, 257] on span "1A4040300008856000028343" at bounding box center [101, 259] width 70 height 6
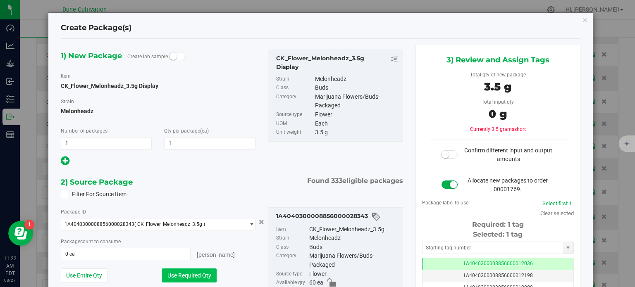
click at [176, 274] on button "Use Required Qty" at bounding box center [189, 276] width 55 height 14
type input "1 ea"
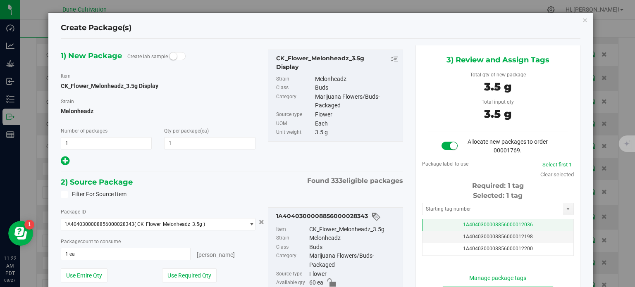
click at [447, 224] on td "1A4040300008856000012036" at bounding box center [497, 225] width 151 height 12
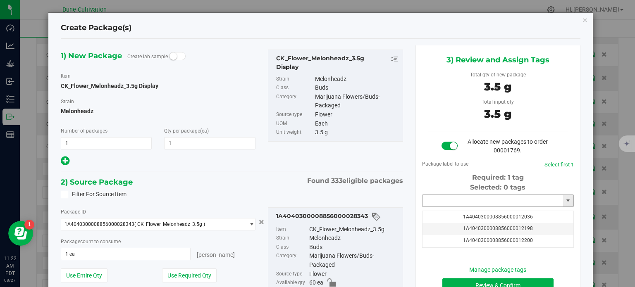
click at [444, 200] on input "text" at bounding box center [492, 201] width 141 height 12
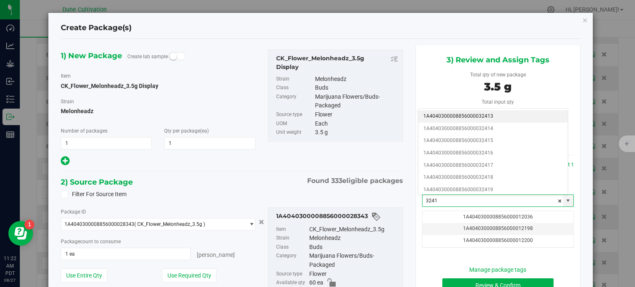
click at [465, 117] on li "1A4040300008856000032413" at bounding box center [492, 116] width 149 height 12
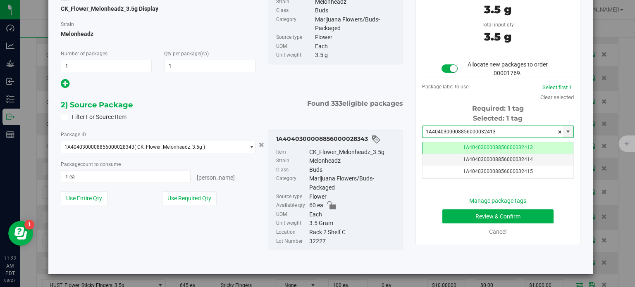
type input "1A4040300008856000032413"
click at [451, 215] on button "Review & Confirm" at bounding box center [497, 217] width 111 height 14
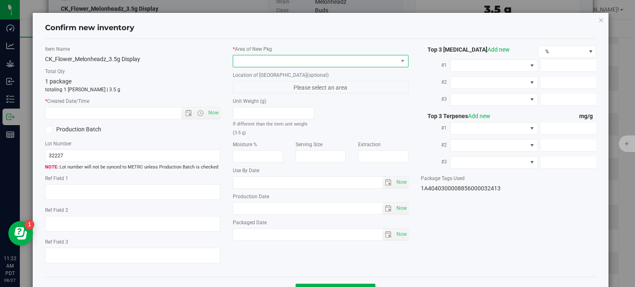
click at [309, 61] on span at bounding box center [315, 61] width 165 height 12
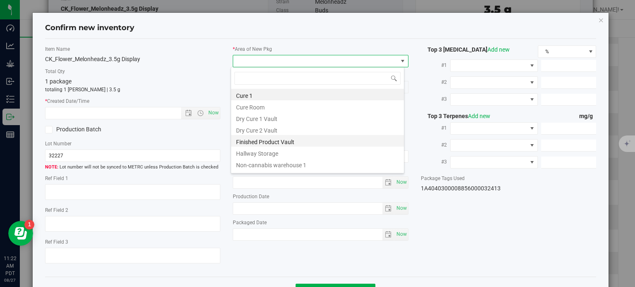
click at [281, 140] on li "Finished Product Vault" at bounding box center [317, 141] width 173 height 12
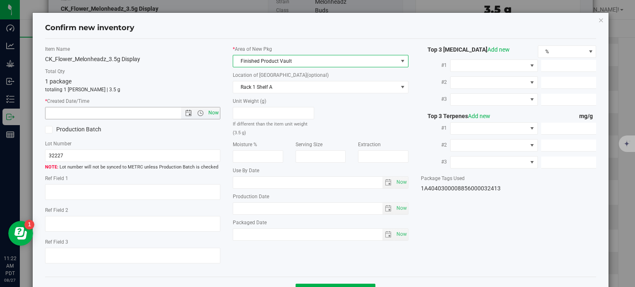
click at [216, 115] on span "Now" at bounding box center [214, 113] width 14 height 12
type input "8/27/2025 11:22 AM"
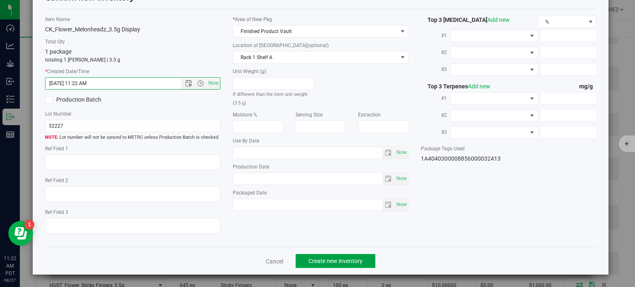
click at [324, 262] on span "Create new inventory" at bounding box center [335, 261] width 54 height 7
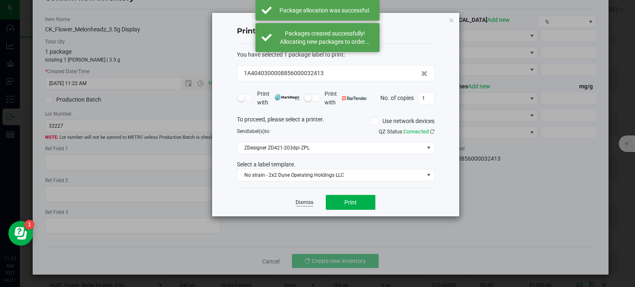
click at [300, 205] on link "Dismiss" at bounding box center [305, 202] width 18 height 7
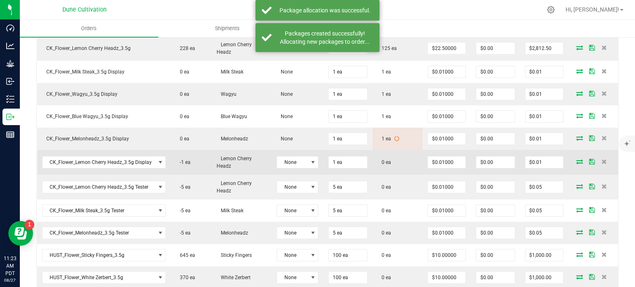
click at [576, 159] on icon at bounding box center [579, 161] width 7 height 5
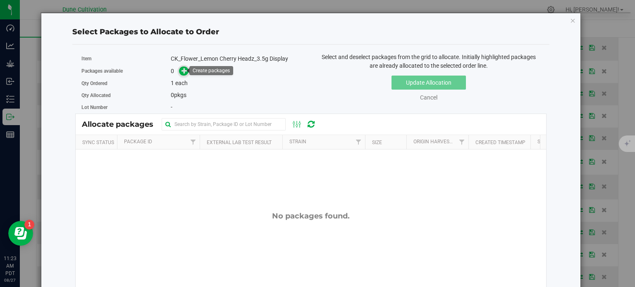
click at [182, 71] on icon at bounding box center [184, 71] width 6 height 6
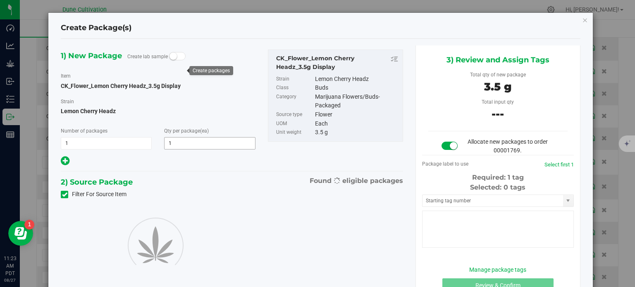
type input "1"
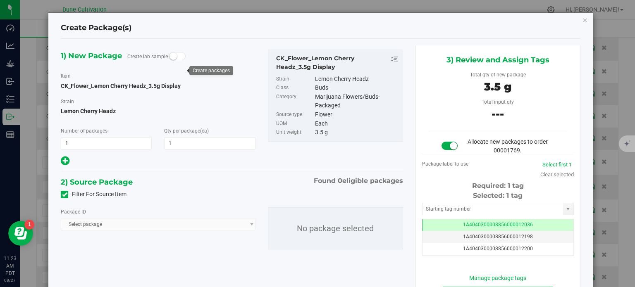
click at [62, 189] on div "Filter For Source Item" at bounding box center [232, 194] width 355 height 12
click at [64, 195] on icon at bounding box center [64, 195] width 5 height 0
click at [0, 0] on input "Filter For Source Item" at bounding box center [0, 0] width 0 height 0
click at [93, 229] on span "Select package" at bounding box center [158, 224] width 194 height 12
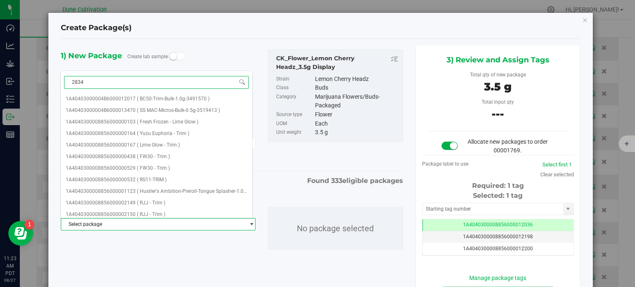
type input "28340"
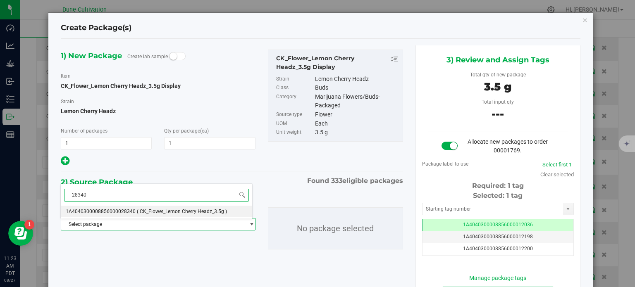
click at [131, 212] on span "1A4040300008856000028340" at bounding box center [101, 212] width 70 height 6
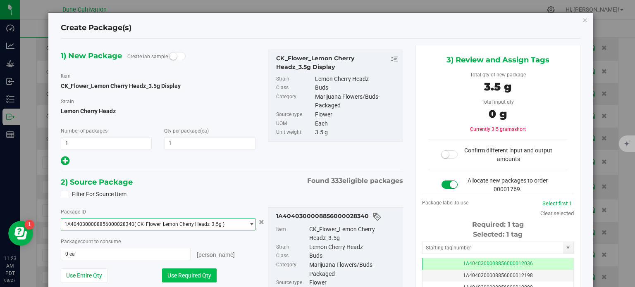
click at [179, 273] on button "Use Required Qty" at bounding box center [189, 276] width 55 height 14
type input "1 ea"
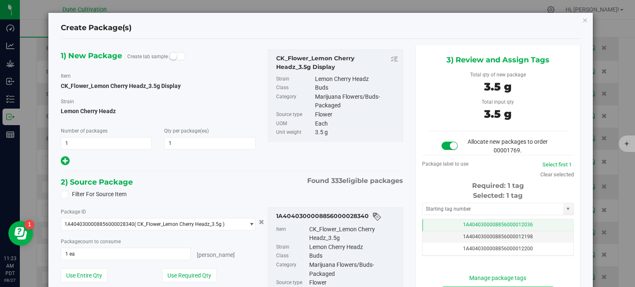
click at [425, 224] on td "1A4040300008856000012036" at bounding box center [497, 225] width 151 height 12
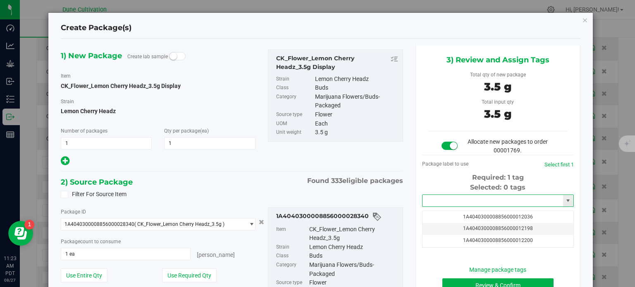
click at [428, 202] on input "text" at bounding box center [492, 201] width 141 height 12
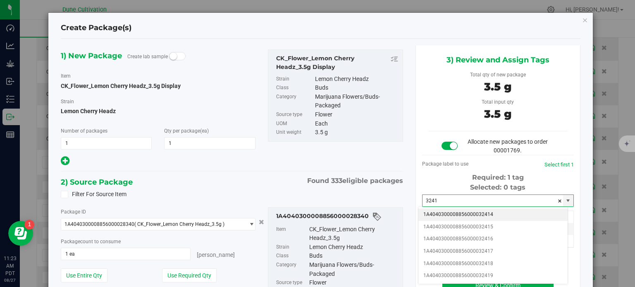
click at [472, 216] on li "1A4040300008856000032414" at bounding box center [492, 215] width 149 height 12
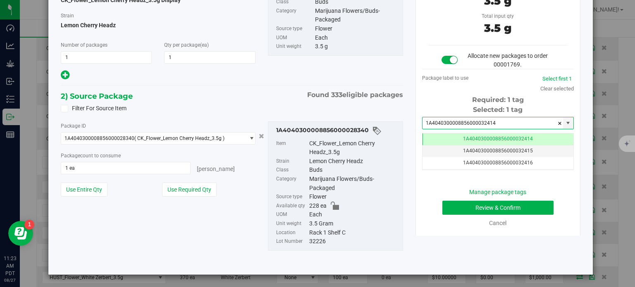
type input "1A4040300008856000032414"
click at [475, 210] on button "Review & Confirm" at bounding box center [497, 208] width 111 height 14
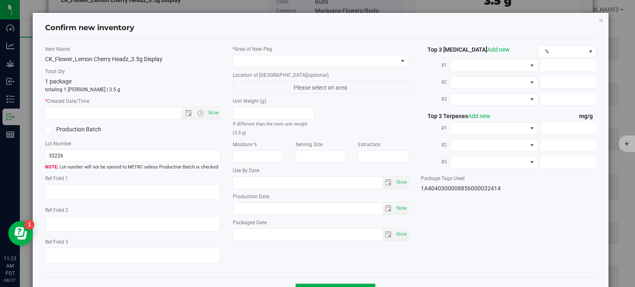
click at [247, 51] on label "* Area of New Pkg" at bounding box center [321, 48] width 176 height 7
click at [250, 60] on span at bounding box center [315, 61] width 165 height 12
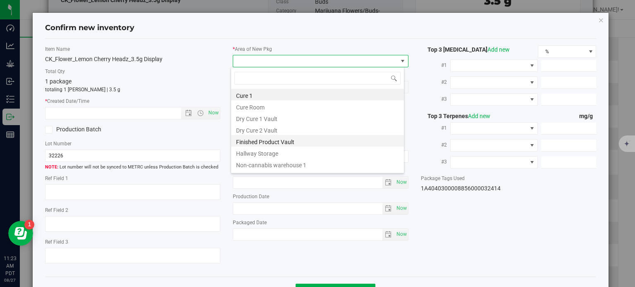
click at [251, 141] on li "Finished Product Vault" at bounding box center [317, 141] width 173 height 12
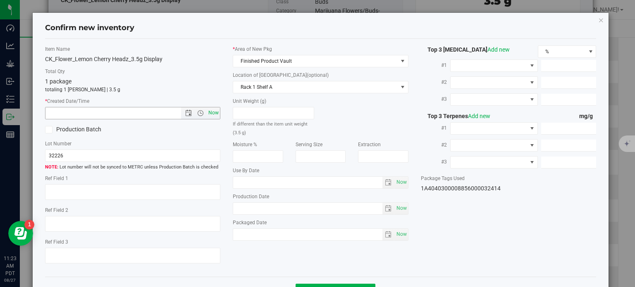
click at [216, 114] on span "Now" at bounding box center [214, 113] width 14 height 12
type input "8/27/2025 11:23 AM"
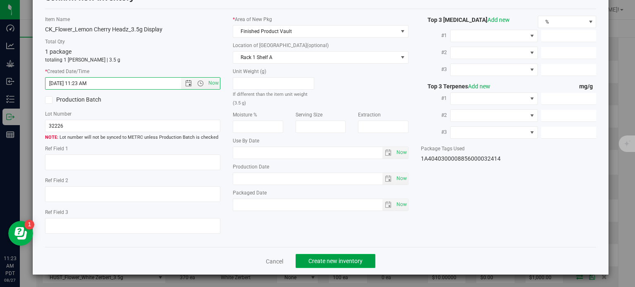
click at [319, 256] on button "Create new inventory" at bounding box center [336, 261] width 80 height 14
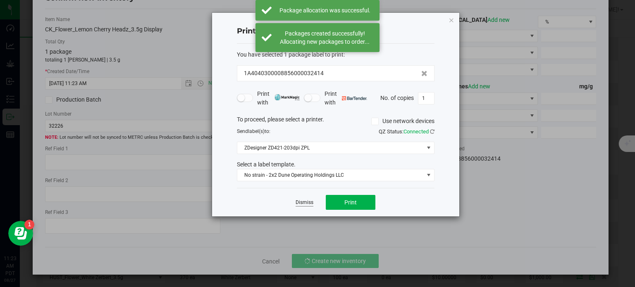
click at [305, 202] on link "Dismiss" at bounding box center [305, 202] width 18 height 7
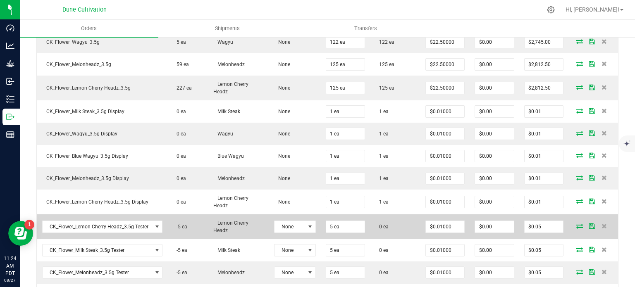
click at [576, 224] on icon at bounding box center [579, 226] width 7 height 5
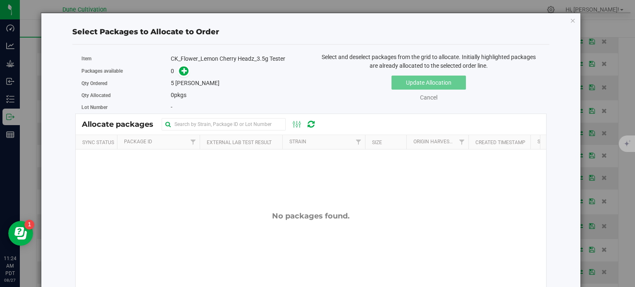
click at [190, 68] on div "0" at bounding box center [238, 72] width 134 height 10
click at [181, 70] on icon at bounding box center [184, 71] width 6 height 6
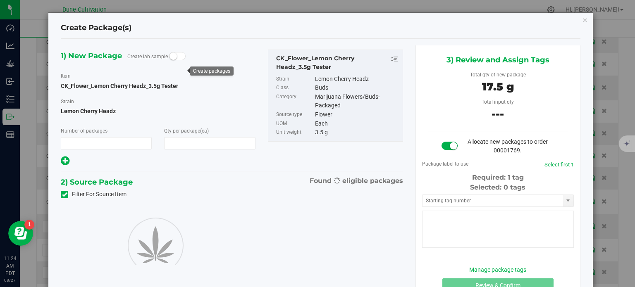
type input "1"
type input "5"
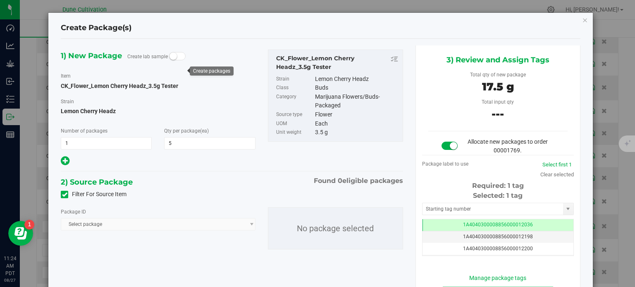
click at [64, 190] on label "Filter For Source Item" at bounding box center [94, 194] width 66 height 9
click at [0, 0] on input "Filter For Source Item" at bounding box center [0, 0] width 0 height 0
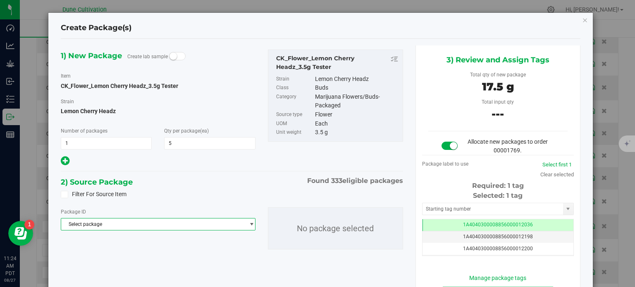
click at [100, 224] on span "Select package" at bounding box center [152, 225] width 183 height 12
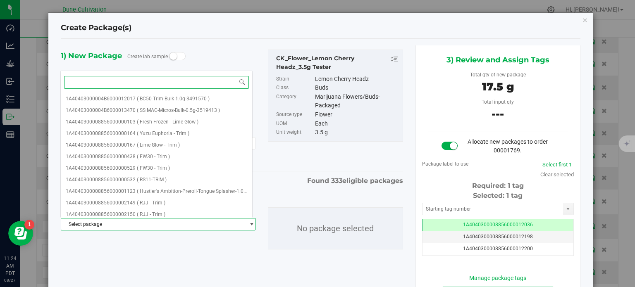
paste input "28340"
type input "28340"
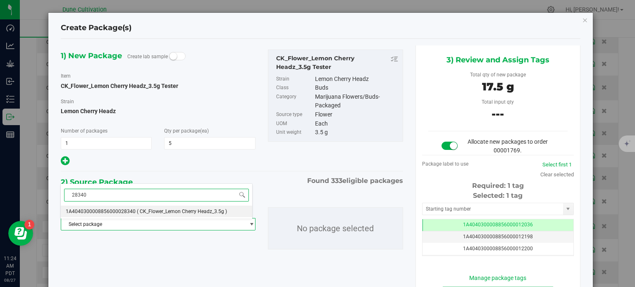
click at [121, 212] on span "1A4040300008856000028340" at bounding box center [101, 212] width 70 height 6
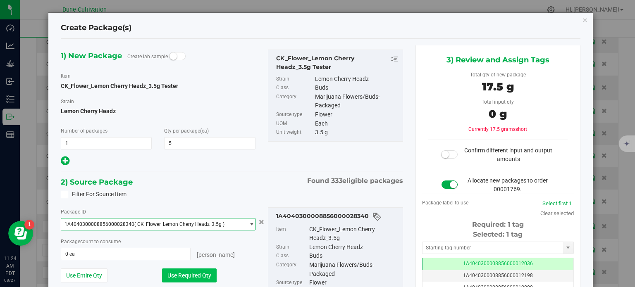
click at [192, 274] on button "Use Required Qty" at bounding box center [189, 276] width 55 height 14
type input "5 ea"
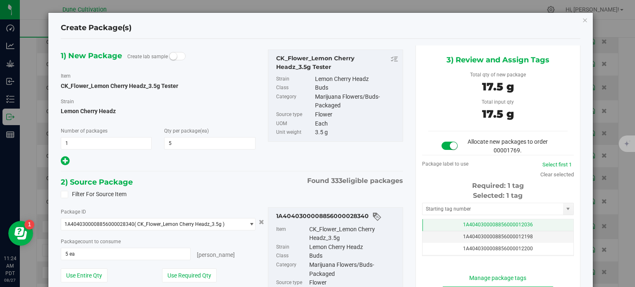
click at [441, 227] on td "1A4040300008856000012036" at bounding box center [497, 225] width 151 height 12
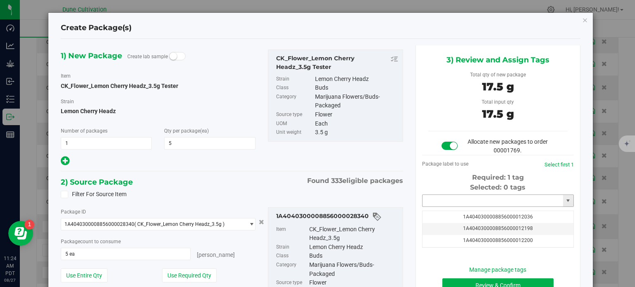
click at [439, 200] on input "text" at bounding box center [492, 201] width 141 height 12
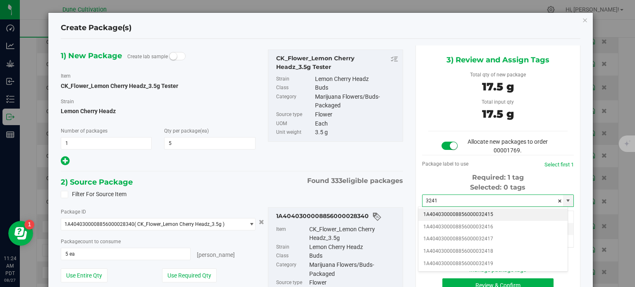
click at [458, 215] on li "1A4040300008856000032415" at bounding box center [492, 215] width 149 height 12
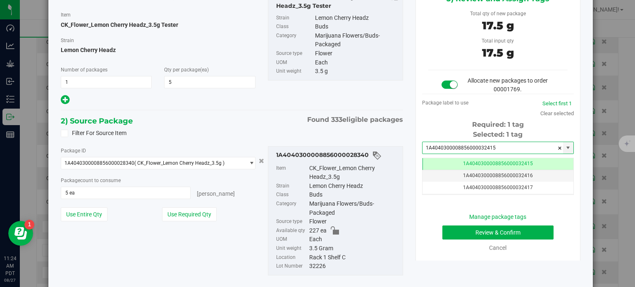
type input "1A4040300008856000032415"
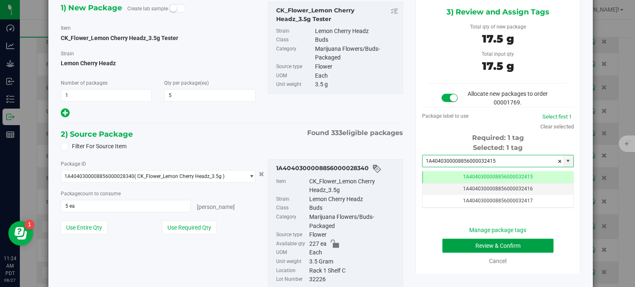
click at [453, 244] on button "Review & Confirm" at bounding box center [497, 246] width 111 height 14
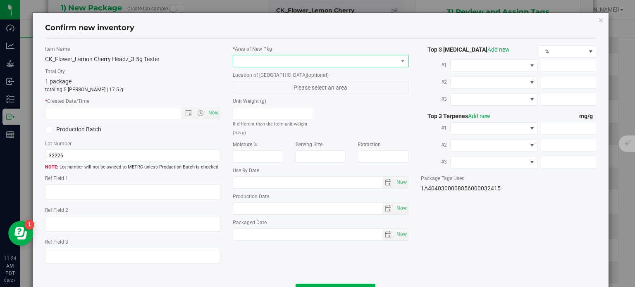
click at [310, 61] on span at bounding box center [315, 61] width 165 height 12
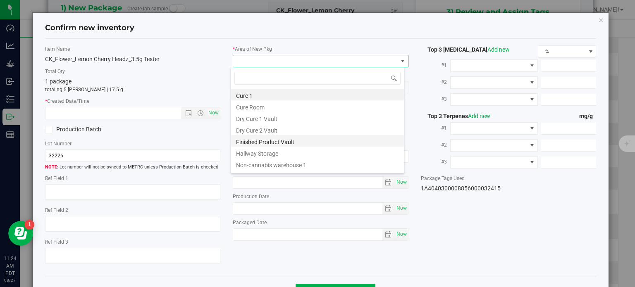
click at [281, 143] on li "Finished Product Vault" at bounding box center [317, 141] width 173 height 12
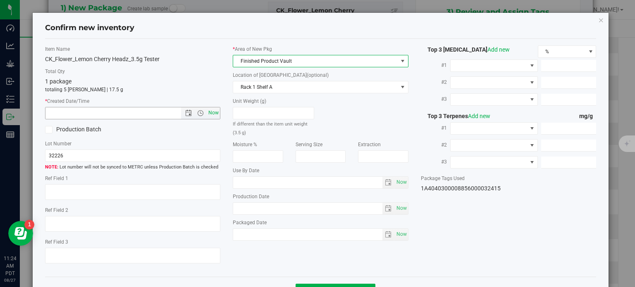
click at [208, 112] on span "Now" at bounding box center [214, 113] width 14 height 12
type input "8/27/2025 11:24 AM"
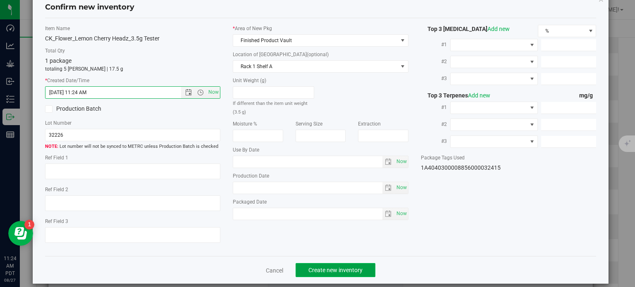
click at [314, 267] on span "Create new inventory" at bounding box center [335, 270] width 54 height 7
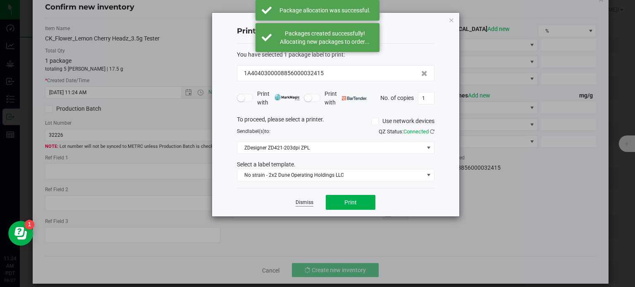
click at [299, 200] on link "Dismiss" at bounding box center [305, 202] width 18 height 7
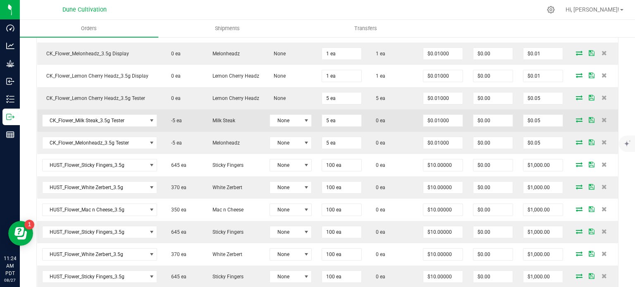
click at [576, 122] on icon at bounding box center [579, 119] width 7 height 5
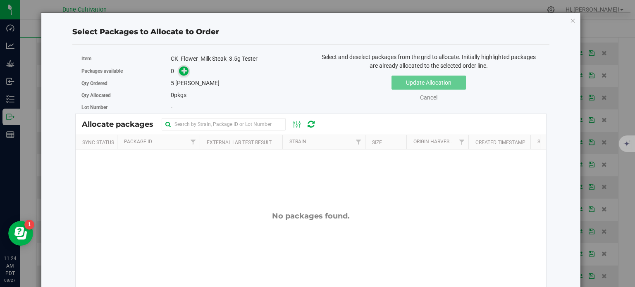
click at [181, 69] on icon at bounding box center [184, 71] width 6 height 6
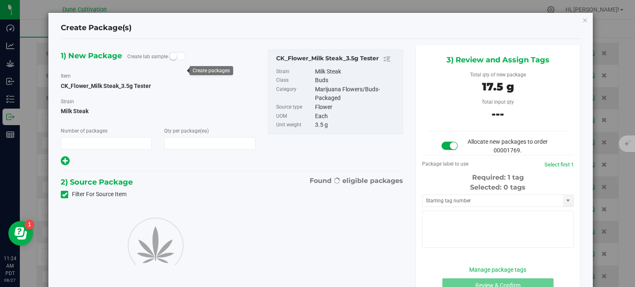
type input "1"
type input "5"
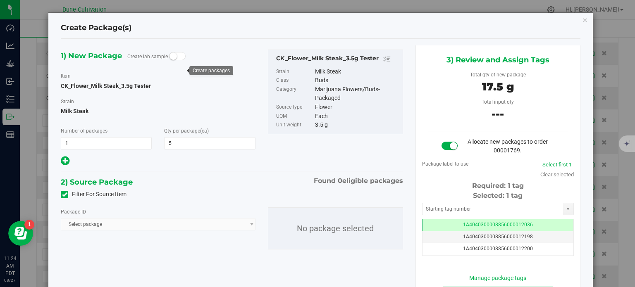
click at [63, 199] on label "Filter For Source Item" at bounding box center [94, 194] width 66 height 9
click at [0, 0] on input "Filter For Source Item" at bounding box center [0, 0] width 0 height 0
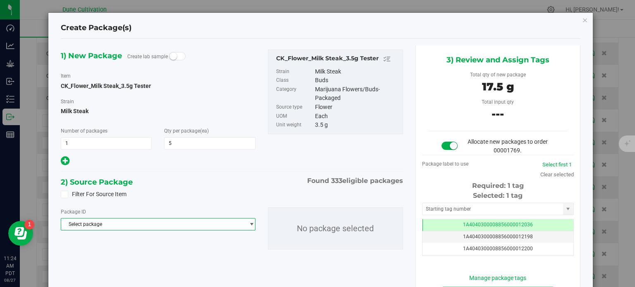
click at [88, 226] on span "Select package" at bounding box center [152, 225] width 183 height 12
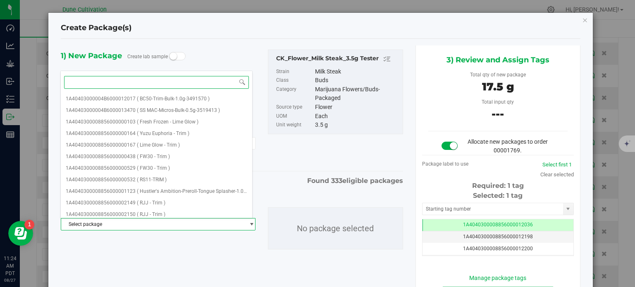
paste input "28349"
type input "28349"
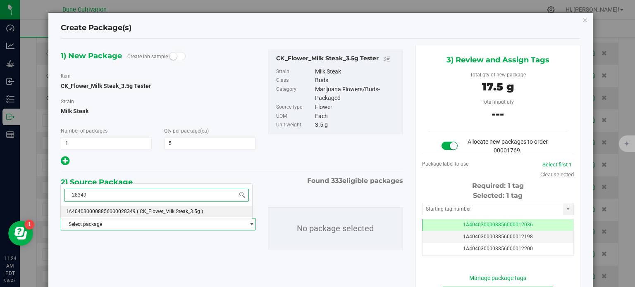
click at [125, 215] on li "1A4040300008856000028349 ( CK_Flower_Milk Steak_3.5g )" at bounding box center [156, 212] width 191 height 12
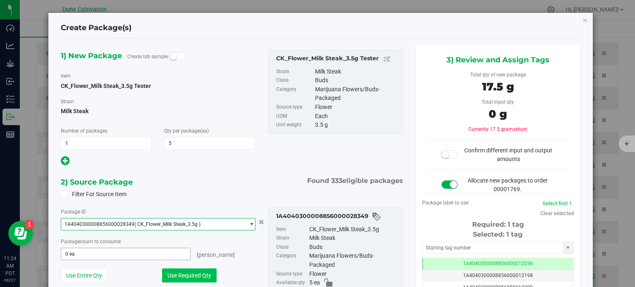
click at [177, 277] on button "Use Required Qty" at bounding box center [189, 276] width 55 height 14
type input "5 ea"
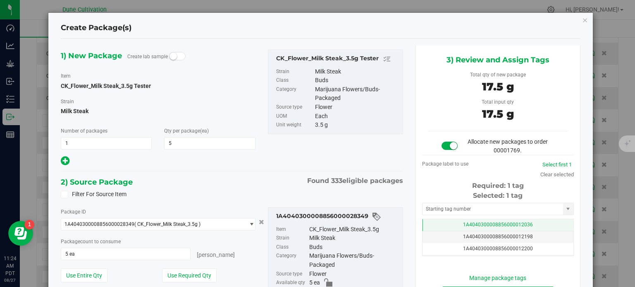
click at [438, 222] on td "1A4040300008856000012036" at bounding box center [497, 225] width 151 height 12
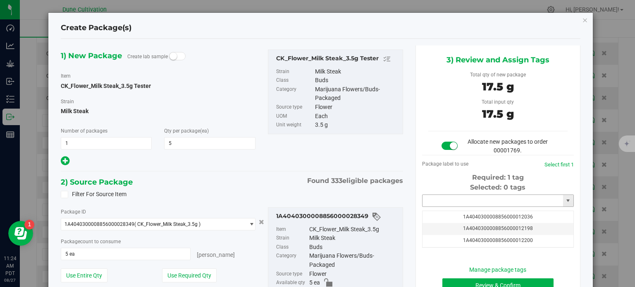
click at [440, 202] on input "text" at bounding box center [492, 201] width 141 height 12
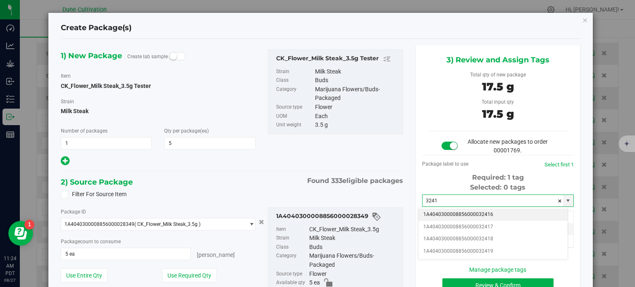
click at [454, 213] on li "1A4040300008856000032416" at bounding box center [492, 215] width 149 height 12
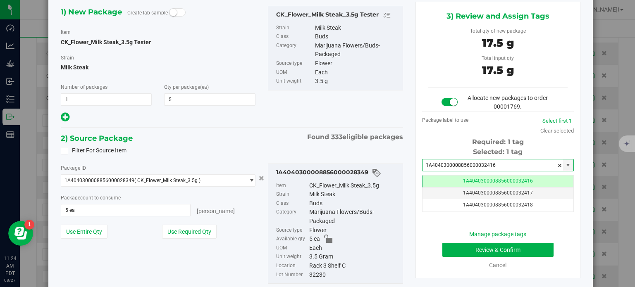
type input "1A4040300008856000032416"
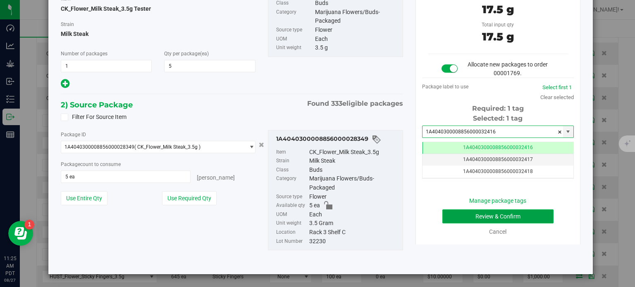
click at [446, 215] on button "Review & Confirm" at bounding box center [497, 217] width 111 height 14
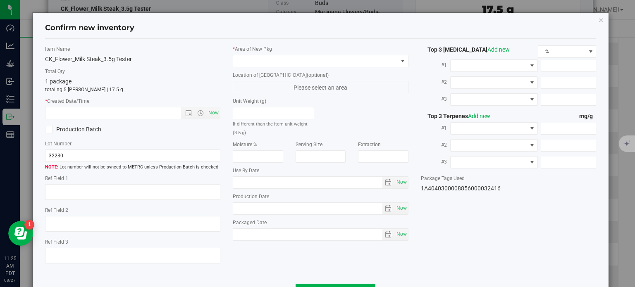
click at [279, 52] on label "* Area of New Pkg" at bounding box center [321, 48] width 176 height 7
click at [279, 58] on span at bounding box center [315, 61] width 165 height 12
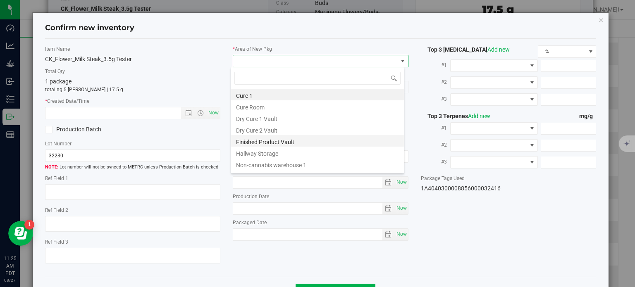
click at [256, 140] on li "Finished Product Vault" at bounding box center [317, 141] width 173 height 12
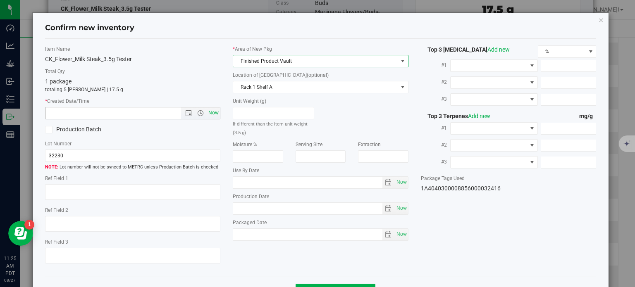
click at [215, 111] on span "Now" at bounding box center [214, 113] width 14 height 12
type input "8/27/2025 11:25 AM"
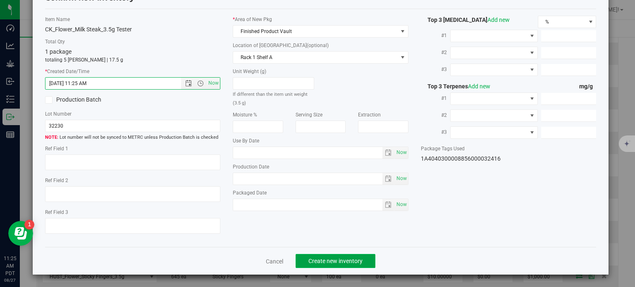
click at [314, 255] on button "Create new inventory" at bounding box center [336, 261] width 80 height 14
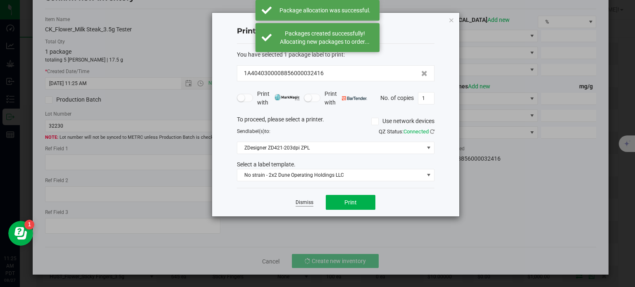
click at [302, 203] on link "Dismiss" at bounding box center [305, 202] width 18 height 7
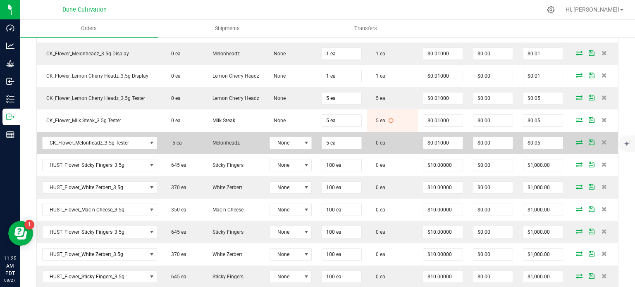
click at [576, 145] on icon at bounding box center [579, 142] width 7 height 5
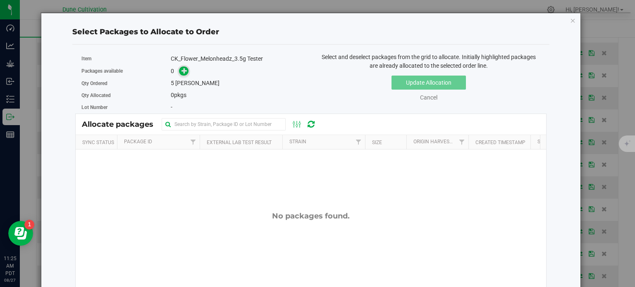
click at [182, 72] on icon at bounding box center [184, 71] width 6 height 6
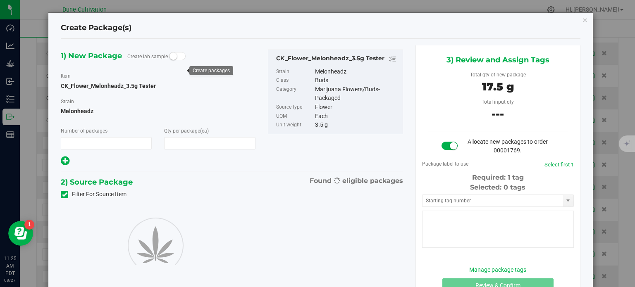
type input "1"
type input "5"
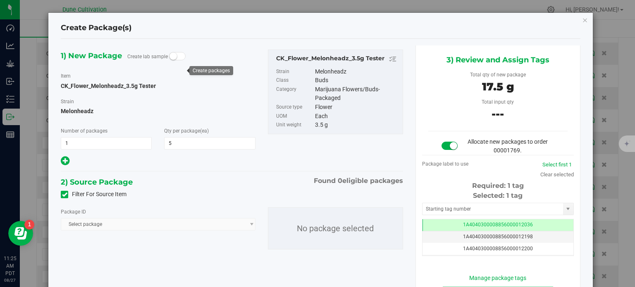
click at [64, 200] on div "Filter For Source Item" at bounding box center [232, 194] width 355 height 12
click at [63, 195] on icon at bounding box center [64, 195] width 5 height 0
click at [0, 0] on input "Filter For Source Item" at bounding box center [0, 0] width 0 height 0
click at [91, 223] on span "Select package" at bounding box center [152, 225] width 183 height 12
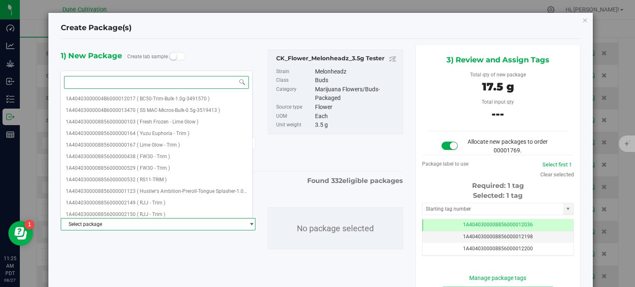
paste input "28343"
type input "28343"
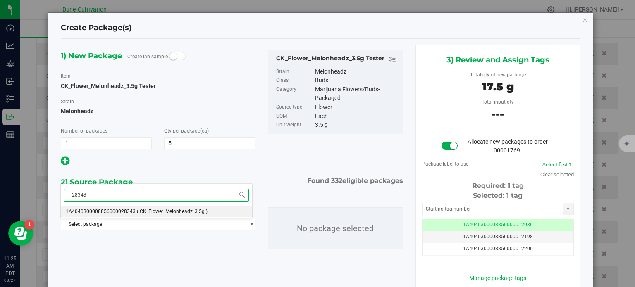
click at [120, 210] on span "1A4040300008856000028343" at bounding box center [101, 212] width 70 height 6
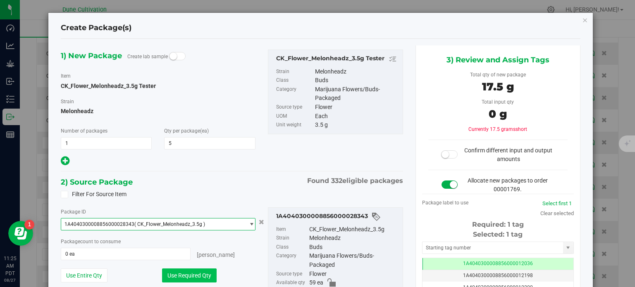
click at [179, 274] on button "Use Required Qty" at bounding box center [189, 276] width 55 height 14
type input "5 ea"
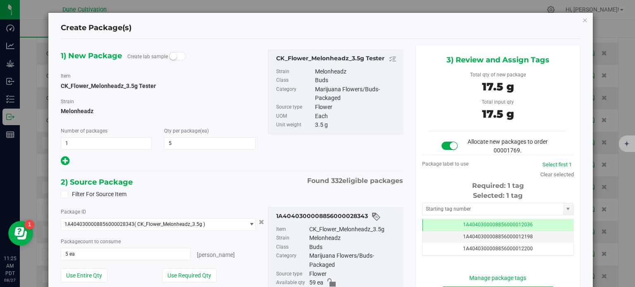
click at [417, 225] on div "3) Review and Assign Tags Total qty of new package 17.5 g Total input qty 17.5 …" at bounding box center [497, 183] width 165 height 277
click at [427, 219] on td "1A4040300008856000012036" at bounding box center [497, 225] width 151 height 12
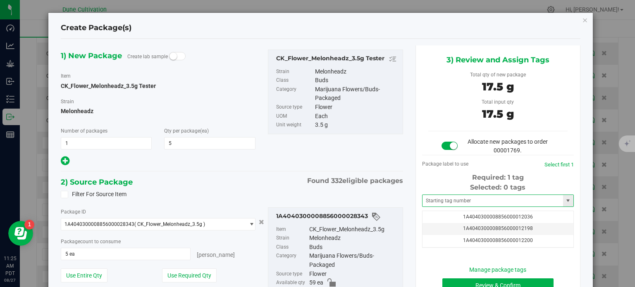
click at [430, 206] on span at bounding box center [498, 201] width 152 height 12
click at [432, 202] on input "text" at bounding box center [492, 201] width 141 height 12
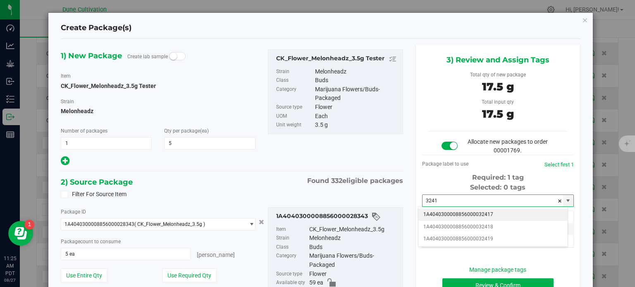
click at [460, 214] on li "1A4040300008856000032417" at bounding box center [492, 215] width 149 height 12
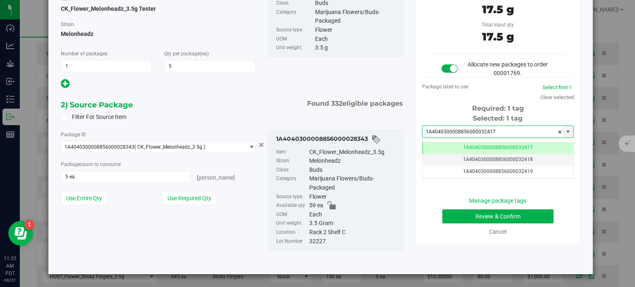
type input "1A4040300008856000032417"
click at [445, 224] on div "Manage package tags Review & Confirm Cancel" at bounding box center [497, 217] width 139 height 40
click at [447, 215] on button "Review & Confirm" at bounding box center [497, 217] width 111 height 14
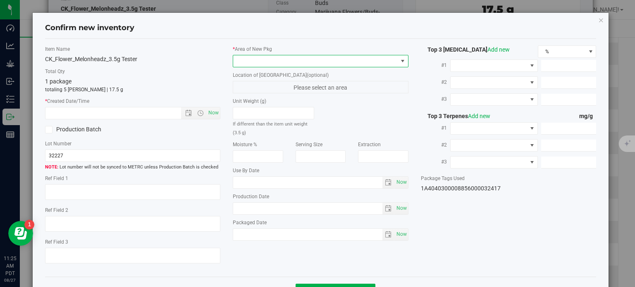
click at [280, 59] on span at bounding box center [315, 61] width 165 height 12
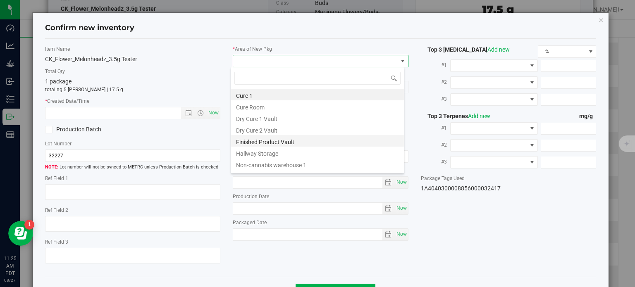
click at [258, 138] on li "Finished Product Vault" at bounding box center [317, 141] width 173 height 12
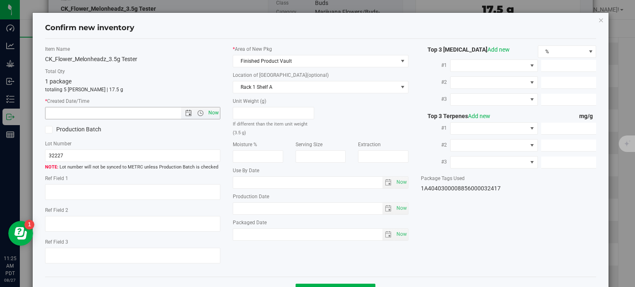
click at [214, 111] on span "Now" at bounding box center [214, 113] width 14 height 12
type input "8/27/2025 11:25 AM"
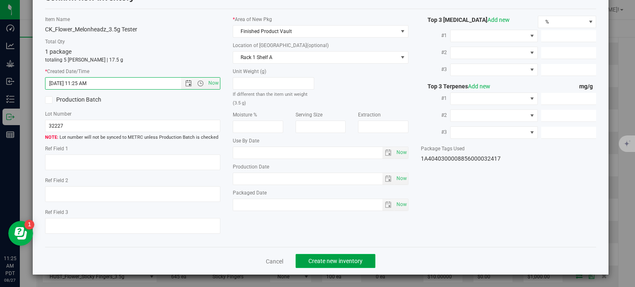
click at [308, 260] on span "Create new inventory" at bounding box center [335, 261] width 54 height 7
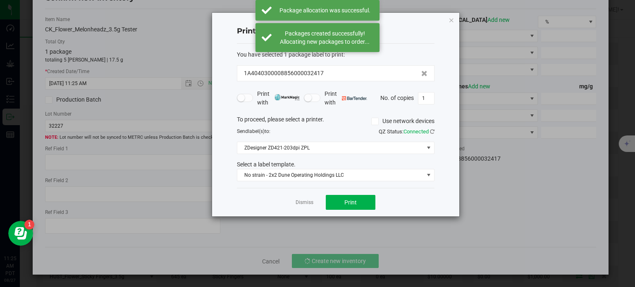
click at [301, 198] on app-cancel-button "Dismiss" at bounding box center [305, 202] width 18 height 9
click at [303, 203] on link "Dismiss" at bounding box center [305, 202] width 18 height 7
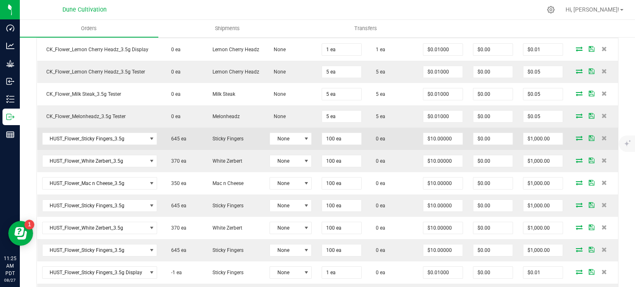
click at [576, 141] on icon at bounding box center [579, 138] width 7 height 5
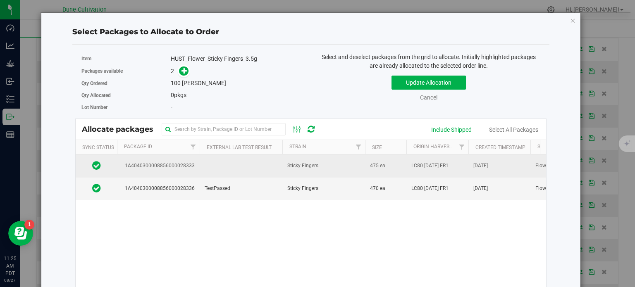
click at [167, 162] on span "1A4040300008856000028333" at bounding box center [158, 166] width 73 height 8
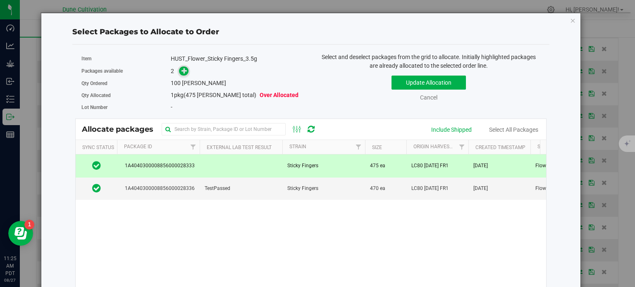
click at [183, 74] on span at bounding box center [184, 72] width 10 height 10
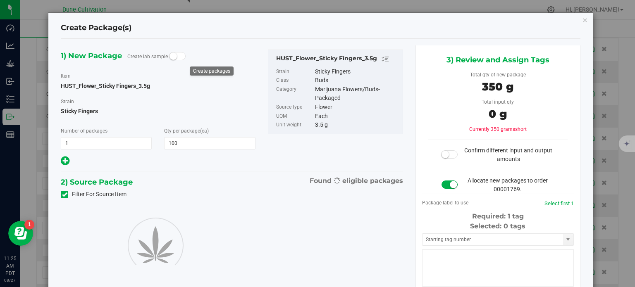
type input "100"
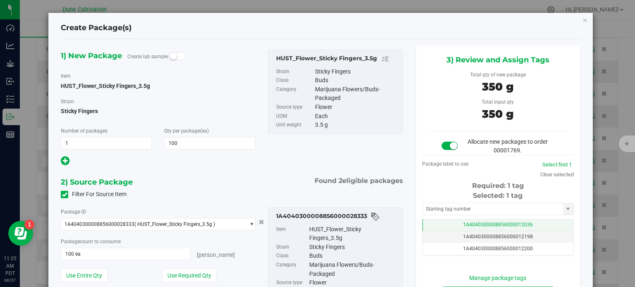
click at [439, 219] on td "1A4040300008856000012036" at bounding box center [497, 225] width 151 height 12
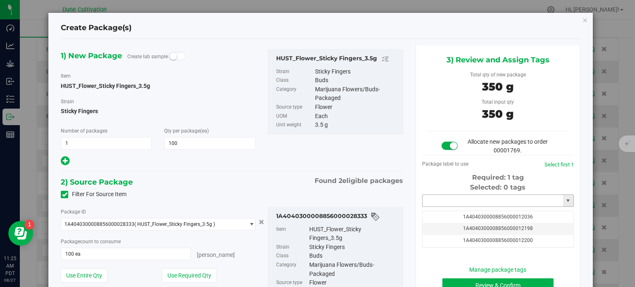
click at [440, 199] on input "text" at bounding box center [492, 201] width 141 height 12
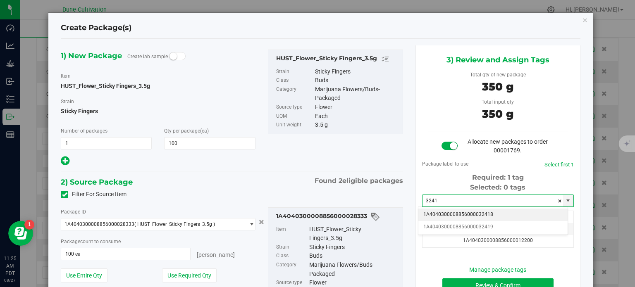
click at [455, 212] on li "1A4040300008856000032418" at bounding box center [492, 215] width 149 height 12
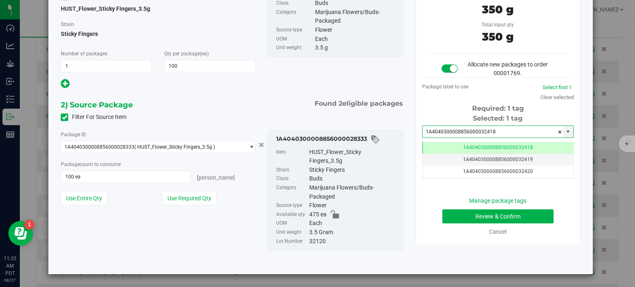
type input "1A4040300008856000032418"
click at [461, 217] on button "Review & Confirm" at bounding box center [497, 217] width 111 height 14
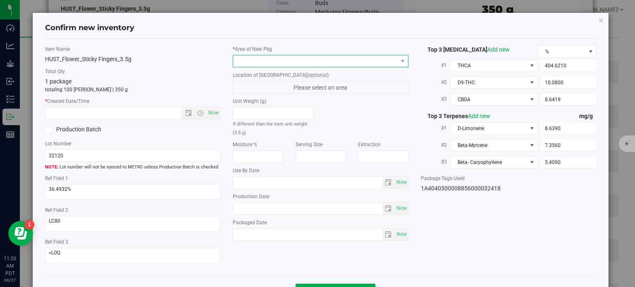
click at [347, 61] on span at bounding box center [315, 61] width 165 height 12
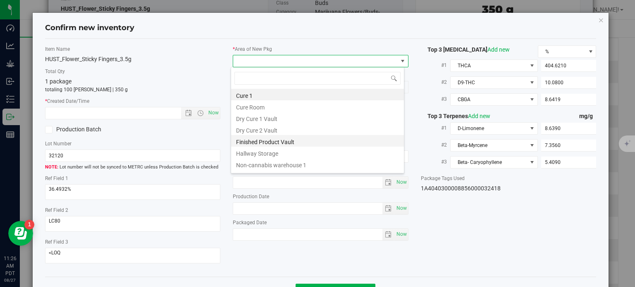
click at [273, 141] on li "Finished Product Vault" at bounding box center [317, 141] width 173 height 12
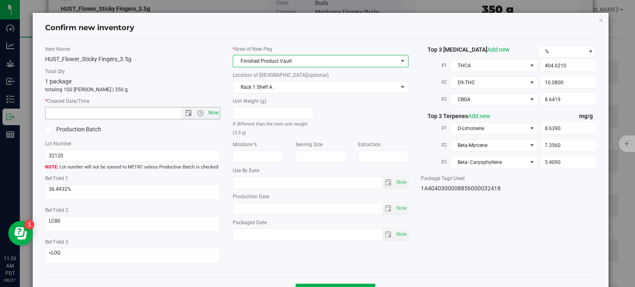
click at [212, 113] on span "Now" at bounding box center [214, 113] width 14 height 12
type input "8/27/2025 11:26 AM"
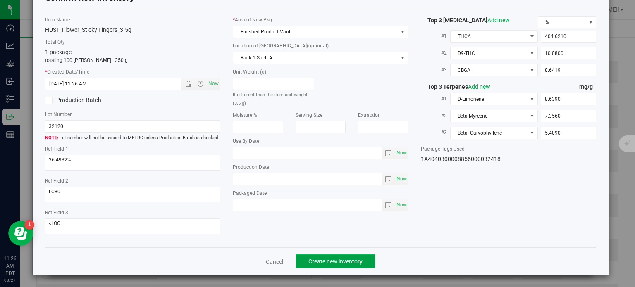
click at [318, 259] on span "Create new inventory" at bounding box center [335, 261] width 54 height 7
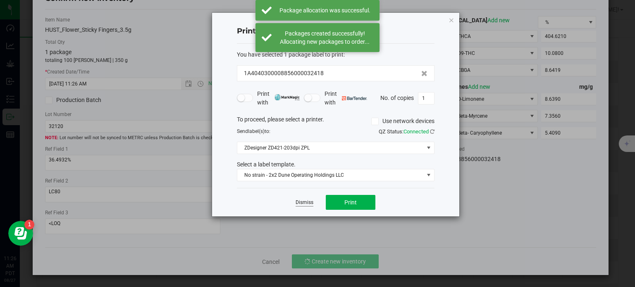
click at [300, 201] on link "Dismiss" at bounding box center [305, 202] width 18 height 7
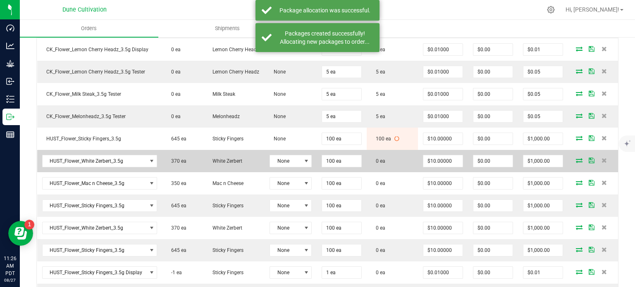
click at [576, 163] on icon at bounding box center [579, 160] width 7 height 5
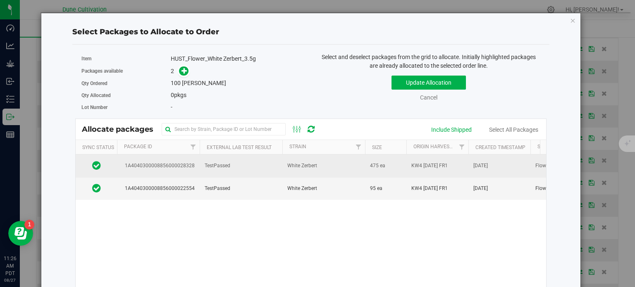
click at [189, 165] on span "1A4040300008856000028328" at bounding box center [158, 166] width 73 height 8
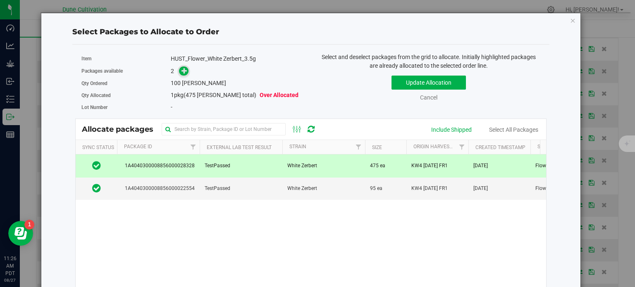
click at [181, 72] on icon at bounding box center [184, 71] width 6 height 6
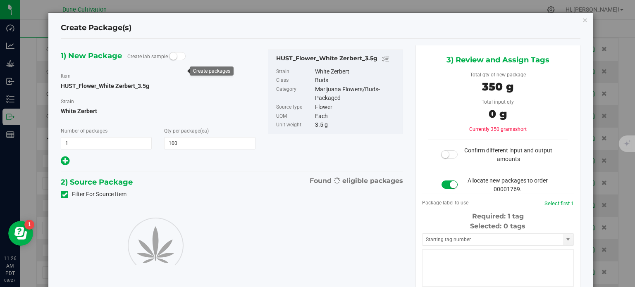
type input "100"
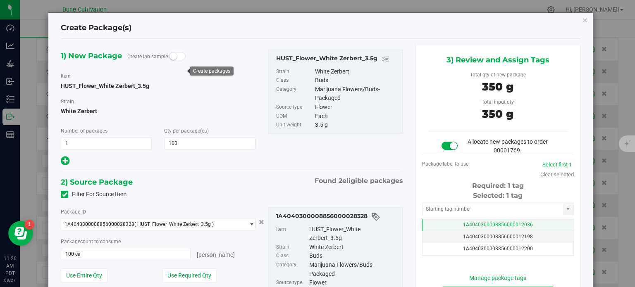
click at [445, 221] on td "1A4040300008856000012036" at bounding box center [497, 225] width 151 height 12
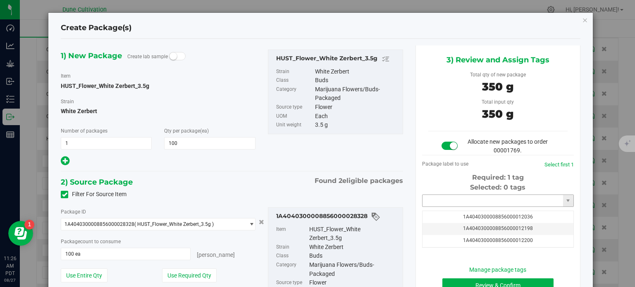
click at [445, 204] on input "text" at bounding box center [492, 201] width 141 height 12
click at [470, 214] on li "1A4040300008856000032419" at bounding box center [492, 215] width 149 height 12
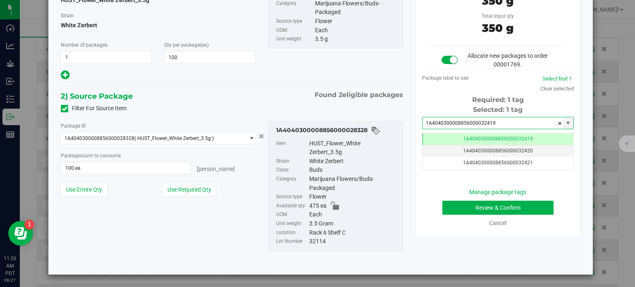
type input "1A4040300008856000032419"
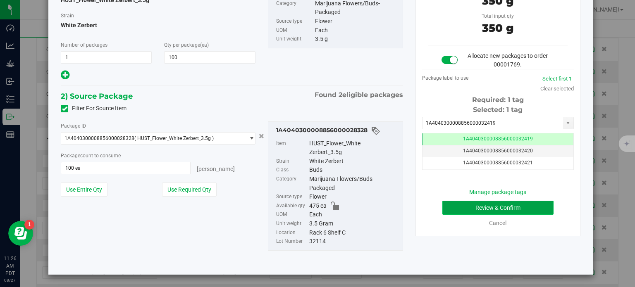
click at [458, 207] on button "Review & Confirm" at bounding box center [497, 208] width 111 height 14
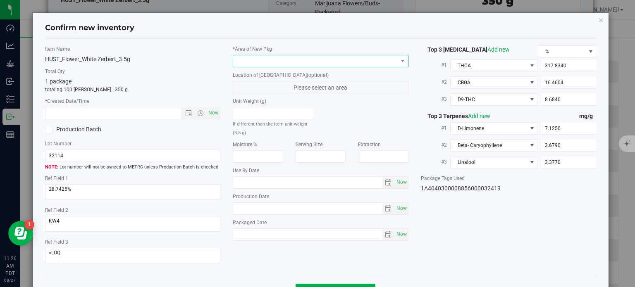
click at [330, 58] on span at bounding box center [315, 61] width 165 height 12
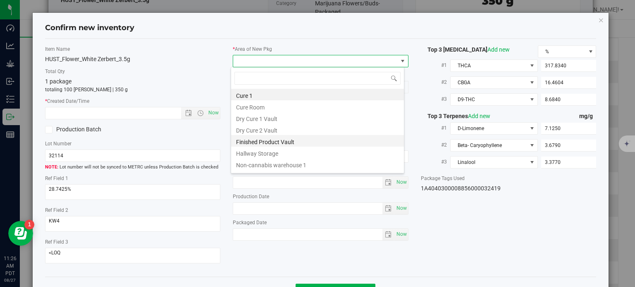
click at [268, 140] on li "Finished Product Vault" at bounding box center [317, 141] width 173 height 12
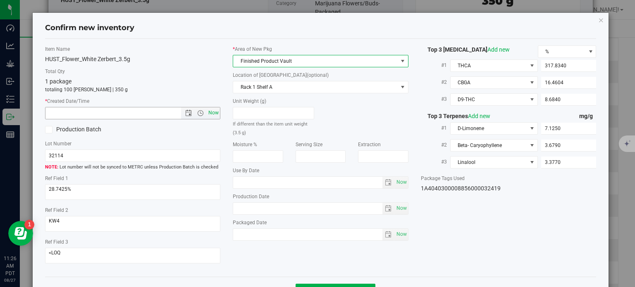
click at [212, 114] on span "Now" at bounding box center [214, 113] width 14 height 12
type input "8/27/2025 11:26 AM"
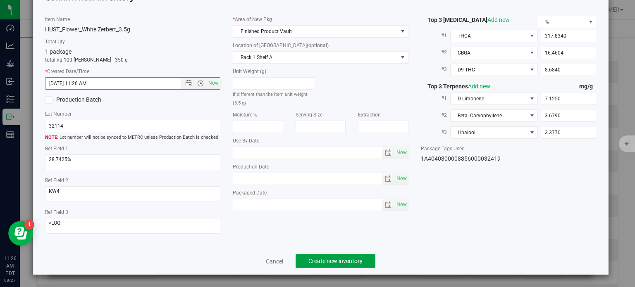
click at [325, 258] on span "Create new inventory" at bounding box center [335, 261] width 54 height 7
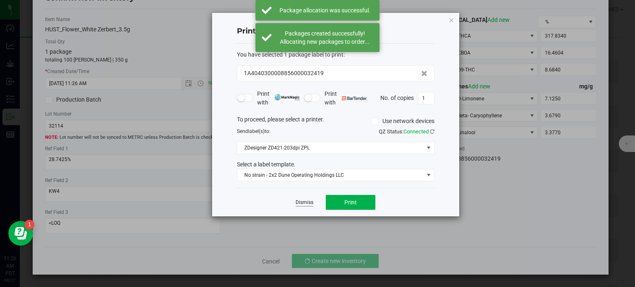
click at [304, 200] on link "Dismiss" at bounding box center [305, 202] width 18 height 7
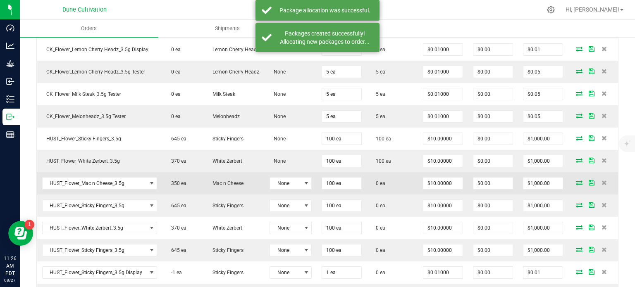
click at [576, 185] on icon at bounding box center [579, 182] width 7 height 5
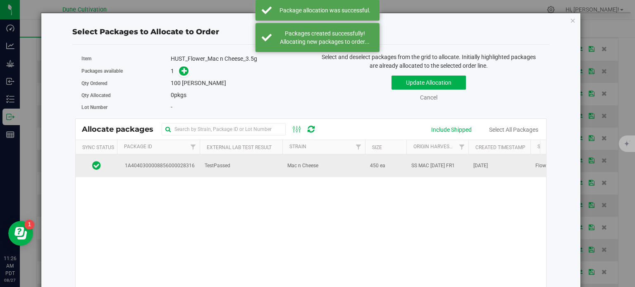
click at [217, 162] on span "TestPassed" at bounding box center [218, 166] width 26 height 8
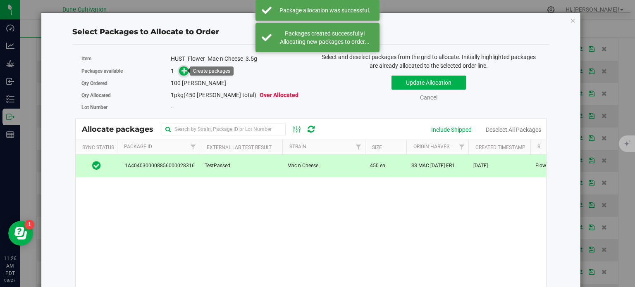
click at [181, 73] on icon at bounding box center [184, 71] width 6 height 6
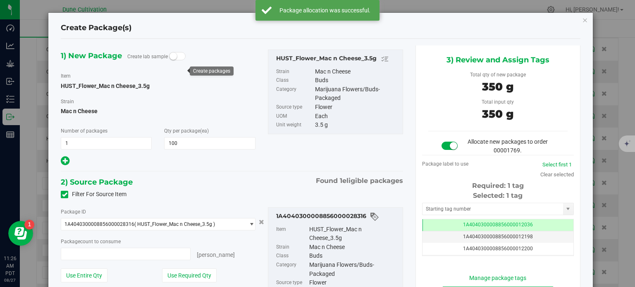
type input "100 ea"
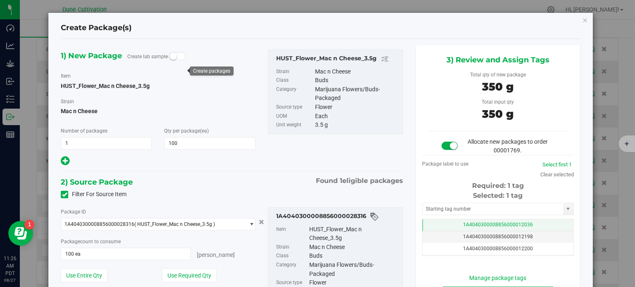
click at [453, 226] on td "1A4040300008856000012036" at bounding box center [497, 225] width 151 height 12
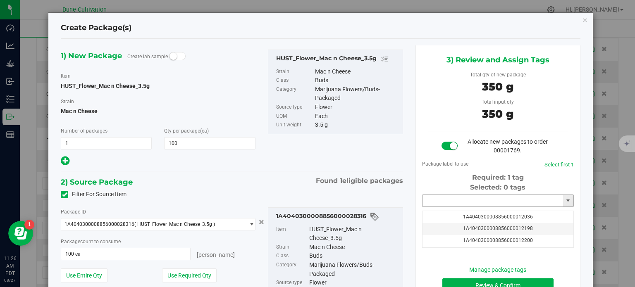
click at [455, 200] on input "text" at bounding box center [492, 201] width 141 height 12
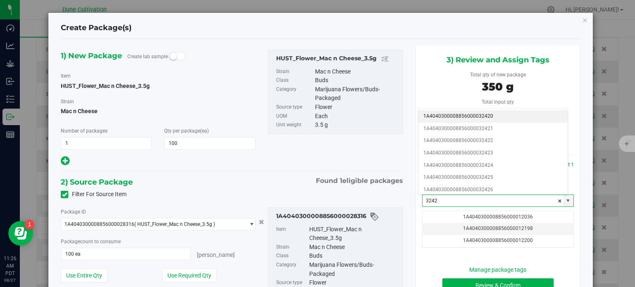
click at [478, 114] on li "1A4040300008856000032420" at bounding box center [492, 116] width 149 height 12
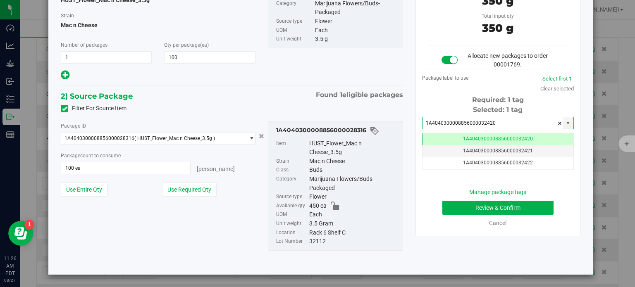
type input "1A4040300008856000032420"
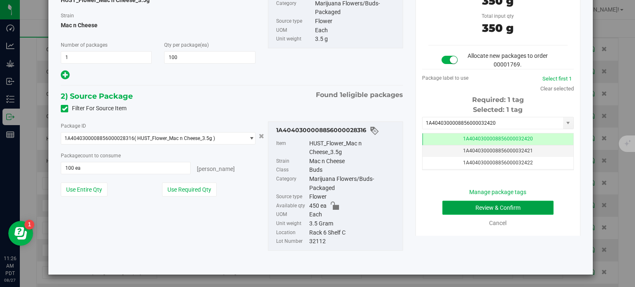
click at [444, 209] on button "Review & Confirm" at bounding box center [497, 208] width 111 height 14
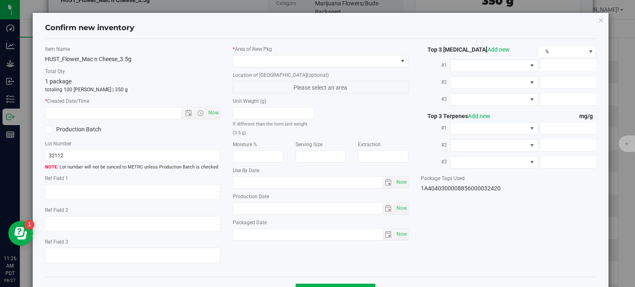
type textarea "30.8579%"
type textarea "SS MAC"
type textarea "0.0544575%"
type input "344.3100"
type input "31.1505"
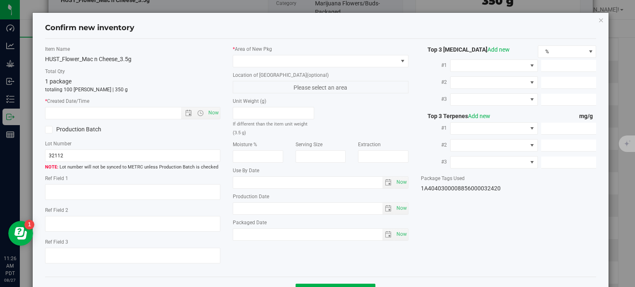
type input "6.6191"
type input "3.1510"
type input "2.8560"
type input "2.6240"
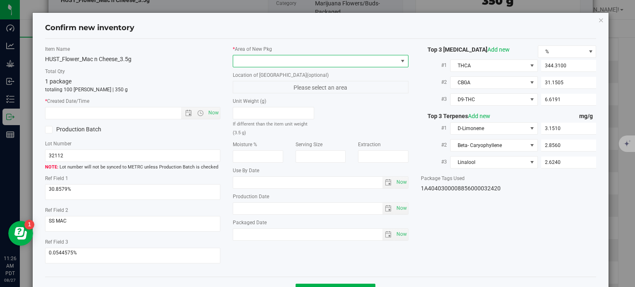
click at [330, 64] on span at bounding box center [315, 61] width 165 height 12
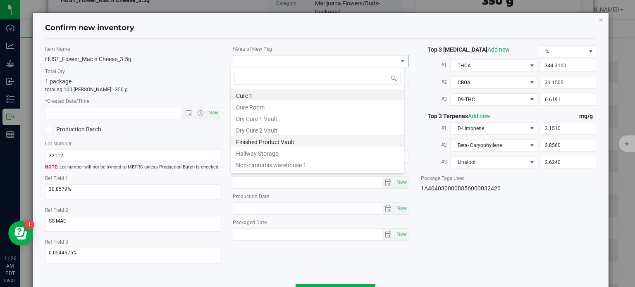
click at [268, 138] on li "Finished Product Vault" at bounding box center [317, 141] width 173 height 12
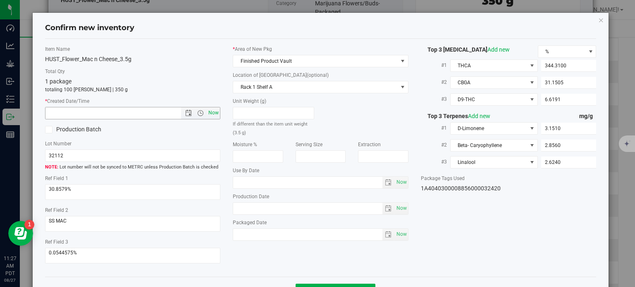
click at [207, 108] on span "Now" at bounding box center [214, 113] width 14 height 12
type input "8/27/2025 11:27 AM"
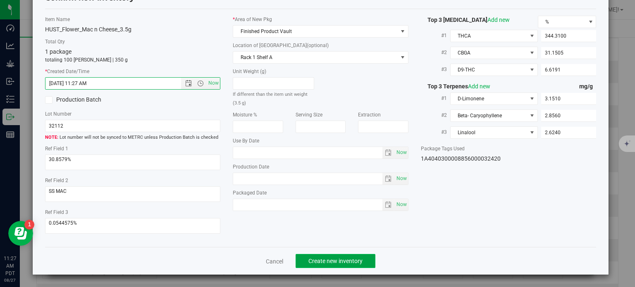
click at [327, 257] on button "Create new inventory" at bounding box center [336, 261] width 80 height 14
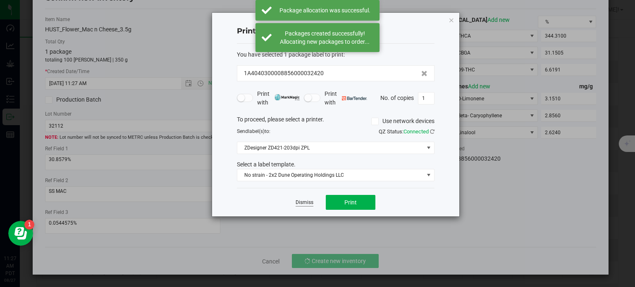
click at [305, 200] on link "Dismiss" at bounding box center [305, 202] width 18 height 7
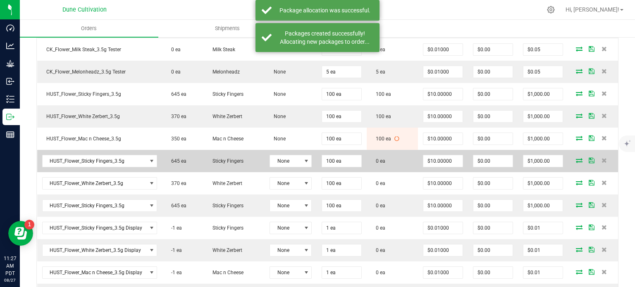
click at [576, 163] on icon at bounding box center [579, 160] width 7 height 5
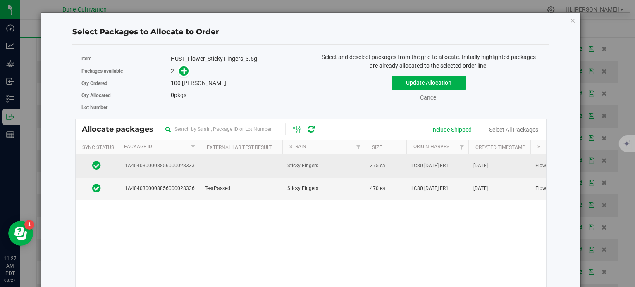
click at [174, 164] on span "1A4040300008856000028333" at bounding box center [158, 166] width 73 height 8
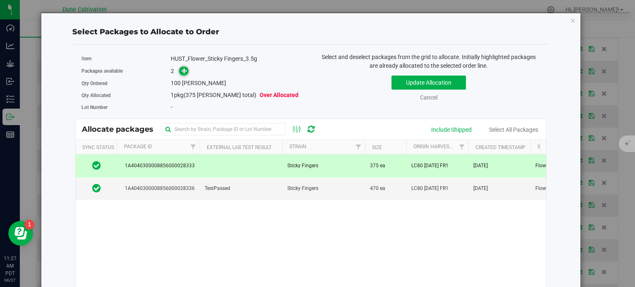
click at [179, 69] on span at bounding box center [184, 72] width 10 height 10
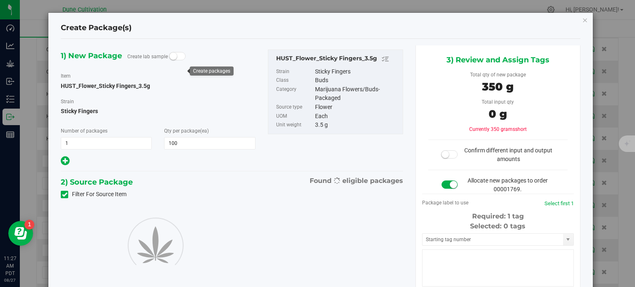
type input "100"
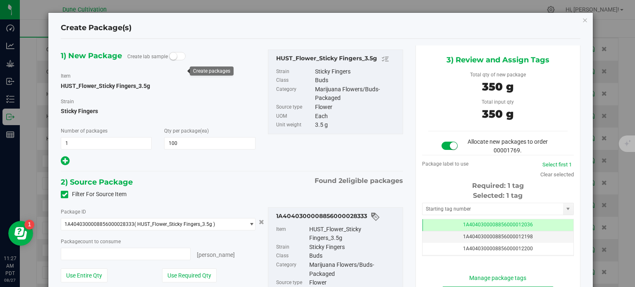
type input "100 ea"
click at [443, 219] on td "1A4040300008856000012036" at bounding box center [497, 225] width 151 height 12
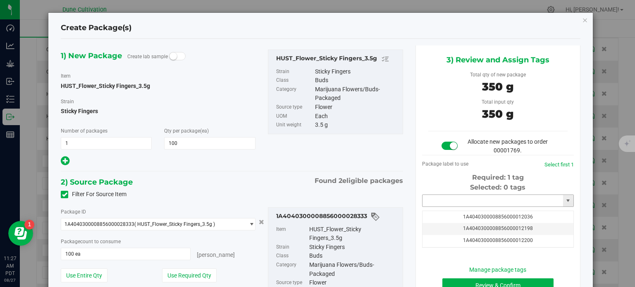
click at [439, 198] on input "text" at bounding box center [492, 201] width 141 height 12
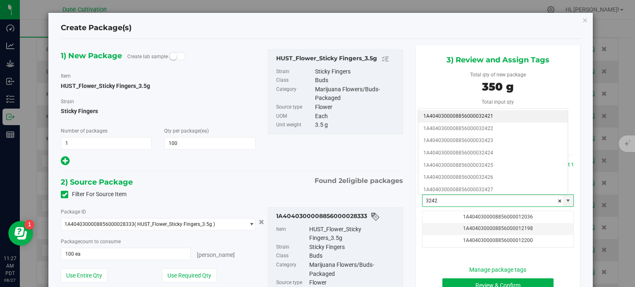
click at [471, 117] on li "1A4040300008856000032421" at bounding box center [492, 116] width 149 height 12
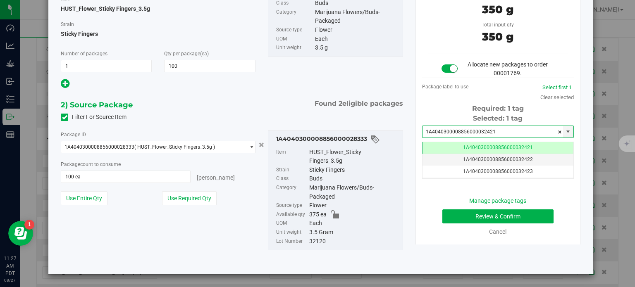
type input "1A4040300008856000032421"
click at [444, 211] on button "Review & Confirm" at bounding box center [497, 217] width 111 height 14
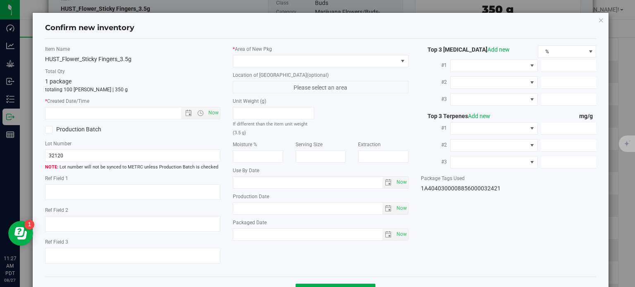
type textarea "36.4932%"
type textarea "LC80"
type textarea "<LOQ"
type input "404.6210"
type input "10.0800"
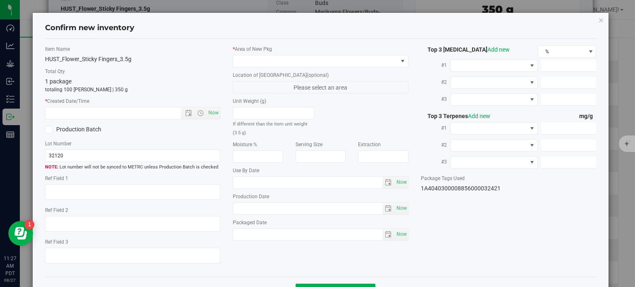
type input "8.6419"
type input "8.6390"
type input "7.3560"
type input "5.4090"
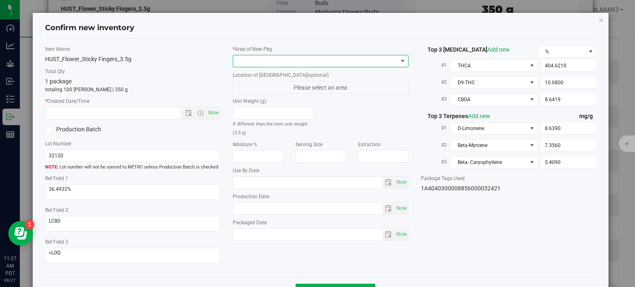
click at [372, 62] on span at bounding box center [315, 61] width 165 height 12
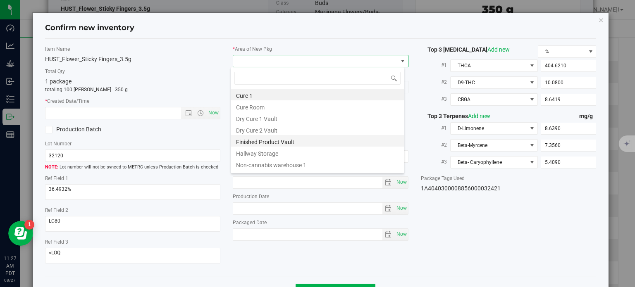
click at [302, 145] on li "Finished Product Vault" at bounding box center [317, 141] width 173 height 12
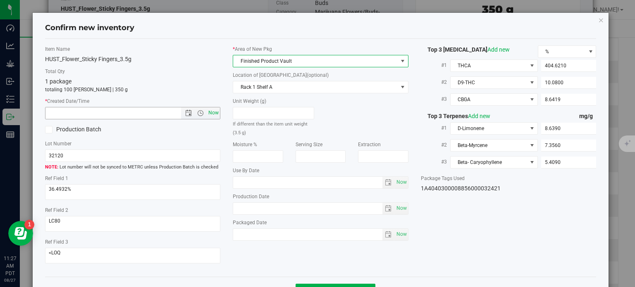
click at [212, 112] on span "Now" at bounding box center [214, 113] width 14 height 12
type input "8/27/2025 11:27 AM"
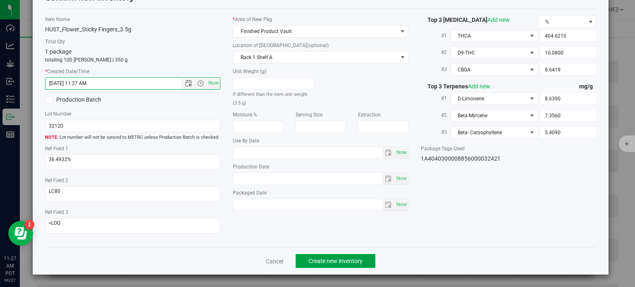
click at [335, 255] on button "Create new inventory" at bounding box center [336, 261] width 80 height 14
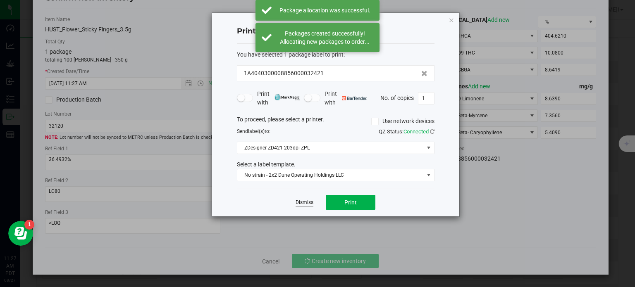
click at [302, 200] on link "Dismiss" at bounding box center [305, 202] width 18 height 7
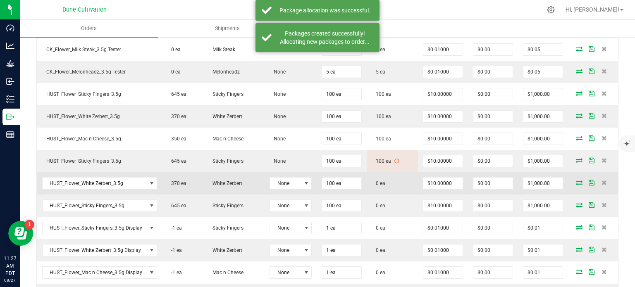
click at [576, 185] on icon at bounding box center [579, 182] width 7 height 5
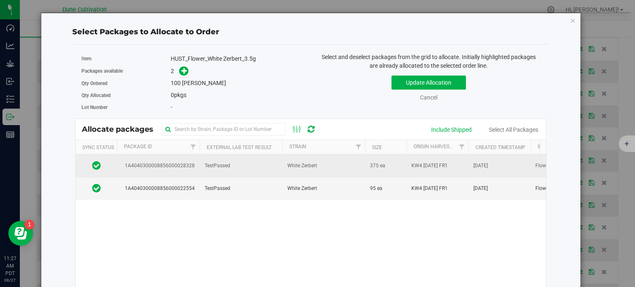
click at [208, 170] on td "TestPassed" at bounding box center [241, 166] width 83 height 23
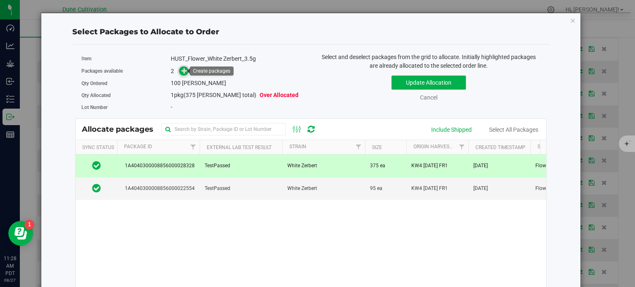
click at [182, 70] on icon at bounding box center [184, 71] width 6 height 6
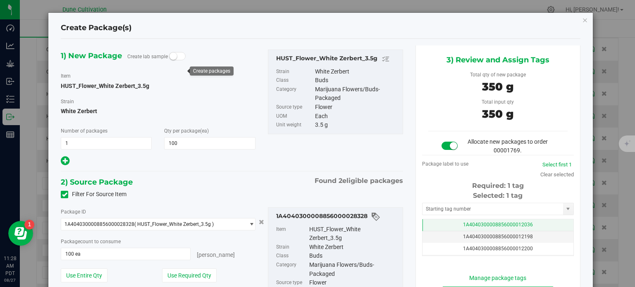
click at [452, 224] on td "1A4040300008856000012036" at bounding box center [497, 225] width 151 height 12
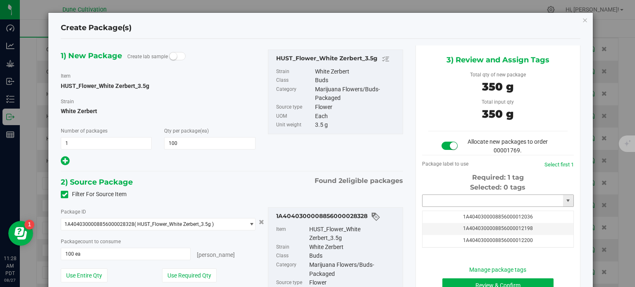
click at [459, 201] on input "text" at bounding box center [492, 201] width 141 height 12
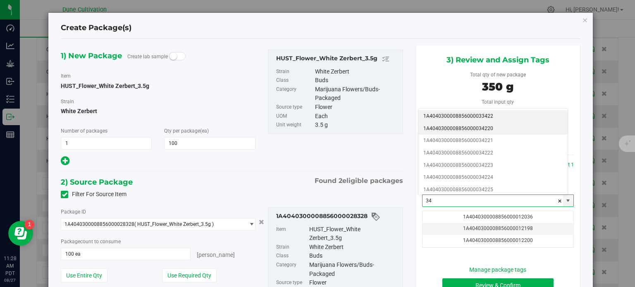
type input "3"
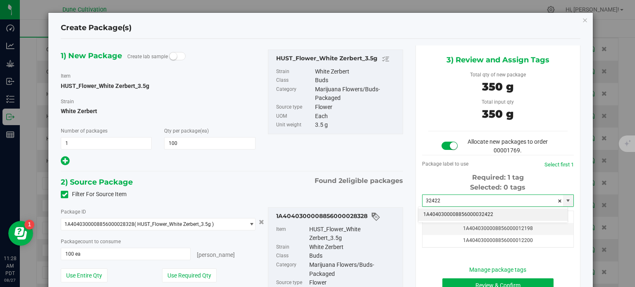
click at [465, 212] on li "1A4040300008856000032422" at bounding box center [492, 215] width 149 height 12
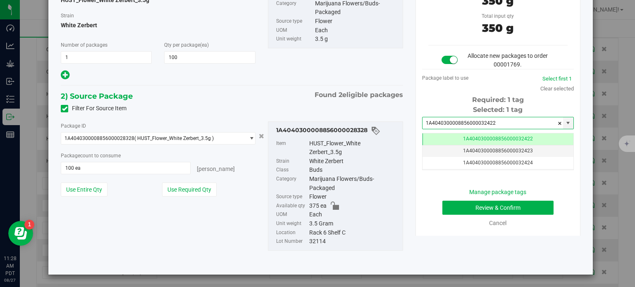
type input "1A4040300008856000032422"
click at [468, 210] on button "Review & Confirm" at bounding box center [497, 208] width 111 height 14
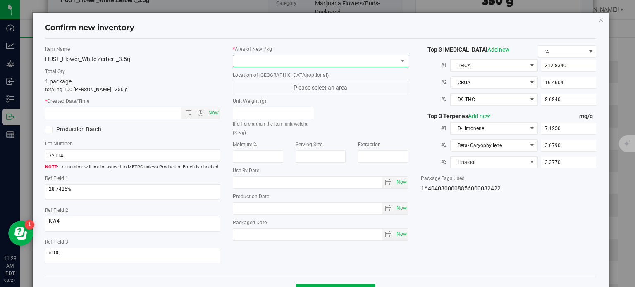
click at [289, 57] on span at bounding box center [315, 61] width 165 height 12
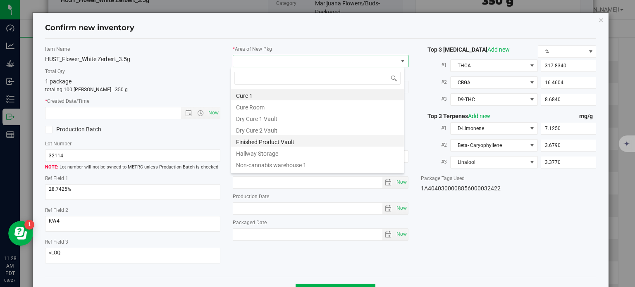
click at [271, 138] on li "Finished Product Vault" at bounding box center [317, 141] width 173 height 12
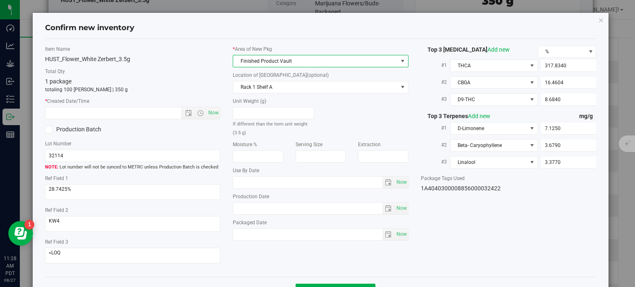
click at [215, 119] on span "Now" at bounding box center [214, 113] width 14 height 12
type input "8/27/2025 11:28 AM"
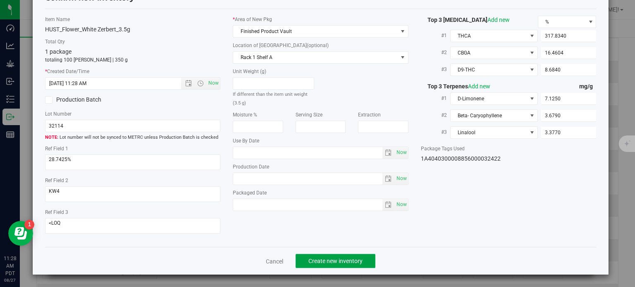
click at [346, 259] on span "Create new inventory" at bounding box center [335, 261] width 54 height 7
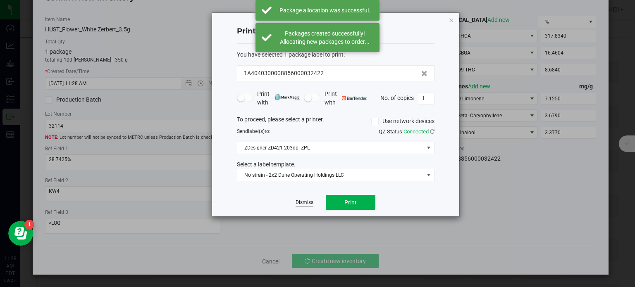
click at [309, 199] on link "Dismiss" at bounding box center [305, 202] width 18 height 7
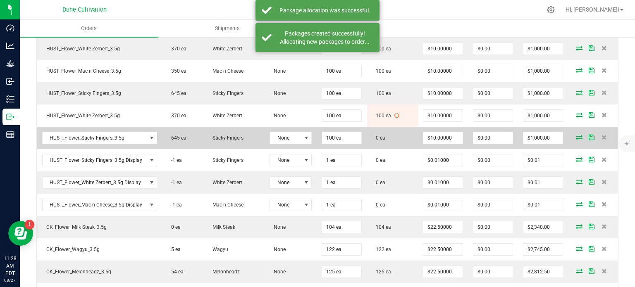
click at [576, 140] on icon at bounding box center [579, 137] width 7 height 5
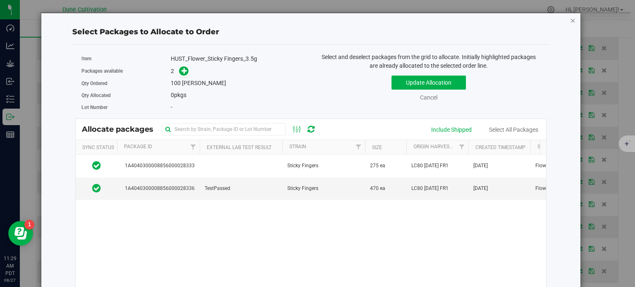
click at [570, 21] on icon "button" at bounding box center [573, 20] width 6 height 10
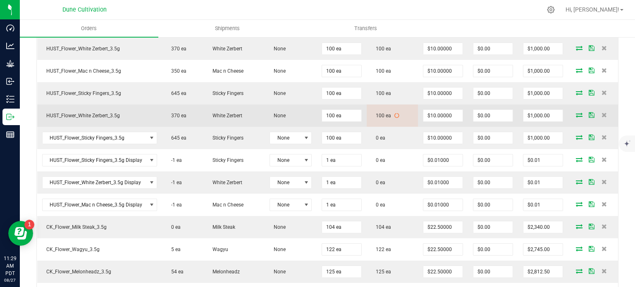
click at [576, 117] on icon at bounding box center [579, 114] width 7 height 5
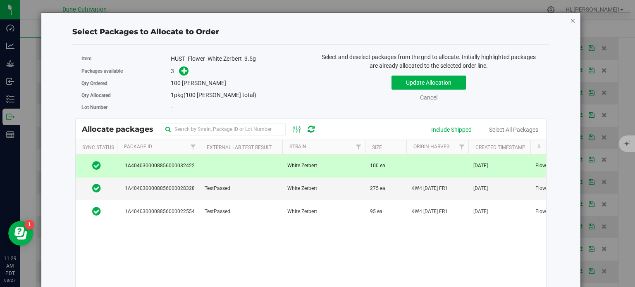
click at [570, 21] on icon "button" at bounding box center [573, 20] width 6 height 10
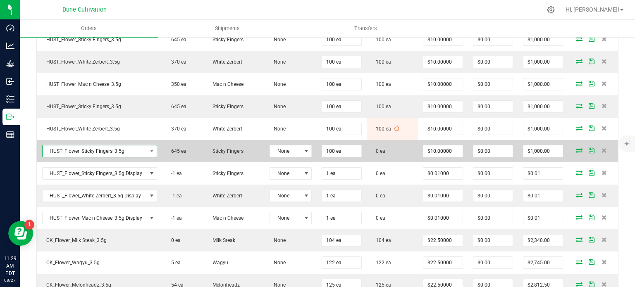
click at [131, 157] on span "HUST_Flower_Sticky Fingers_3.5g" at bounding box center [95, 151] width 104 height 12
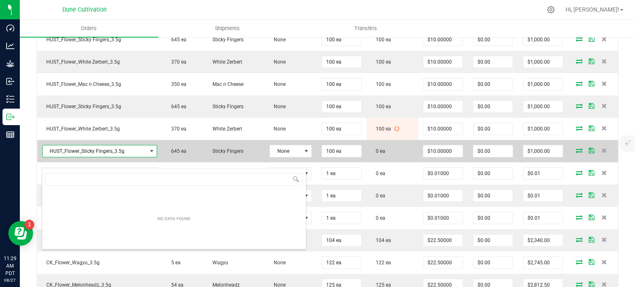
scroll to position [12, 114]
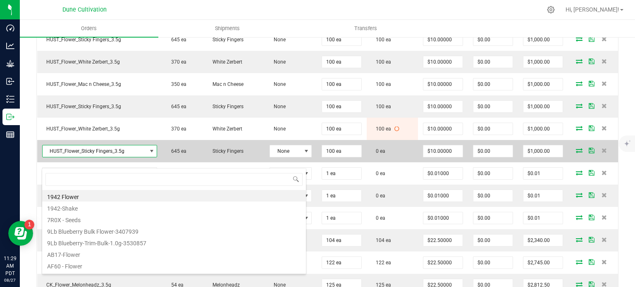
type input "HUST_Flower_Mac n Cheese_3.5g"
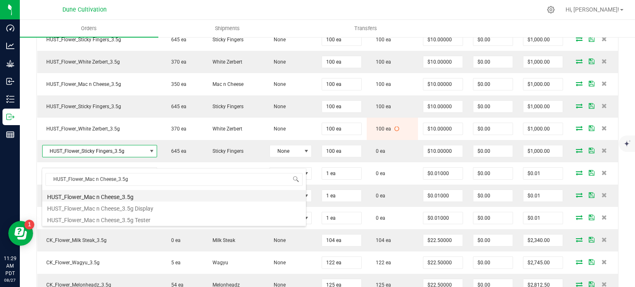
click at [126, 198] on li "HUST_Flower_Mac n Cheese_3.5g" at bounding box center [174, 196] width 264 height 12
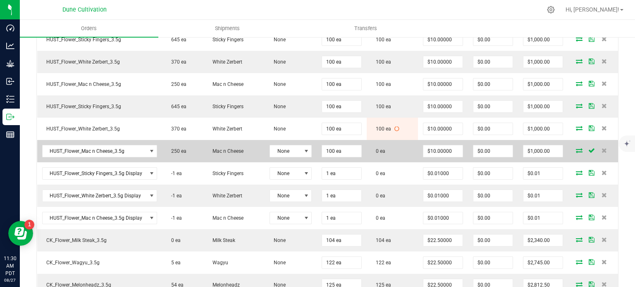
click at [576, 153] on icon at bounding box center [579, 150] width 7 height 5
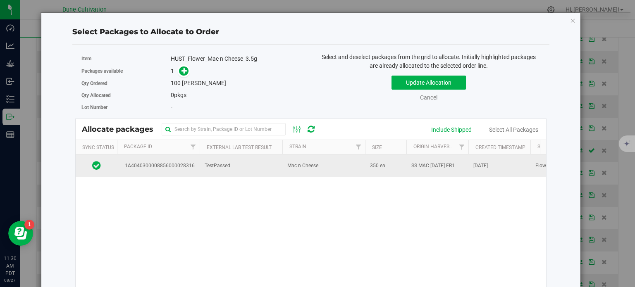
click at [169, 174] on td "1A4040300008856000028316" at bounding box center [158, 166] width 83 height 22
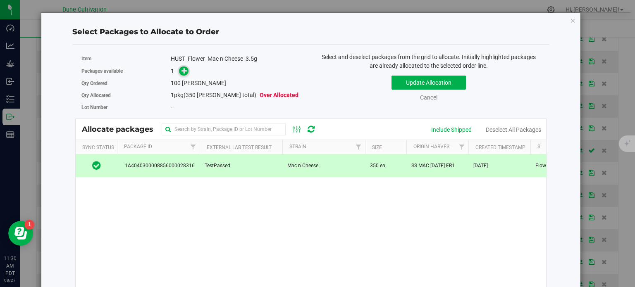
click at [185, 72] on icon at bounding box center [184, 71] width 6 height 6
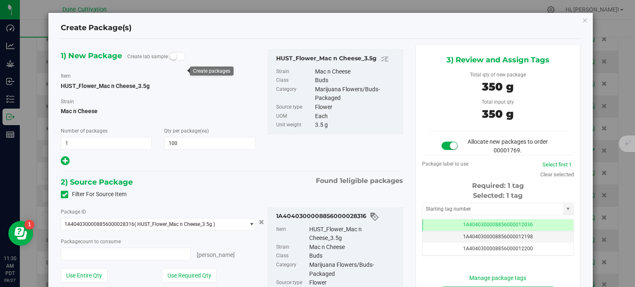
type input "100 ea"
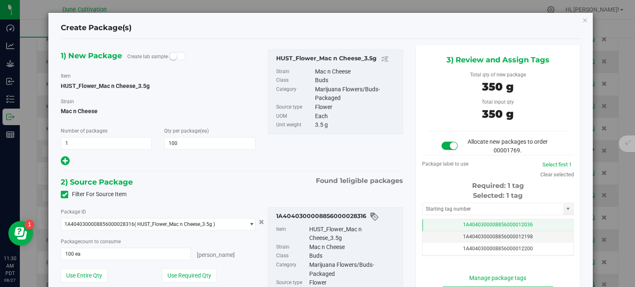
click at [448, 221] on td "1A4040300008856000012036" at bounding box center [497, 225] width 151 height 12
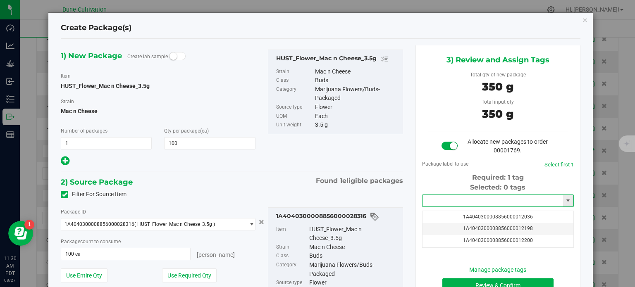
click at [447, 201] on input "text" at bounding box center [492, 201] width 141 height 12
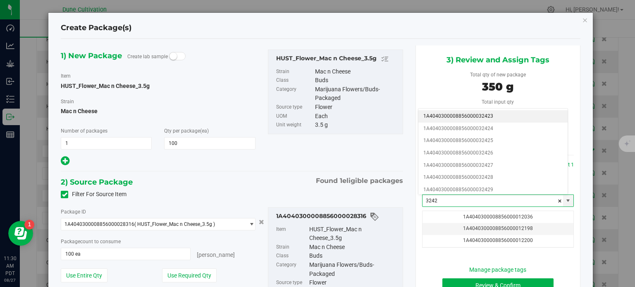
click at [485, 117] on li "1A4040300008856000032423" at bounding box center [492, 116] width 149 height 12
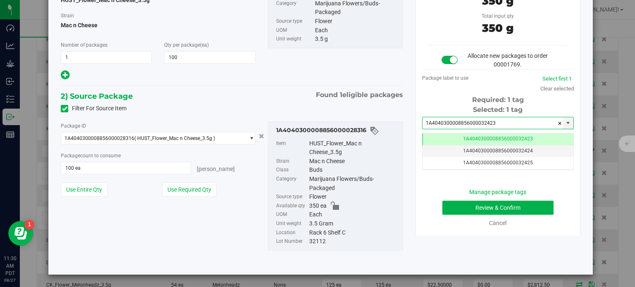
type input "1A4040300008856000032423"
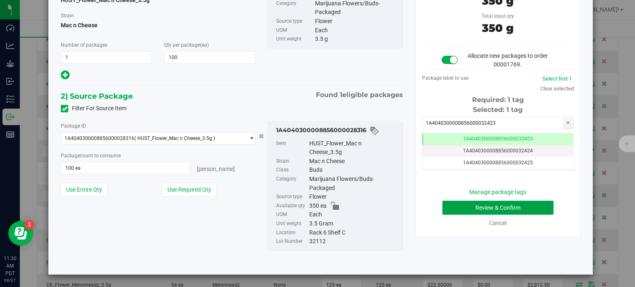
click at [453, 208] on button "Review & Confirm" at bounding box center [497, 208] width 111 height 14
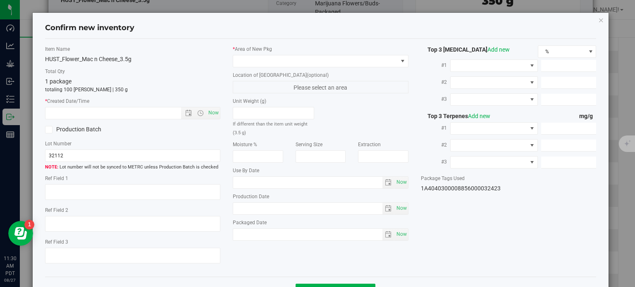
type textarea "30.8579%"
type textarea "SS MAC"
type textarea "0.0544575%"
type input "344.3100"
type input "31.1505"
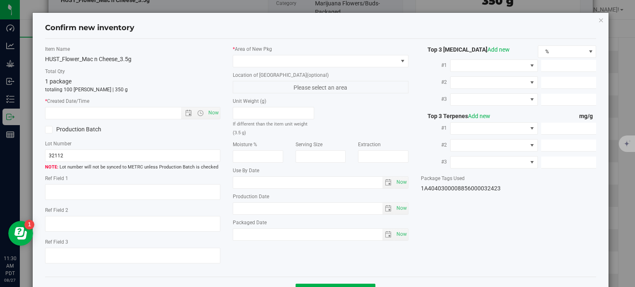
type input "6.6191"
type input "3.1510"
type input "2.8560"
type input "2.6240"
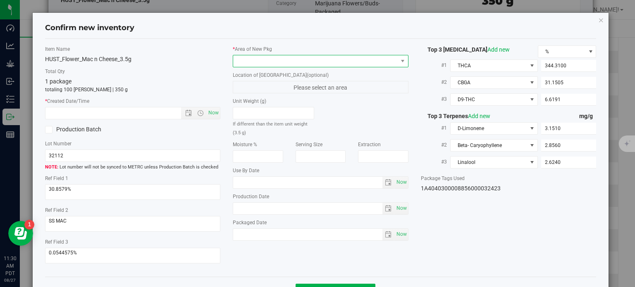
click at [331, 58] on span at bounding box center [315, 61] width 165 height 12
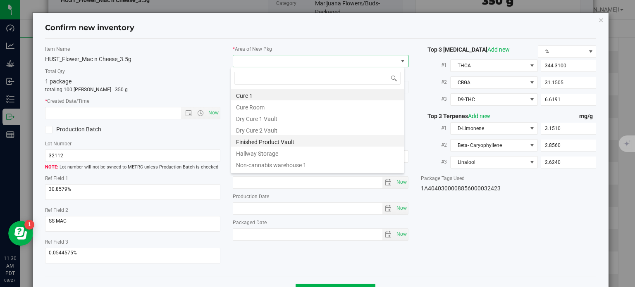
click at [266, 145] on li "Finished Product Vault" at bounding box center [317, 141] width 173 height 12
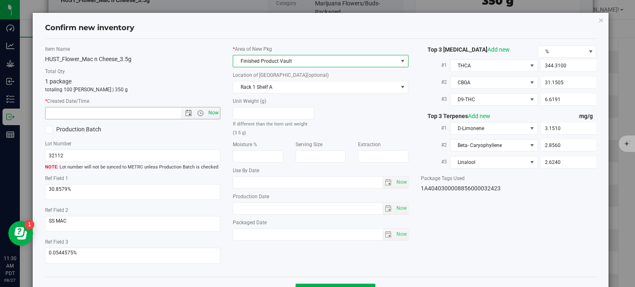
click at [208, 108] on span "Now" at bounding box center [214, 113] width 14 height 12
type input "8/27/2025 11:30 AM"
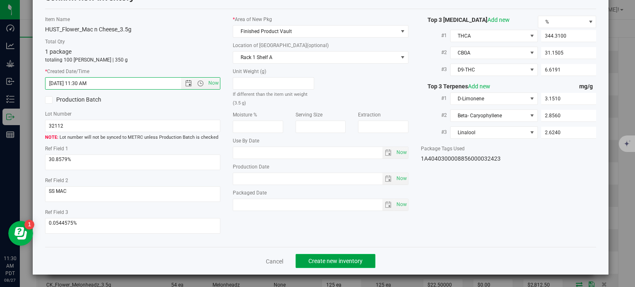
click at [330, 263] on span "Create new inventory" at bounding box center [335, 261] width 54 height 7
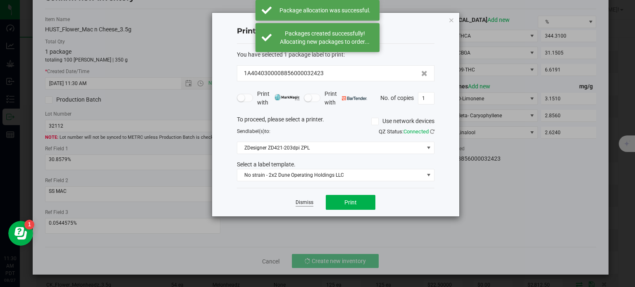
click at [308, 201] on link "Dismiss" at bounding box center [305, 202] width 18 height 7
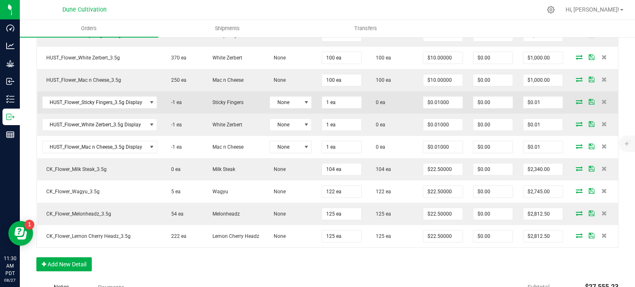
click at [575, 107] on td at bounding box center [593, 102] width 50 height 22
click at [576, 104] on icon at bounding box center [579, 101] width 7 height 5
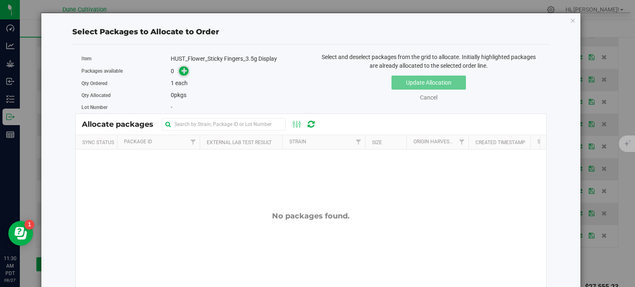
click at [181, 69] on icon at bounding box center [184, 71] width 6 height 6
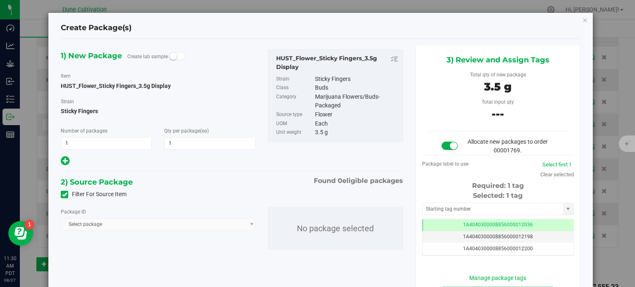
click at [67, 198] on span at bounding box center [64, 194] width 7 height 7
click at [0, 0] on input "Filter For Source Item" at bounding box center [0, 0] width 0 height 0
click at [104, 225] on span "Select package" at bounding box center [152, 225] width 183 height 12
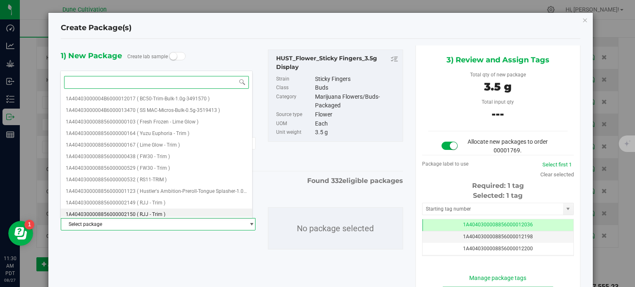
paste input "28333"
type input "28333"
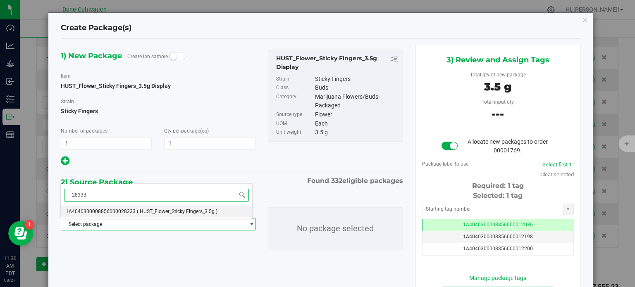
click at [122, 213] on span "1A4040300008856000028333" at bounding box center [101, 212] width 70 height 6
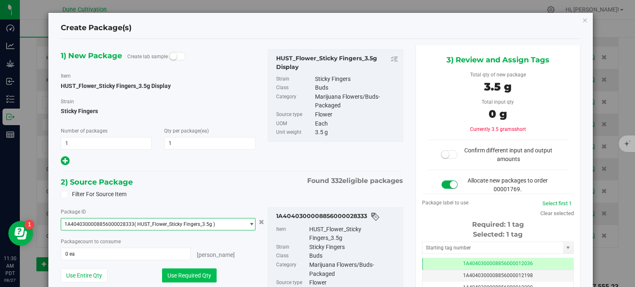
click at [179, 277] on button "Use Required Qty" at bounding box center [189, 276] width 55 height 14
type input "1 ea"
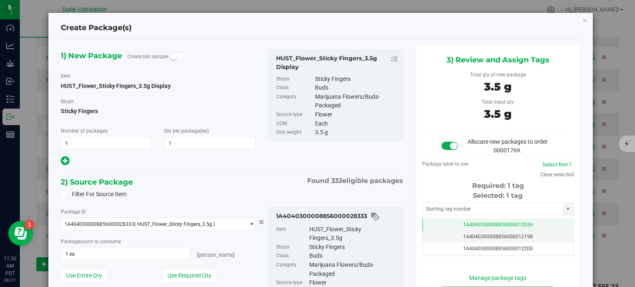
click at [450, 224] on td "1A4040300008856000012036" at bounding box center [497, 225] width 151 height 12
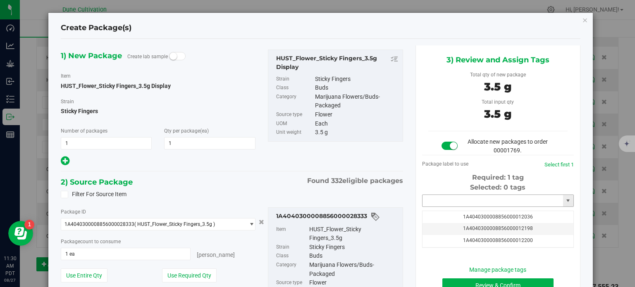
click at [443, 198] on input "text" at bounding box center [492, 201] width 141 height 12
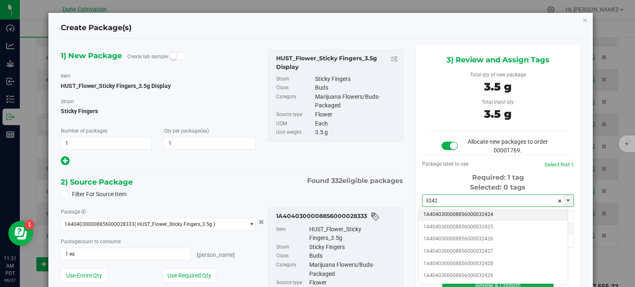
click at [477, 214] on li "1A4040300008856000032424" at bounding box center [492, 215] width 149 height 12
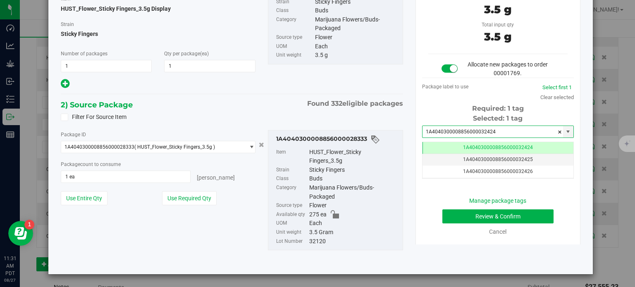
type input "1A4040300008856000032424"
click at [471, 215] on button "Review & Confirm" at bounding box center [497, 217] width 111 height 14
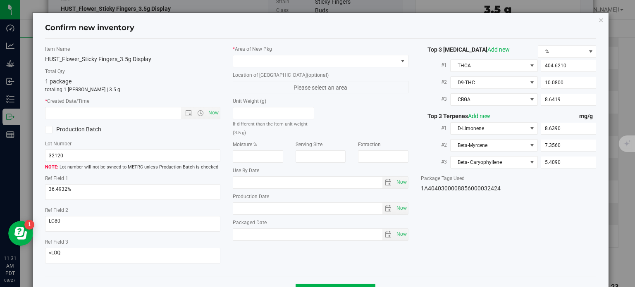
click at [342, 54] on div "* Area of New Pkg" at bounding box center [321, 56] width 176 height 22
click at [340, 57] on span at bounding box center [315, 61] width 165 height 12
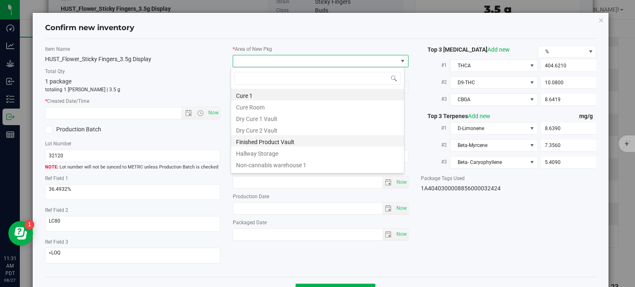
click at [264, 140] on li "Finished Product Vault" at bounding box center [317, 141] width 173 height 12
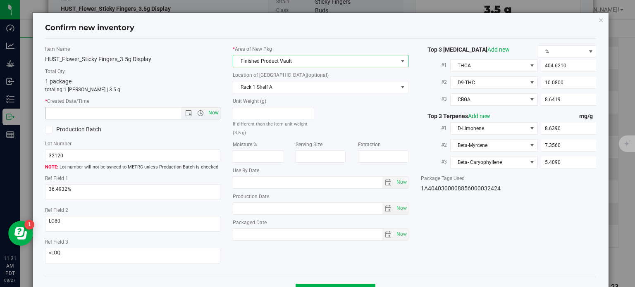
click at [212, 115] on span "Now" at bounding box center [214, 113] width 14 height 12
type input "[DATE] 11:31 AM"
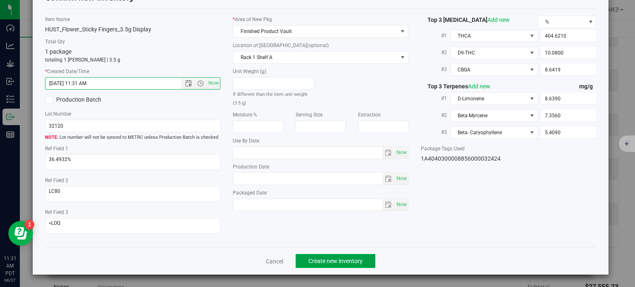
click at [321, 266] on button "Create new inventory" at bounding box center [336, 261] width 80 height 14
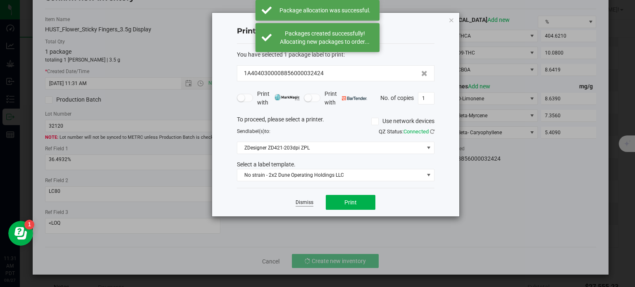
click at [302, 199] on link "Dismiss" at bounding box center [305, 202] width 18 height 7
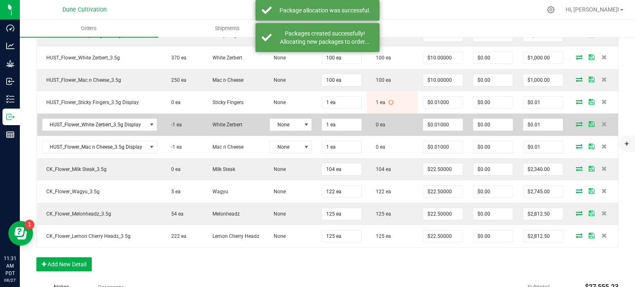
click at [576, 126] on icon at bounding box center [579, 124] width 7 height 5
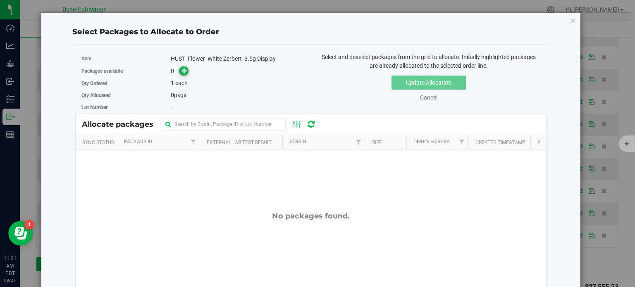
click at [182, 72] on icon at bounding box center [184, 71] width 6 height 6
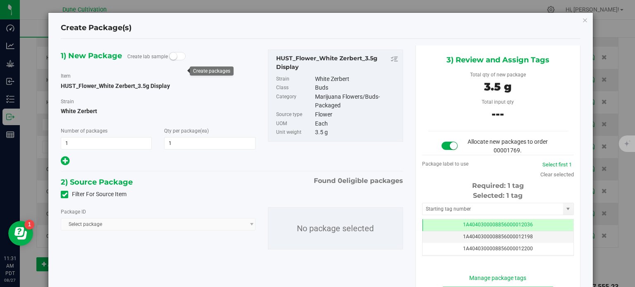
click at [65, 199] on label "Filter For Source Item" at bounding box center [94, 194] width 66 height 9
click at [0, 0] on input "Filter For Source Item" at bounding box center [0, 0] width 0 height 0
click at [107, 222] on span "Select package" at bounding box center [152, 225] width 183 height 12
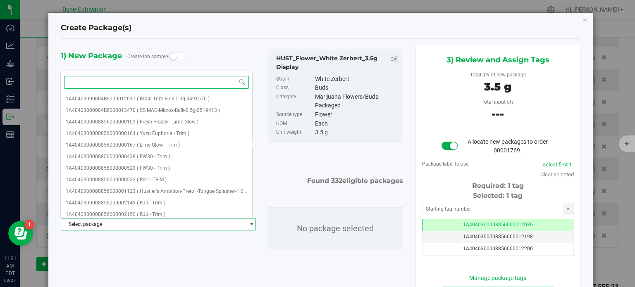
paste input "28328"
type input "28328"
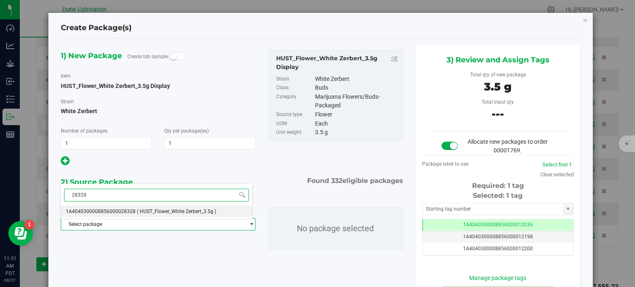
click at [118, 209] on span "1A4040300008856000028328" at bounding box center [101, 212] width 70 height 6
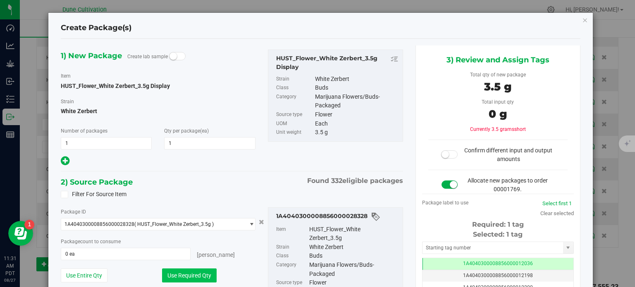
click at [198, 269] on button "Use Required Qty" at bounding box center [189, 276] width 55 height 14
type input "1 ea"
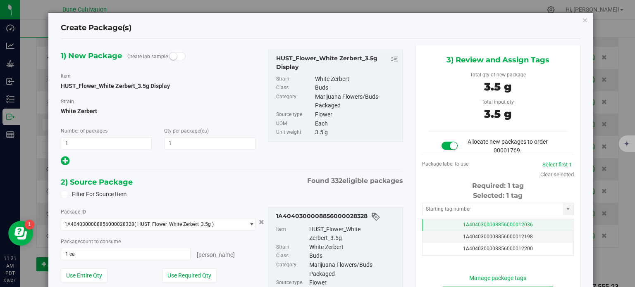
click at [438, 224] on td "1A4040300008856000012036" at bounding box center [497, 225] width 151 height 12
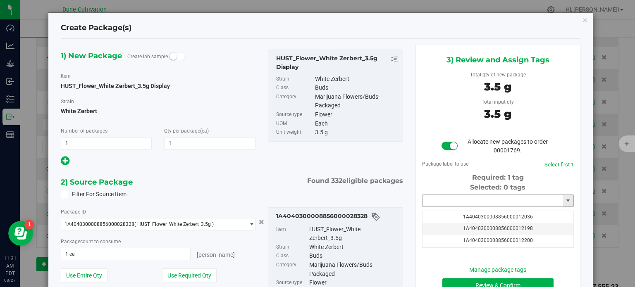
click at [439, 203] on input "text" at bounding box center [492, 201] width 141 height 12
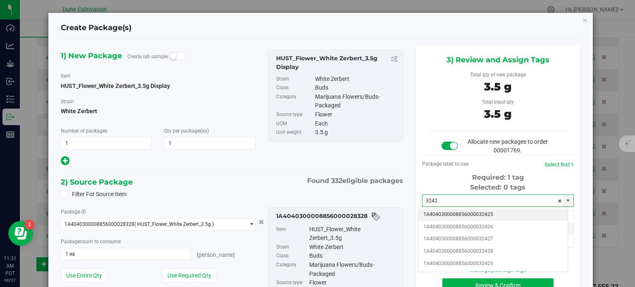
click at [463, 213] on li "1A4040300008856000032425" at bounding box center [492, 215] width 149 height 12
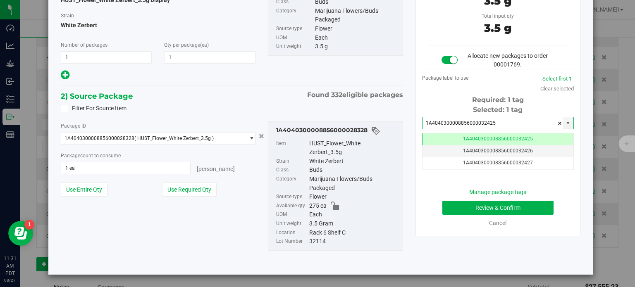
type input "1A4040300008856000032425"
click at [457, 201] on button "Review & Confirm" at bounding box center [497, 208] width 111 height 14
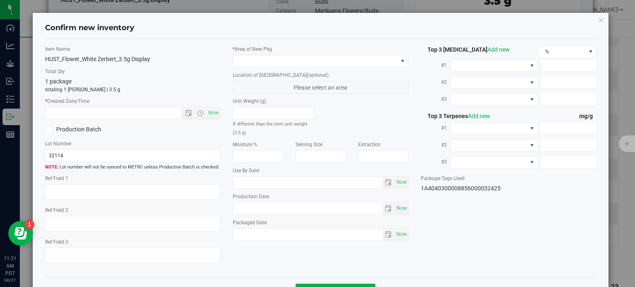
type textarea "28.7425%"
type textarea "KW4"
type textarea "<LOQ"
type input "317.8340"
type input "16.4604"
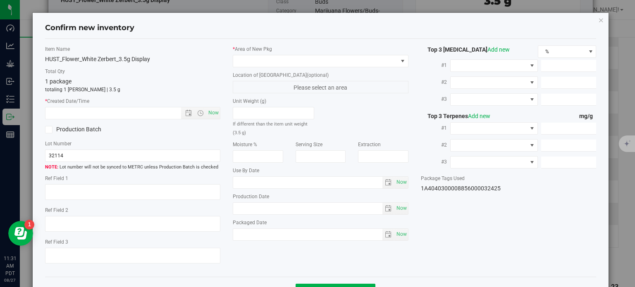
type input "8.6840"
type input "7.1250"
type input "3.6790"
type input "3.3770"
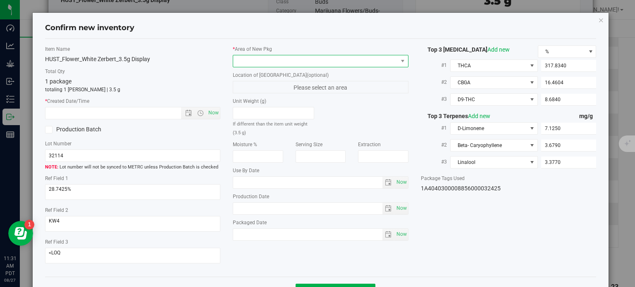
click at [352, 59] on span at bounding box center [315, 61] width 165 height 12
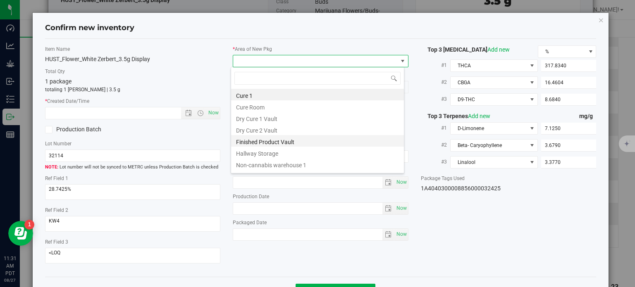
click at [266, 141] on li "Finished Product Vault" at bounding box center [317, 141] width 173 height 12
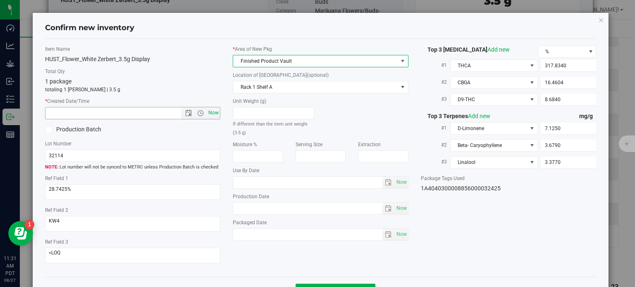
click at [215, 114] on span "Now" at bounding box center [214, 113] width 14 height 12
type input "[DATE] 11:31 AM"
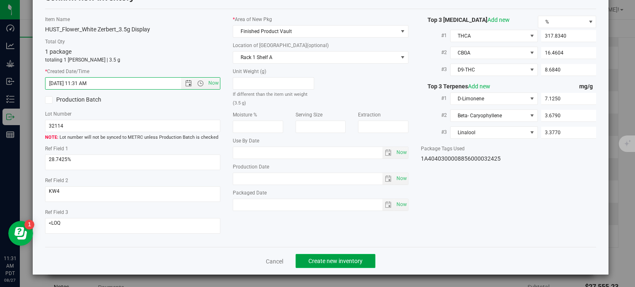
click at [314, 262] on span "Create new inventory" at bounding box center [335, 261] width 54 height 7
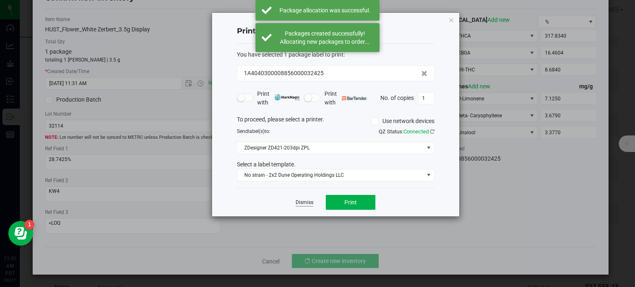
click at [299, 203] on link "Dismiss" at bounding box center [305, 202] width 18 height 7
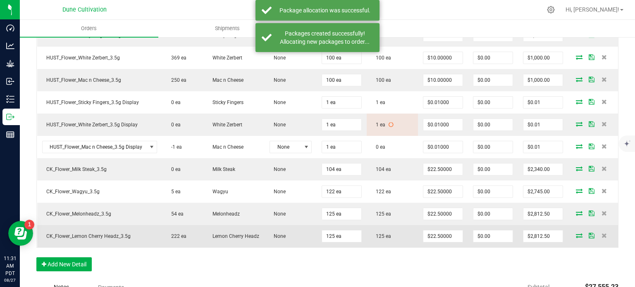
click at [576, 238] on icon at bounding box center [579, 235] width 7 height 5
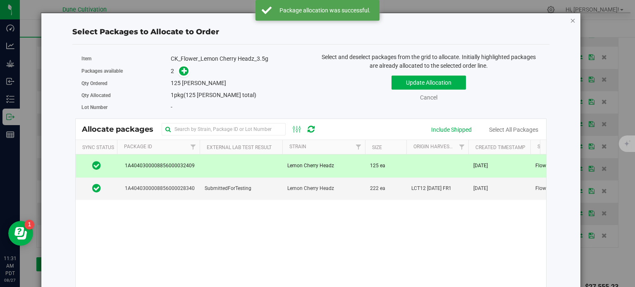
click at [570, 19] on icon "button" at bounding box center [573, 20] width 6 height 10
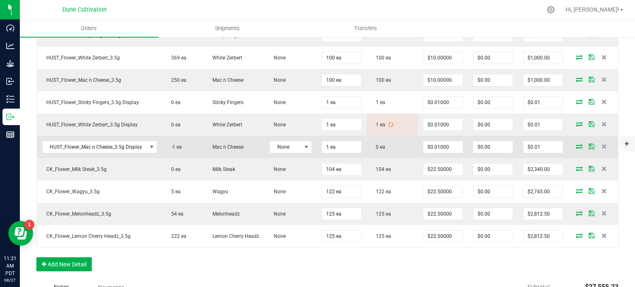
click at [576, 149] on icon at bounding box center [579, 146] width 7 height 5
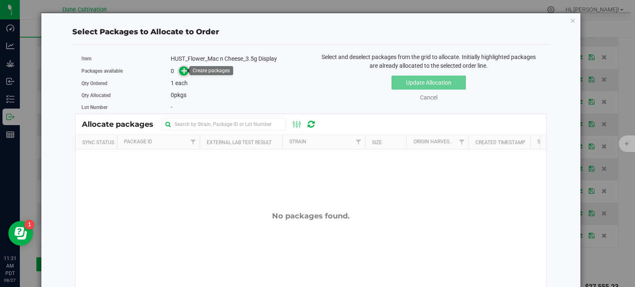
click at [184, 69] on icon at bounding box center [184, 71] width 6 height 6
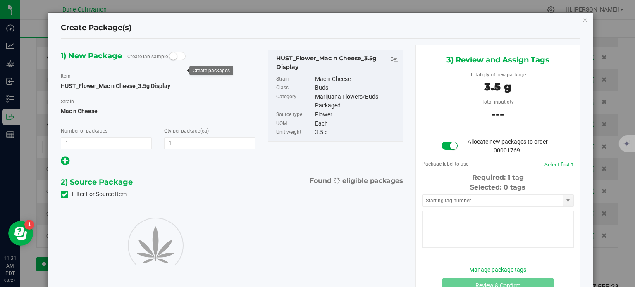
type input "1"
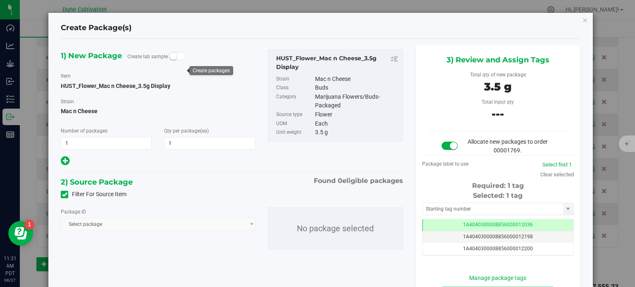
click at [63, 195] on icon at bounding box center [64, 195] width 5 height 0
click at [0, 0] on input "Filter For Source Item" at bounding box center [0, 0] width 0 height 0
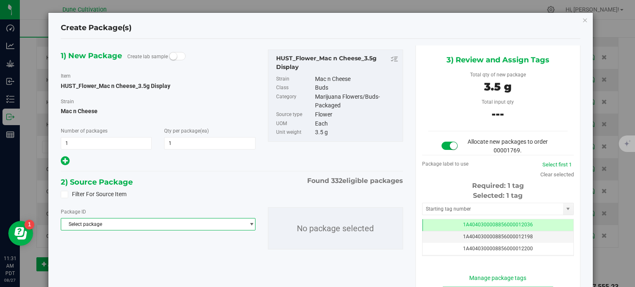
click at [97, 225] on span "Select package" at bounding box center [152, 225] width 183 height 12
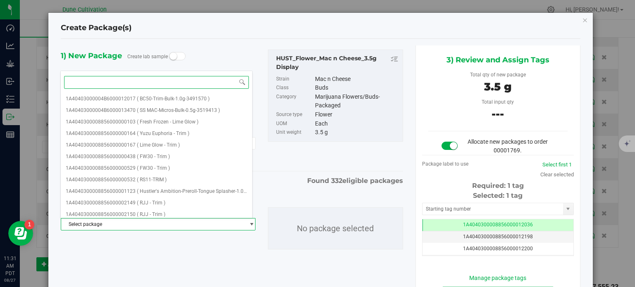
paste input "28316"
type input "28316"
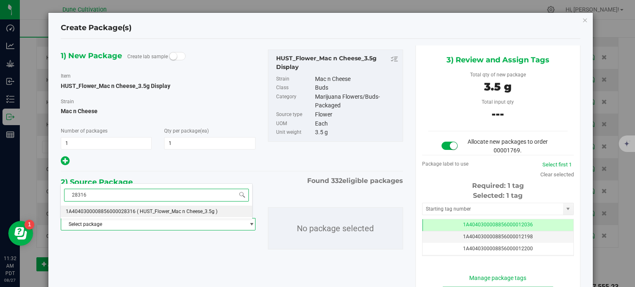
click at [114, 210] on span "1A4040300008856000028316" at bounding box center [101, 212] width 70 height 6
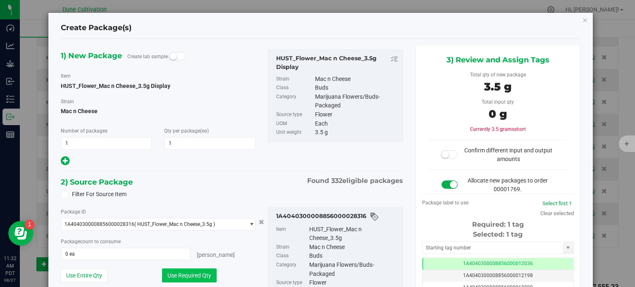
click at [186, 271] on button "Use Required Qty" at bounding box center [189, 276] width 55 height 14
type input "1 ea"
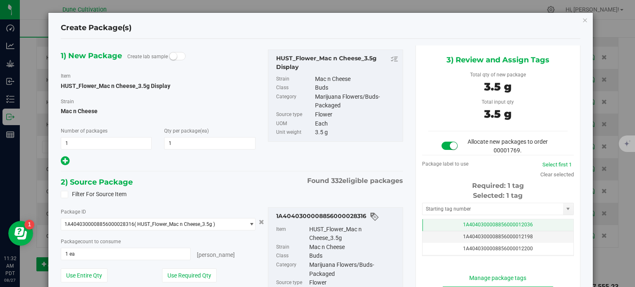
click at [440, 222] on td "1A4040300008856000012036" at bounding box center [497, 225] width 151 height 12
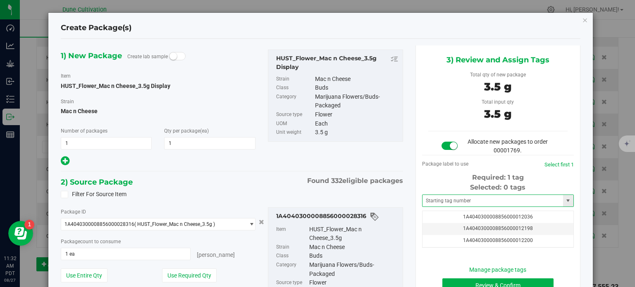
click at [442, 195] on span at bounding box center [498, 201] width 152 height 12
click at [434, 202] on input "text" at bounding box center [492, 201] width 141 height 12
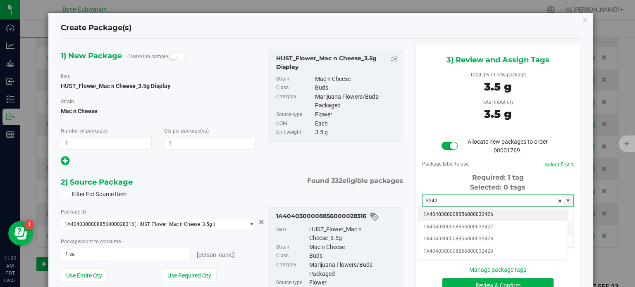
click at [489, 215] on li "1A4040300008856000032426" at bounding box center [492, 215] width 149 height 12
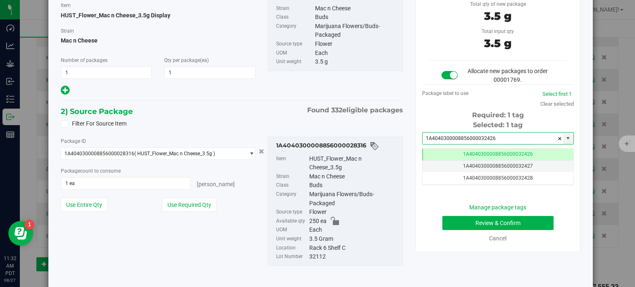
type input "1A4040300008856000032426"
